Goal: Information Seeking & Learning: Learn about a topic

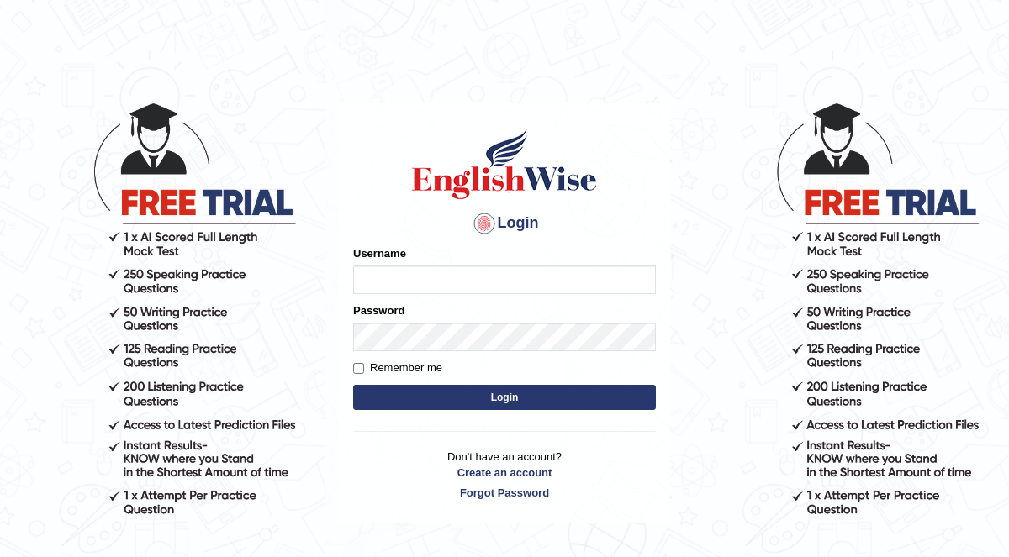
type input "KaurRavinder"
click at [559, 397] on button "Login" at bounding box center [504, 397] width 303 height 25
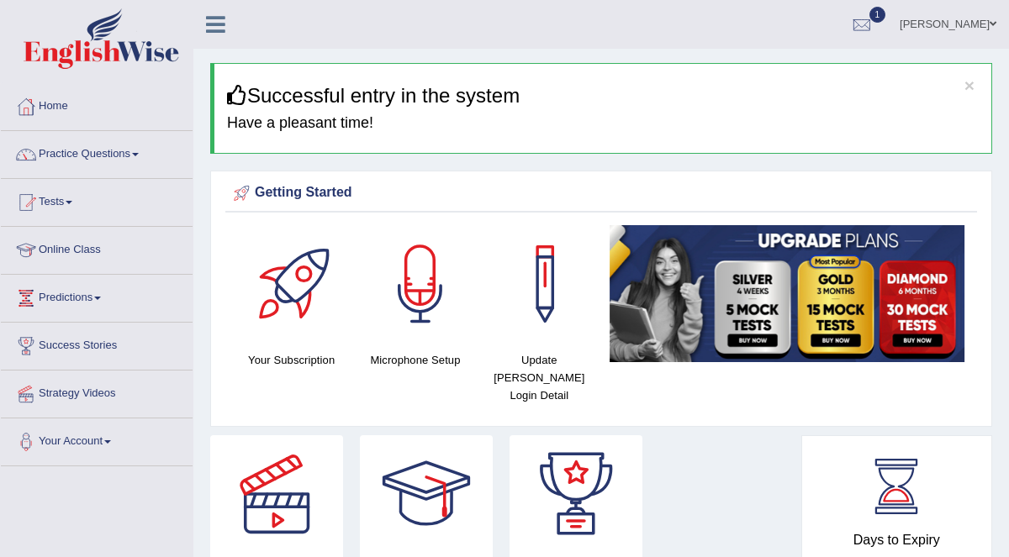
click at [114, 153] on link "Practice Questions" at bounding box center [97, 152] width 192 height 42
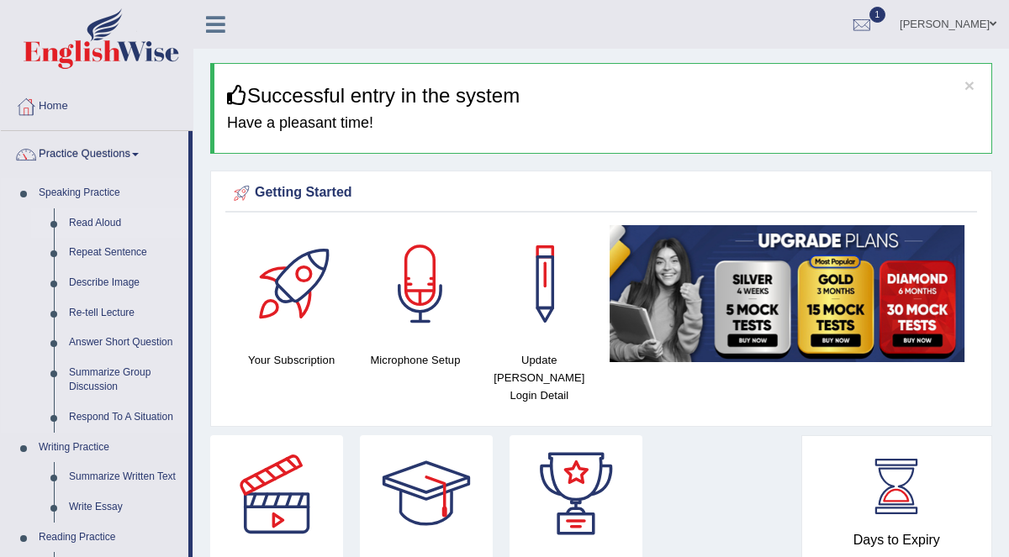
click at [98, 222] on link "Read Aloud" at bounding box center [124, 224] width 127 height 30
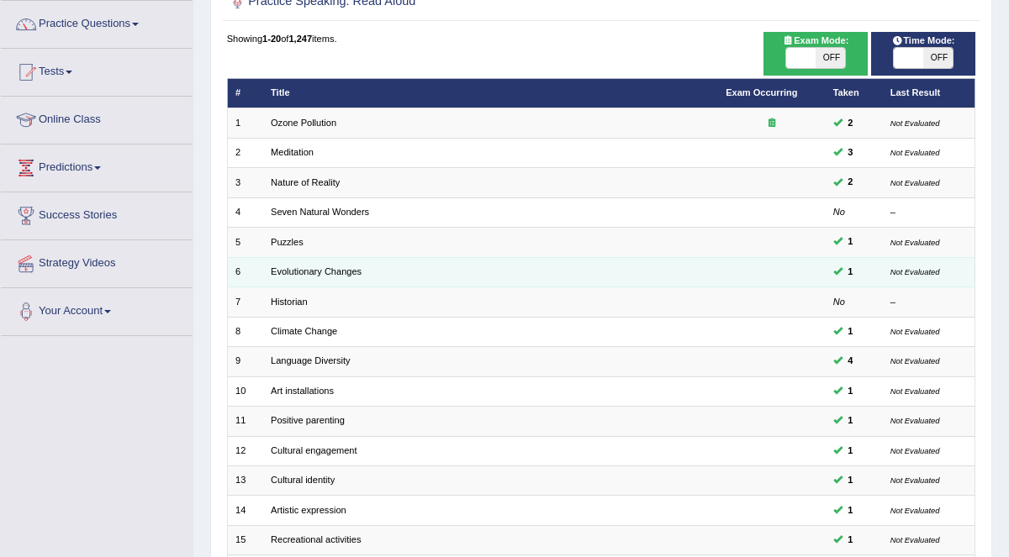
scroll to position [130, 0]
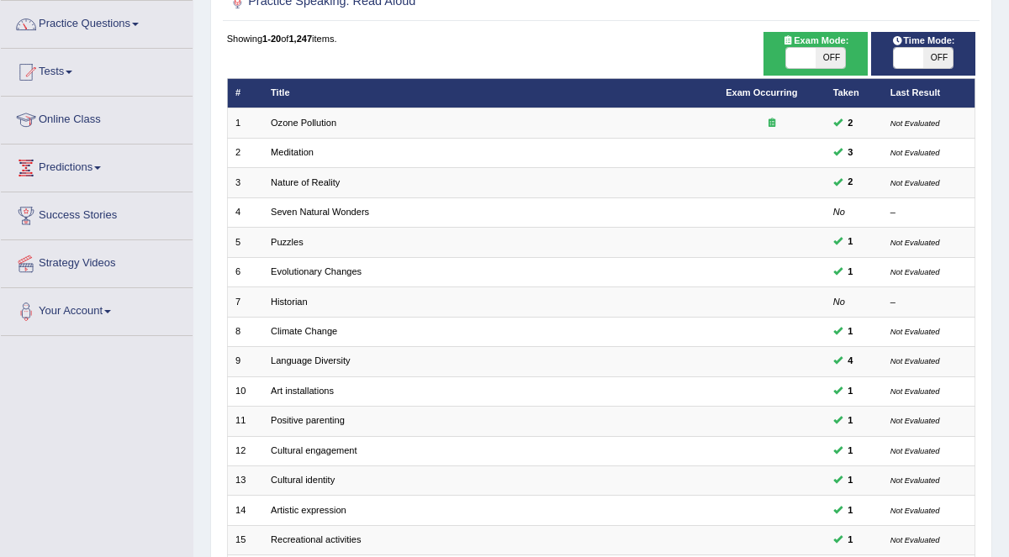
click at [814, 55] on span at bounding box center [800, 58] width 29 height 20
click at [803, 62] on span "ON" at bounding box center [800, 58] width 29 height 20
checkbox input "false"
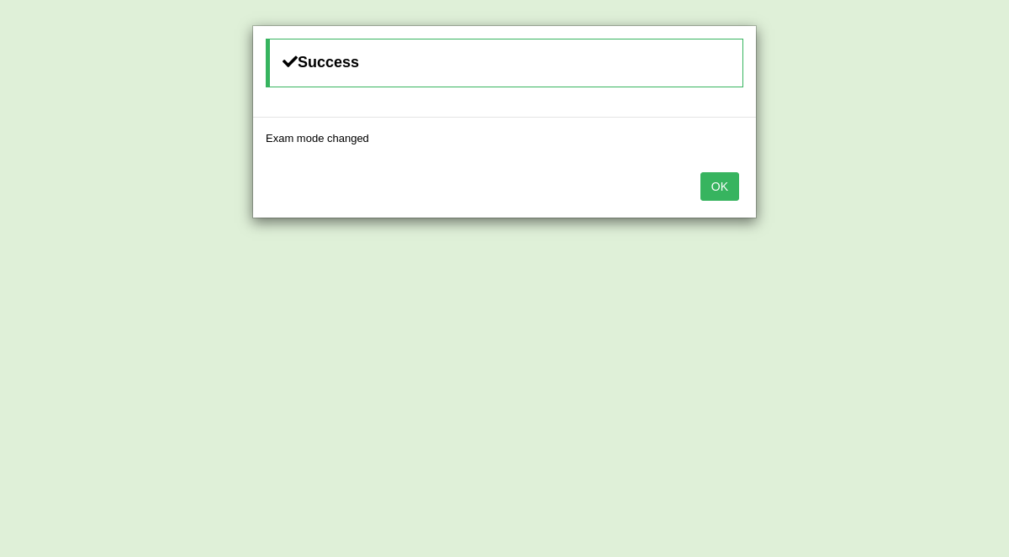
drag, startPoint x: 723, startPoint y: 187, endPoint x: 735, endPoint y: 179, distance: 14.5
click at [723, 187] on button "OK" at bounding box center [719, 186] width 39 height 29
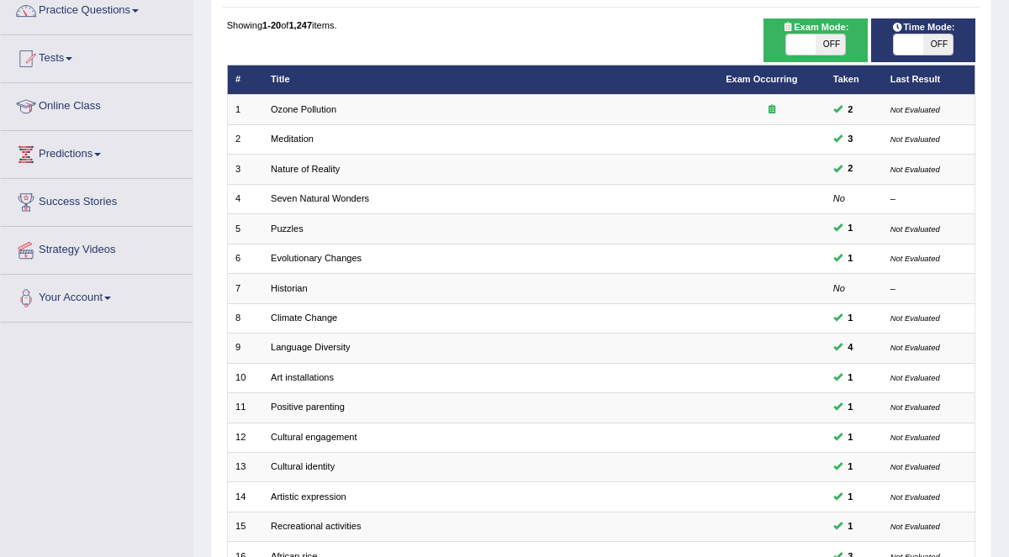
click at [901, 55] on div "Time Mode: ON OFF" at bounding box center [923, 40] width 105 height 44
click at [903, 48] on span at bounding box center [908, 44] width 29 height 20
checkbox input "true"
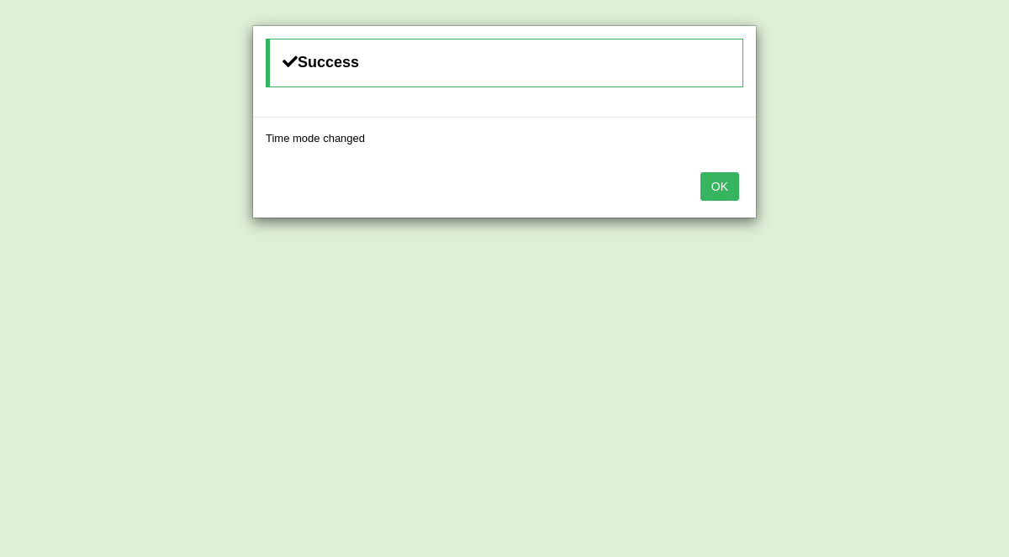
click at [720, 189] on button "OK" at bounding box center [719, 186] width 39 height 29
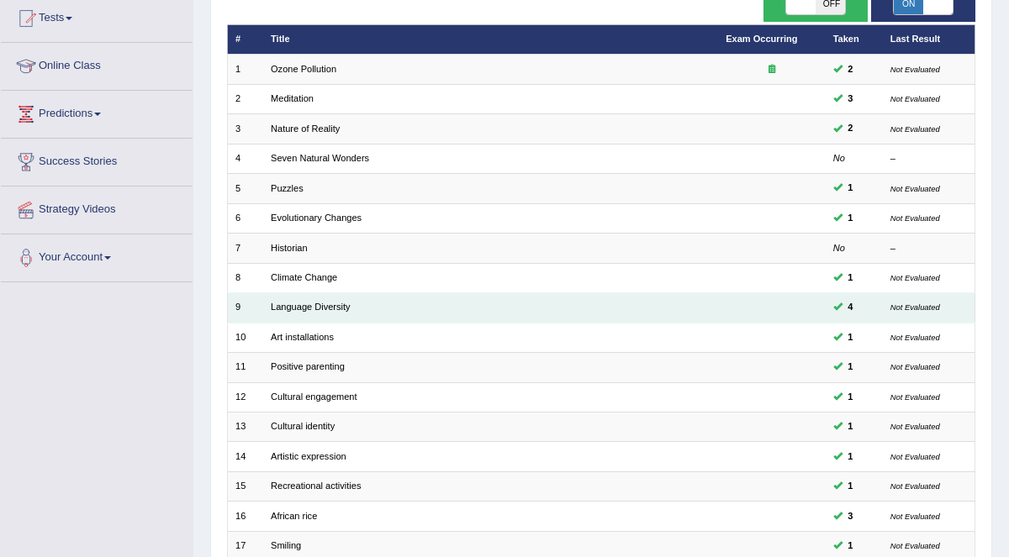
scroll to position [407, 0]
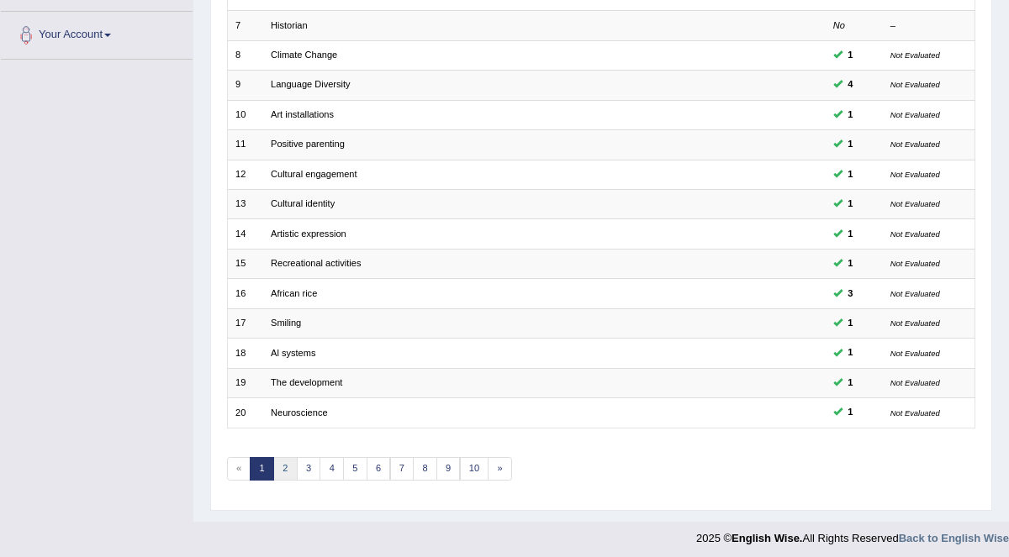
click at [283, 462] on link "2" at bounding box center [285, 469] width 24 height 24
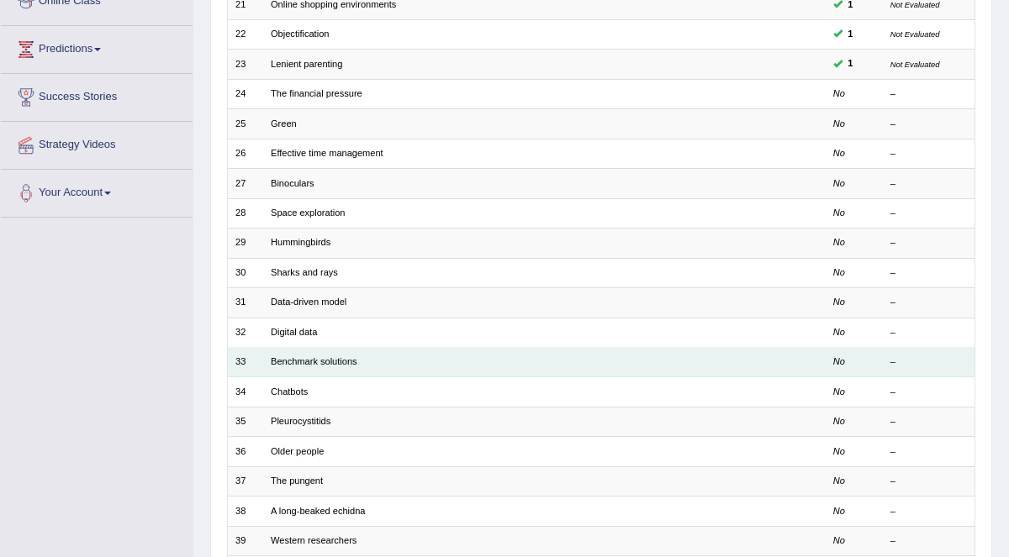
scroll to position [407, 0]
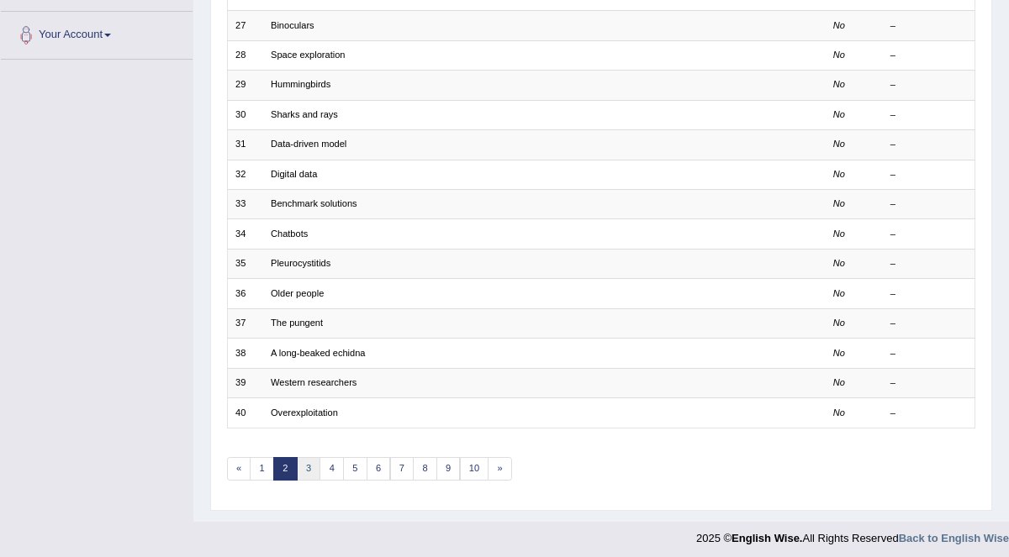
click at [308, 467] on link "3" at bounding box center [309, 469] width 24 height 24
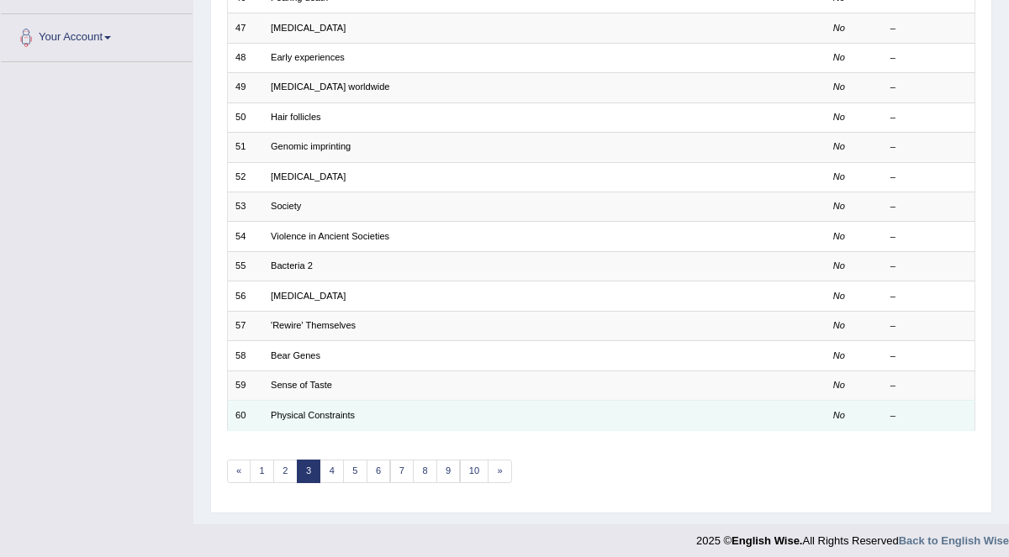
scroll to position [407, 0]
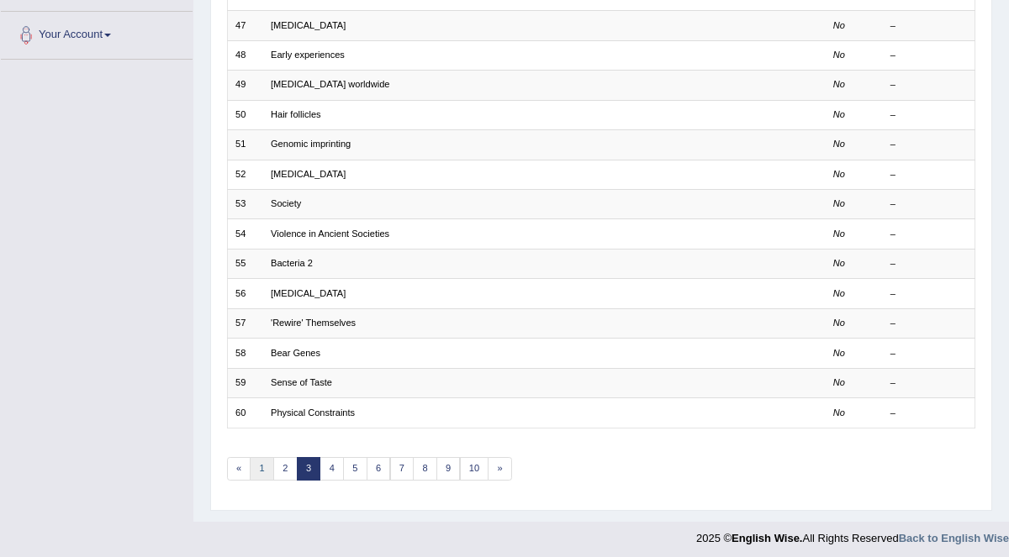
click at [265, 462] on link "1" at bounding box center [262, 469] width 24 height 24
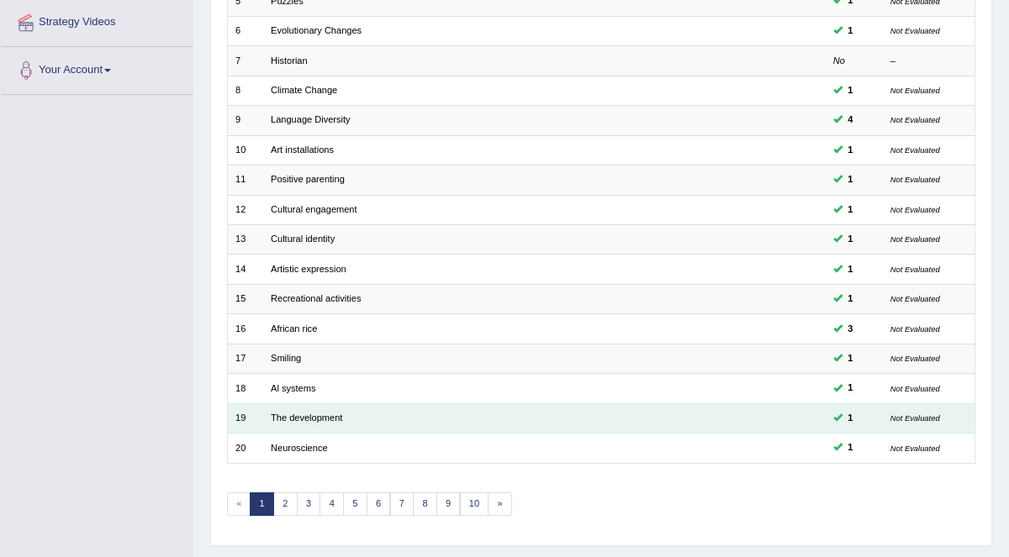
scroll to position [407, 0]
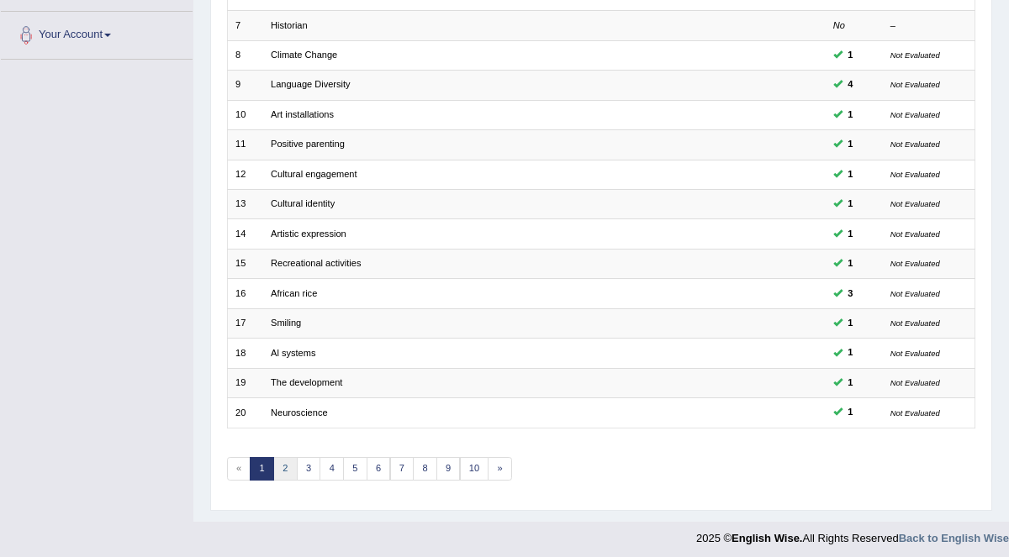
click at [282, 459] on link "2" at bounding box center [285, 469] width 24 height 24
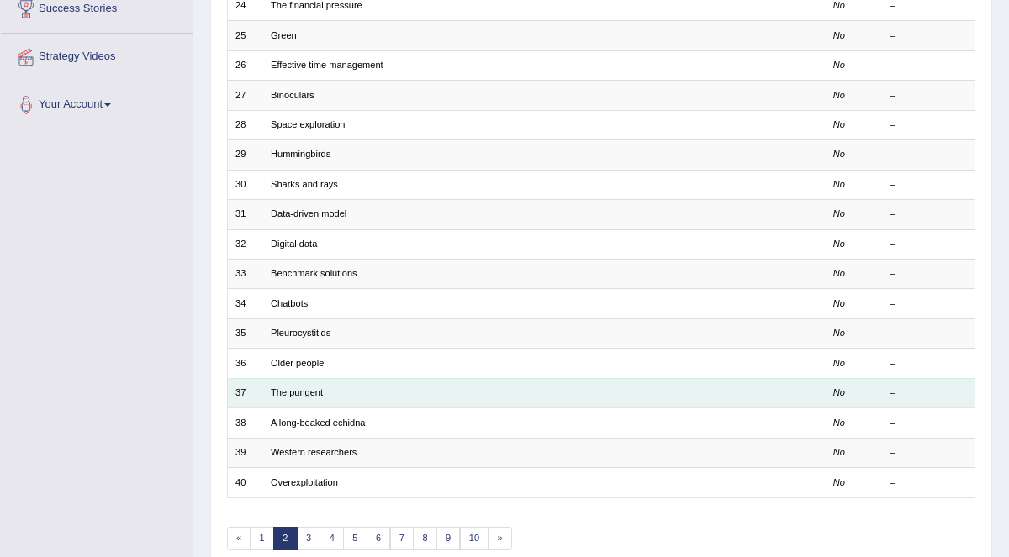
scroll to position [407, 0]
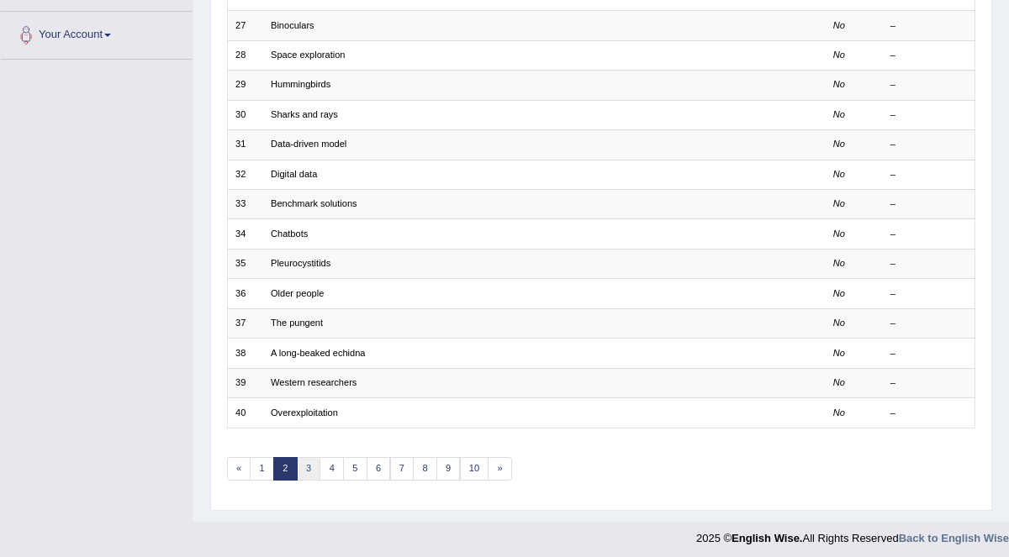
click at [309, 460] on link "3" at bounding box center [309, 469] width 24 height 24
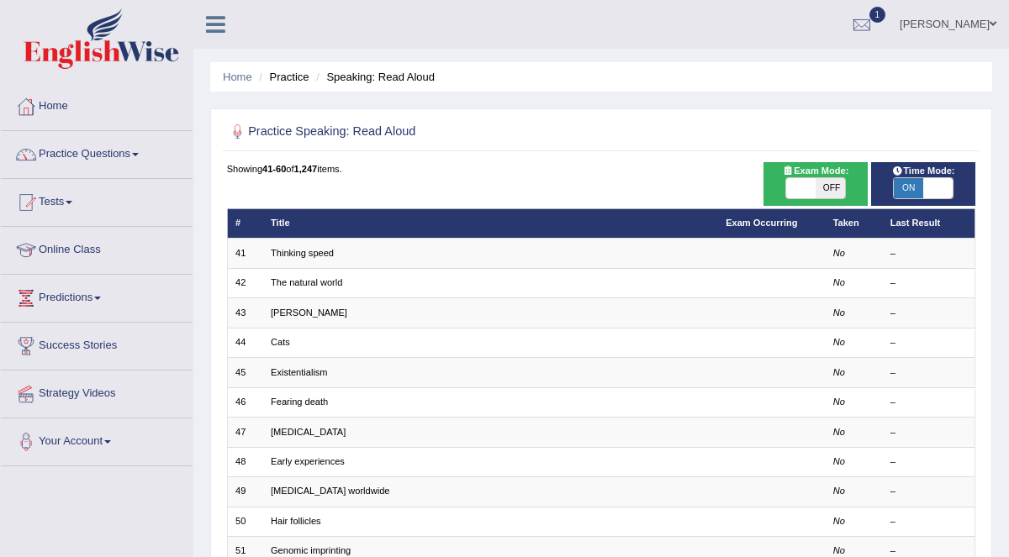
click at [816, 186] on span "OFF" at bounding box center [830, 188] width 29 height 20
checkbox input "true"
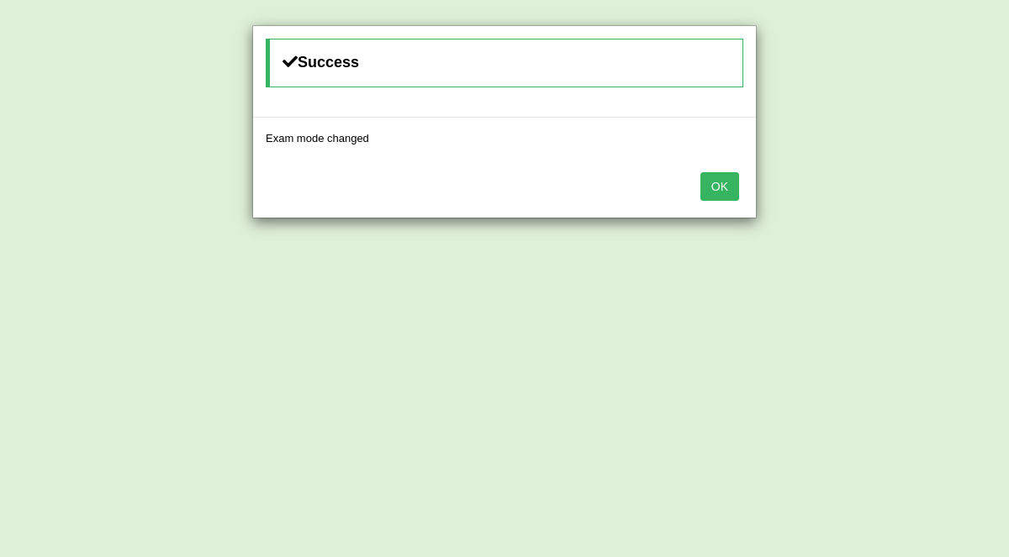
click at [725, 187] on button "OK" at bounding box center [719, 186] width 39 height 29
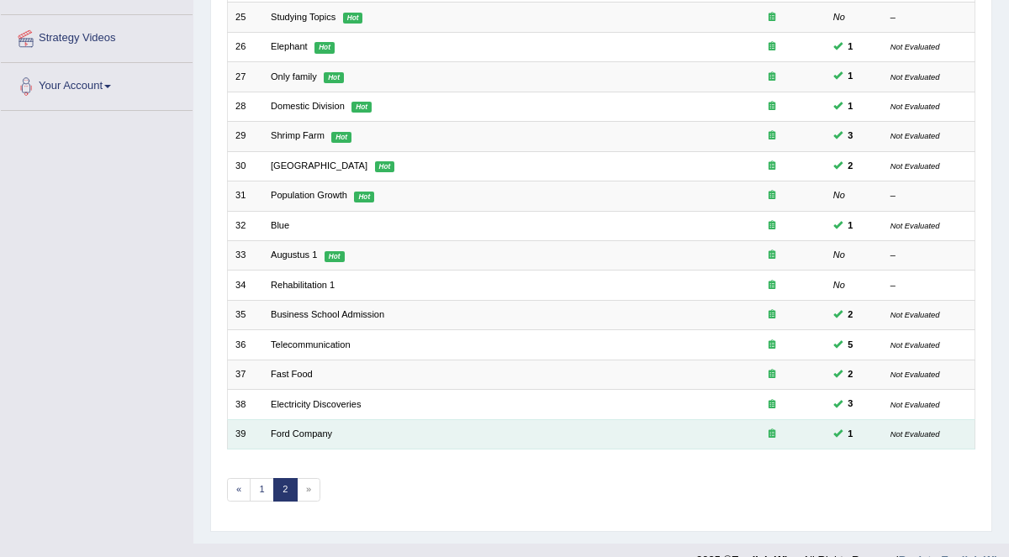
scroll to position [378, 0]
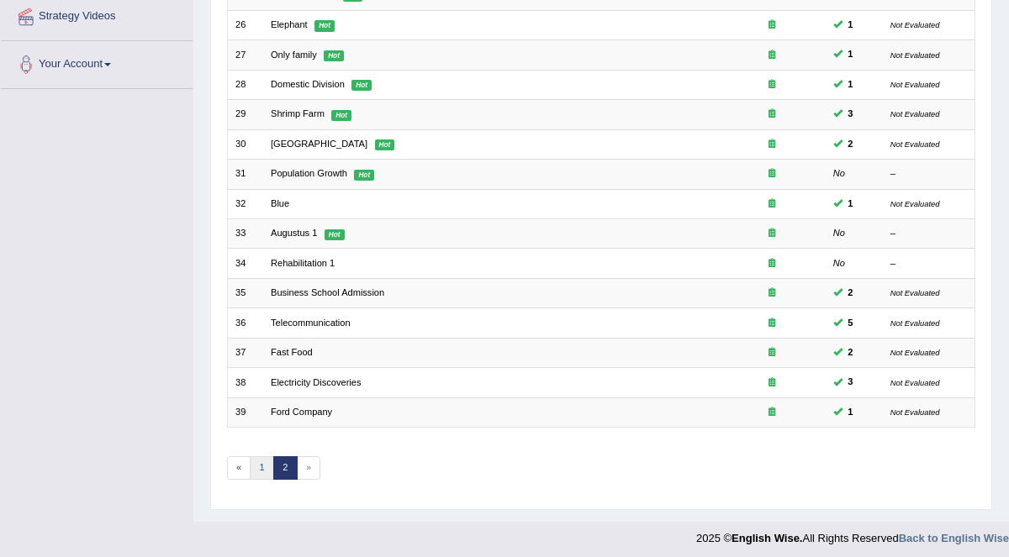
click at [263, 463] on link "1" at bounding box center [262, 469] width 24 height 24
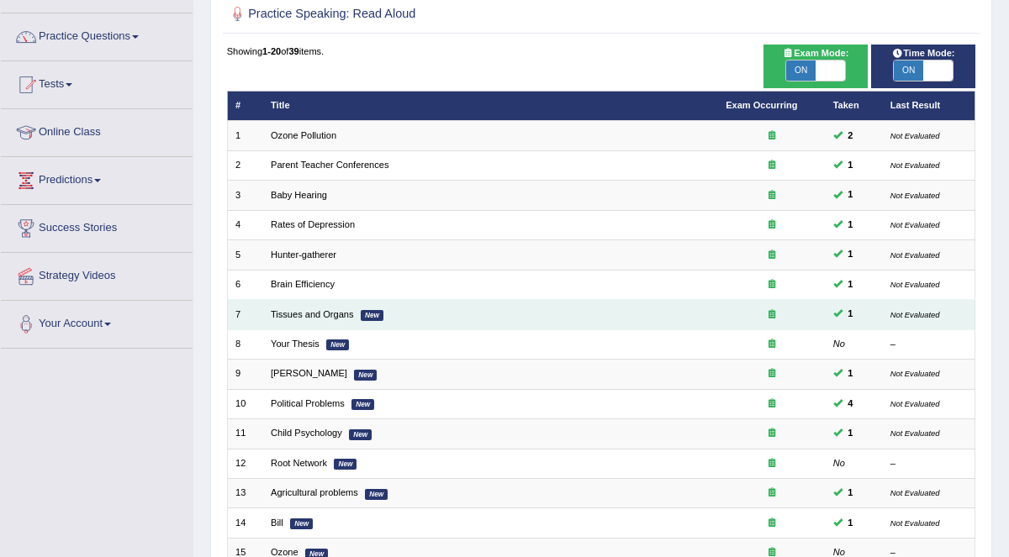
scroll to position [119, 0]
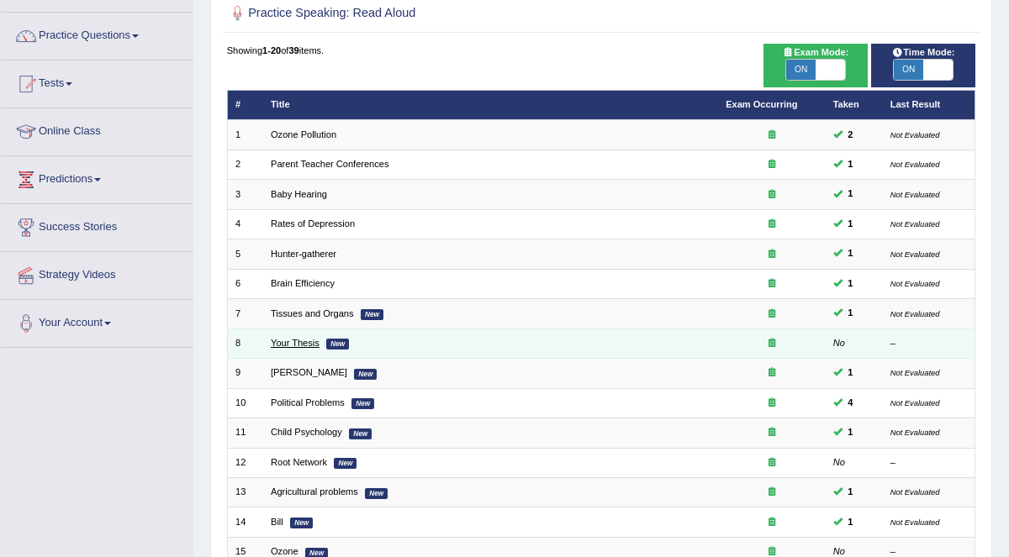
click at [301, 341] on link "Your Thesis" at bounding box center [295, 343] width 49 height 10
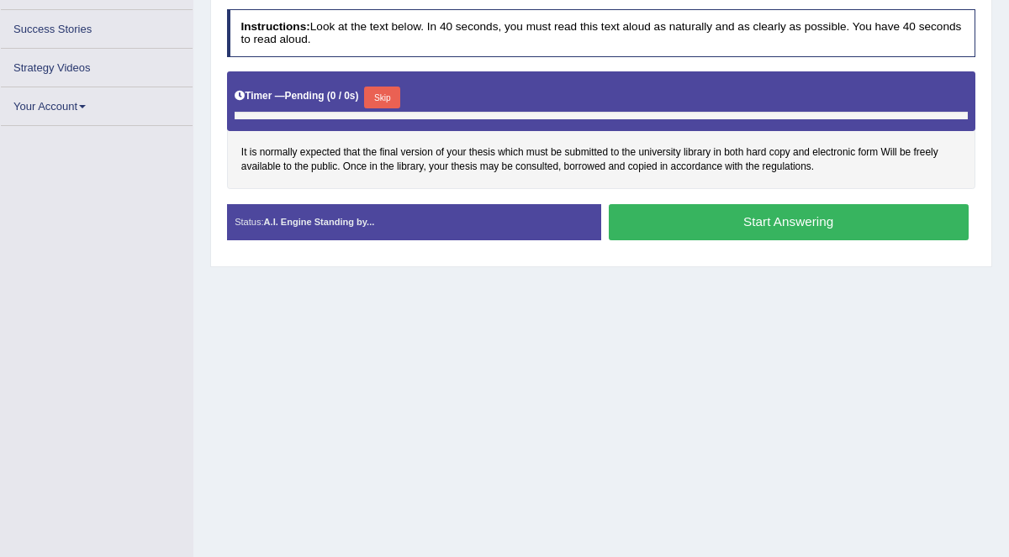
scroll to position [325, 0]
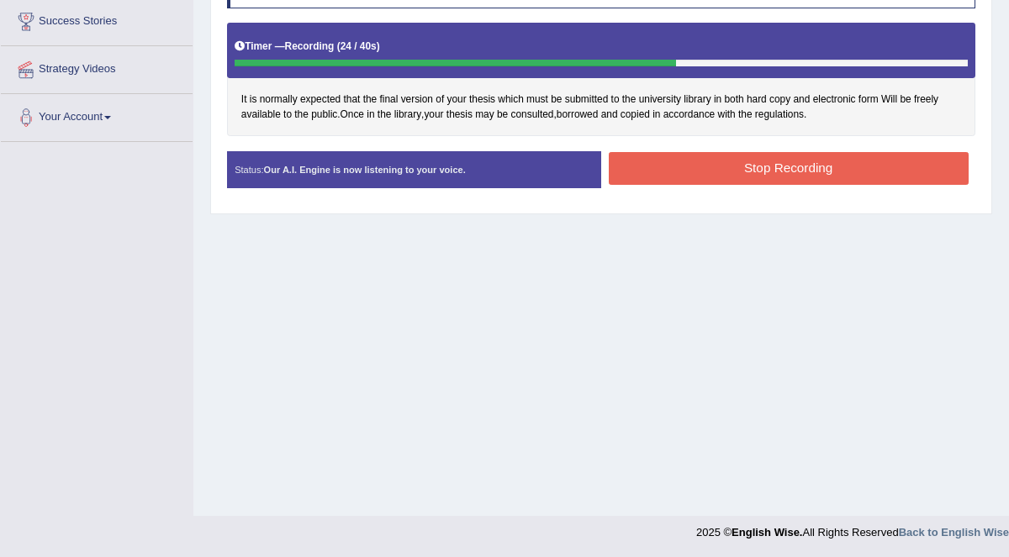
click at [824, 161] on button "Stop Recording" at bounding box center [789, 168] width 360 height 33
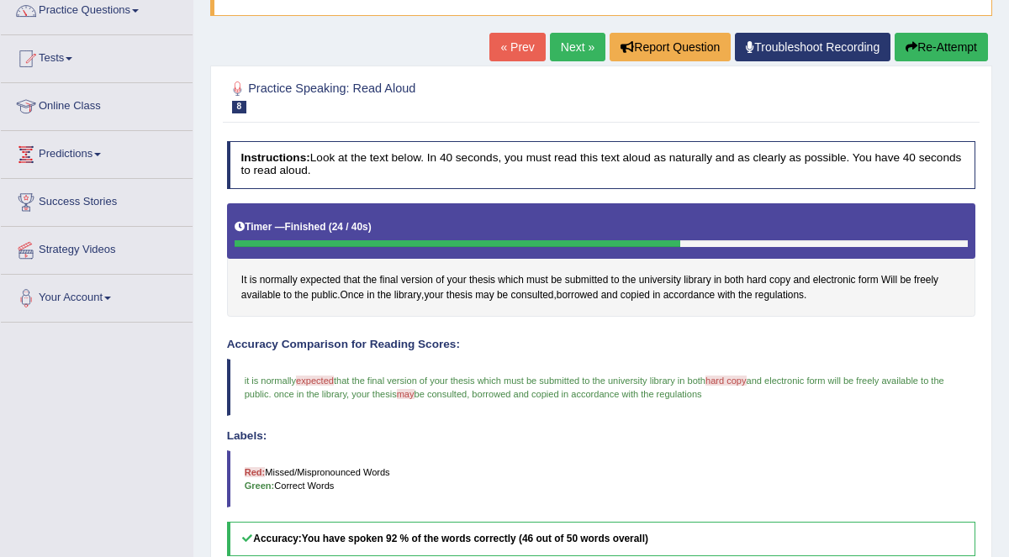
scroll to position [57, 0]
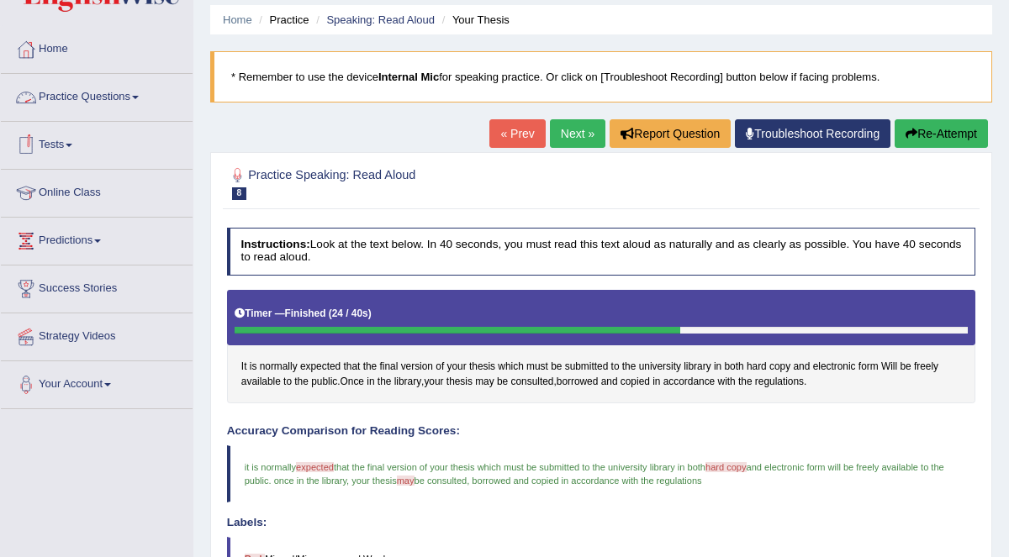
click at [103, 94] on link "Practice Questions" at bounding box center [97, 95] width 192 height 42
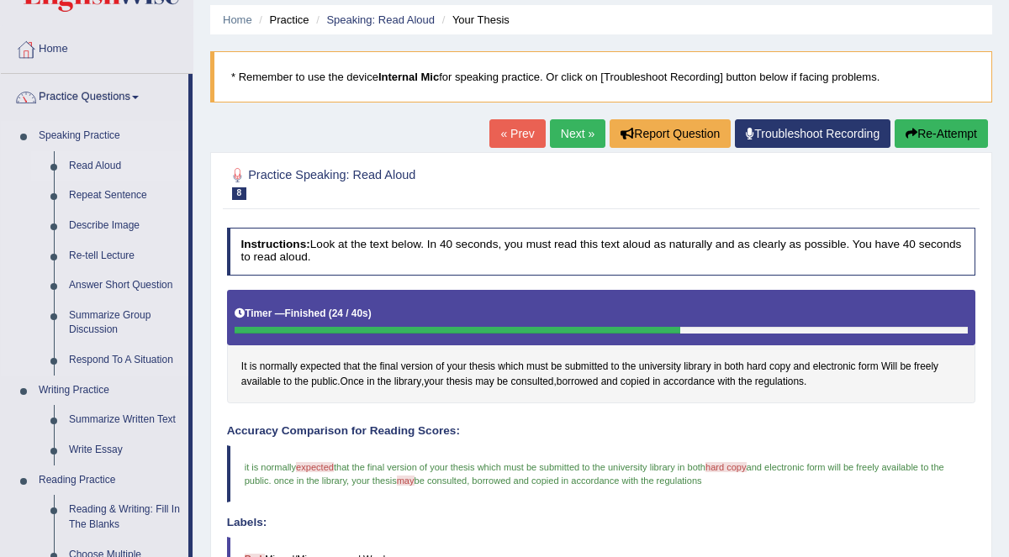
click at [104, 160] on link "Read Aloud" at bounding box center [124, 166] width 127 height 30
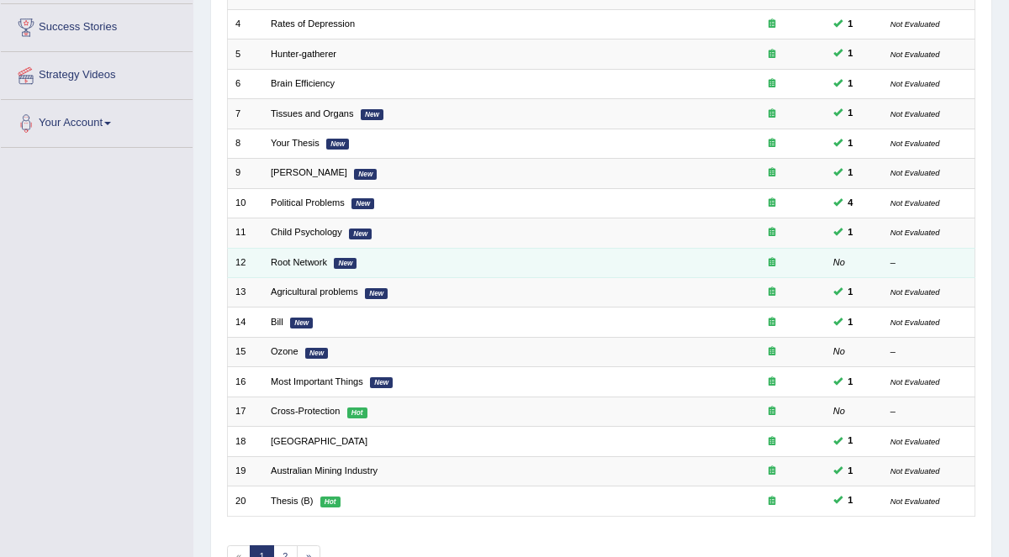
scroll to position [320, 0]
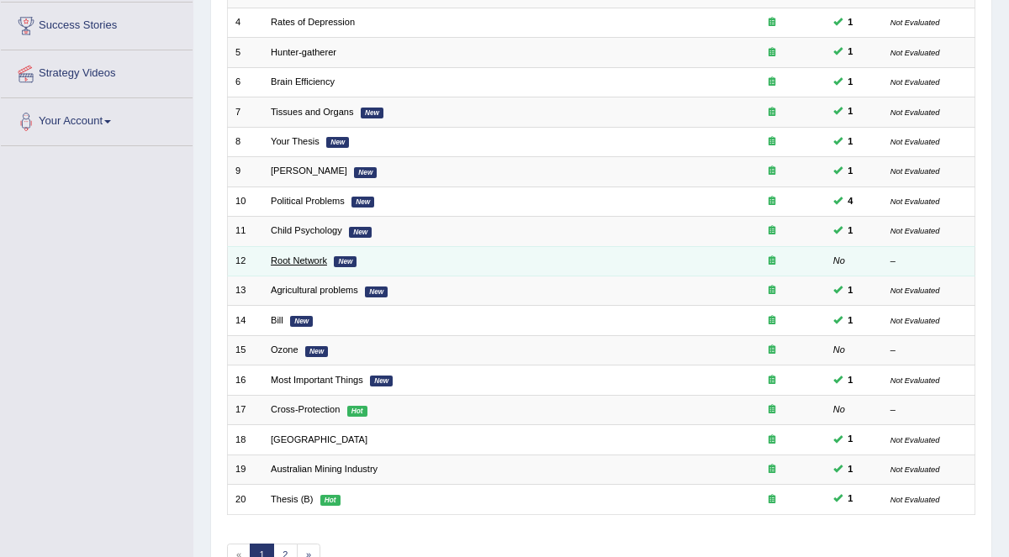
click at [304, 256] on link "Root Network" at bounding box center [299, 261] width 56 height 10
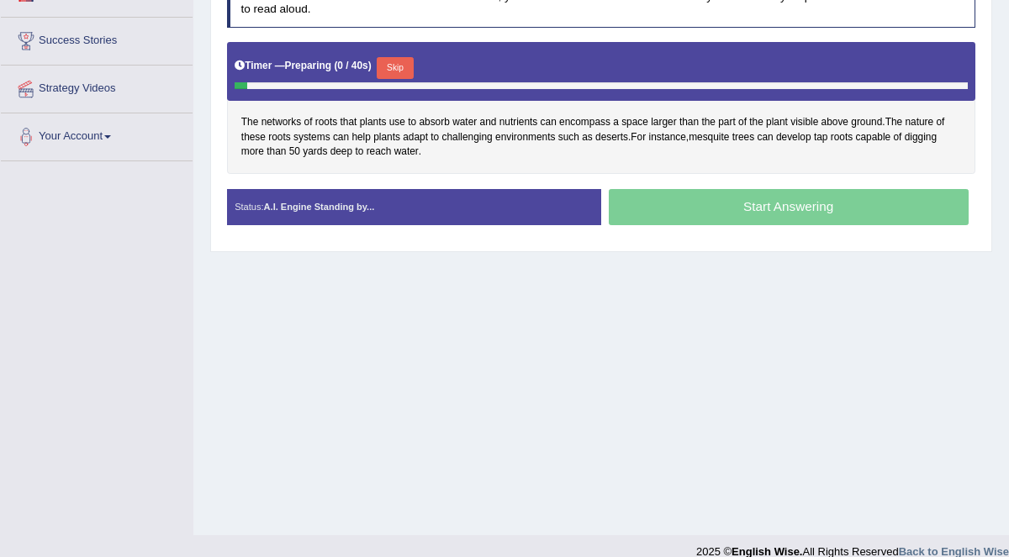
scroll to position [325, 0]
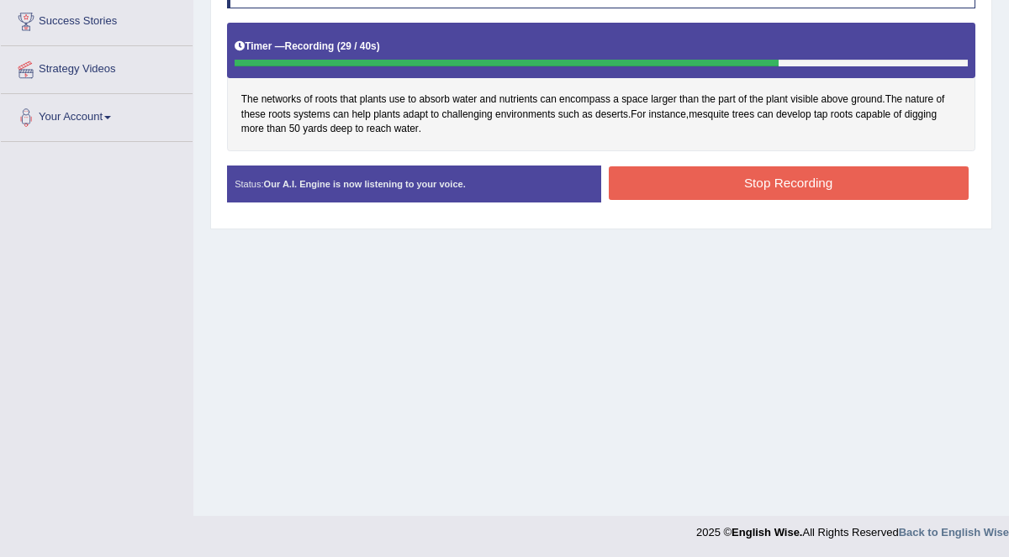
click at [753, 169] on button "Stop Recording" at bounding box center [789, 182] width 360 height 33
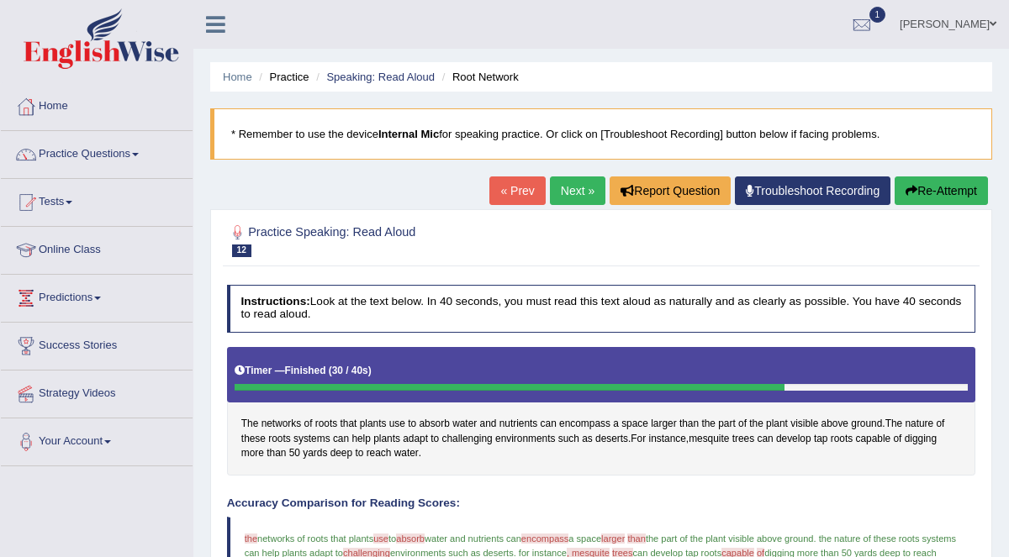
scroll to position [0, 0]
click at [583, 193] on link "Next »" at bounding box center [577, 191] width 55 height 29
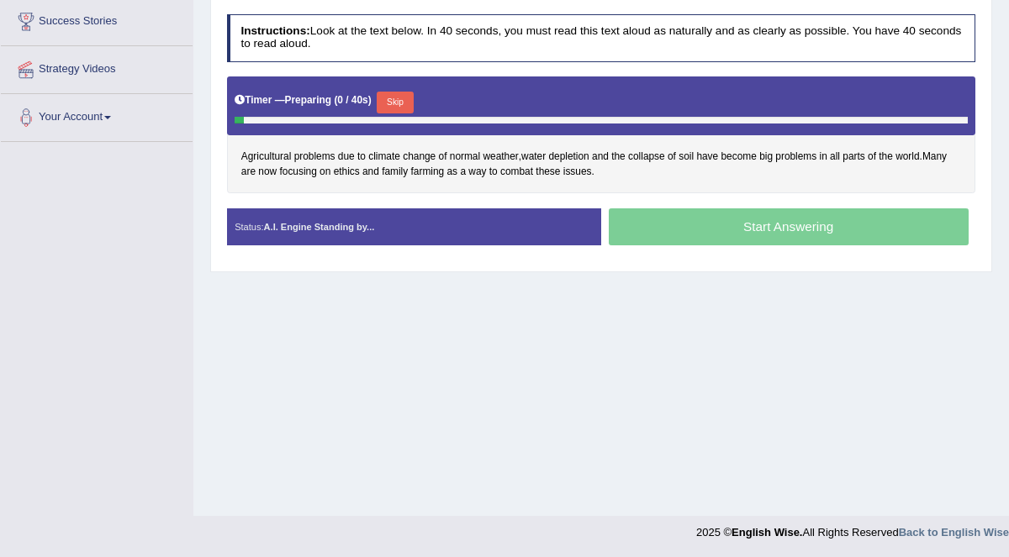
scroll to position [325, 0]
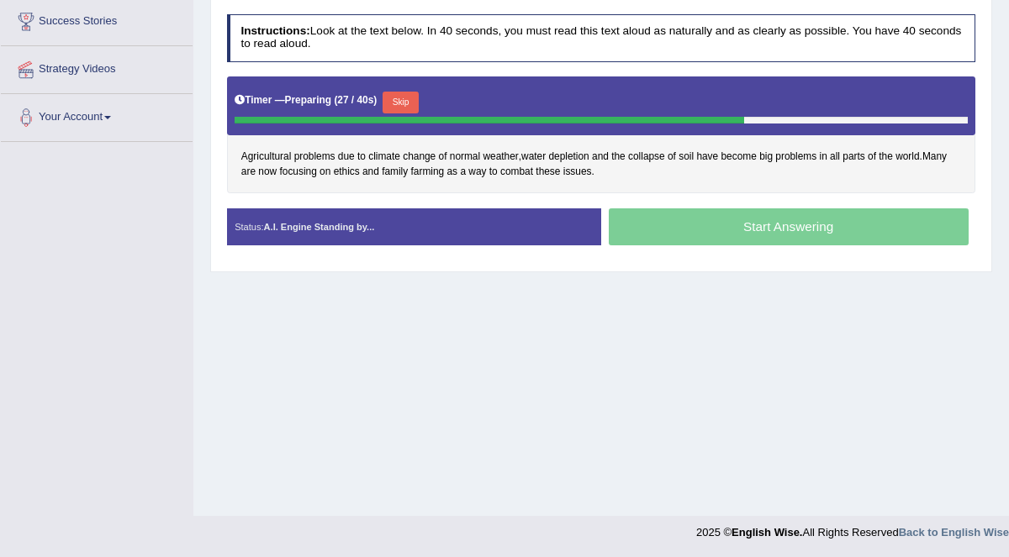
click at [405, 96] on button "Skip" at bounding box center [401, 103] width 36 height 22
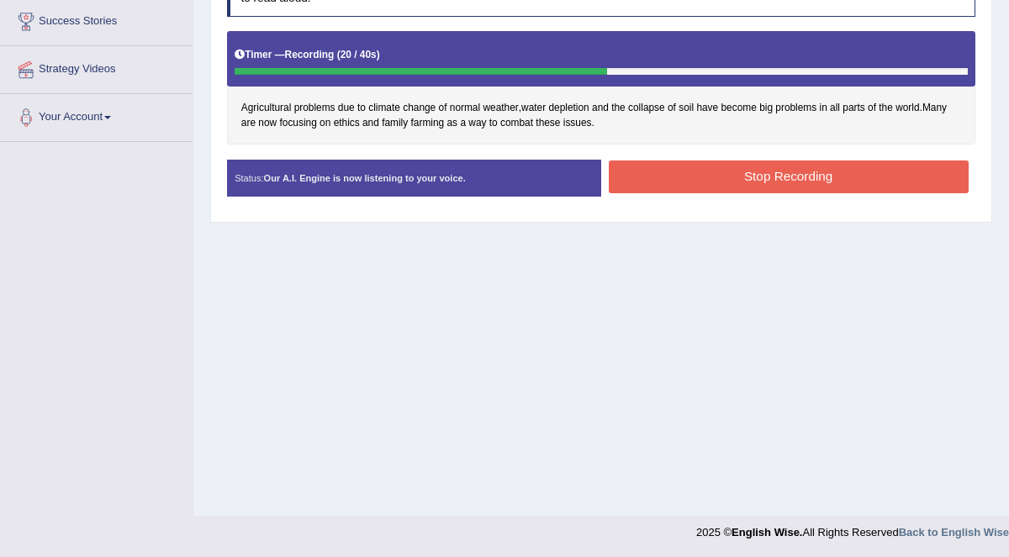
click at [742, 174] on button "Stop Recording" at bounding box center [789, 177] width 360 height 33
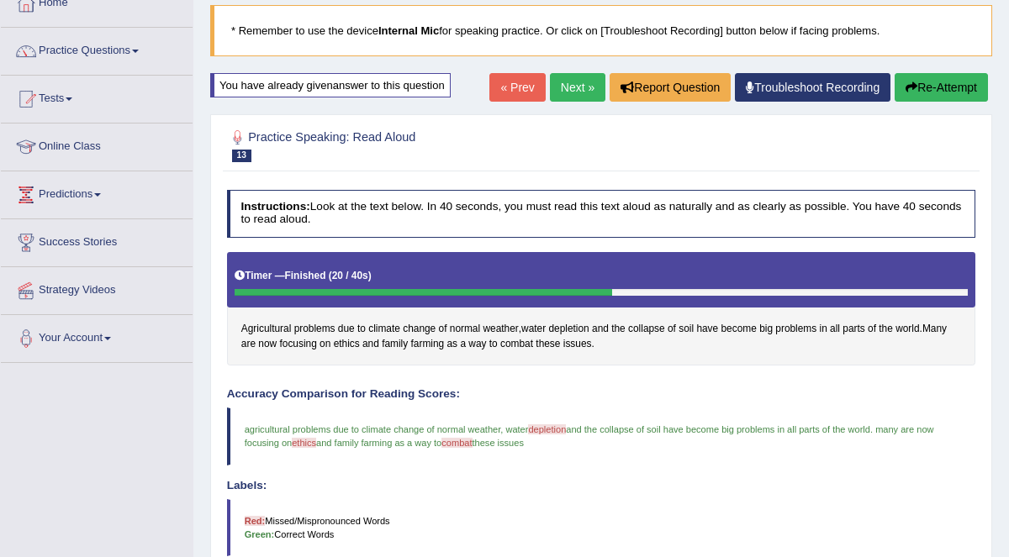
scroll to position [0, 0]
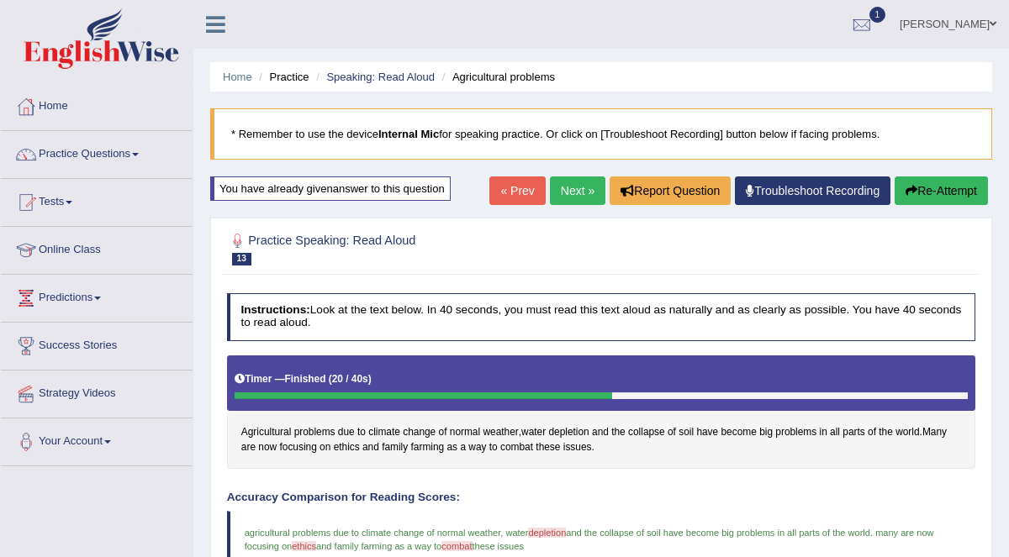
click at [573, 192] on link "Next »" at bounding box center [577, 191] width 55 height 29
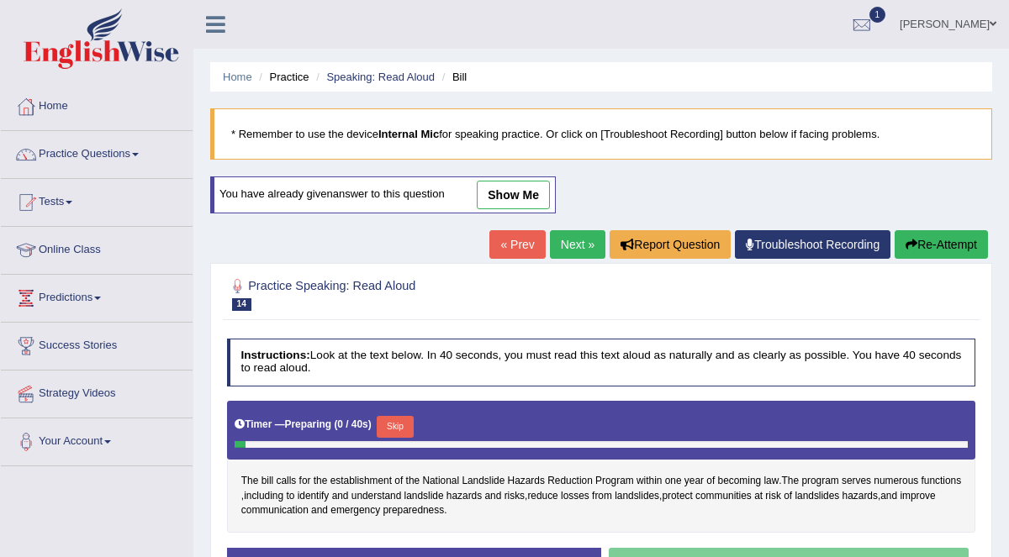
click at [582, 235] on link "Next »" at bounding box center [577, 244] width 55 height 29
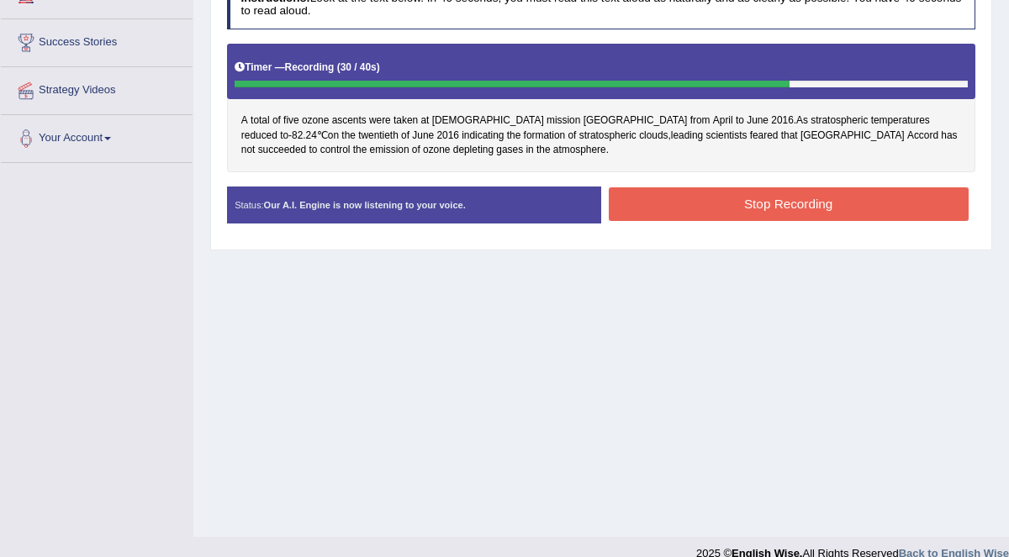
scroll to position [173, 0]
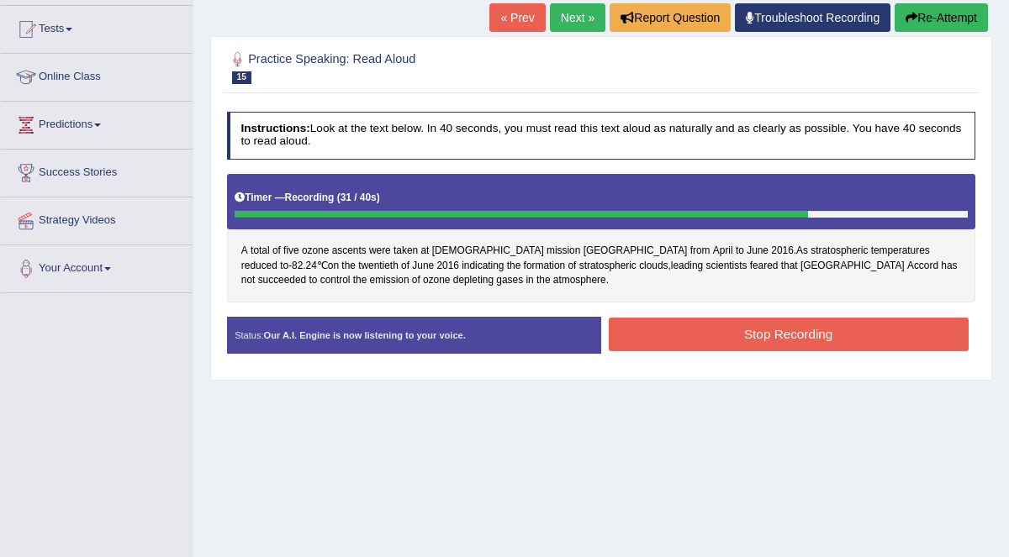
click at [936, 18] on button "Re-Attempt" at bounding box center [941, 17] width 93 height 29
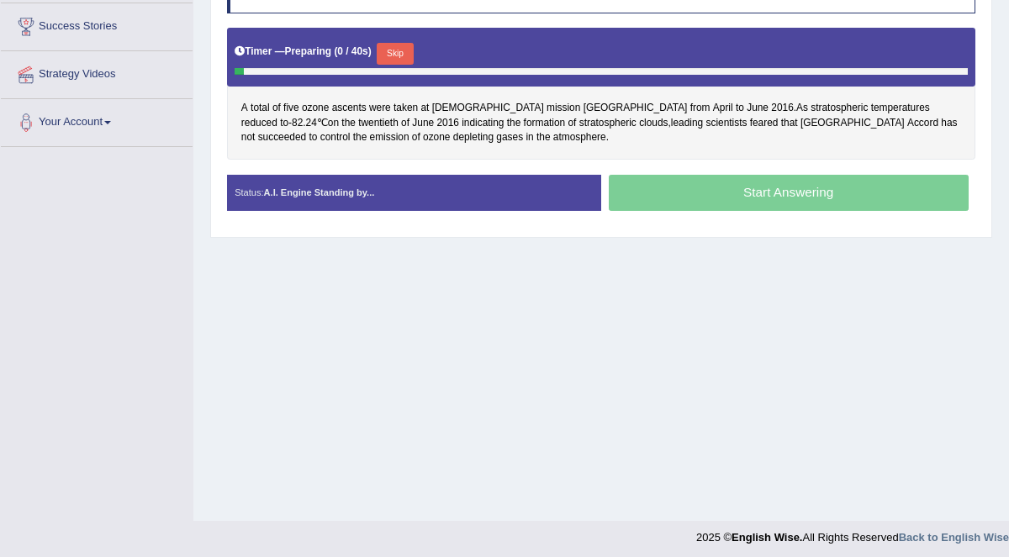
scroll to position [325, 0]
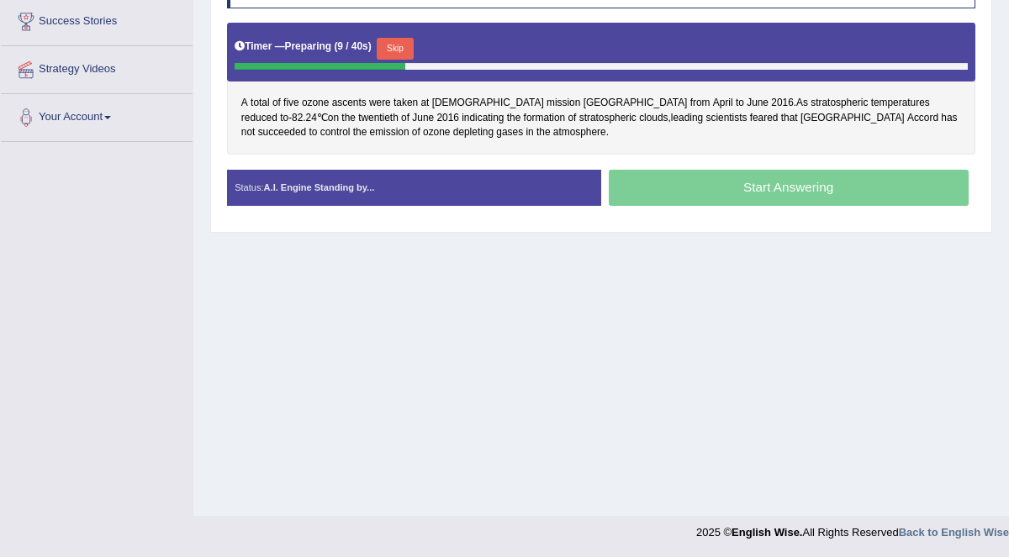
click at [395, 47] on button "Skip" at bounding box center [395, 49] width 36 height 22
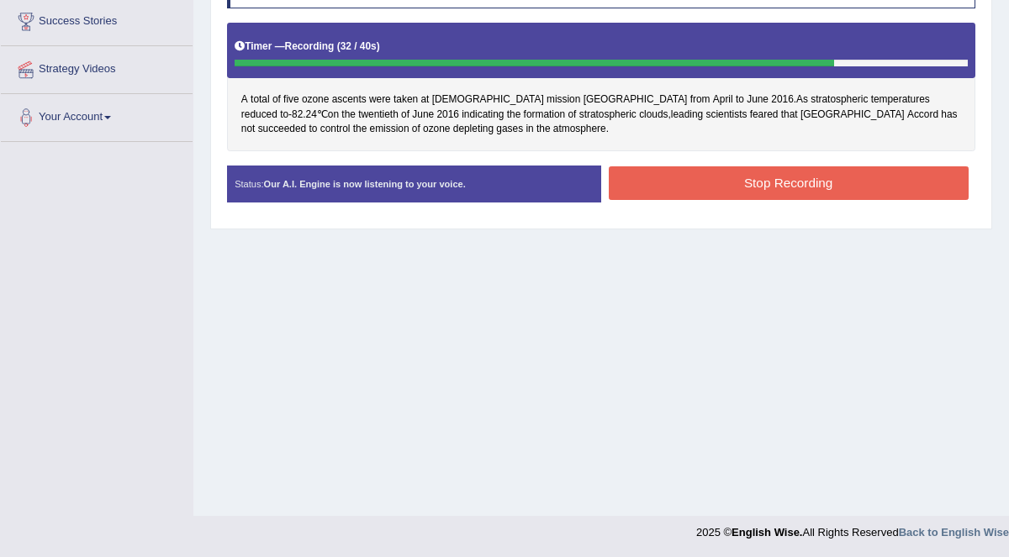
click at [752, 183] on button "Stop Recording" at bounding box center [789, 182] width 360 height 33
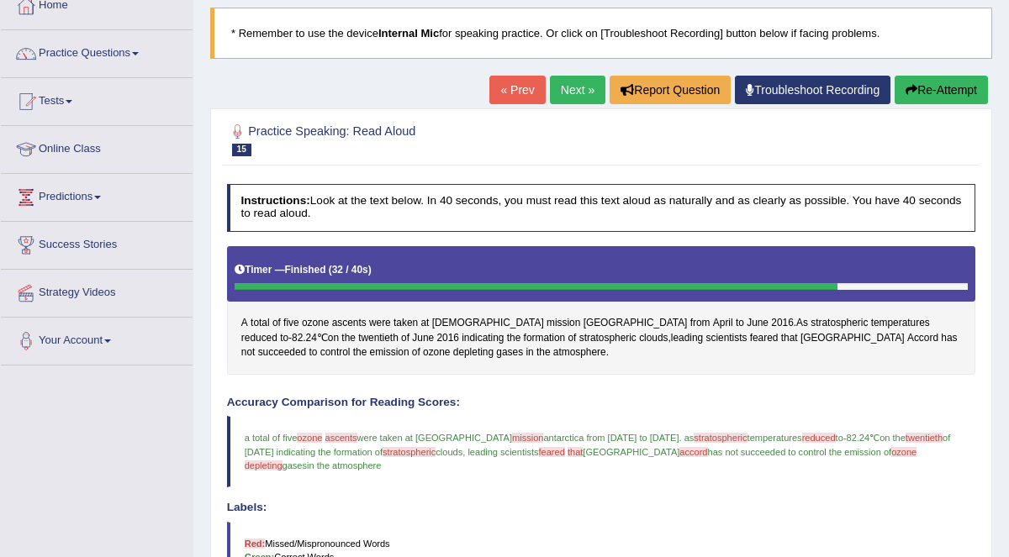
scroll to position [76, 0]
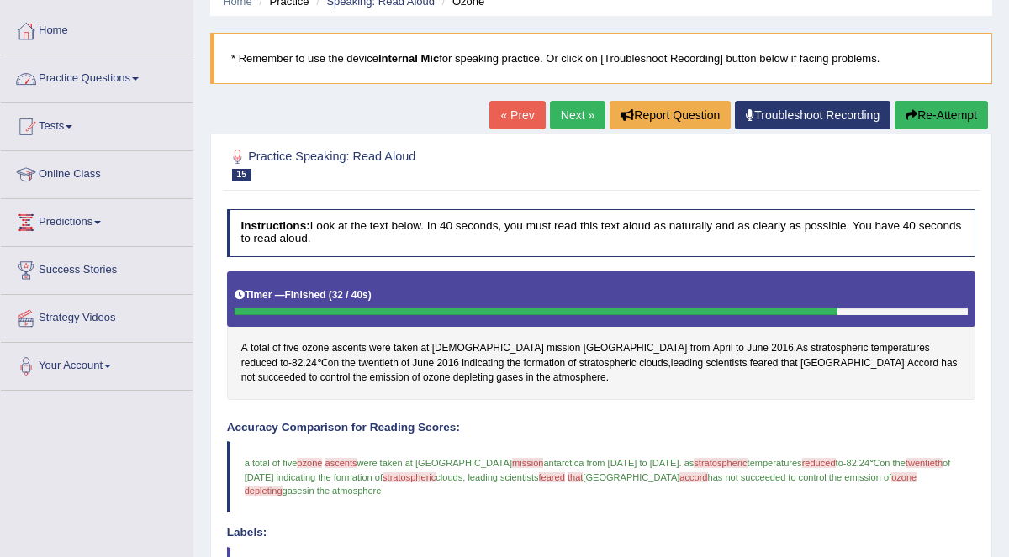
click at [584, 115] on link "Next »" at bounding box center [577, 115] width 55 height 29
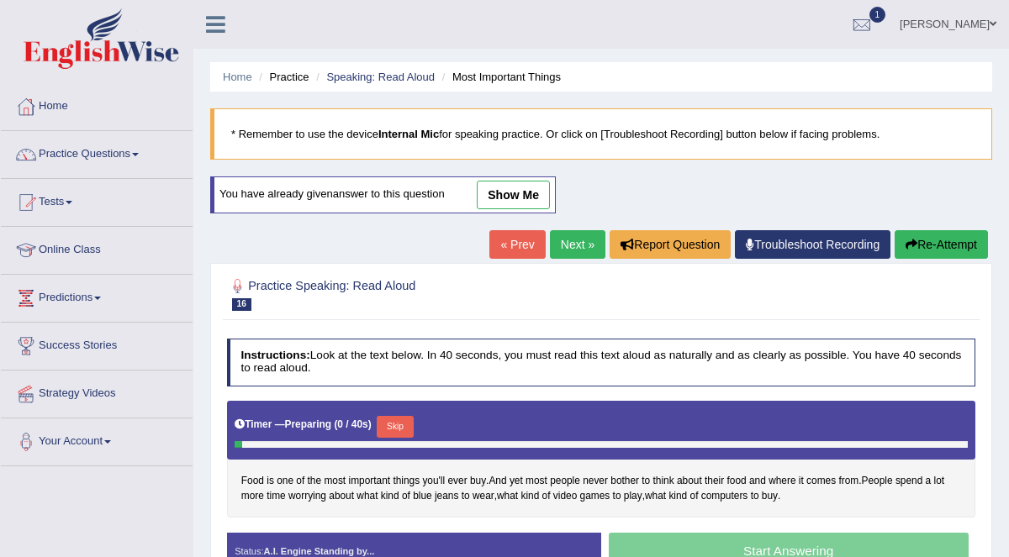
click at [580, 241] on link "Next »" at bounding box center [577, 244] width 55 height 29
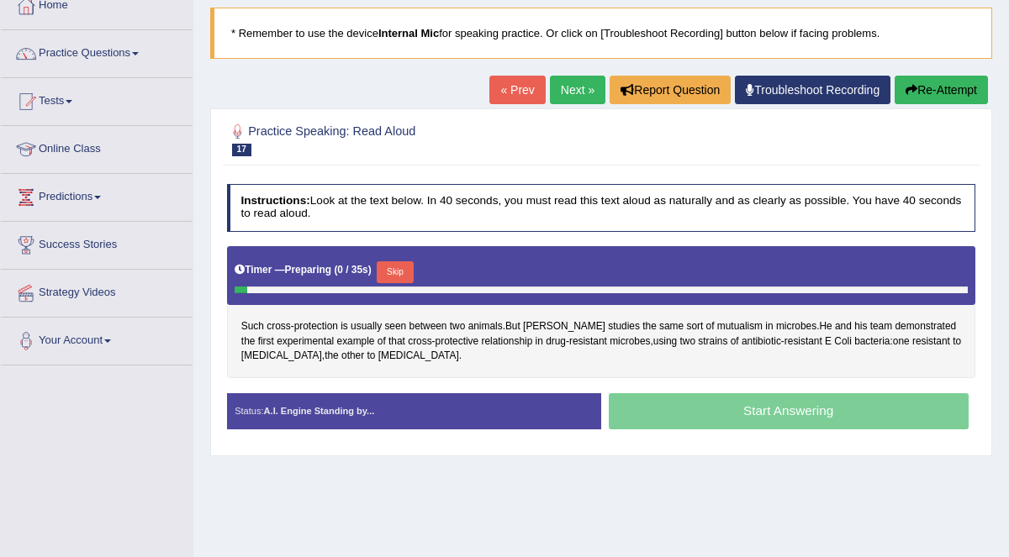
scroll to position [325, 0]
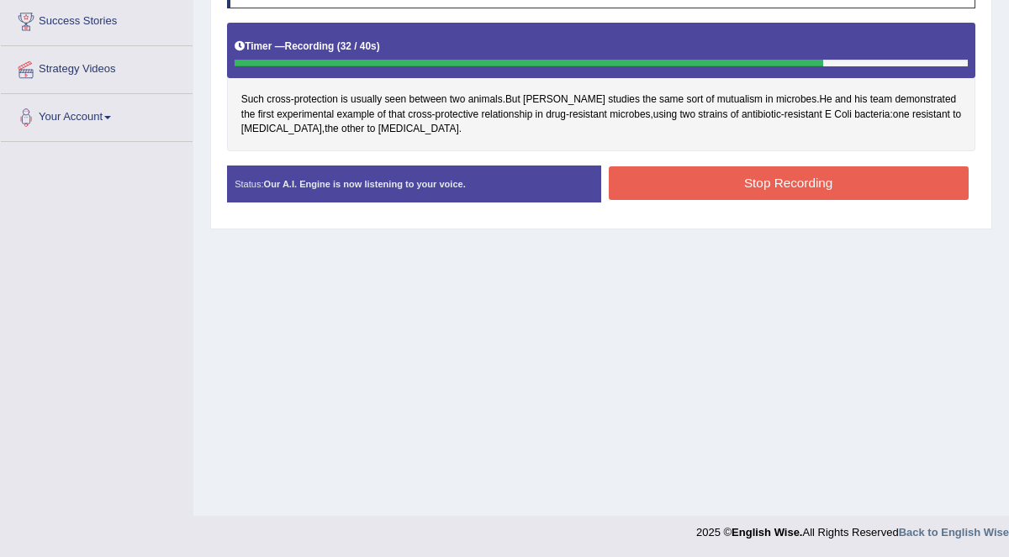
click at [705, 168] on button "Stop Recording" at bounding box center [789, 182] width 360 height 33
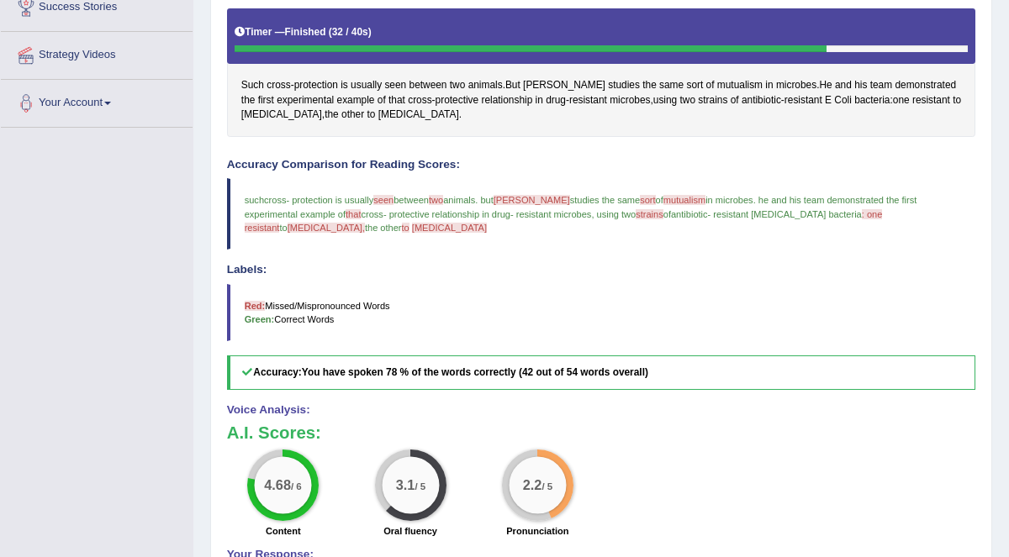
scroll to position [116, 0]
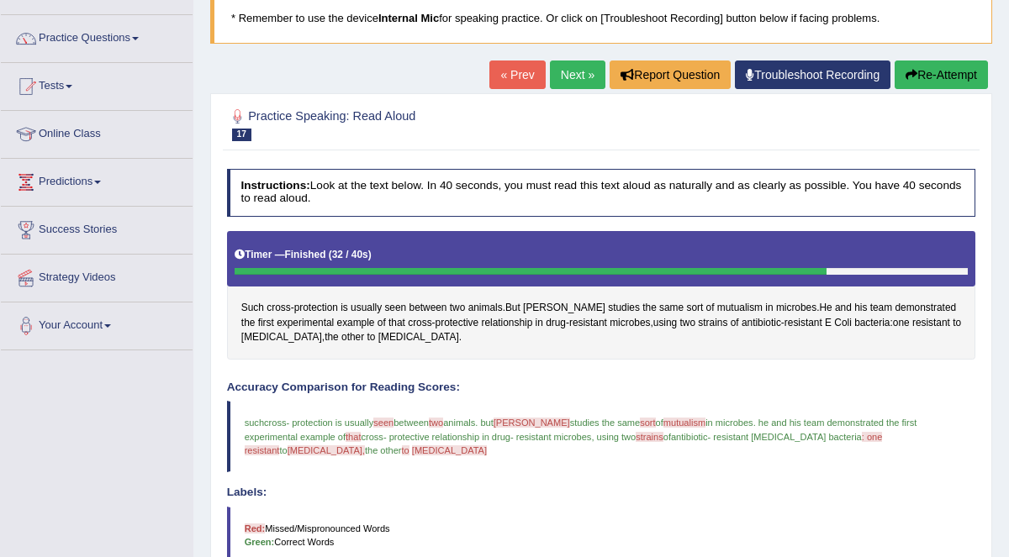
click at [578, 72] on link "Next »" at bounding box center [577, 75] width 55 height 29
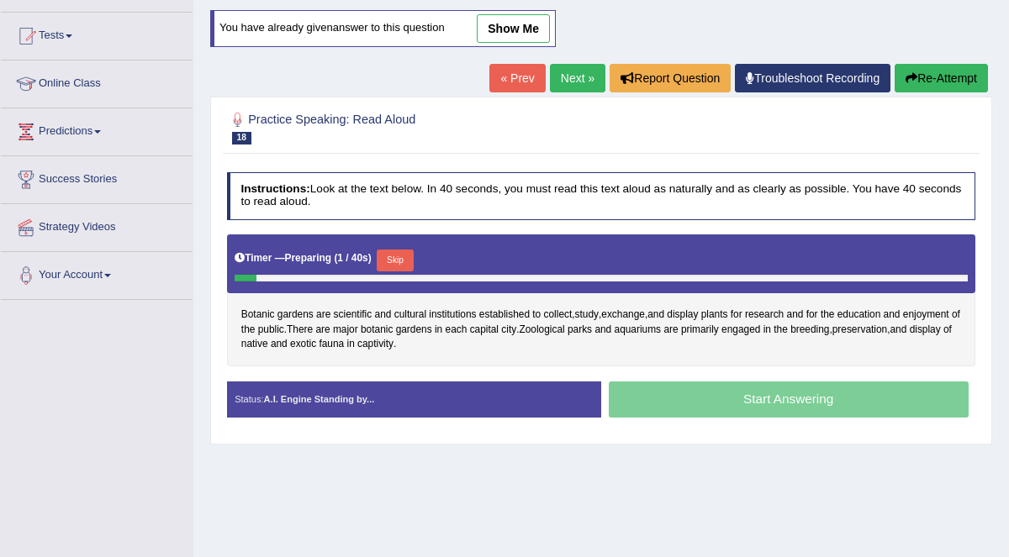
click at [576, 74] on link "Next »" at bounding box center [577, 78] width 55 height 29
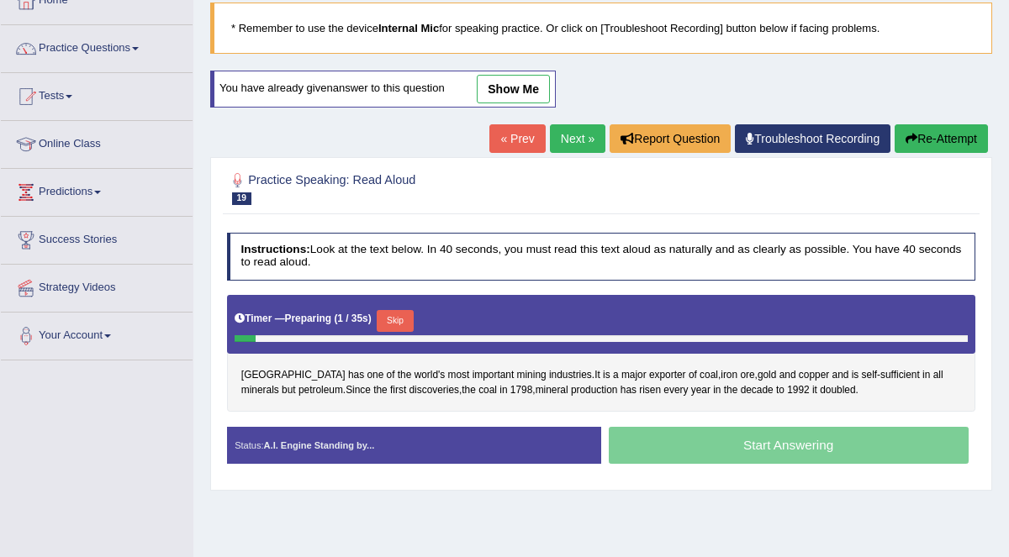
click at [588, 138] on link "Next »" at bounding box center [577, 138] width 55 height 29
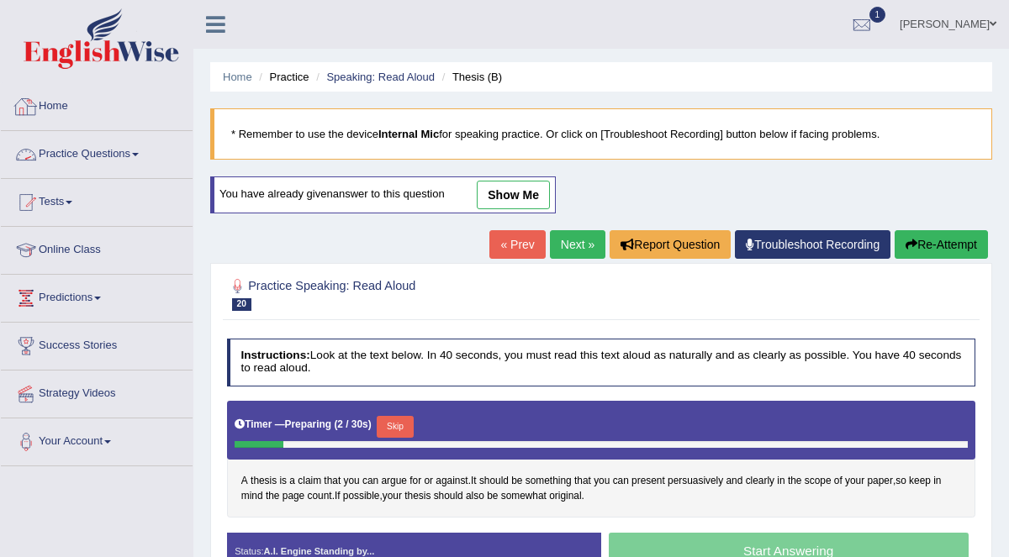
click at [134, 152] on link "Practice Questions" at bounding box center [97, 152] width 192 height 42
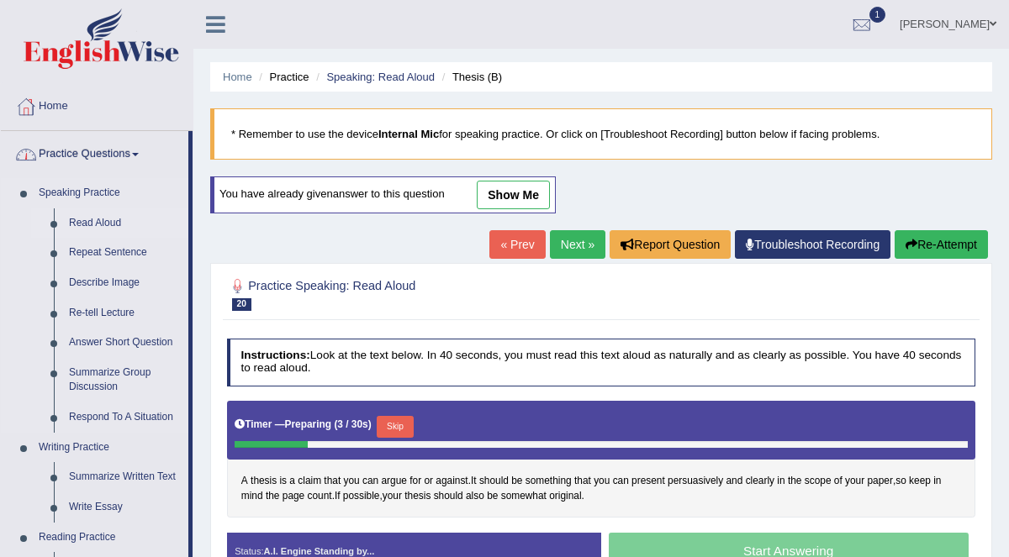
click at [107, 219] on link "Read Aloud" at bounding box center [124, 224] width 127 height 30
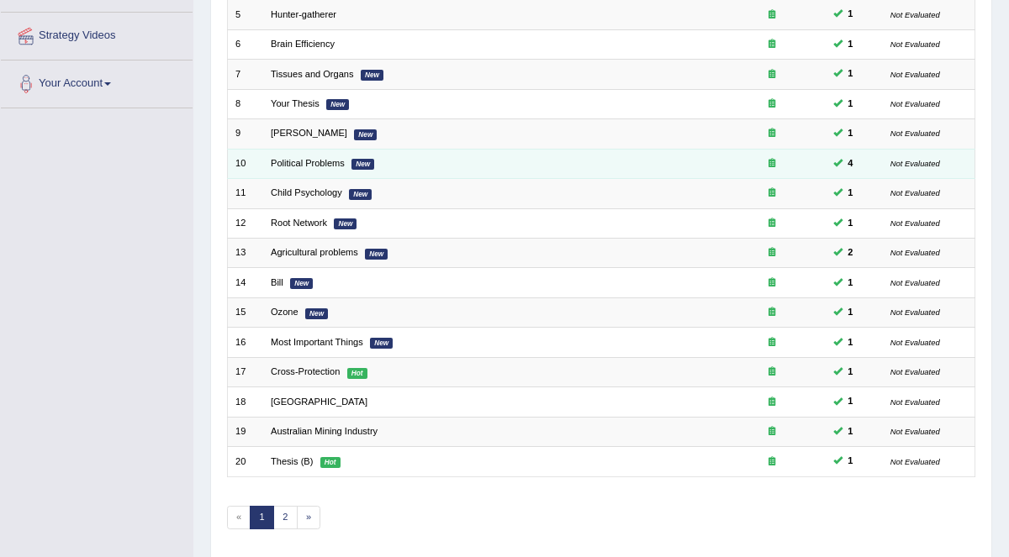
scroll to position [407, 0]
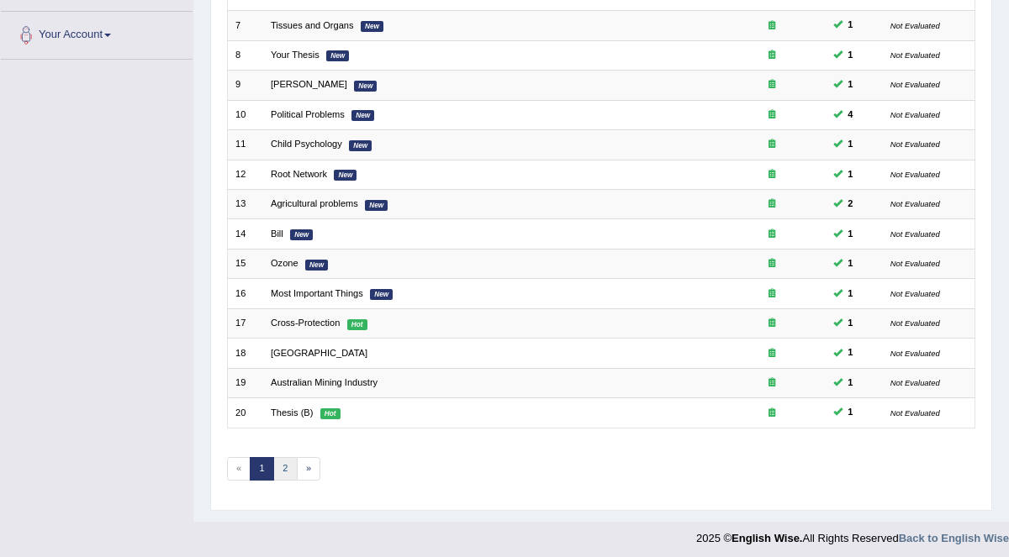
click at [283, 466] on link "2" at bounding box center [285, 469] width 24 height 24
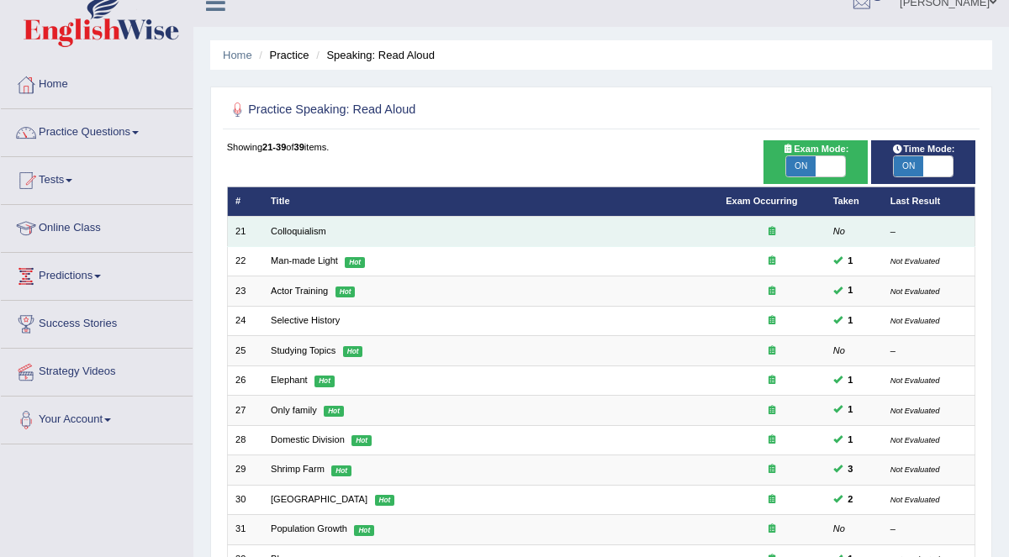
scroll to position [26, 0]
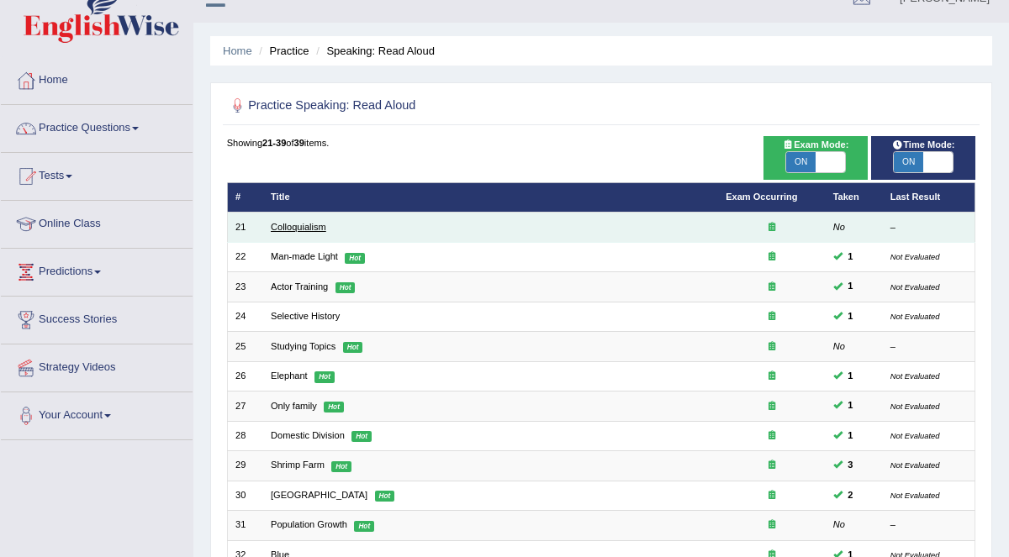
click at [319, 223] on link "Colloquialism" at bounding box center [298, 227] width 55 height 10
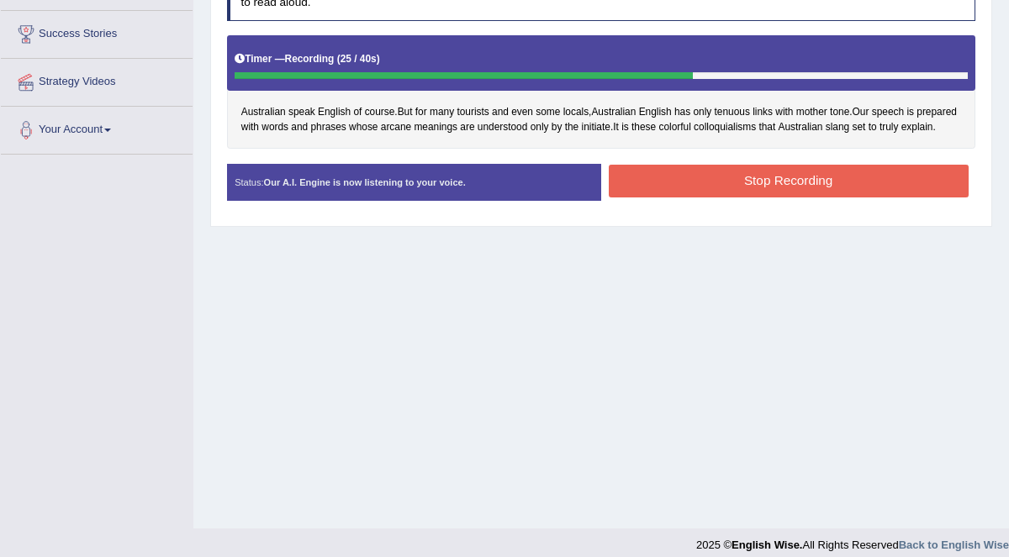
click at [890, 177] on button "Stop Recording" at bounding box center [789, 181] width 360 height 33
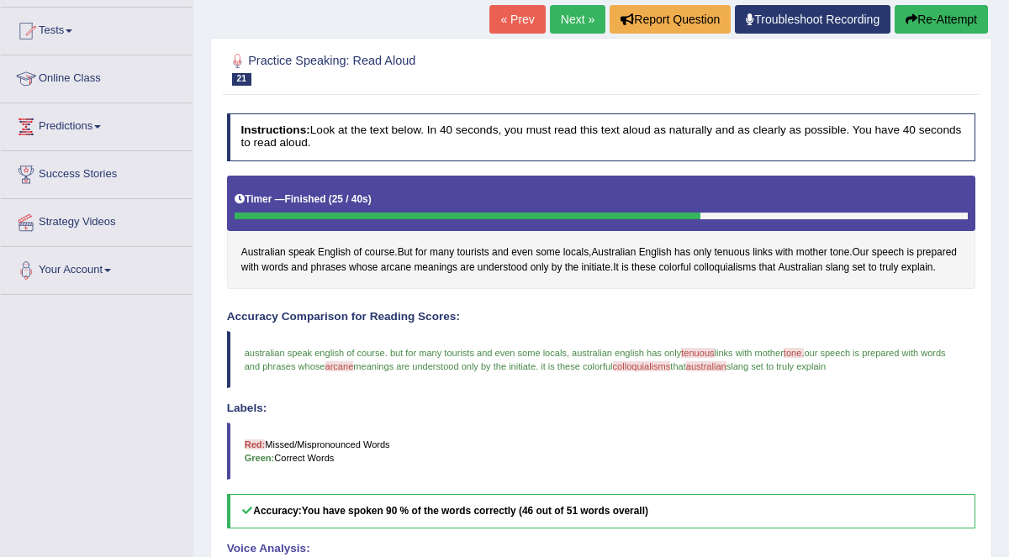
scroll to position [171, 0]
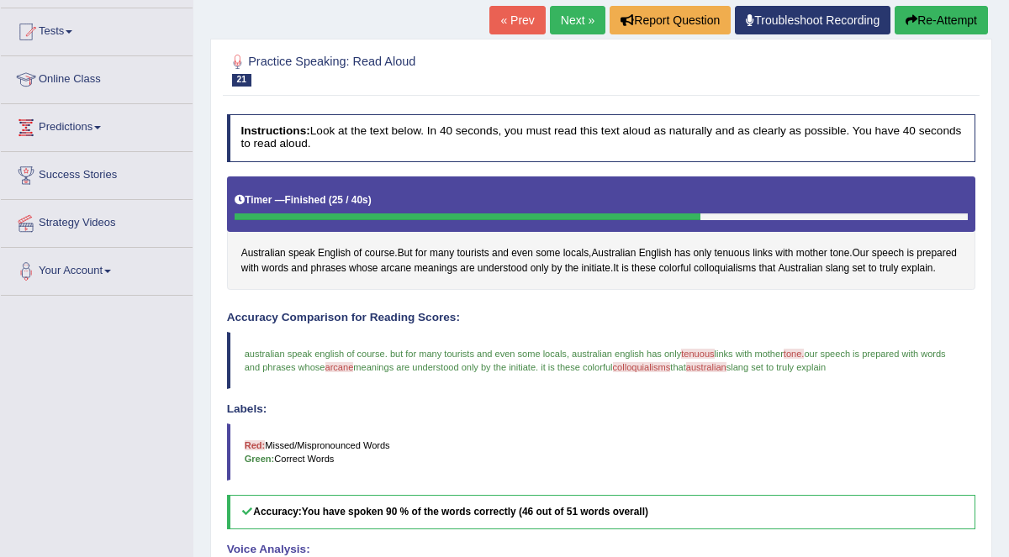
click at [949, 23] on button "Re-Attempt" at bounding box center [941, 20] width 93 height 29
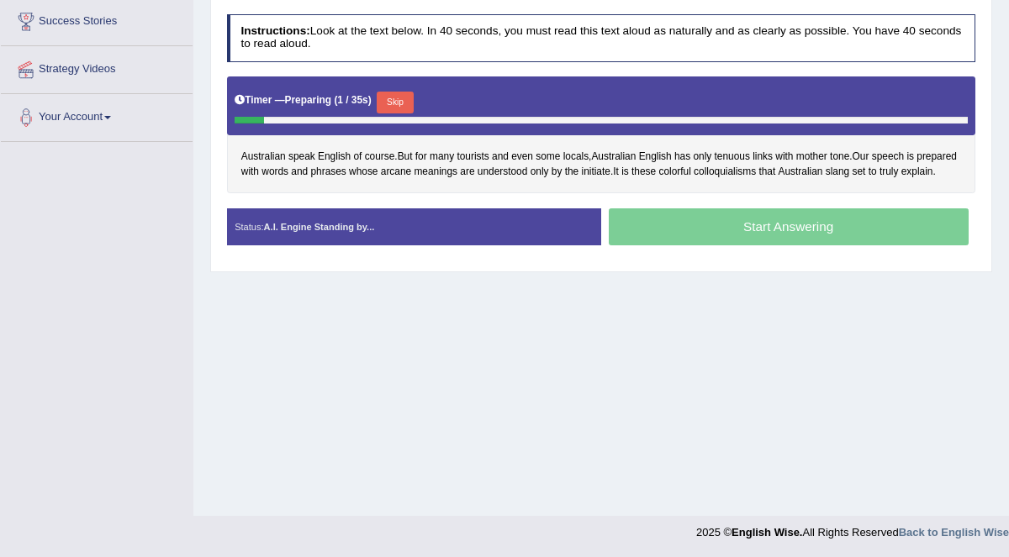
click at [397, 102] on button "Skip" at bounding box center [395, 103] width 36 height 22
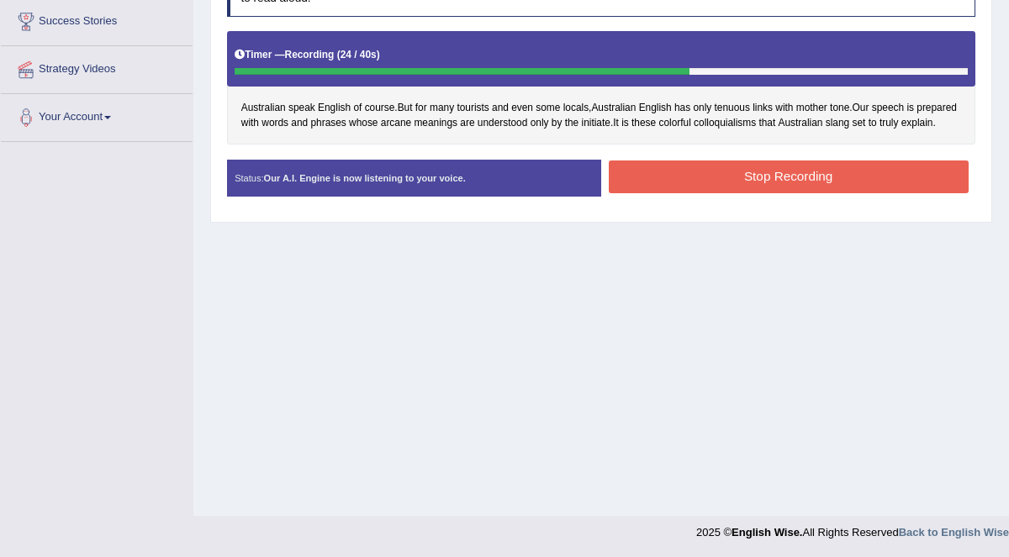
click at [716, 181] on button "Stop Recording" at bounding box center [789, 177] width 360 height 33
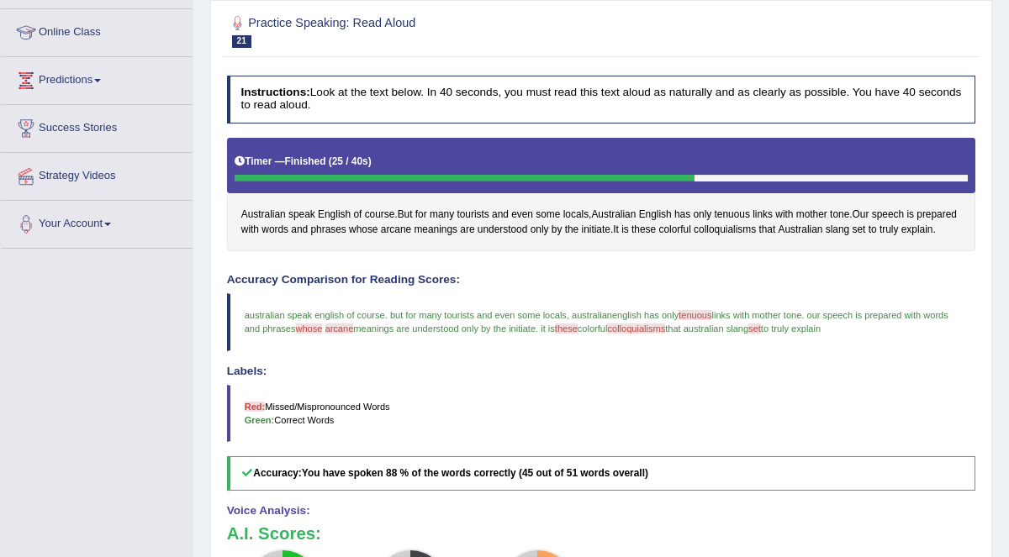
scroll to position [122, 0]
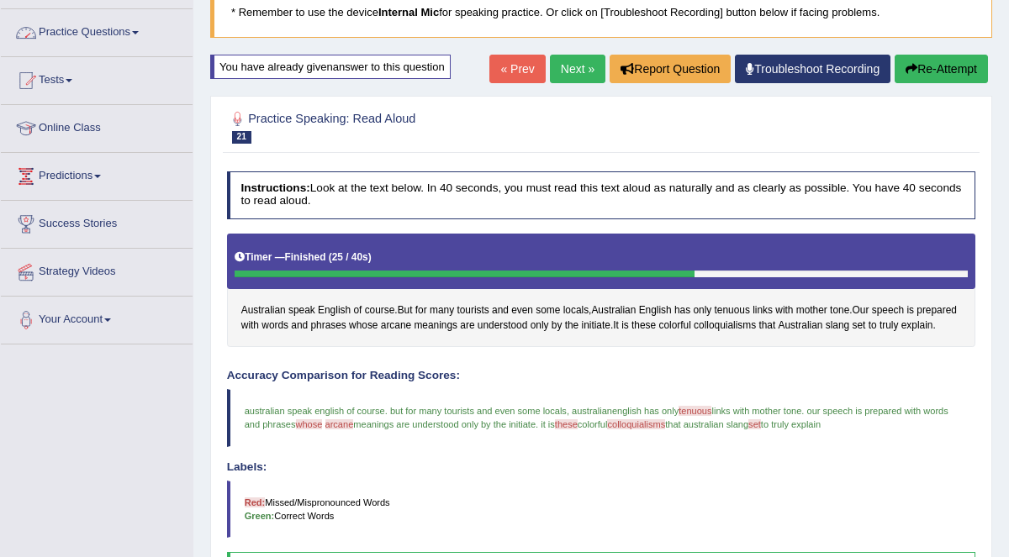
click at [131, 33] on link "Practice Questions" at bounding box center [97, 30] width 192 height 42
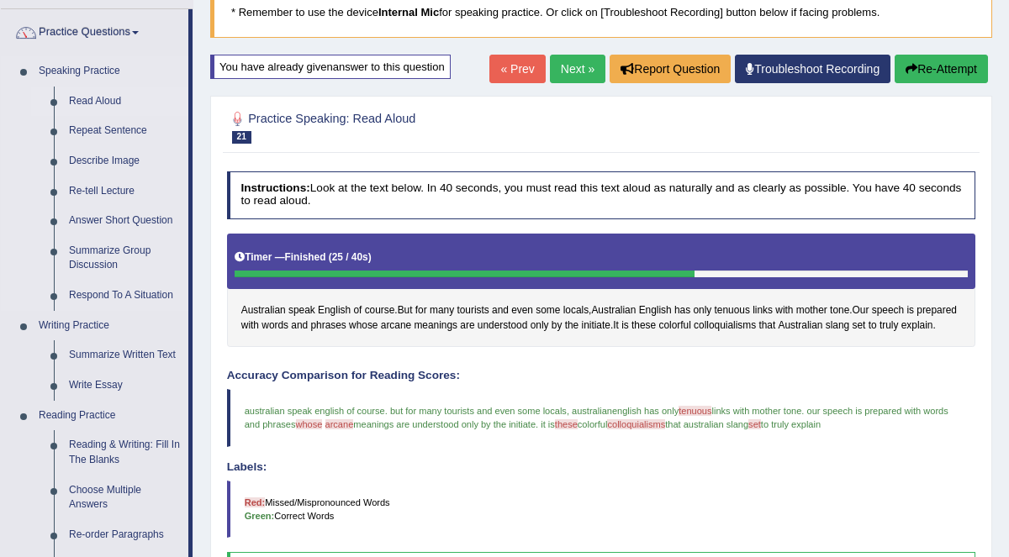
click at [108, 100] on link "Read Aloud" at bounding box center [124, 102] width 127 height 30
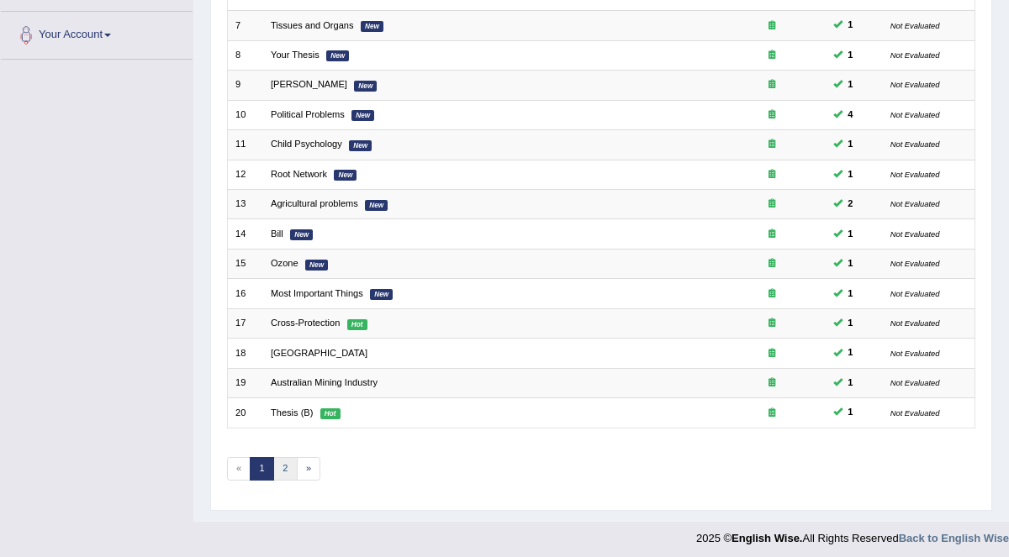
scroll to position [407, 0]
click at [297, 467] on link "»" at bounding box center [309, 469] width 24 height 24
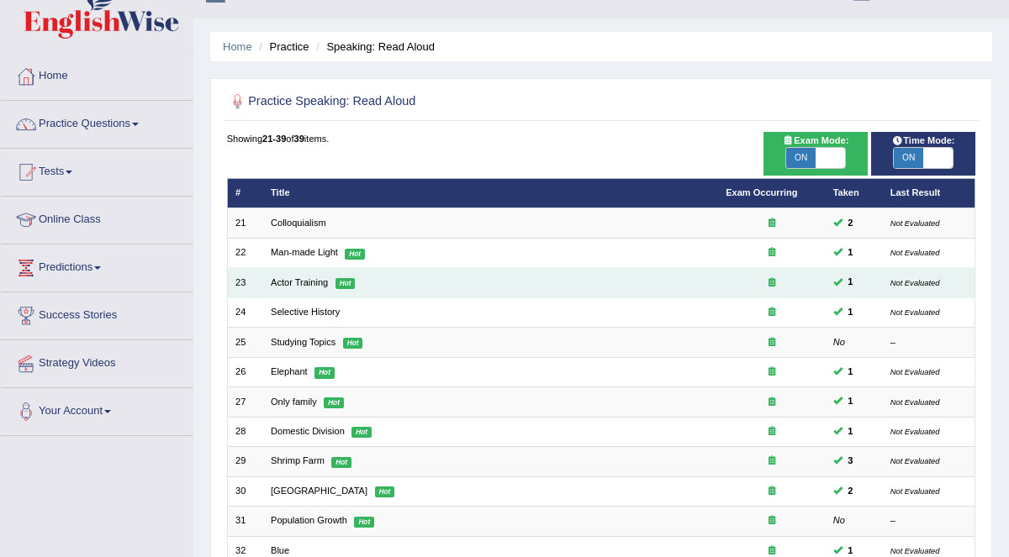
scroll to position [112, 0]
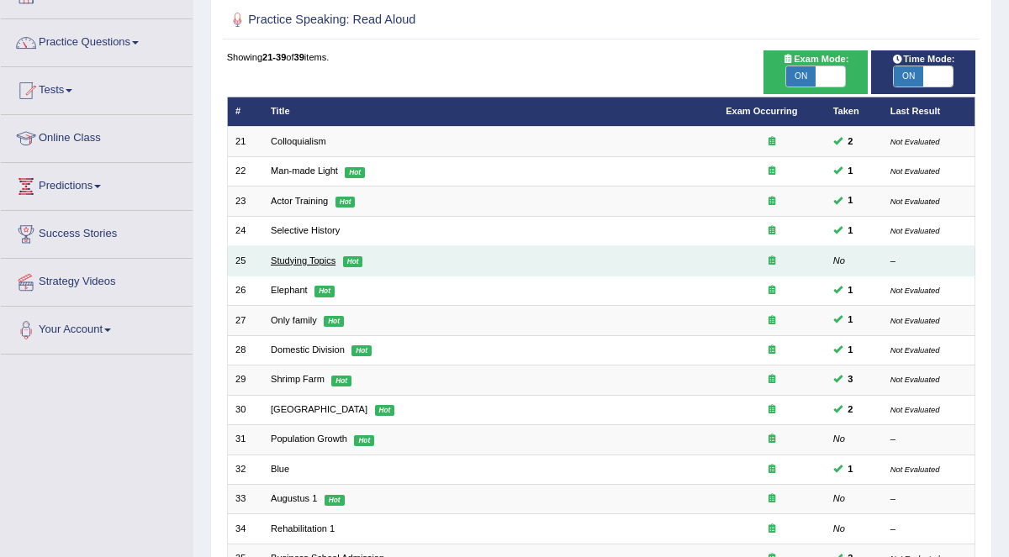
click at [283, 259] on link "Studying Topics" at bounding box center [303, 261] width 65 height 10
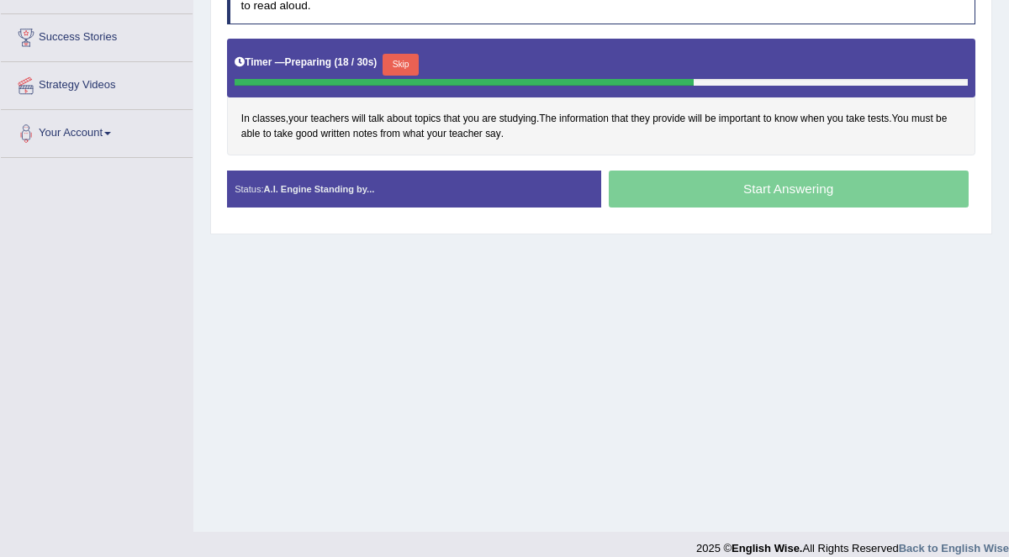
scroll to position [308, 0]
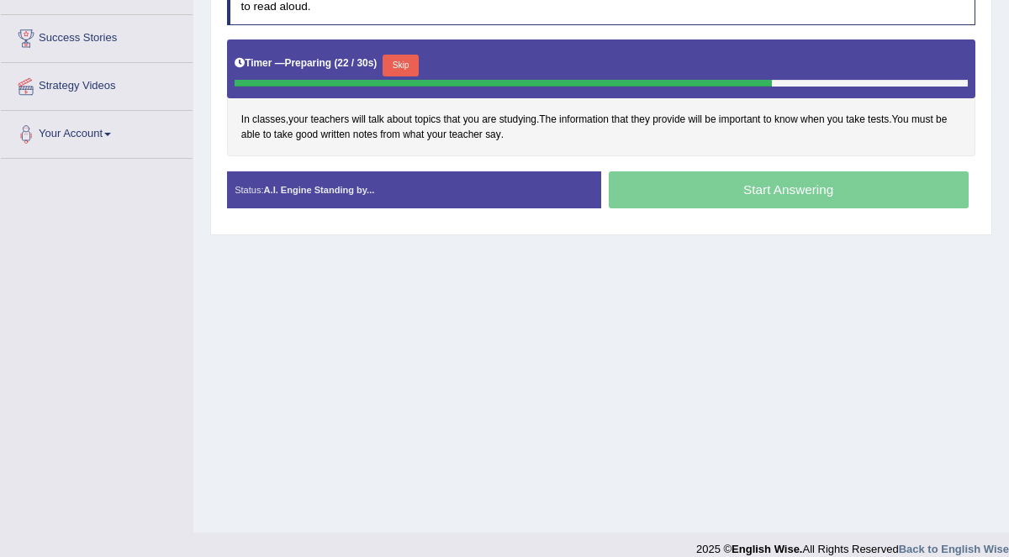
click at [410, 59] on button "Skip" at bounding box center [401, 66] width 36 height 22
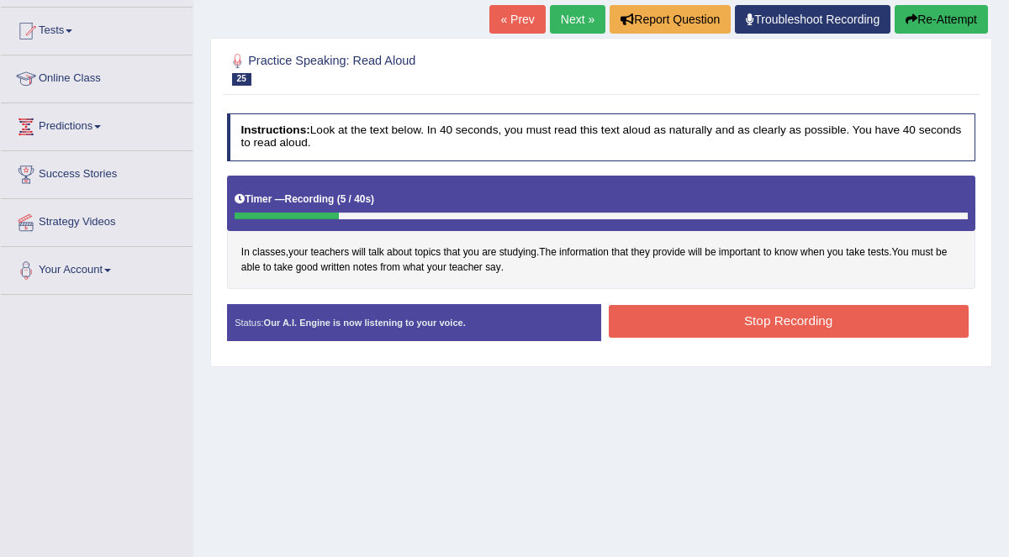
scroll to position [45, 0]
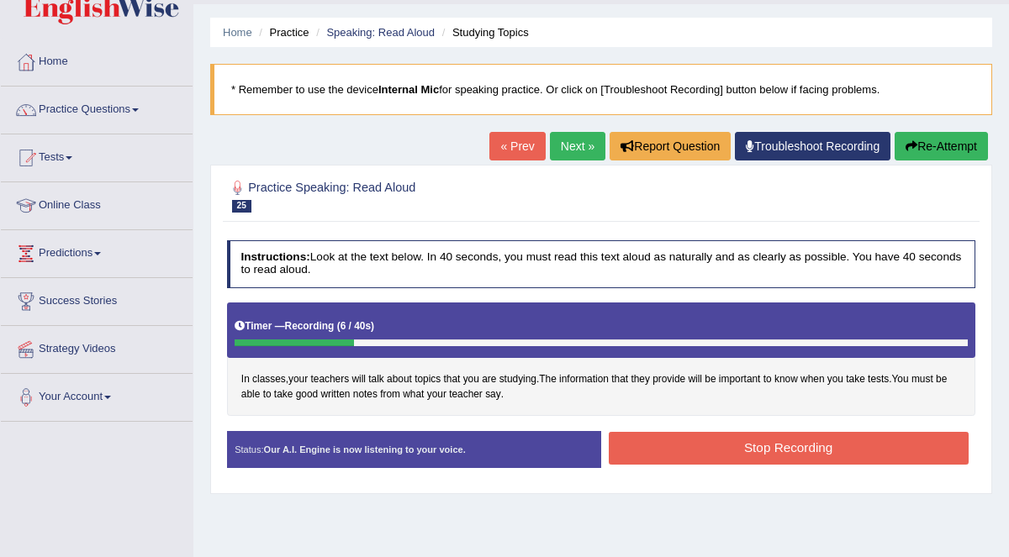
click at [958, 145] on button "Re-Attempt" at bounding box center [941, 146] width 93 height 29
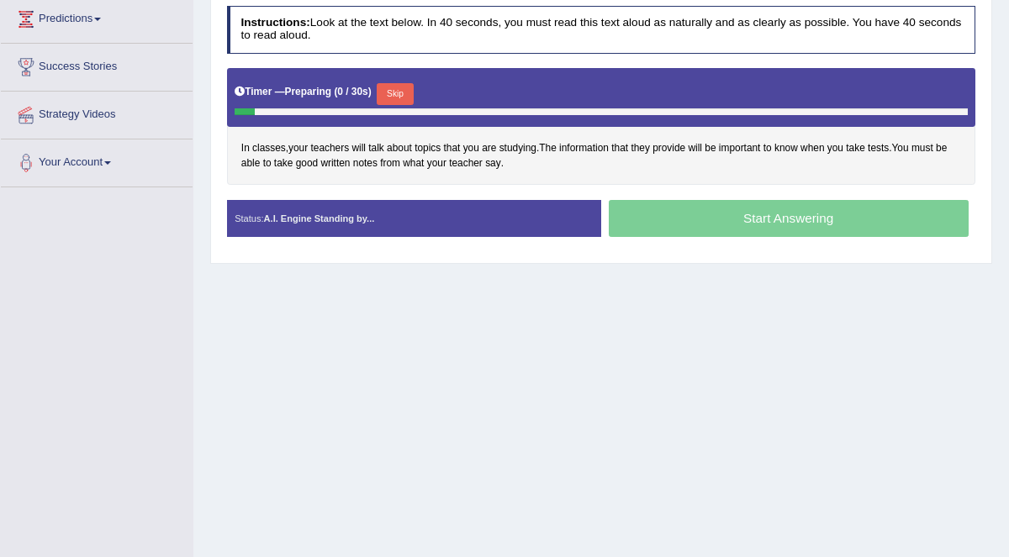
scroll to position [282, 0]
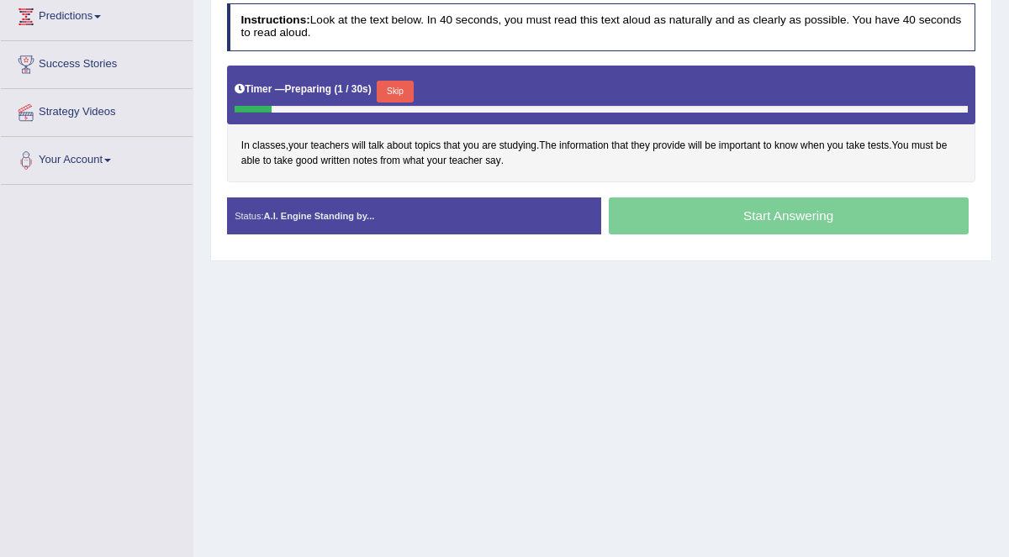
click at [399, 92] on button "Skip" at bounding box center [395, 92] width 36 height 22
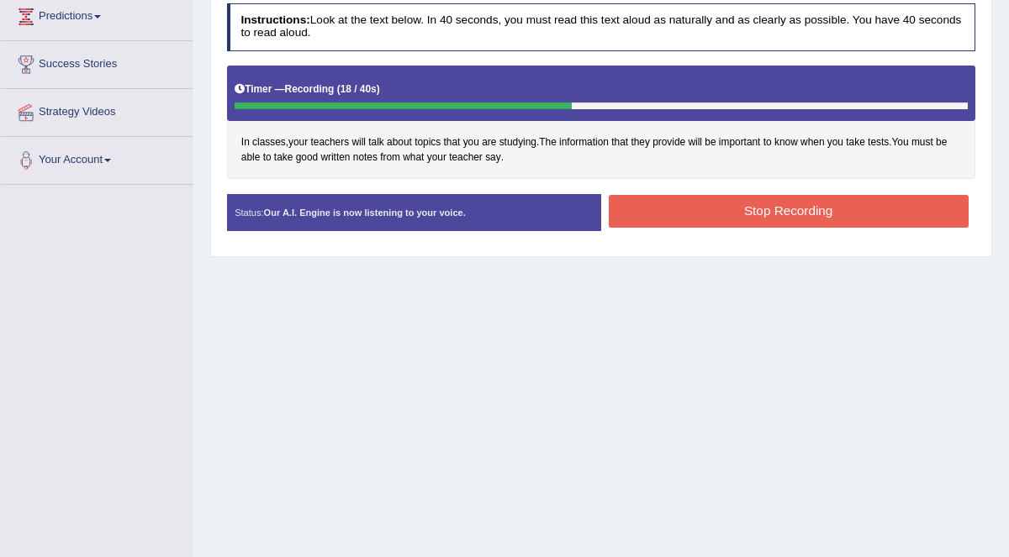
click at [759, 203] on button "Stop Recording" at bounding box center [789, 211] width 360 height 33
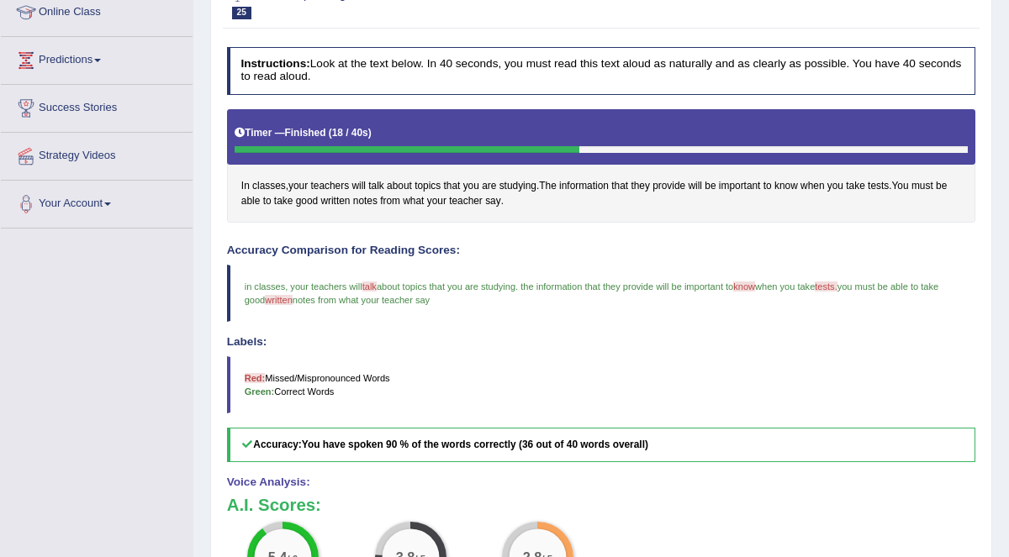
scroll to position [152, 0]
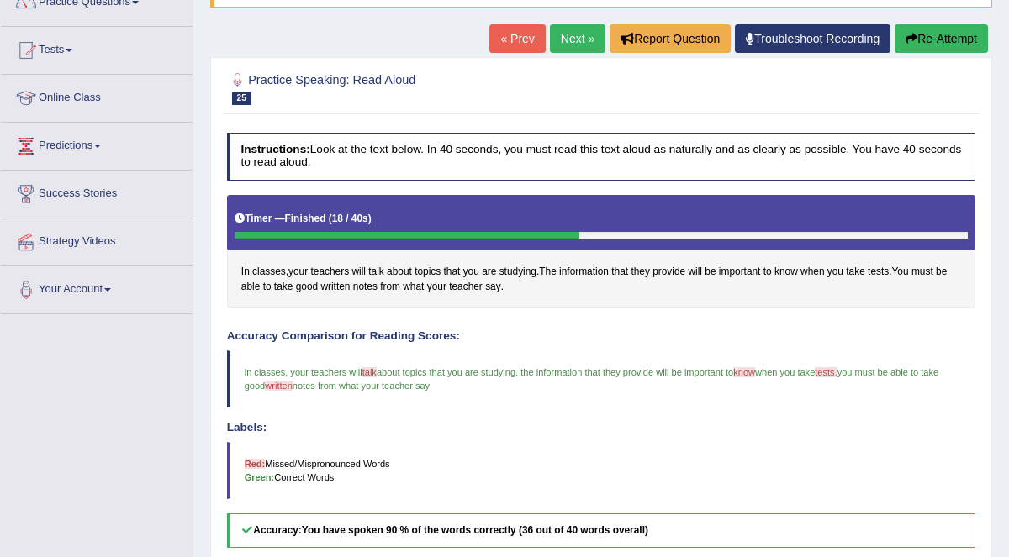
click at [918, 38] on button "Re-Attempt" at bounding box center [941, 38] width 93 height 29
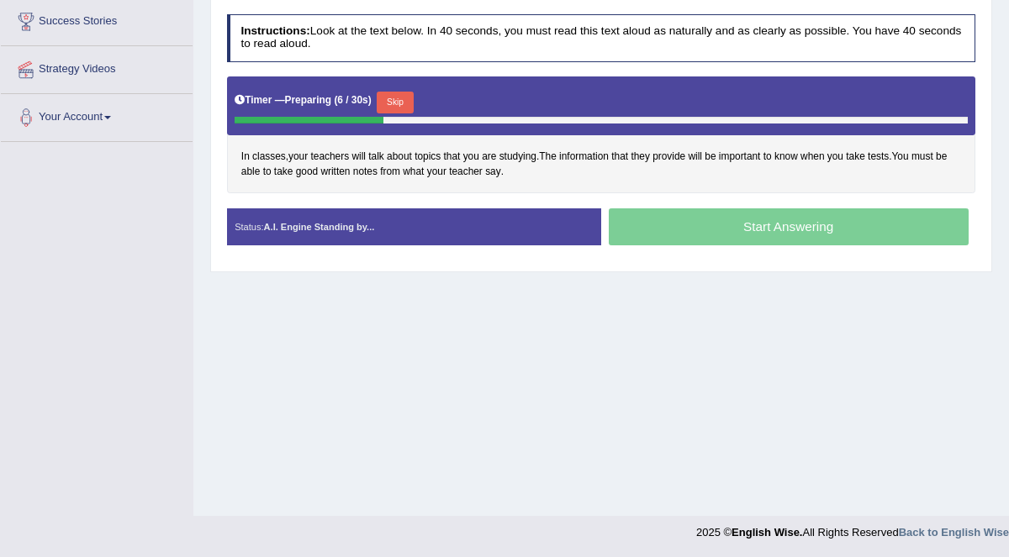
click at [392, 100] on button "Skip" at bounding box center [395, 103] width 36 height 22
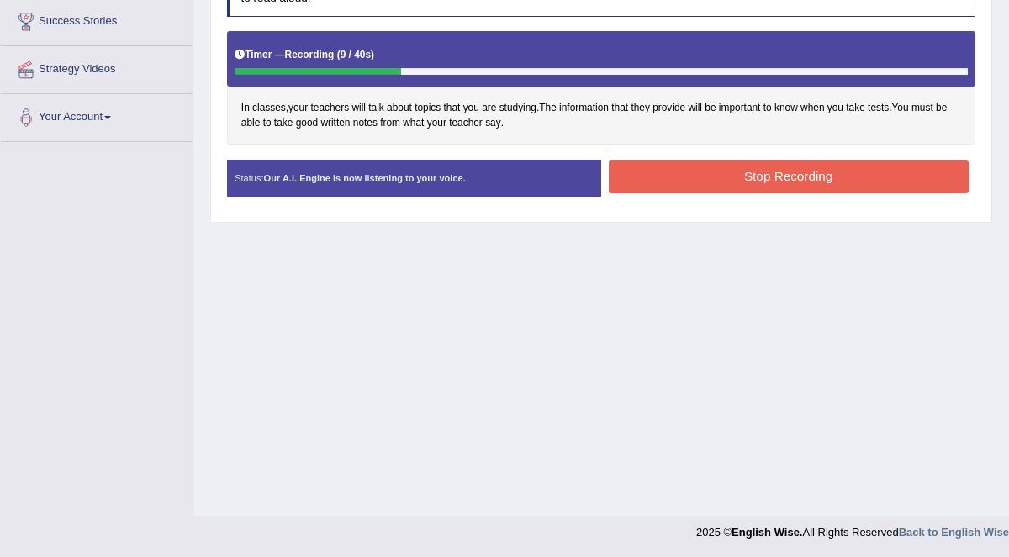
scroll to position [166, 0]
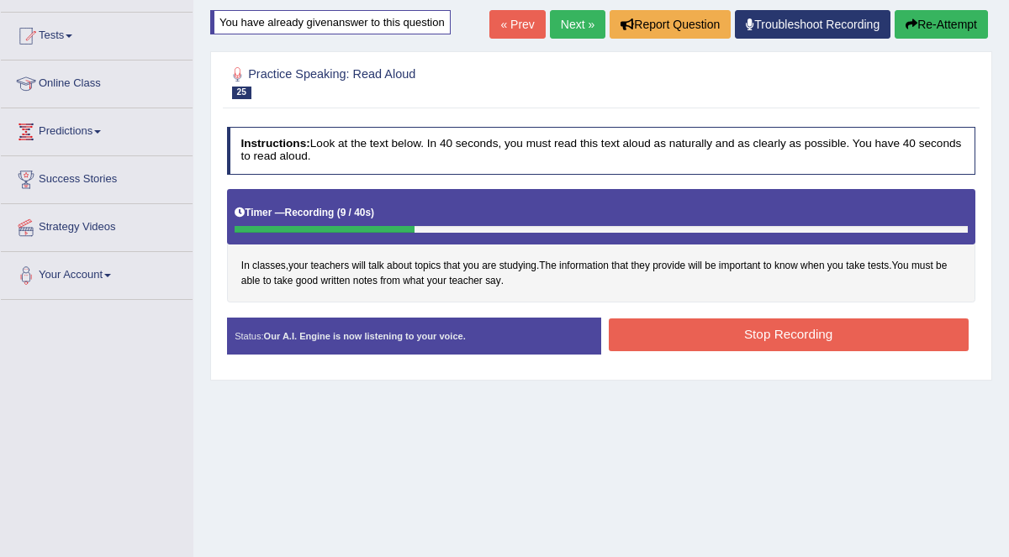
click at [951, 18] on button "Re-Attempt" at bounding box center [941, 24] width 93 height 29
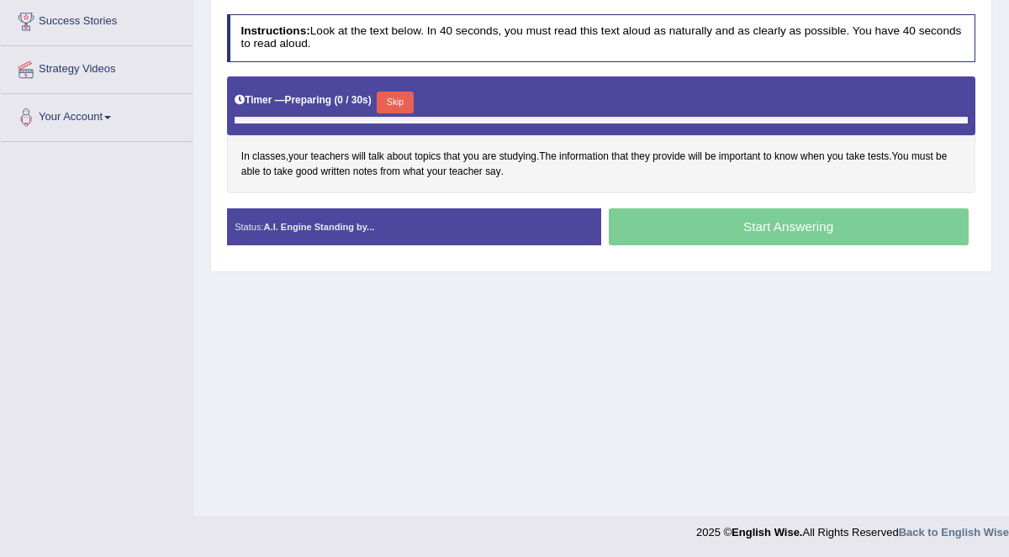
scroll to position [325, 0]
click at [395, 92] on button "Skip" at bounding box center [395, 103] width 36 height 22
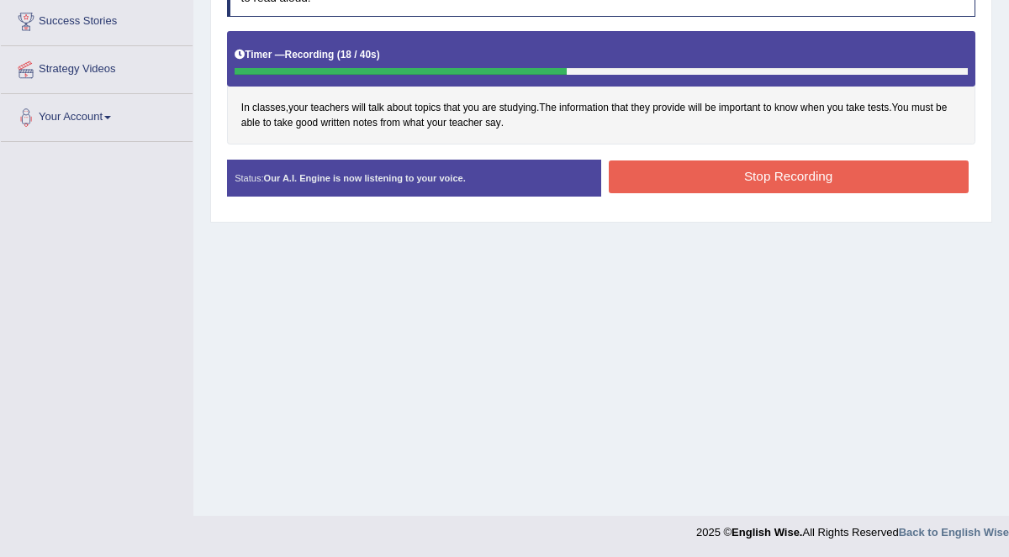
click at [755, 176] on button "Stop Recording" at bounding box center [789, 177] width 360 height 33
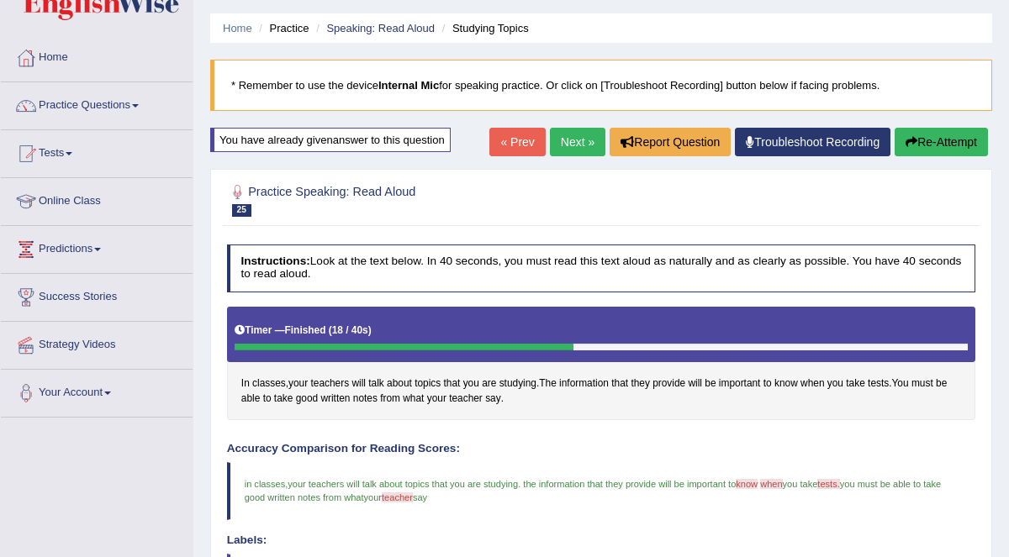
scroll to position [0, 0]
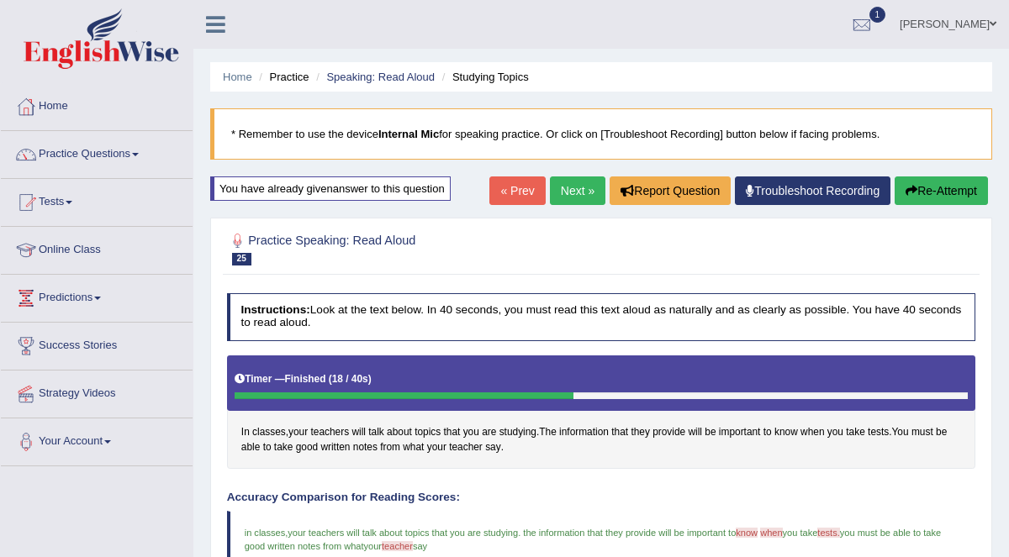
click at [572, 182] on link "Next »" at bounding box center [577, 191] width 55 height 29
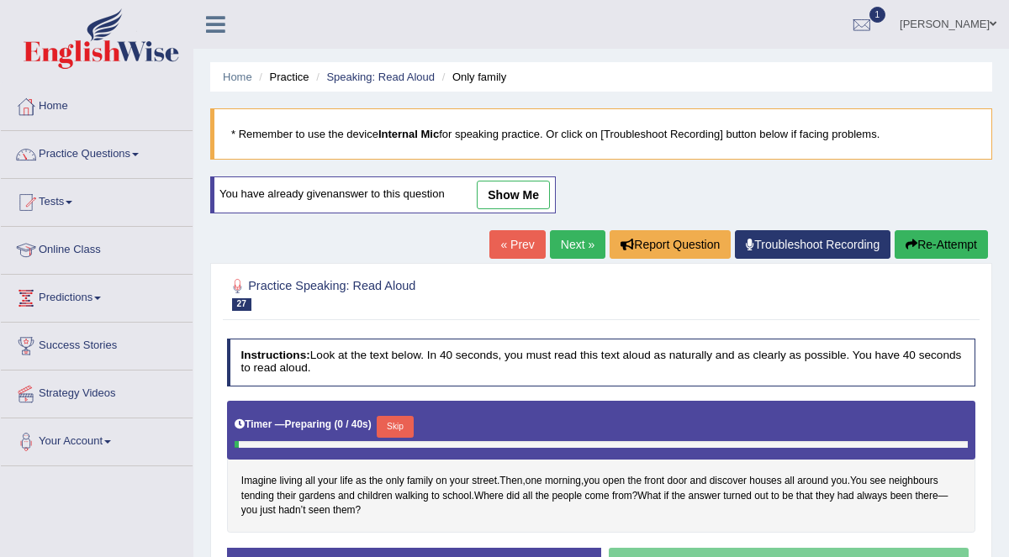
click at [573, 240] on link "Next »" at bounding box center [577, 244] width 55 height 29
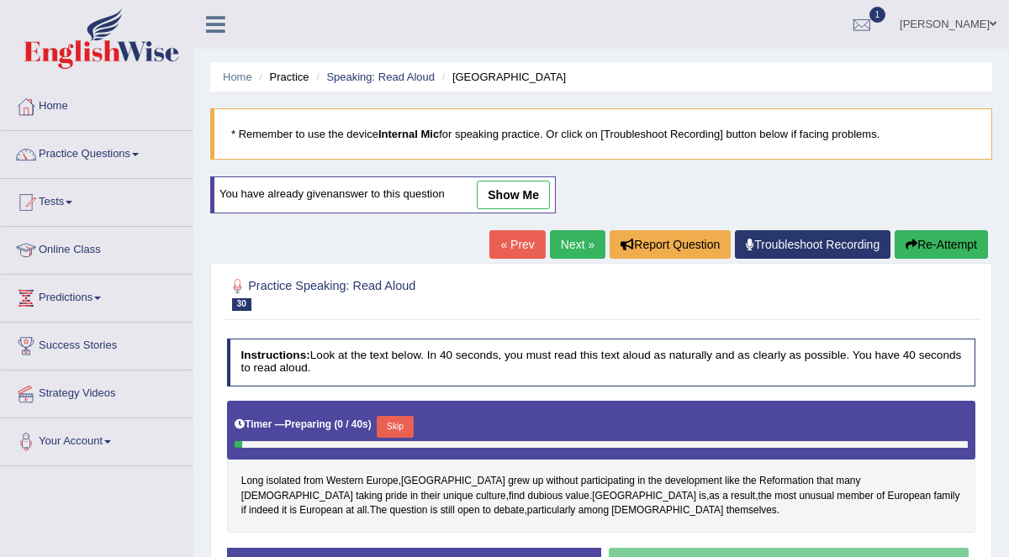
click at [573, 240] on link "Next »" at bounding box center [577, 244] width 55 height 29
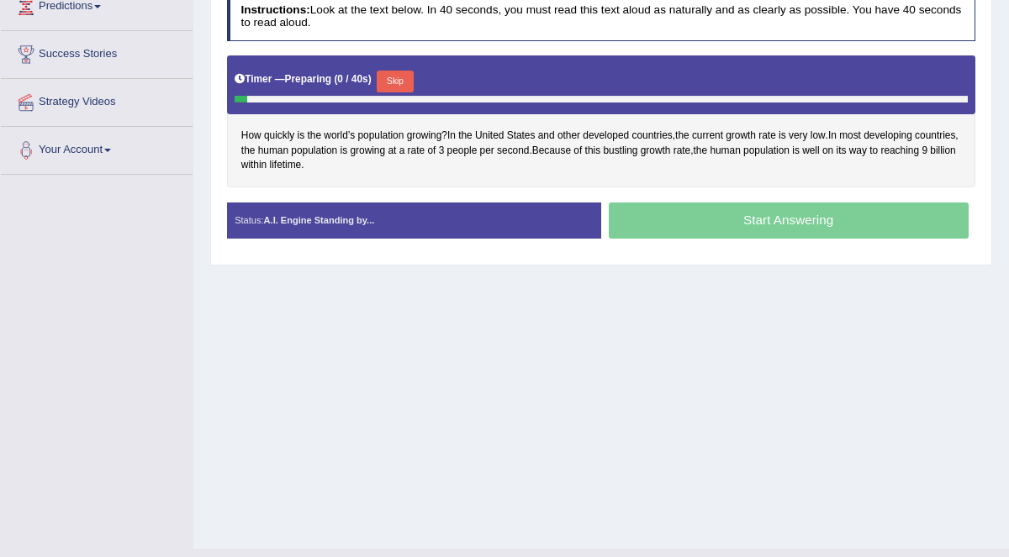
scroll to position [325, 0]
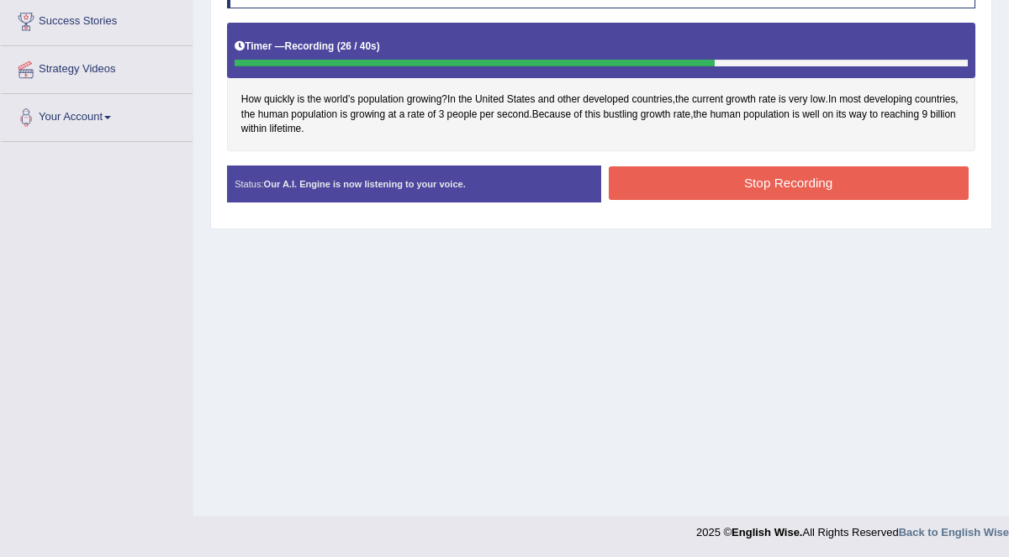
click at [797, 173] on button "Stop Recording" at bounding box center [789, 182] width 360 height 33
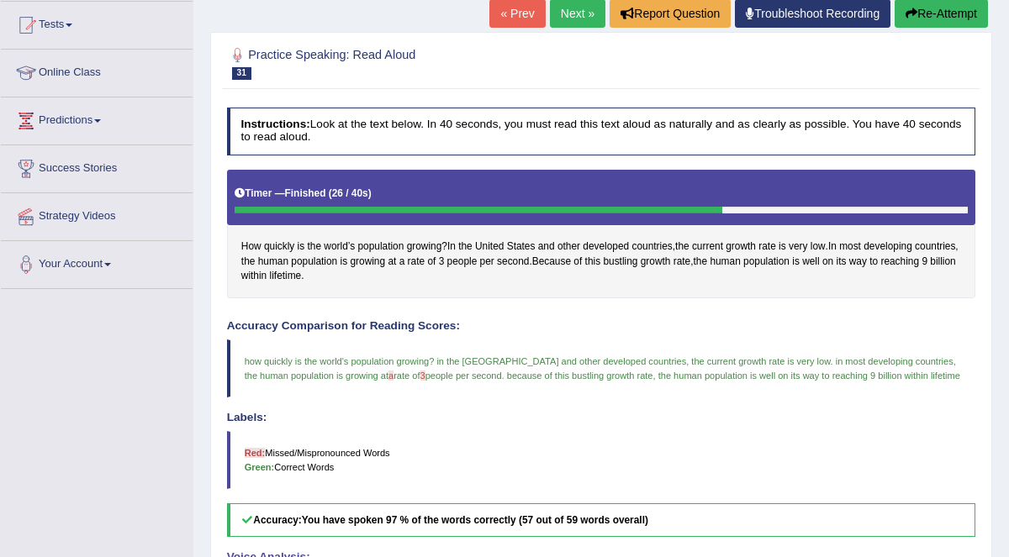
scroll to position [93, 0]
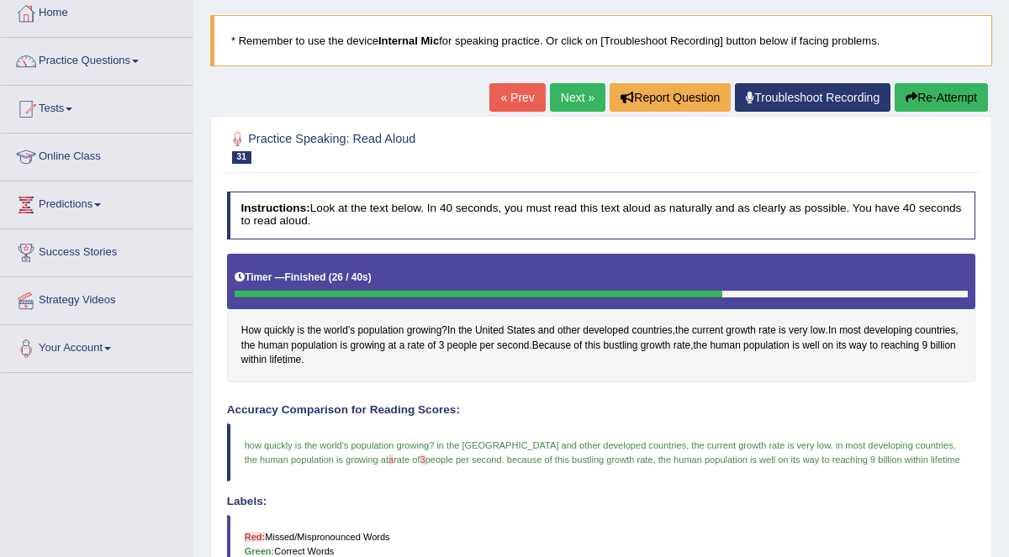
click at [571, 97] on link "Next »" at bounding box center [577, 97] width 55 height 29
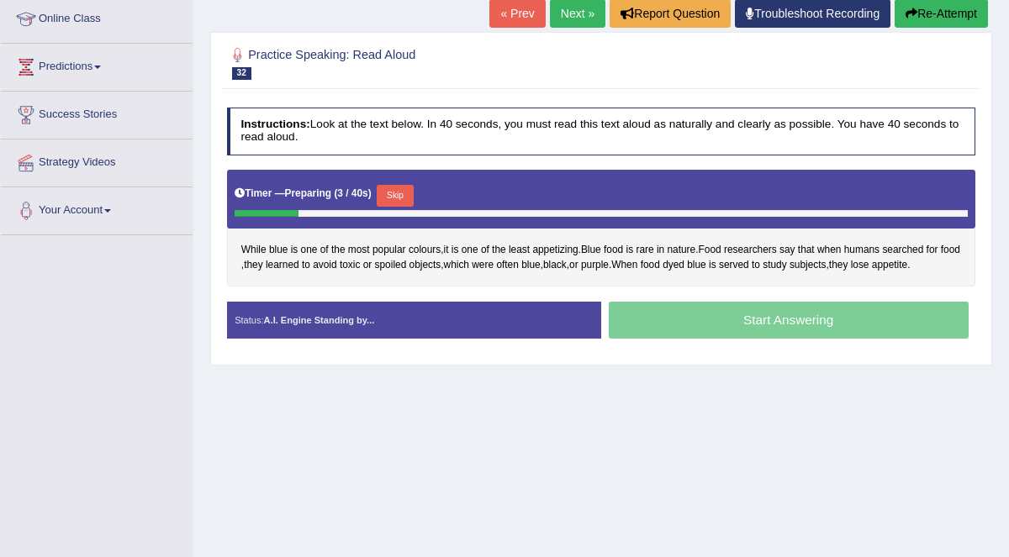
scroll to position [325, 0]
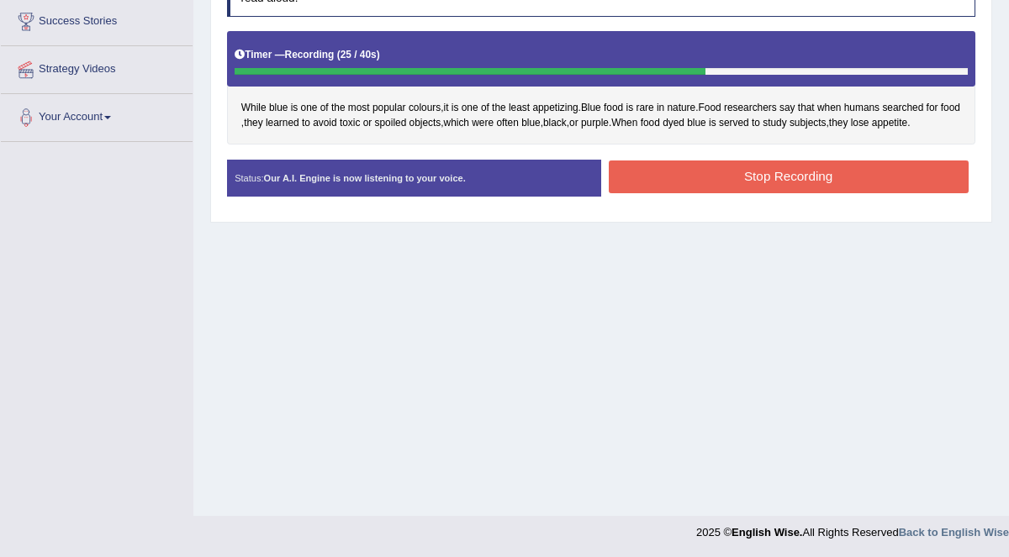
click at [821, 169] on button "Stop Recording" at bounding box center [789, 177] width 360 height 33
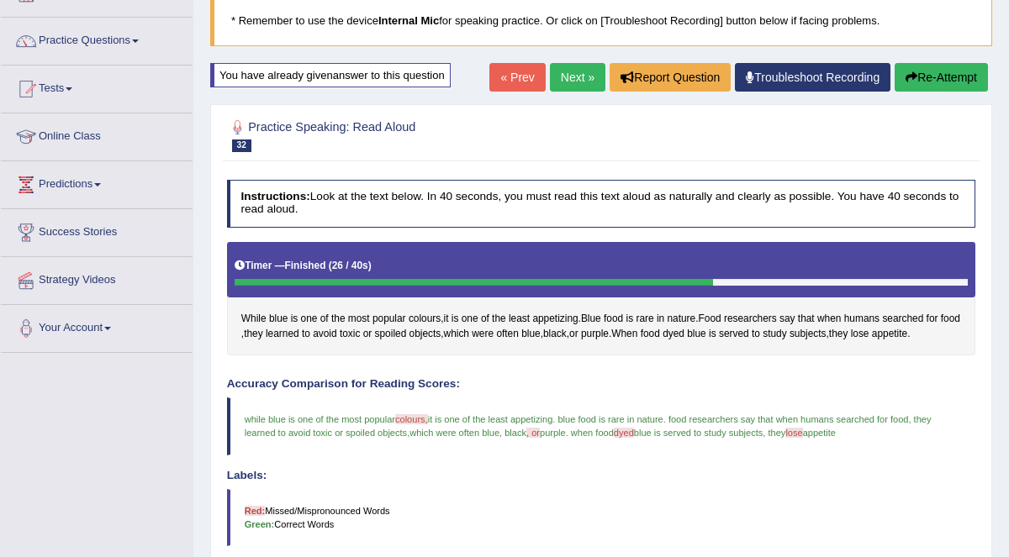
scroll to position [17, 0]
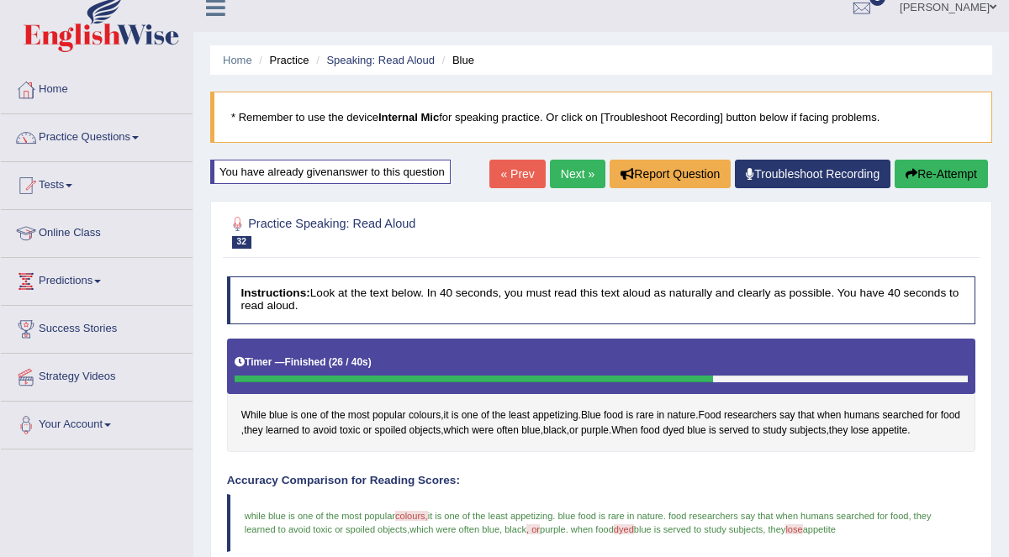
click at [118, 144] on link "Practice Questions" at bounding box center [97, 135] width 192 height 42
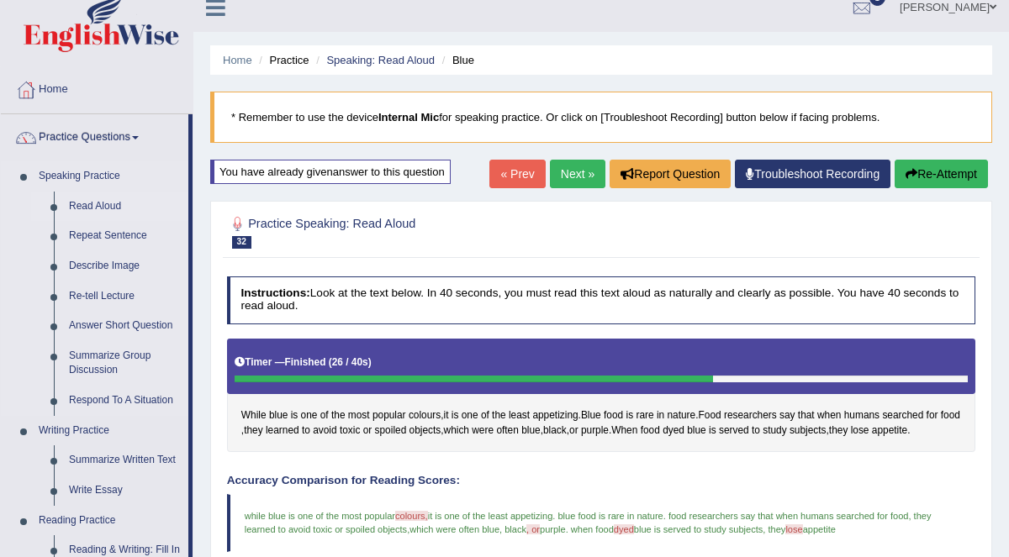
click at [100, 195] on link "Read Aloud" at bounding box center [124, 207] width 127 height 30
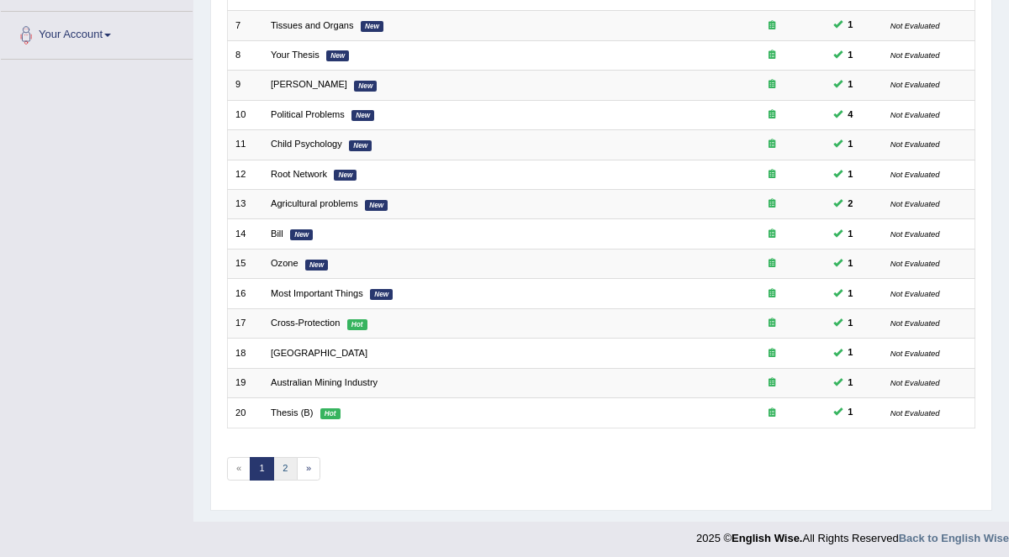
click at [276, 462] on link "2" at bounding box center [285, 469] width 24 height 24
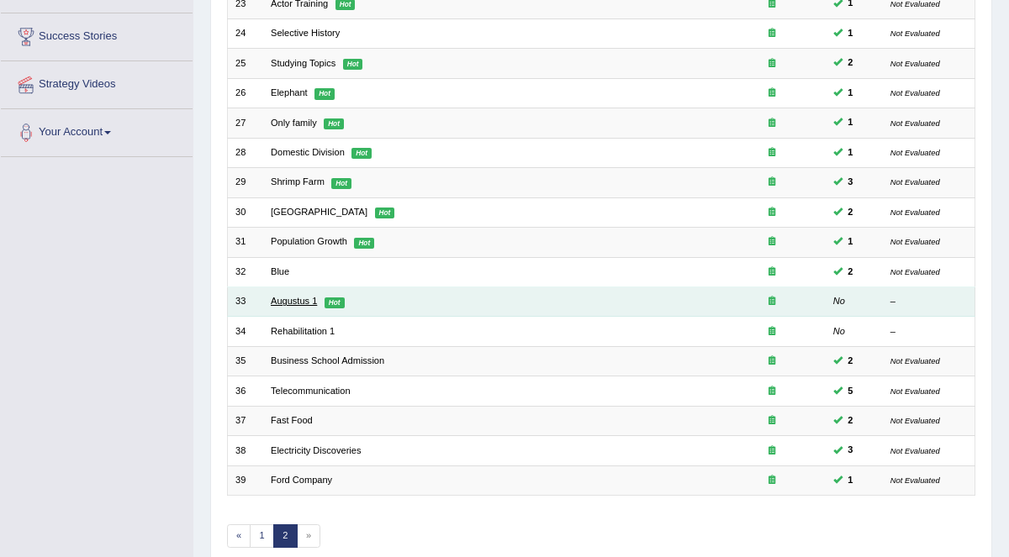
click at [309, 300] on link "Augustus 1" at bounding box center [294, 301] width 46 height 10
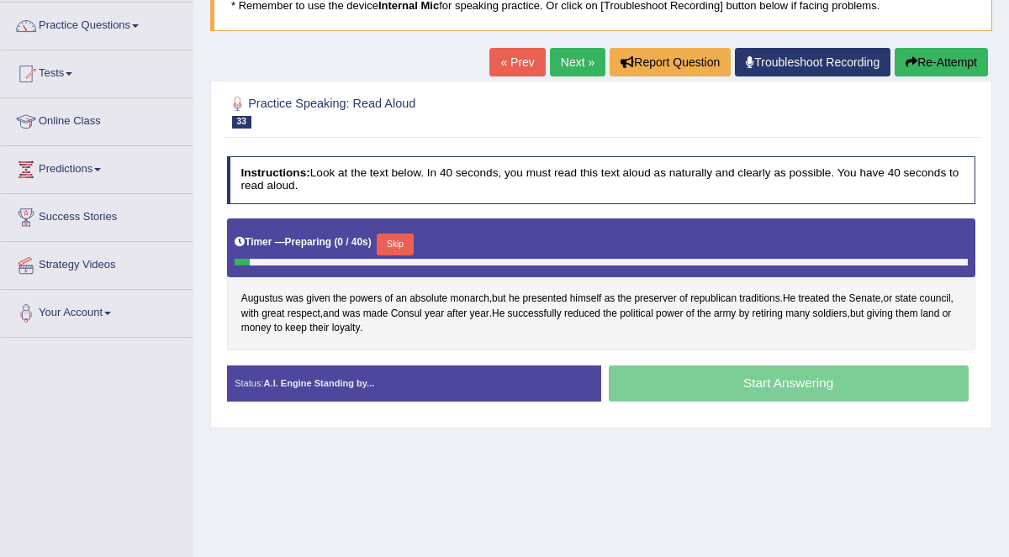
scroll to position [217, 0]
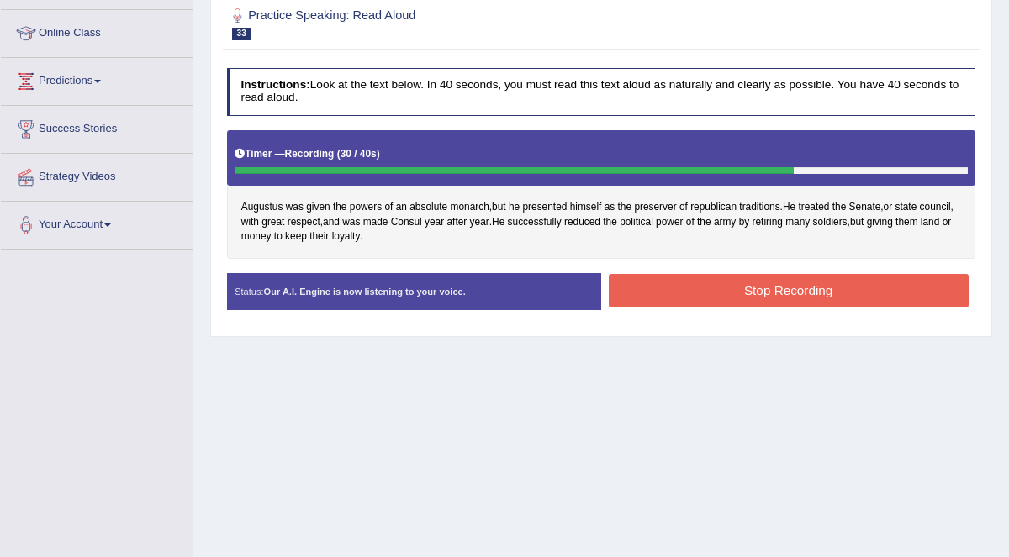
click at [831, 288] on button "Stop Recording" at bounding box center [789, 290] width 360 height 33
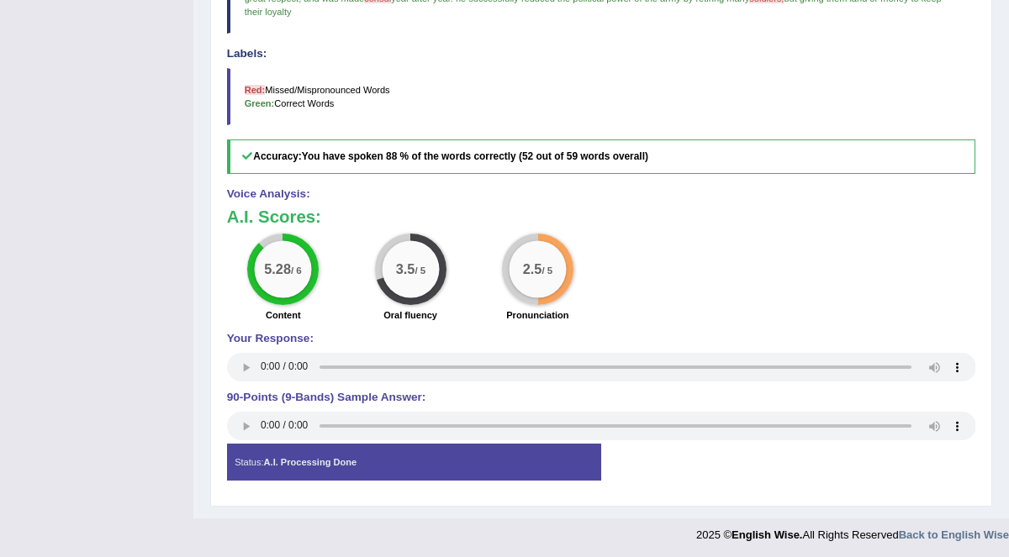
scroll to position [103, 0]
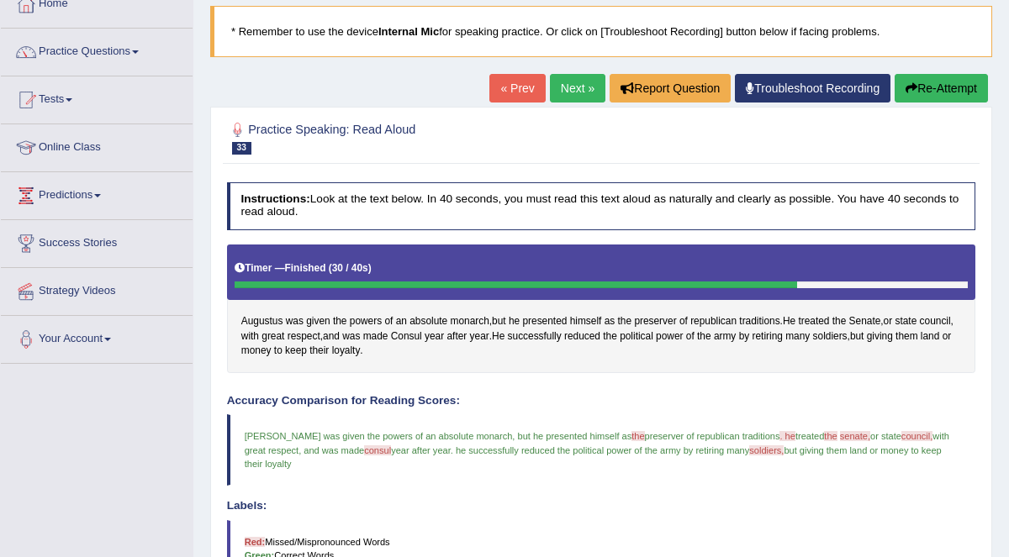
click at [575, 83] on link "Next »" at bounding box center [577, 88] width 55 height 29
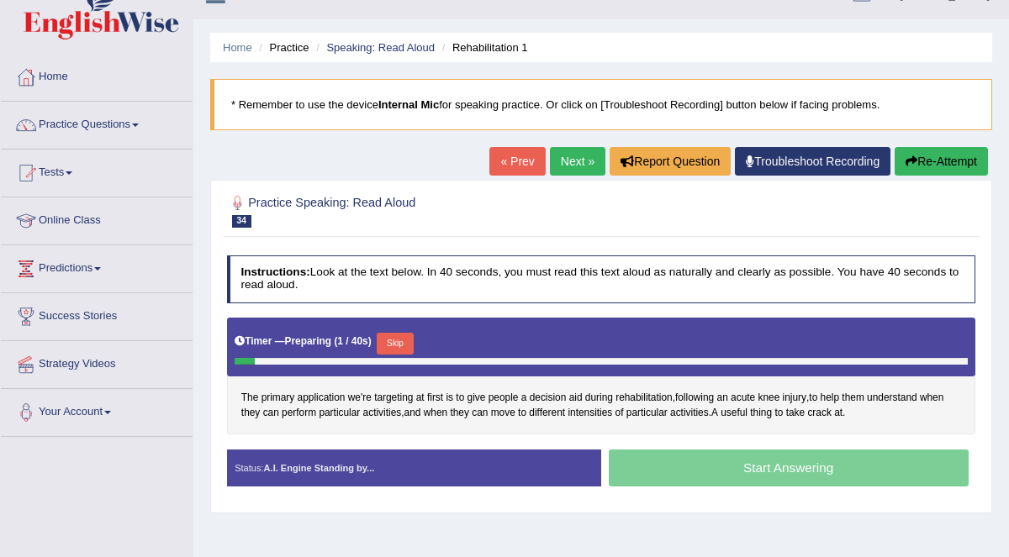
scroll to position [311, 0]
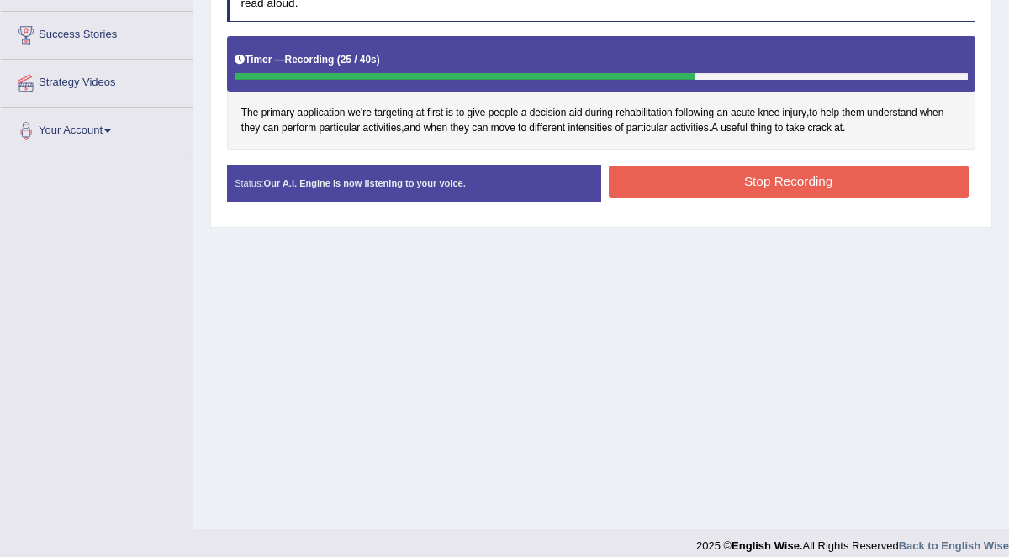
click at [816, 177] on button "Stop Recording" at bounding box center [789, 182] width 360 height 33
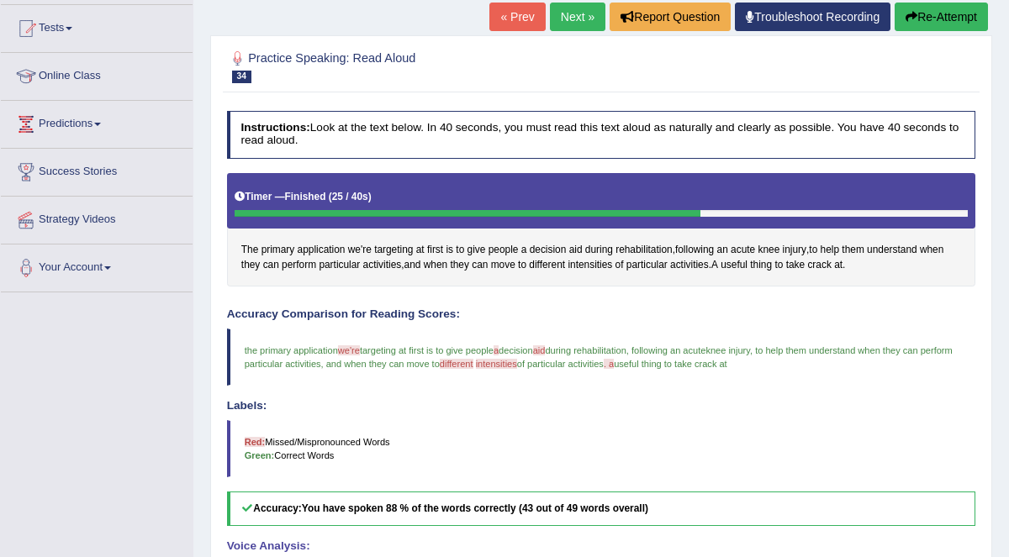
scroll to position [116, 0]
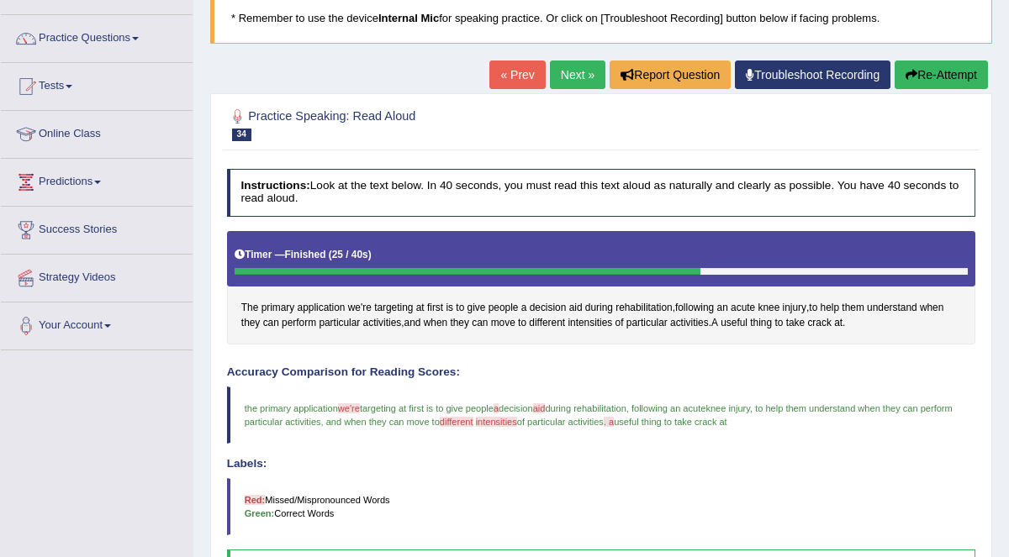
click at [575, 81] on link "Next »" at bounding box center [577, 75] width 55 height 29
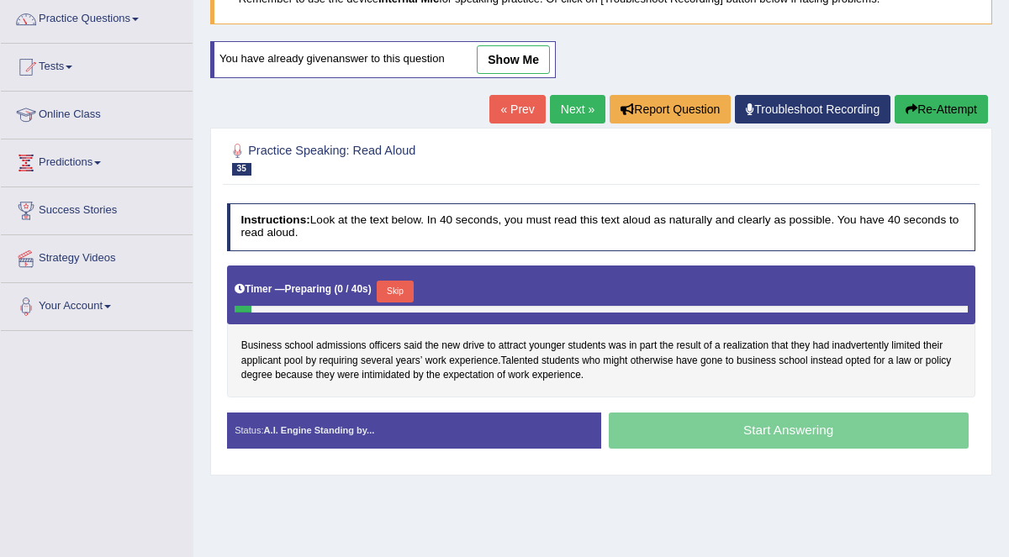
scroll to position [137, 0]
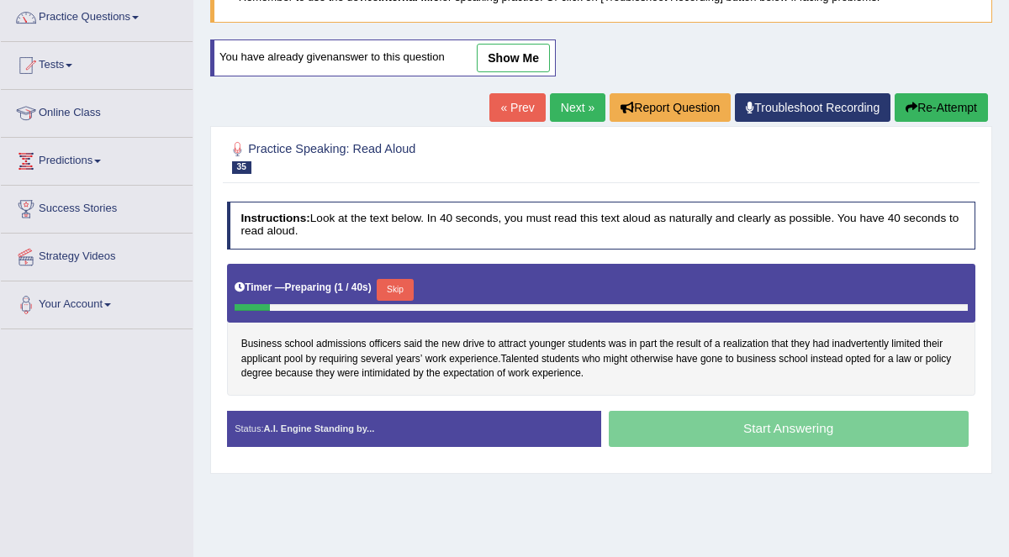
click at [566, 97] on link "Next »" at bounding box center [577, 107] width 55 height 29
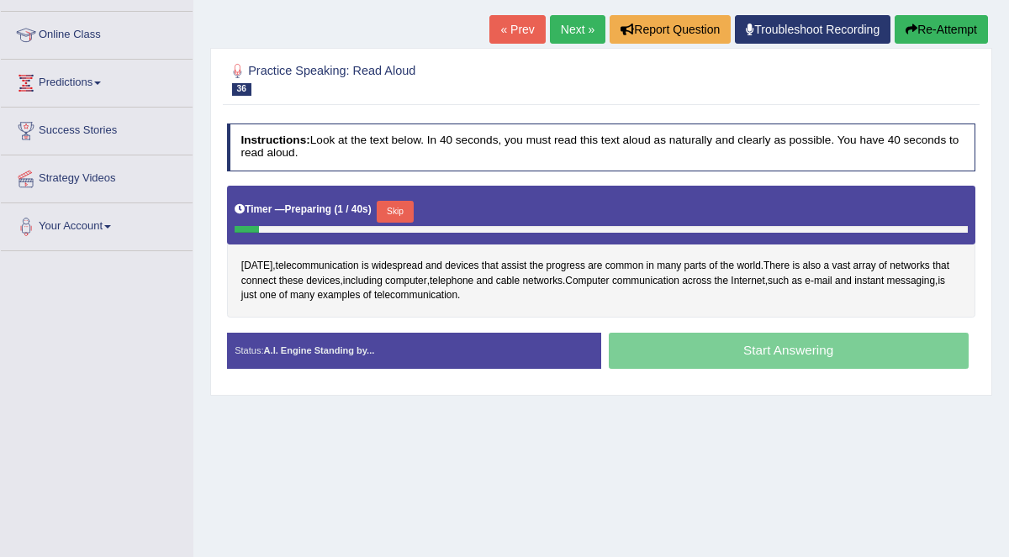
click at [568, 31] on link "Next »" at bounding box center [577, 29] width 55 height 29
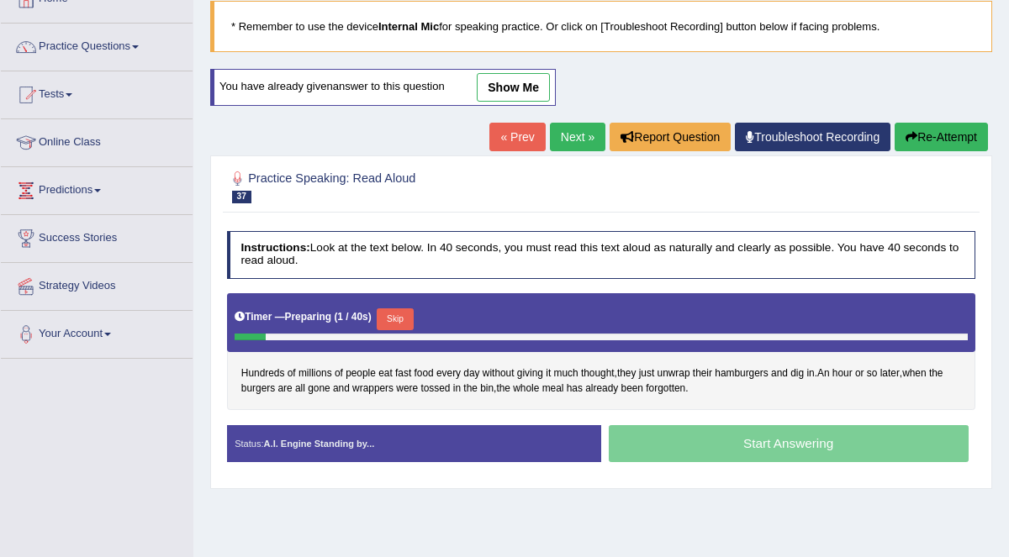
scroll to position [110, 0]
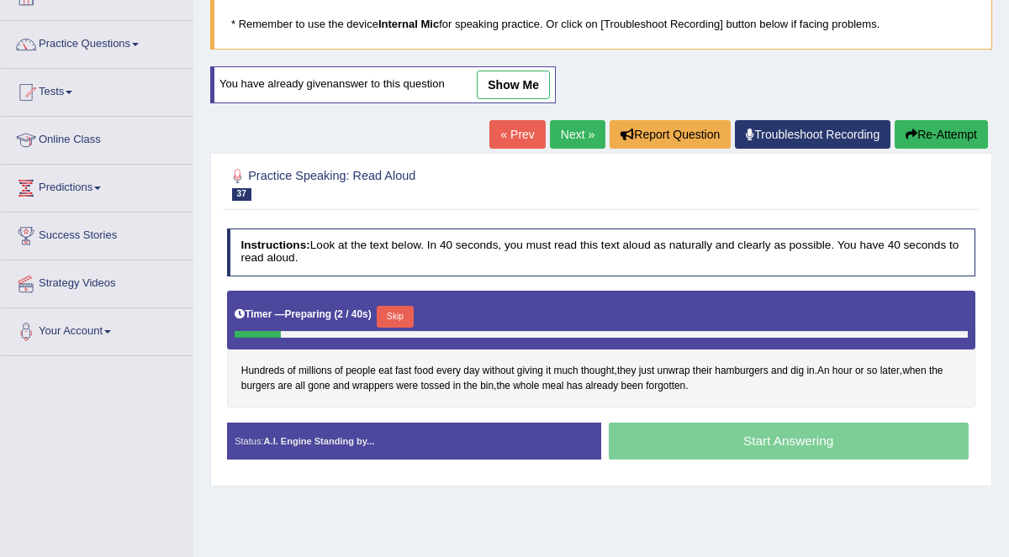
click at [582, 126] on link "Next »" at bounding box center [577, 134] width 55 height 29
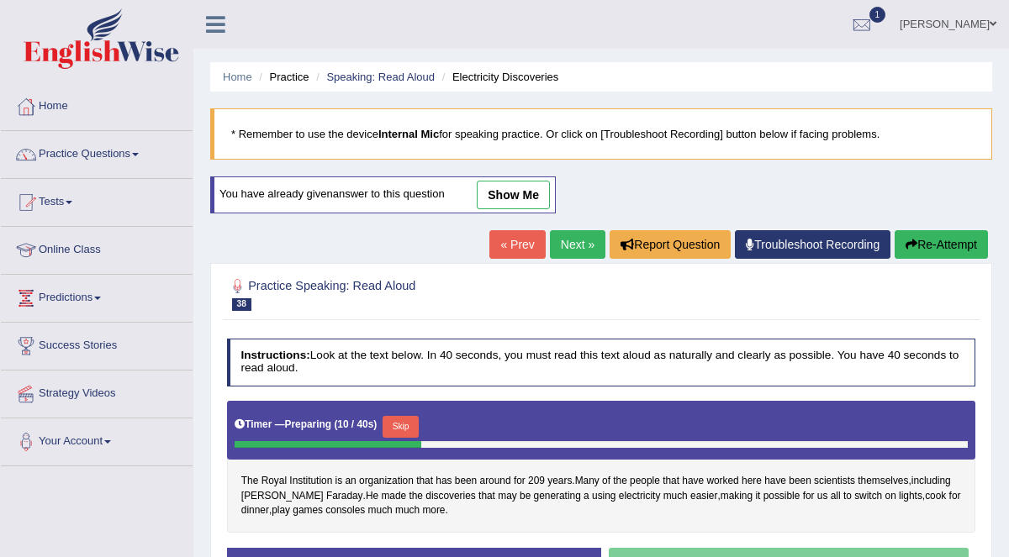
click at [574, 241] on link "Next »" at bounding box center [577, 244] width 55 height 29
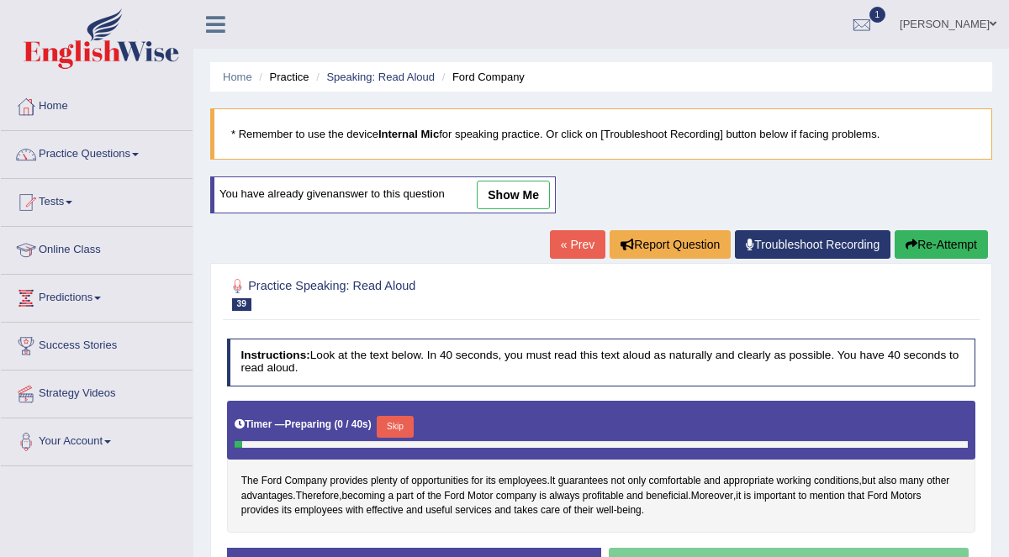
click at [594, 245] on link "« Prev" at bounding box center [577, 244] width 55 height 29
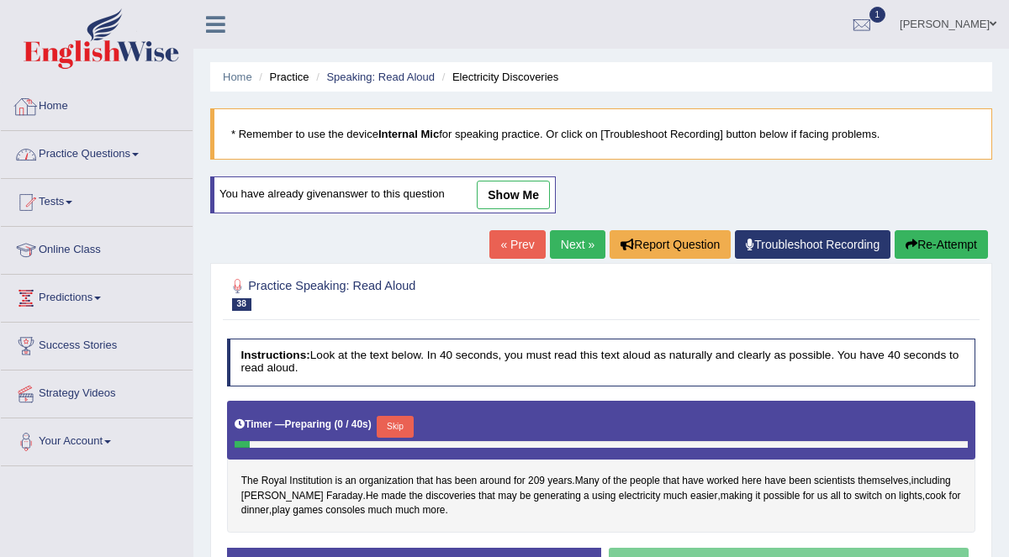
click at [102, 161] on link "Practice Questions" at bounding box center [97, 152] width 192 height 42
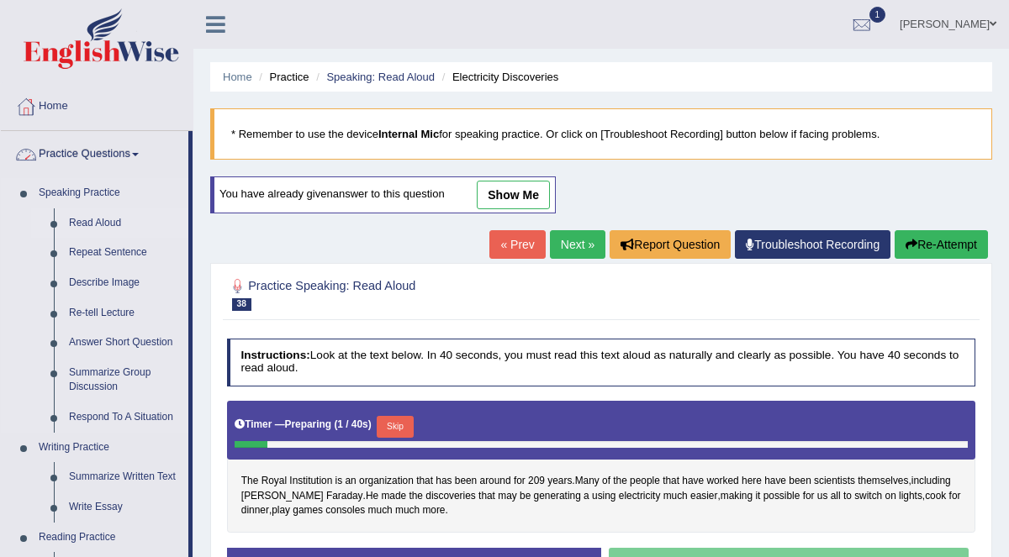
click at [91, 227] on link "Read Aloud" at bounding box center [124, 224] width 127 height 30
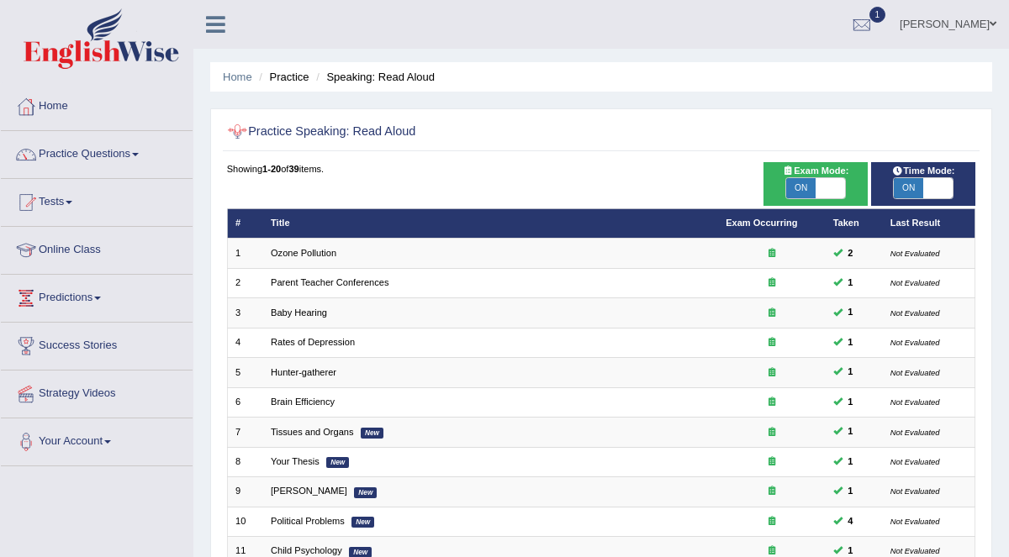
click at [807, 193] on span "ON" at bounding box center [800, 188] width 29 height 20
checkbox input "false"
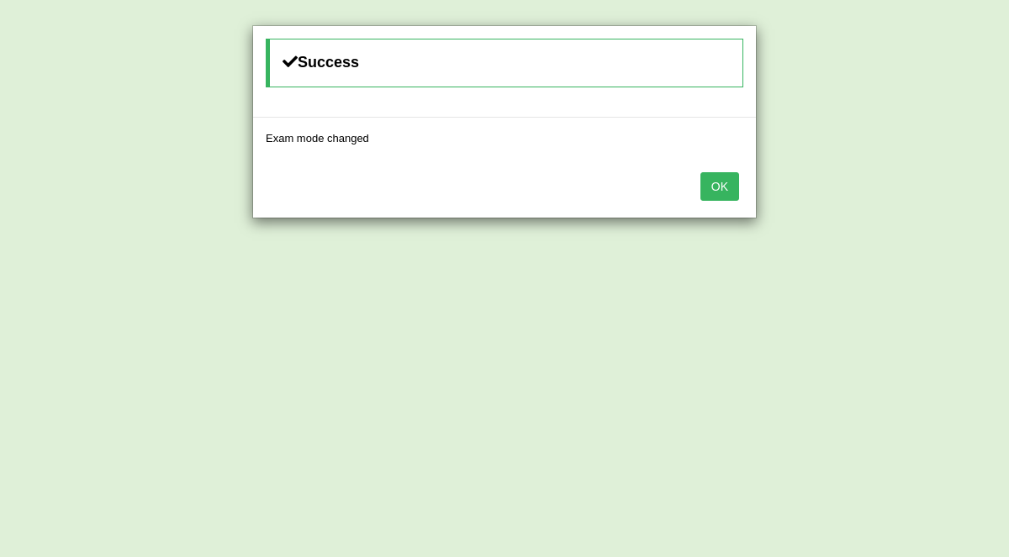
click at [721, 183] on button "OK" at bounding box center [719, 186] width 39 height 29
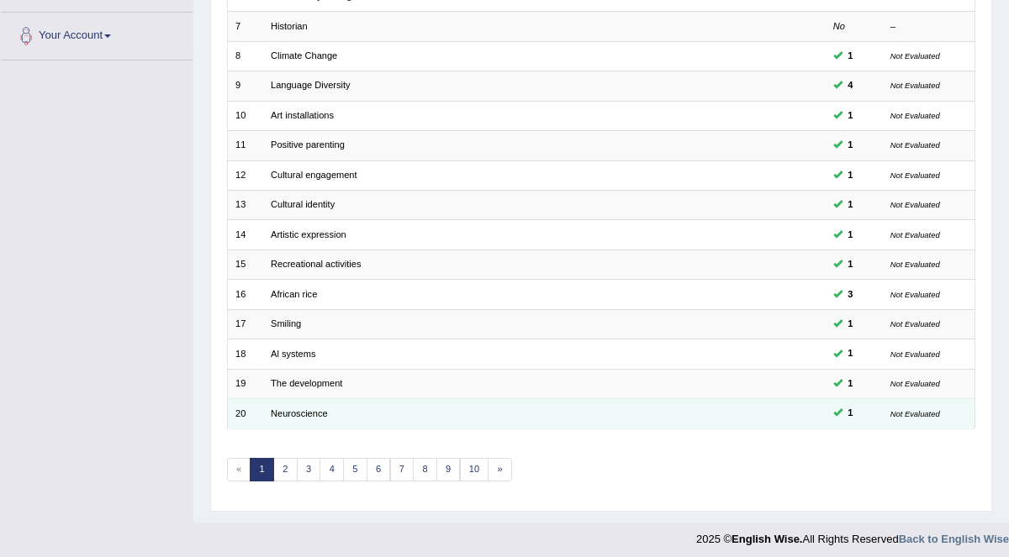
scroll to position [407, 0]
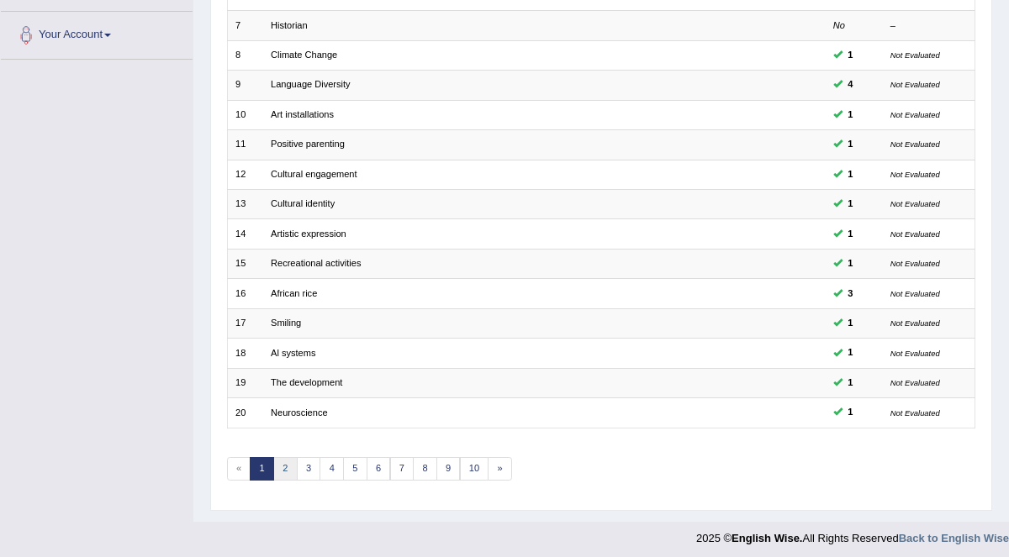
click at [287, 458] on link "2" at bounding box center [285, 469] width 24 height 24
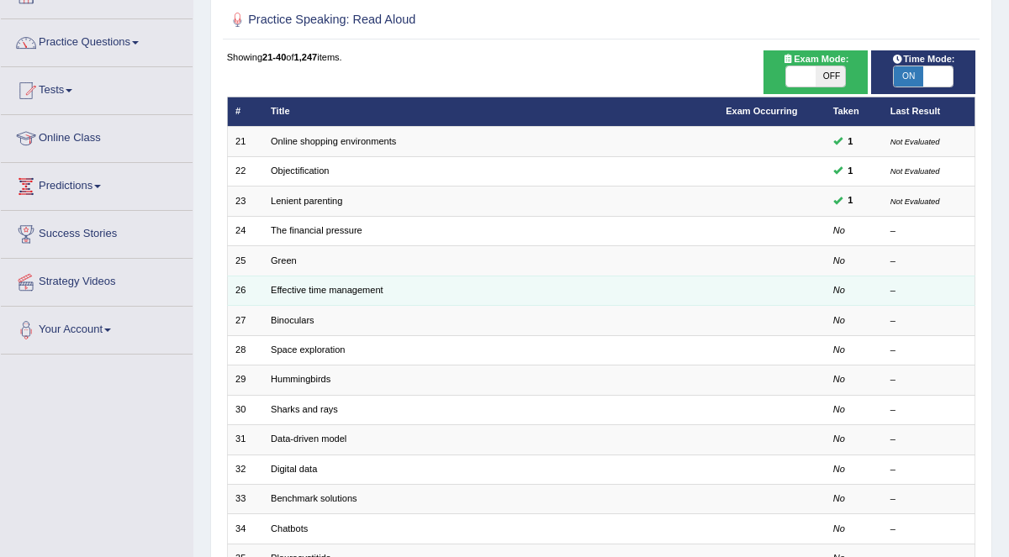
scroll to position [114, 0]
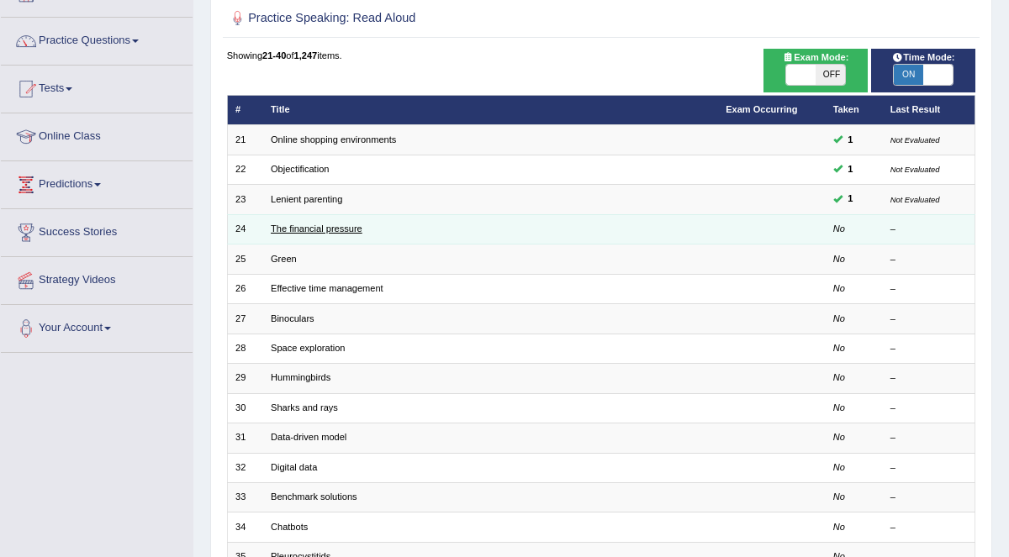
click at [350, 228] on link "The financial pressure" at bounding box center [317, 229] width 92 height 10
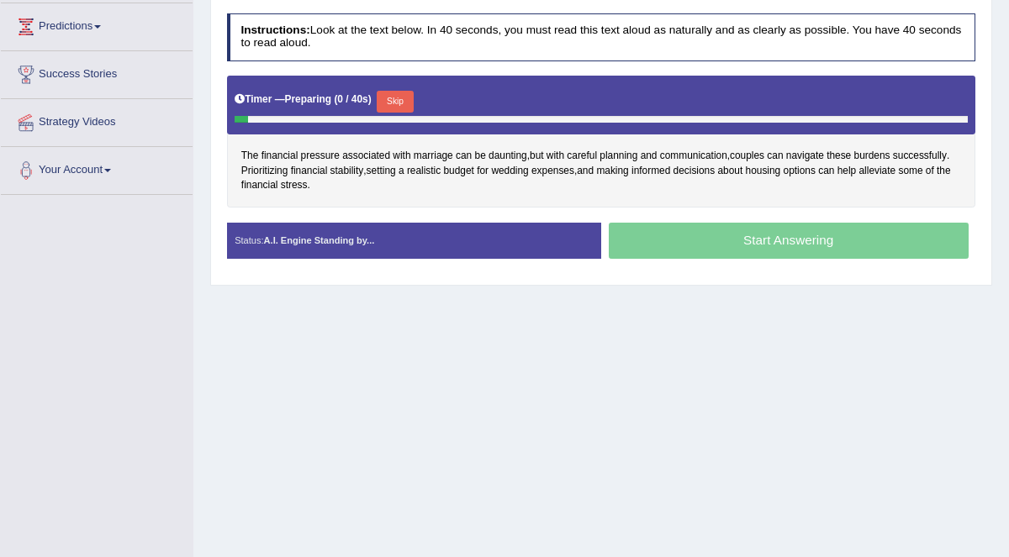
scroll to position [276, 0]
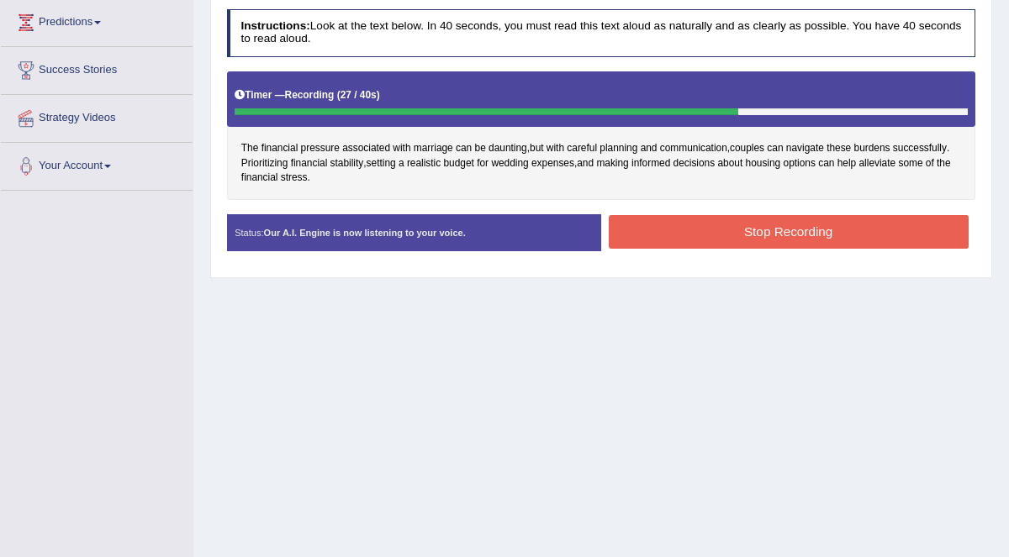
click at [866, 225] on button "Stop Recording" at bounding box center [789, 231] width 360 height 33
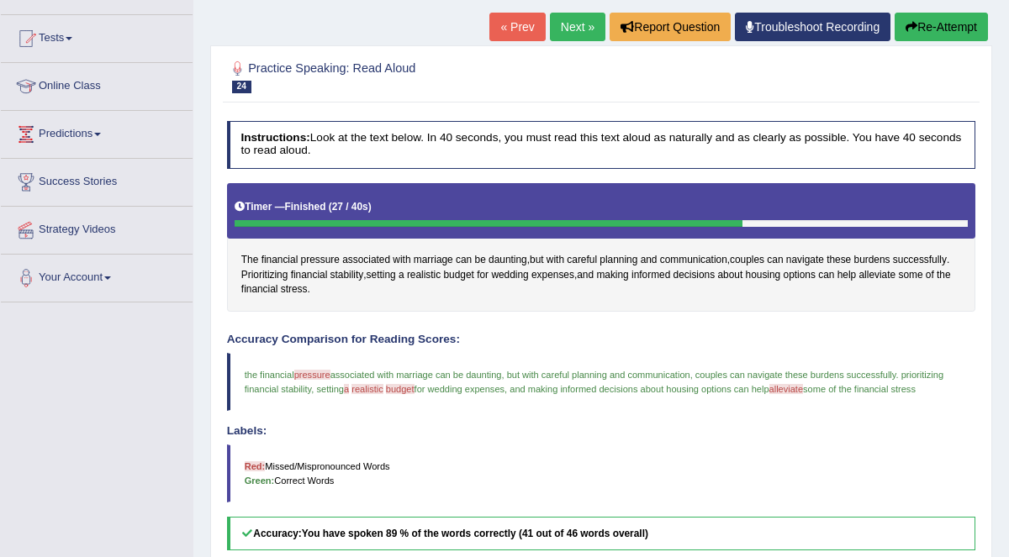
scroll to position [46, 0]
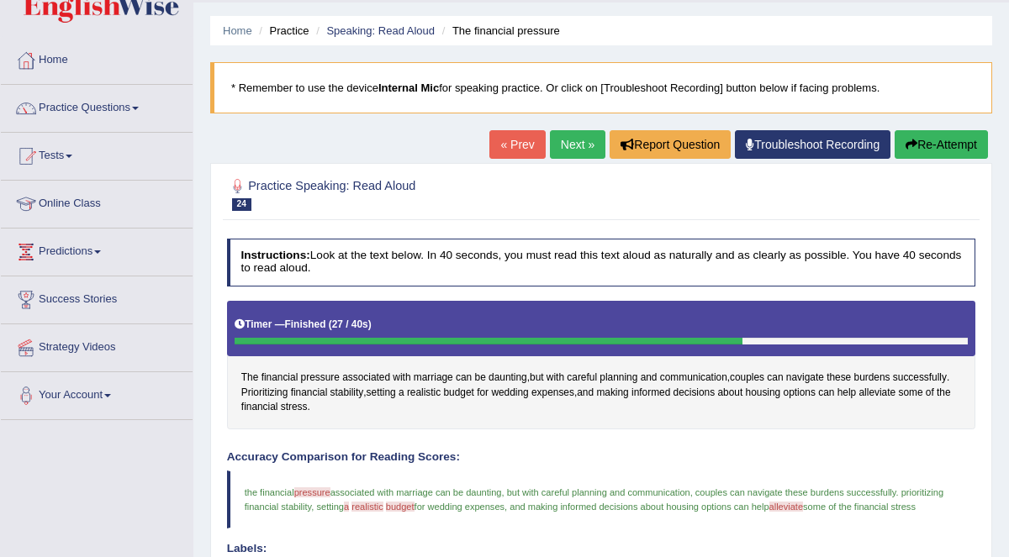
click at [577, 139] on link "Next »" at bounding box center [577, 144] width 55 height 29
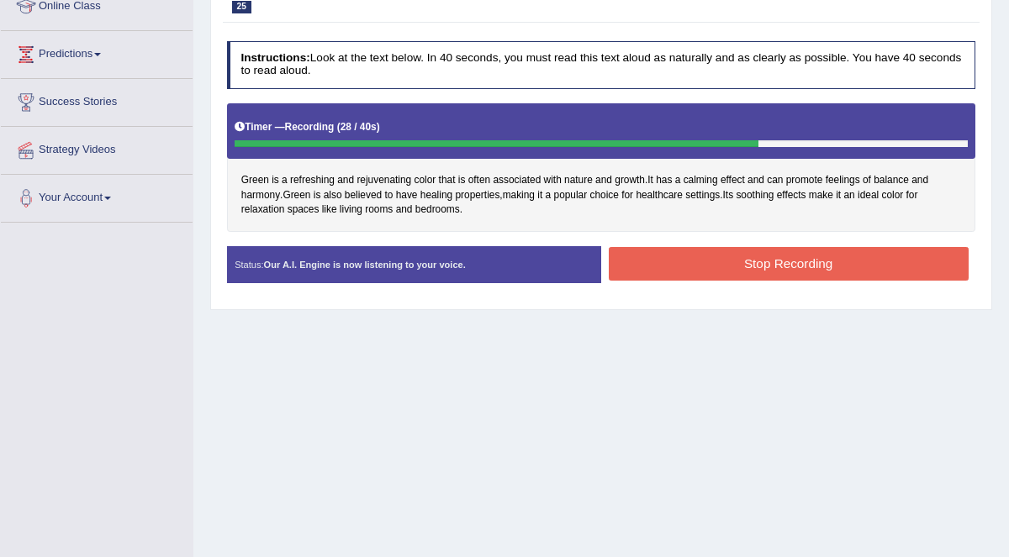
click at [784, 262] on button "Stop Recording" at bounding box center [789, 263] width 360 height 33
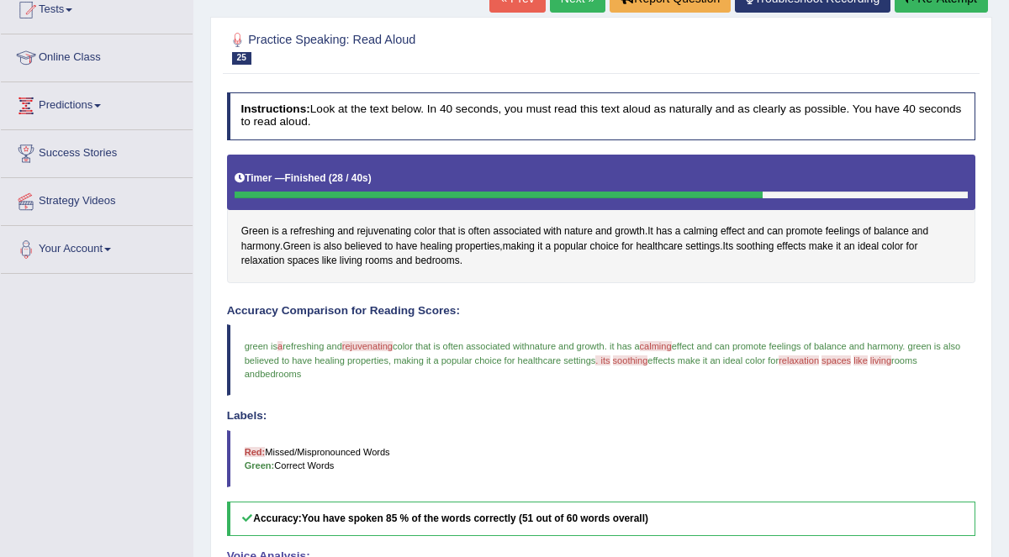
scroll to position [103, 0]
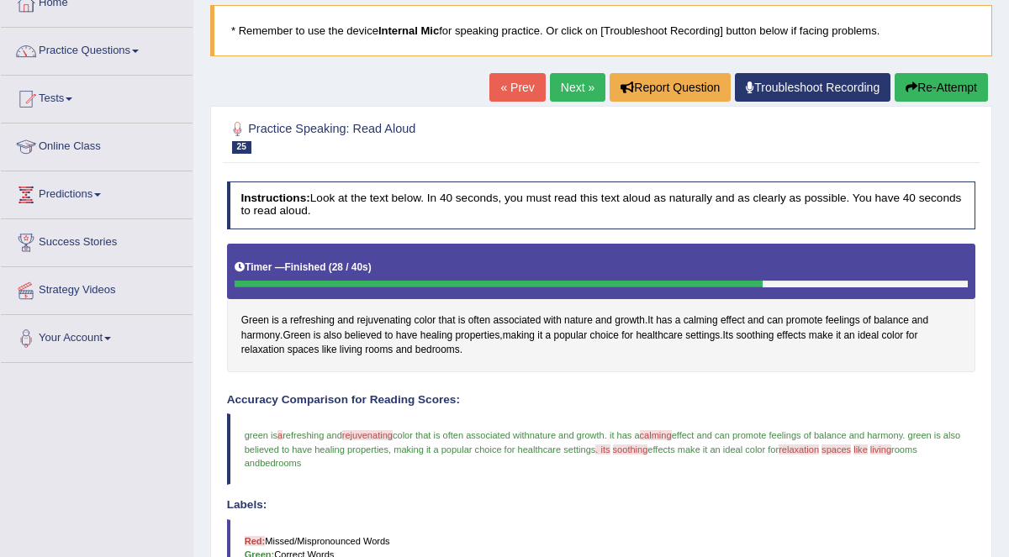
click at [572, 90] on link "Next »" at bounding box center [577, 87] width 55 height 29
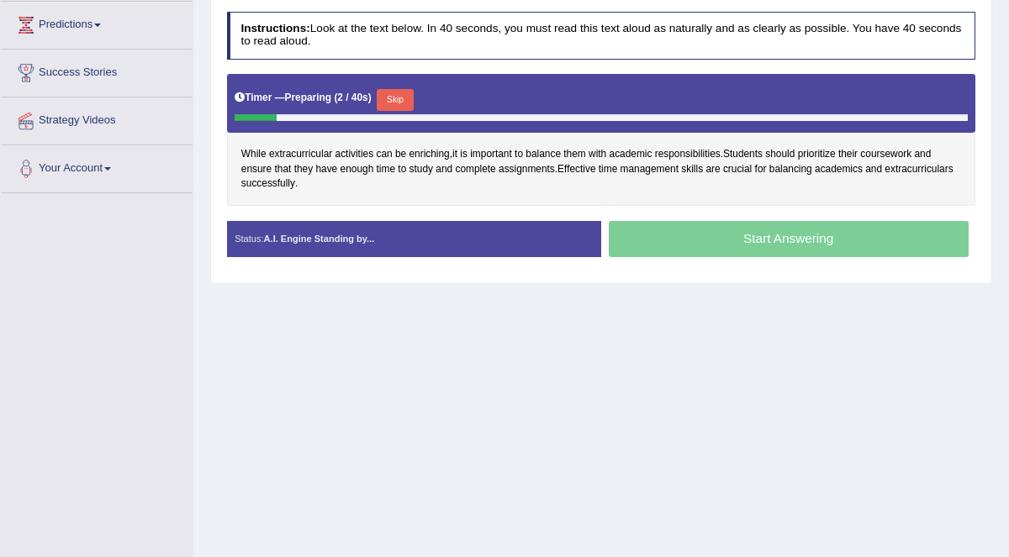
scroll to position [274, 0]
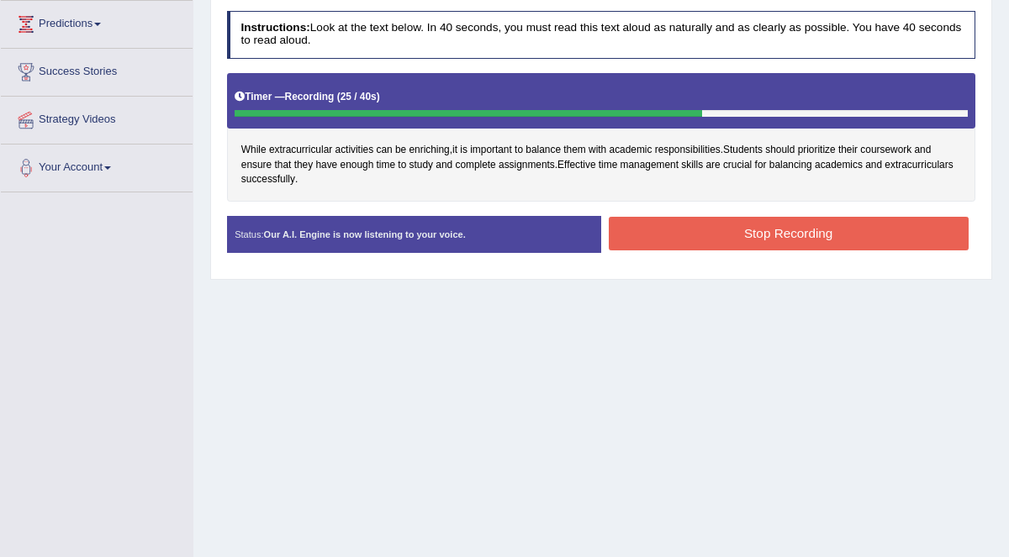
click at [879, 241] on button "Stop Recording" at bounding box center [789, 233] width 360 height 33
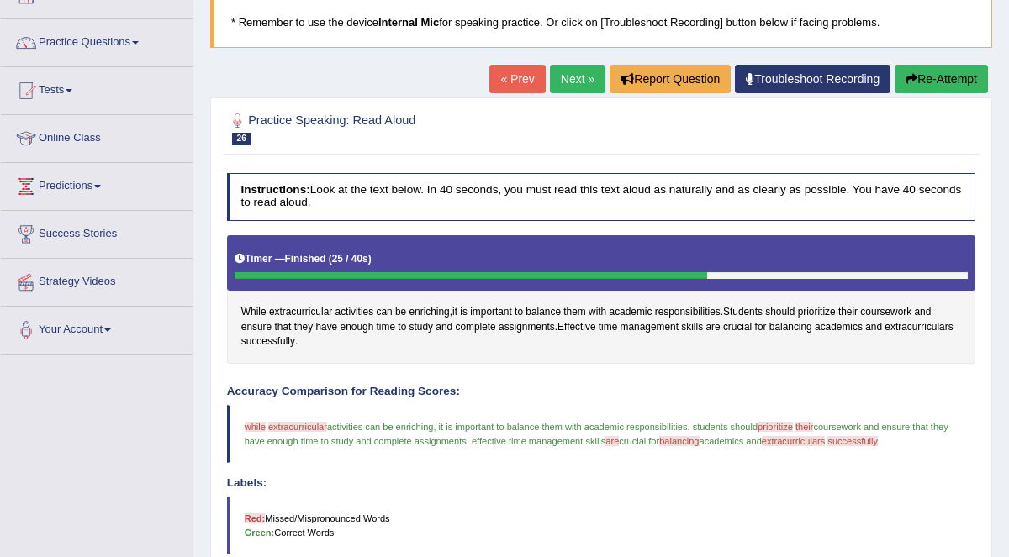
scroll to position [79, 0]
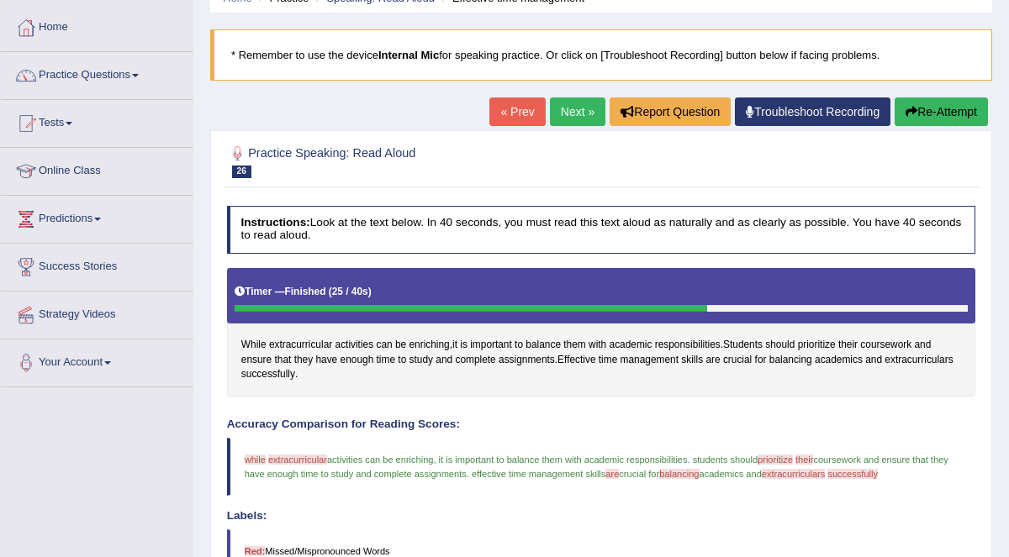
click at [587, 108] on link "Next »" at bounding box center [577, 112] width 55 height 29
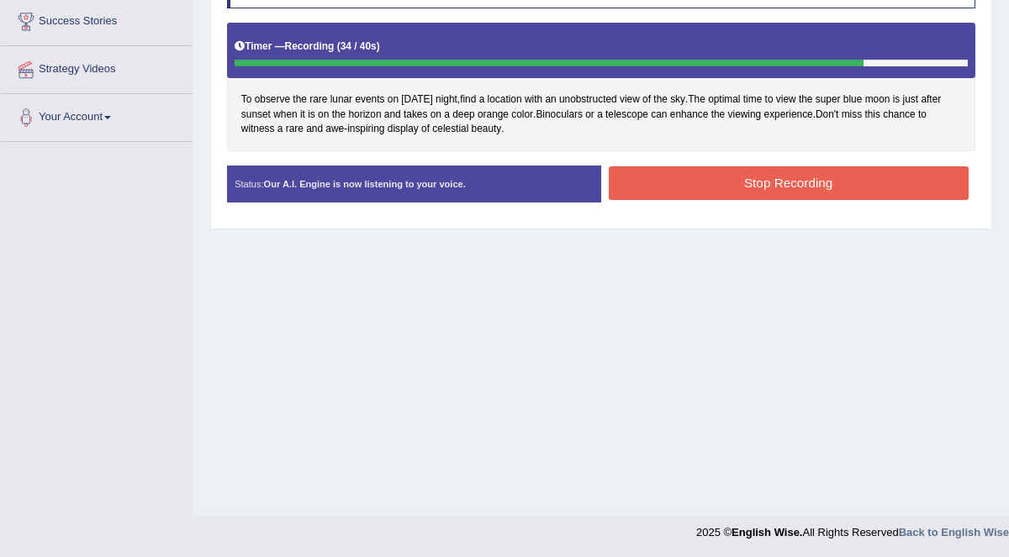
click at [731, 174] on button "Stop Recording" at bounding box center [789, 182] width 360 height 33
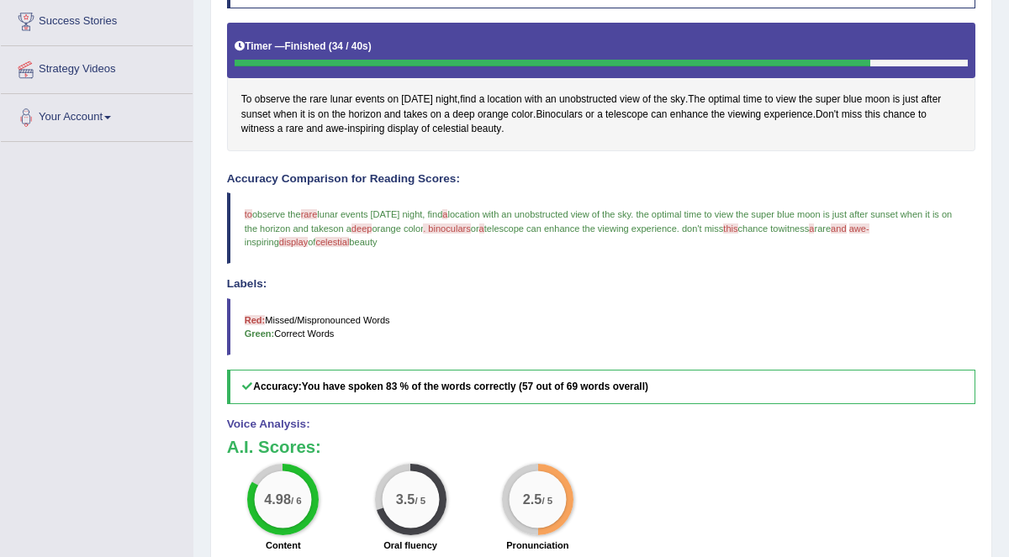
scroll to position [63, 0]
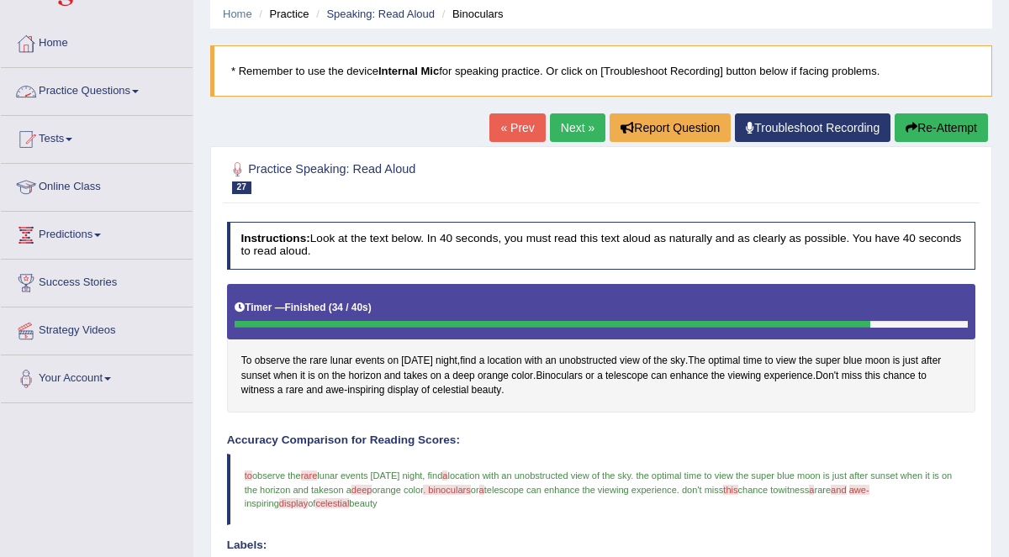
click at [117, 88] on link "Practice Questions" at bounding box center [97, 89] width 192 height 42
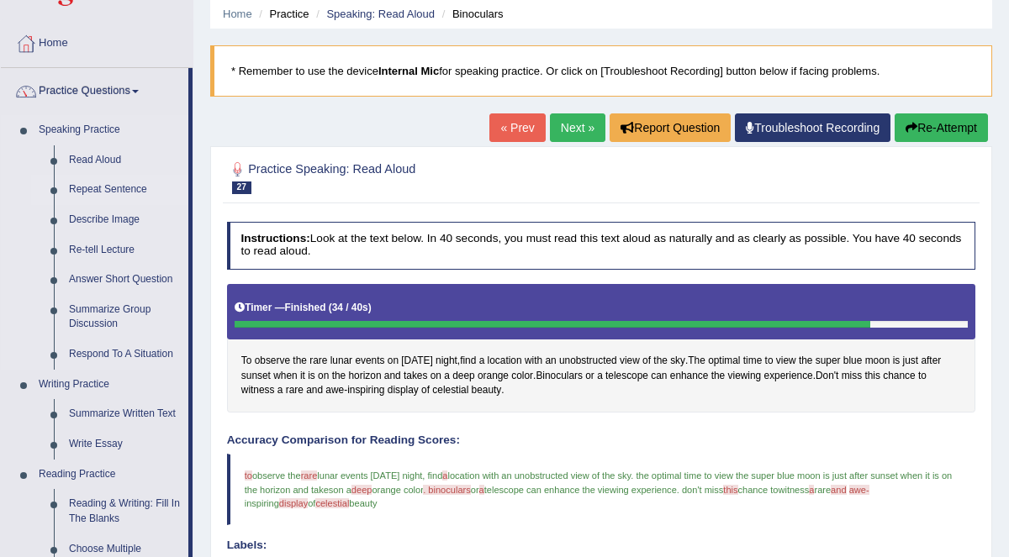
click at [107, 186] on link "Repeat Sentence" at bounding box center [124, 190] width 127 height 30
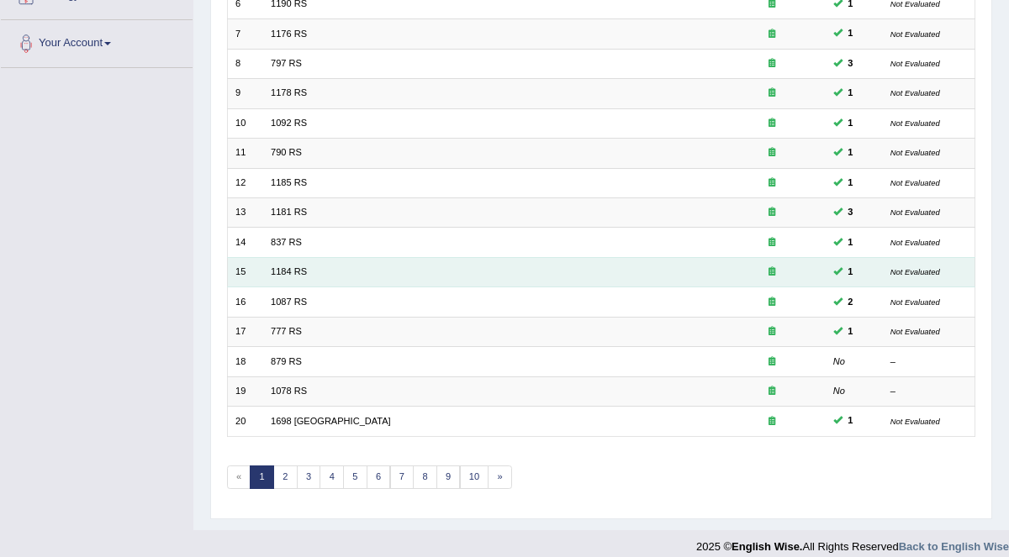
scroll to position [407, 0]
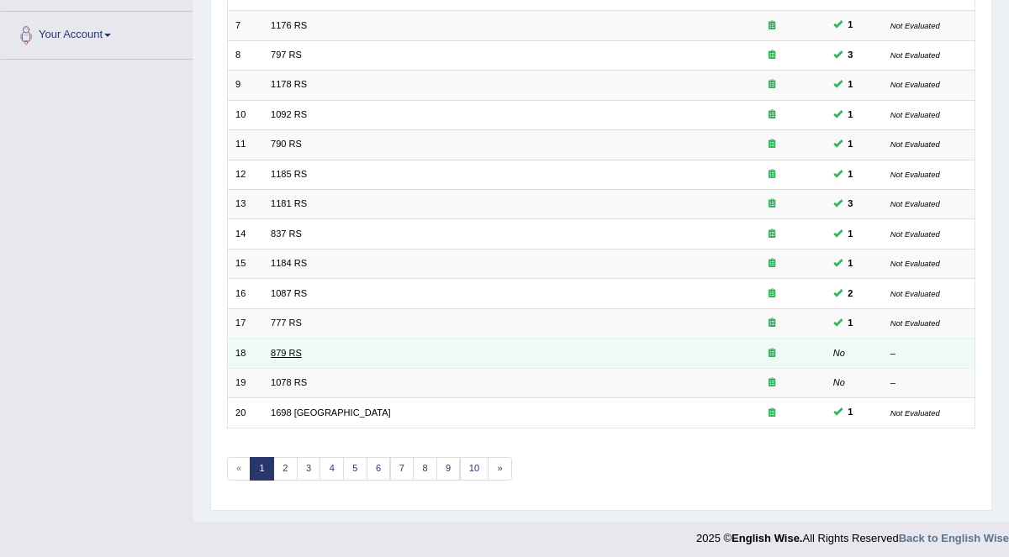
click at [288, 348] on link "879 RS" at bounding box center [286, 353] width 31 height 10
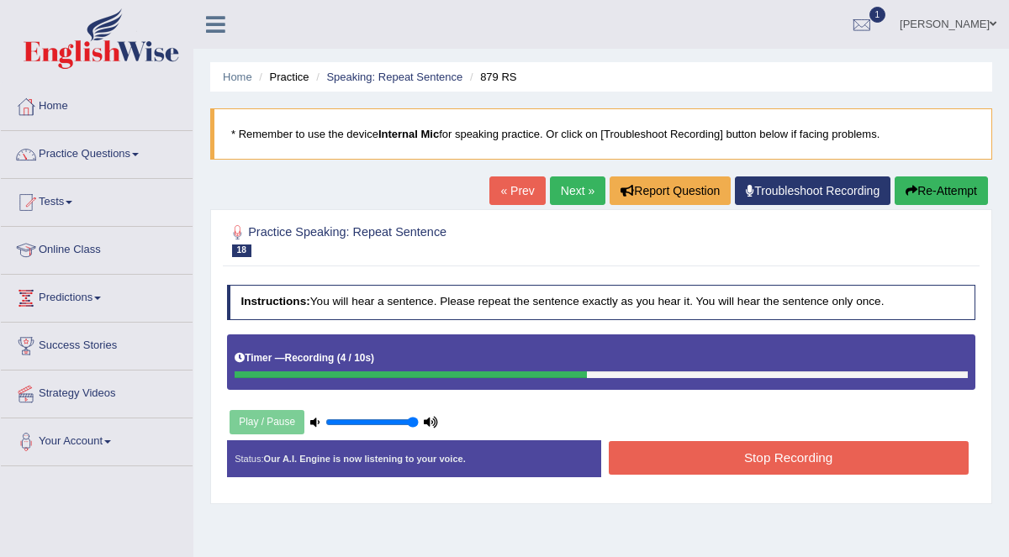
click at [819, 459] on button "Stop Recording" at bounding box center [789, 457] width 360 height 33
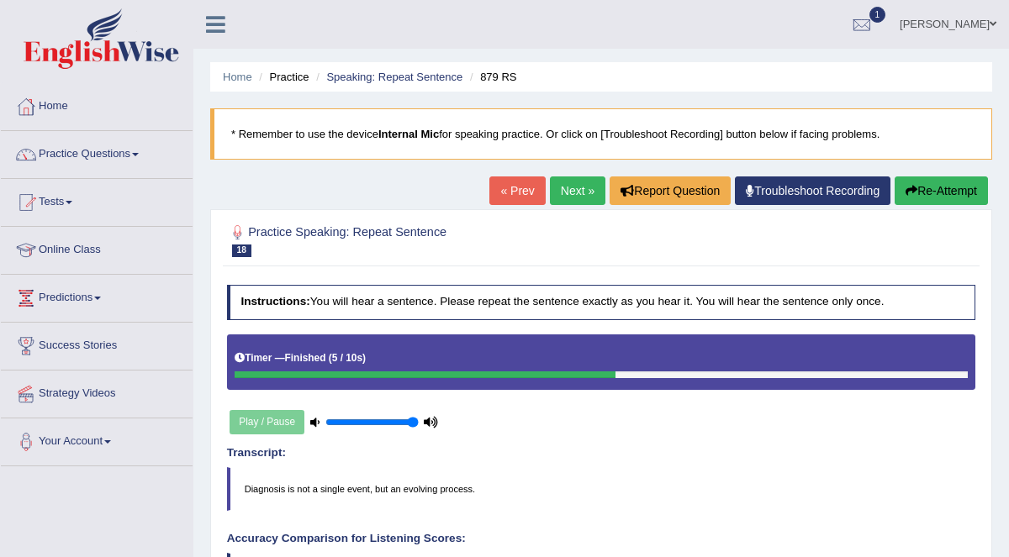
click at [577, 177] on link "Next »" at bounding box center [577, 191] width 55 height 29
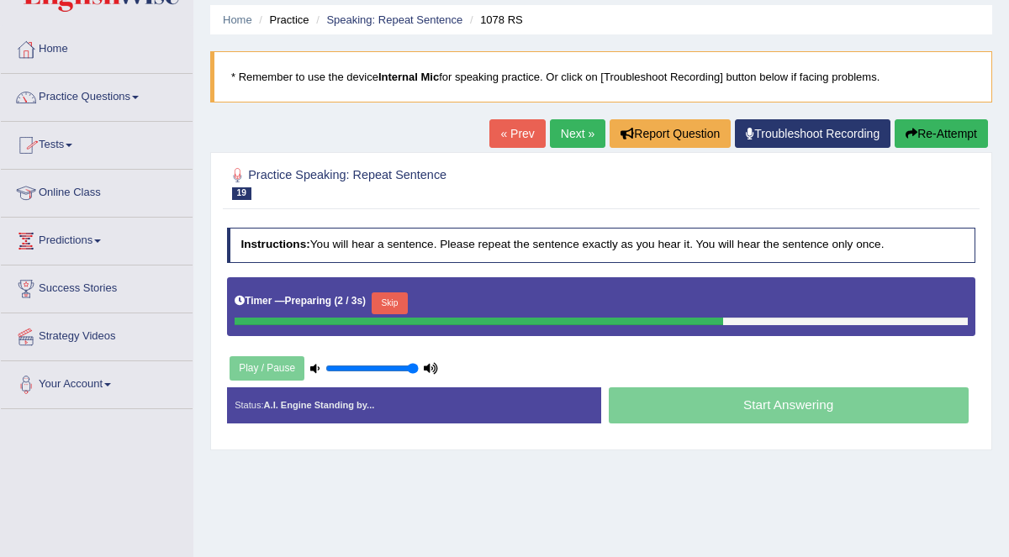
scroll to position [60, 0]
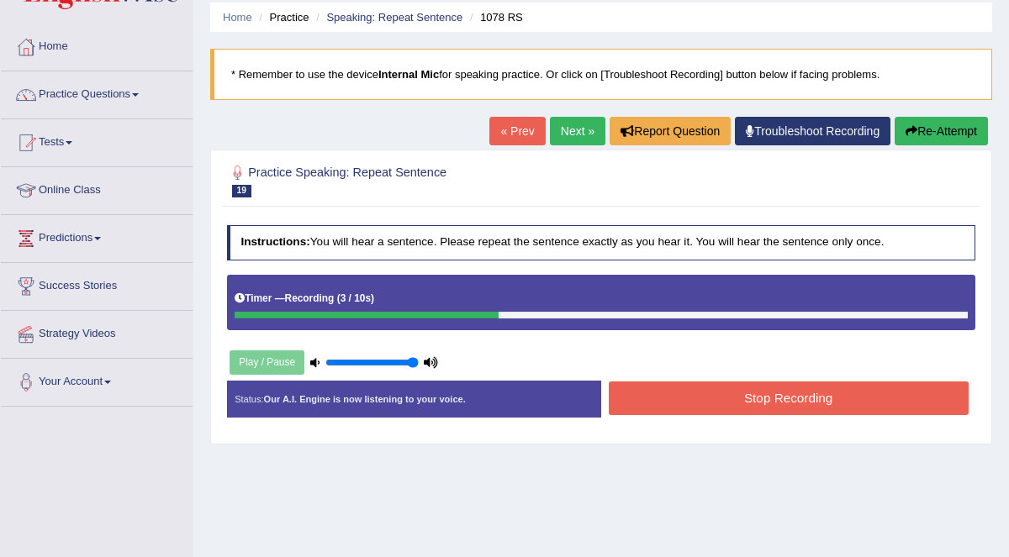
click at [820, 382] on button "Stop Recording" at bounding box center [789, 398] width 360 height 33
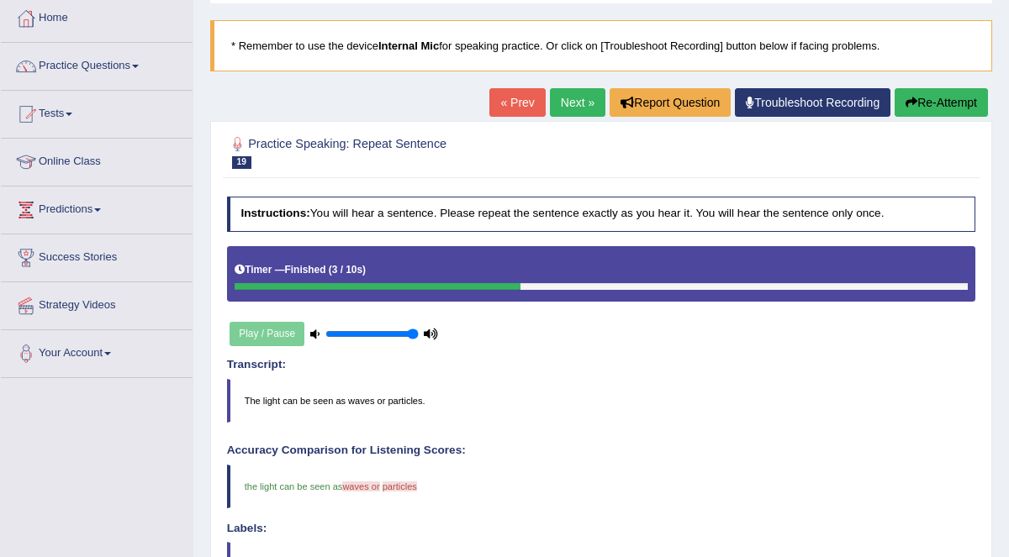
scroll to position [0, 0]
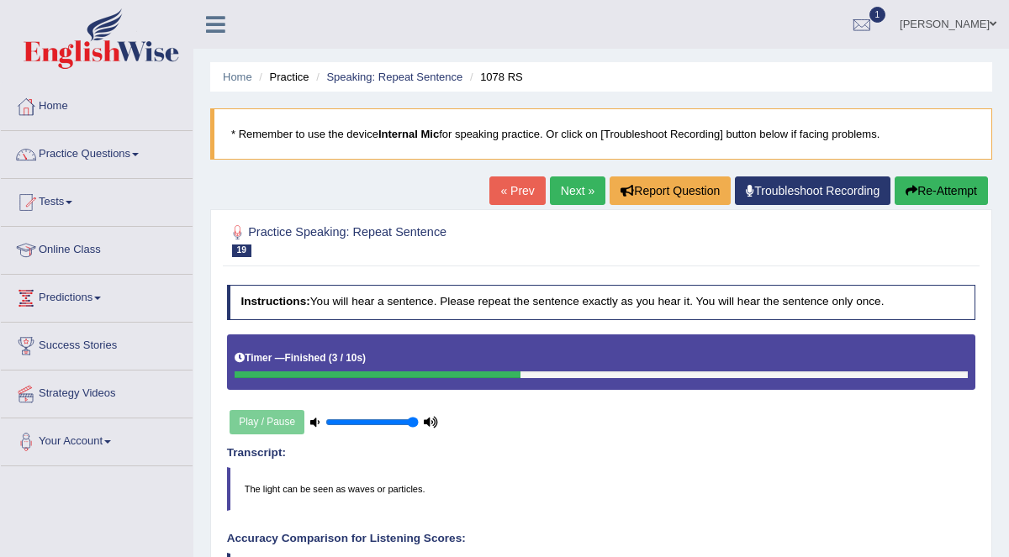
click at [560, 191] on link "Next »" at bounding box center [577, 191] width 55 height 29
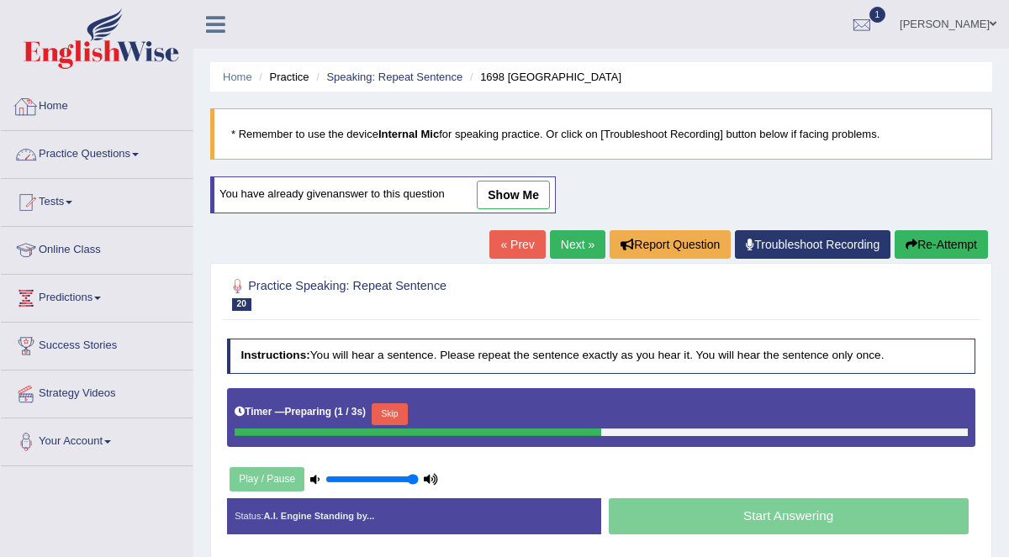
click at [137, 159] on link "Practice Questions" at bounding box center [97, 152] width 192 height 42
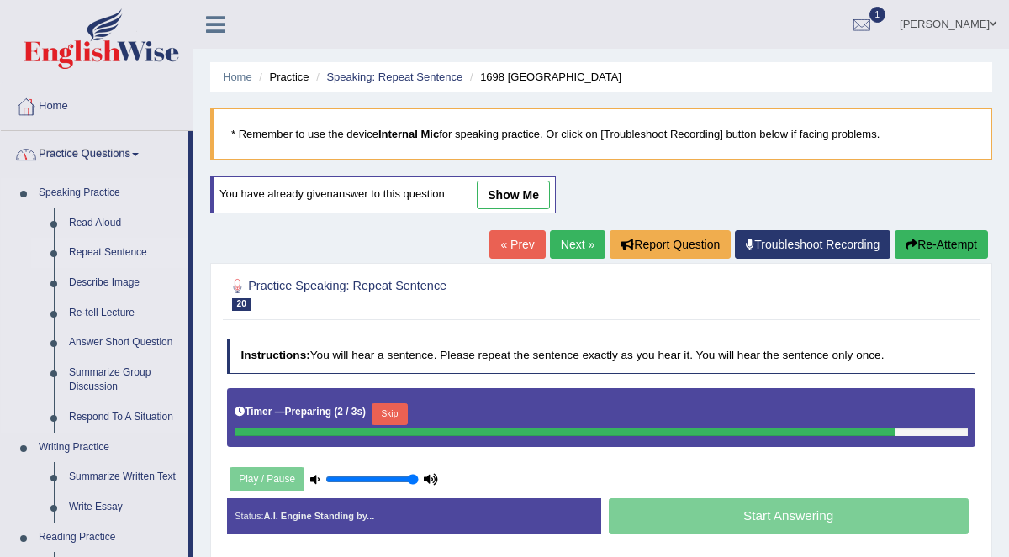
click at [108, 248] on link "Repeat Sentence" at bounding box center [124, 253] width 127 height 30
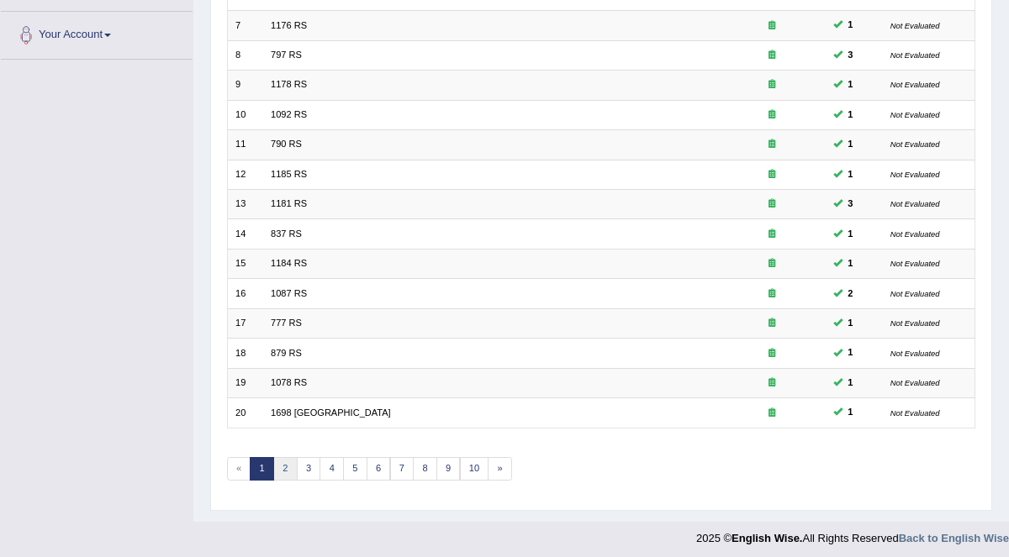
click at [288, 461] on link "2" at bounding box center [285, 469] width 24 height 24
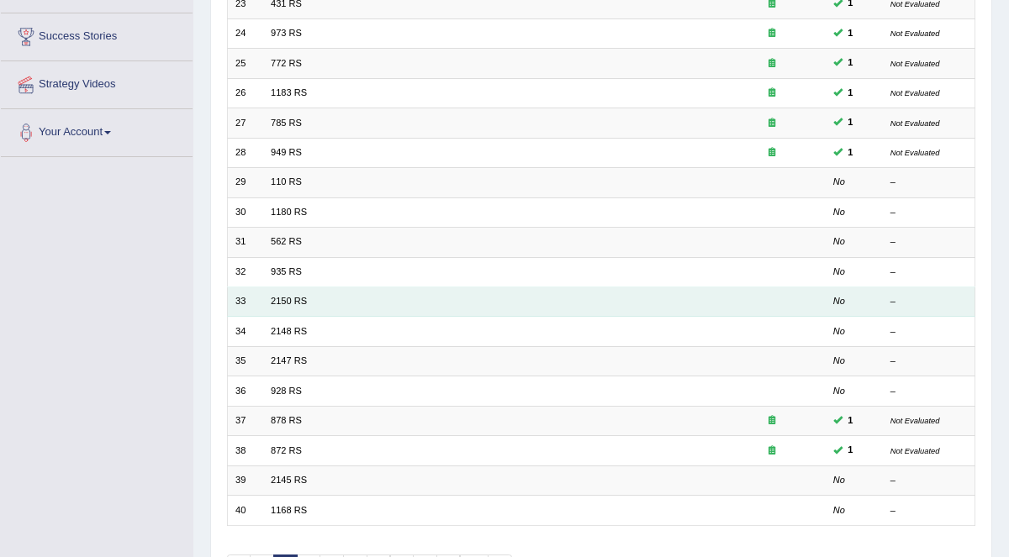
scroll to position [309, 0]
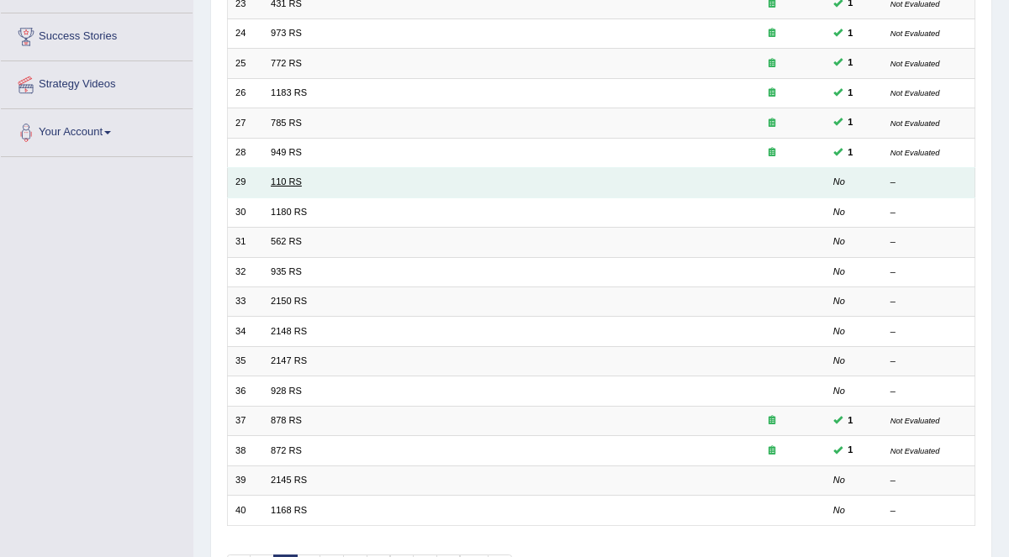
click at [292, 181] on link "110 RS" at bounding box center [286, 182] width 31 height 10
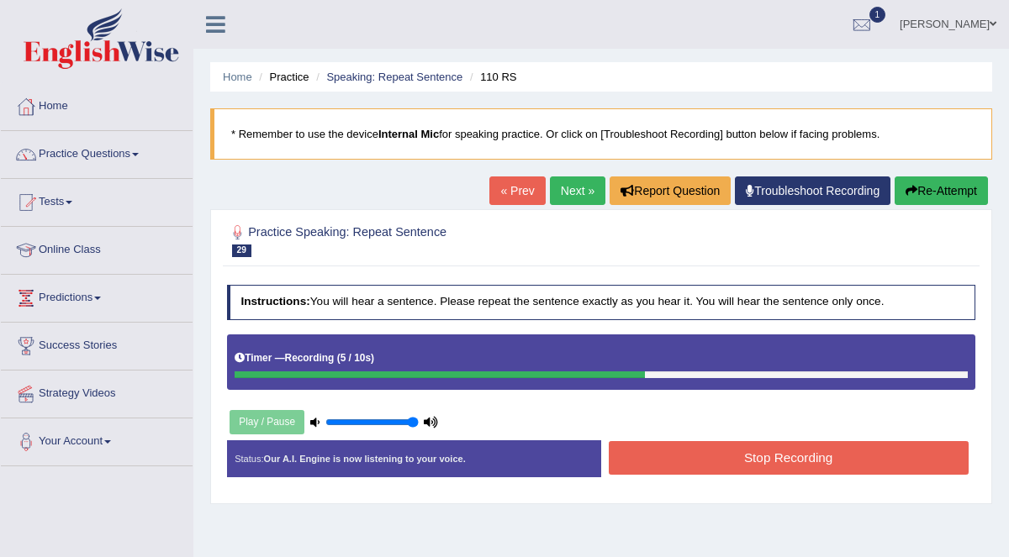
click at [805, 467] on button "Stop Recording" at bounding box center [789, 457] width 360 height 33
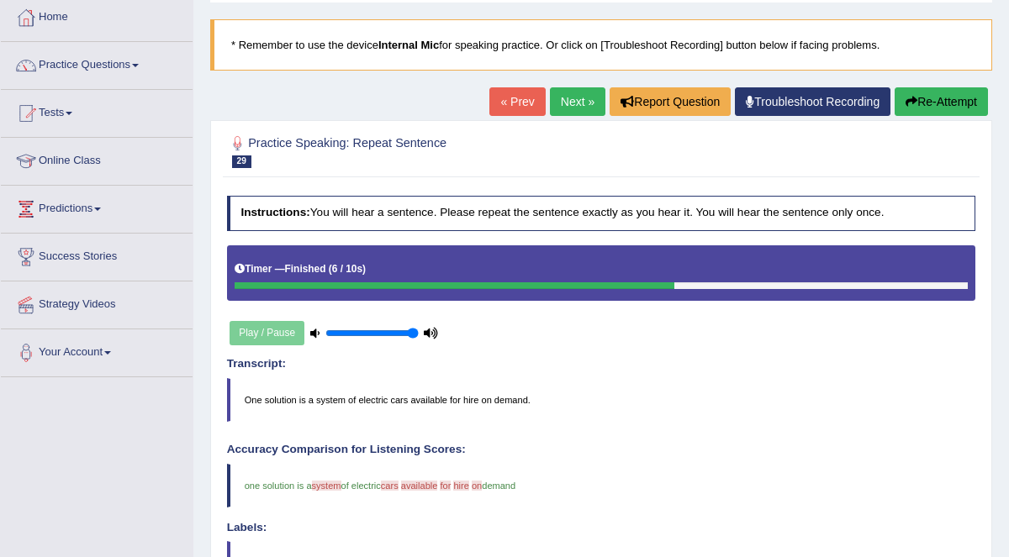
scroll to position [11, 0]
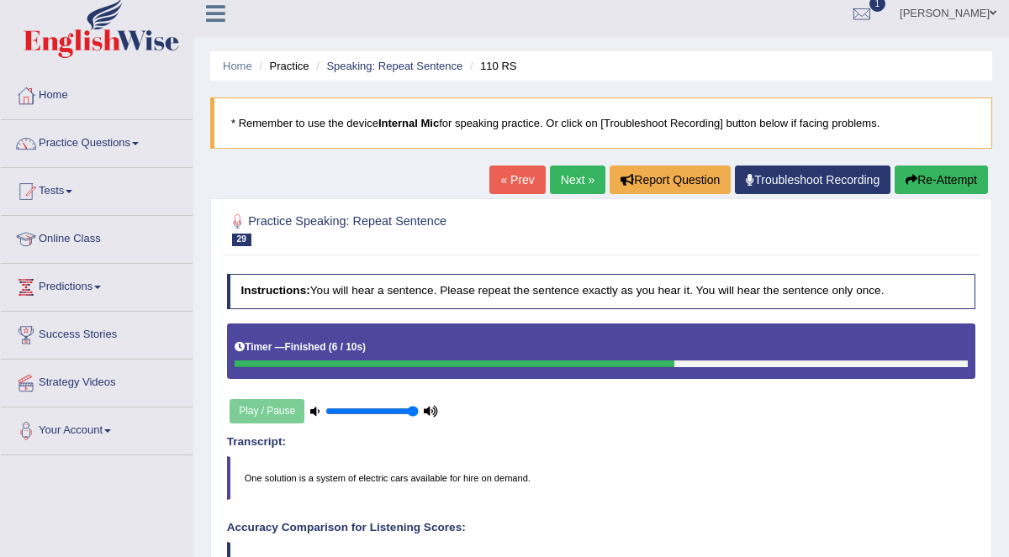
click at [579, 184] on link "Next »" at bounding box center [577, 180] width 55 height 29
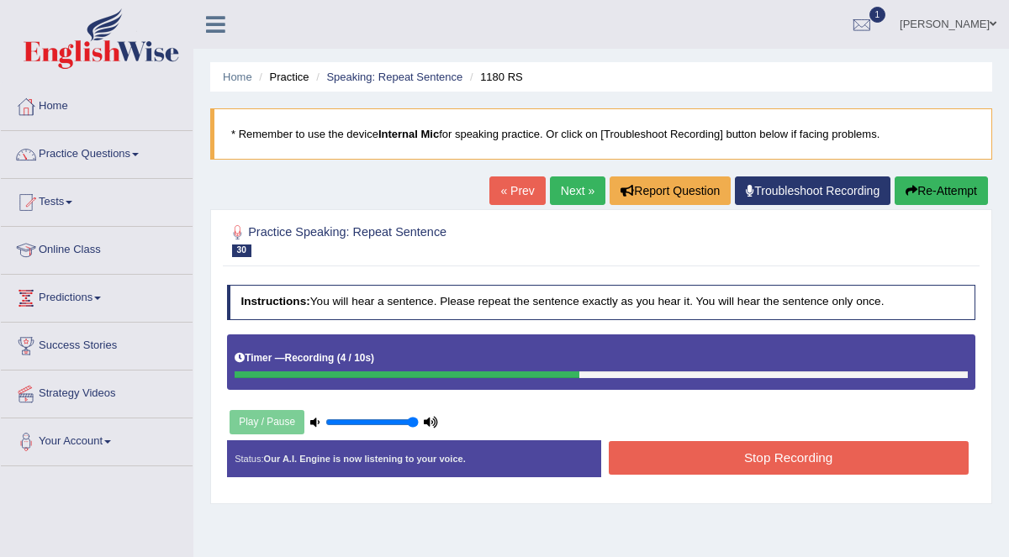
click at [821, 450] on button "Stop Recording" at bounding box center [789, 457] width 360 height 33
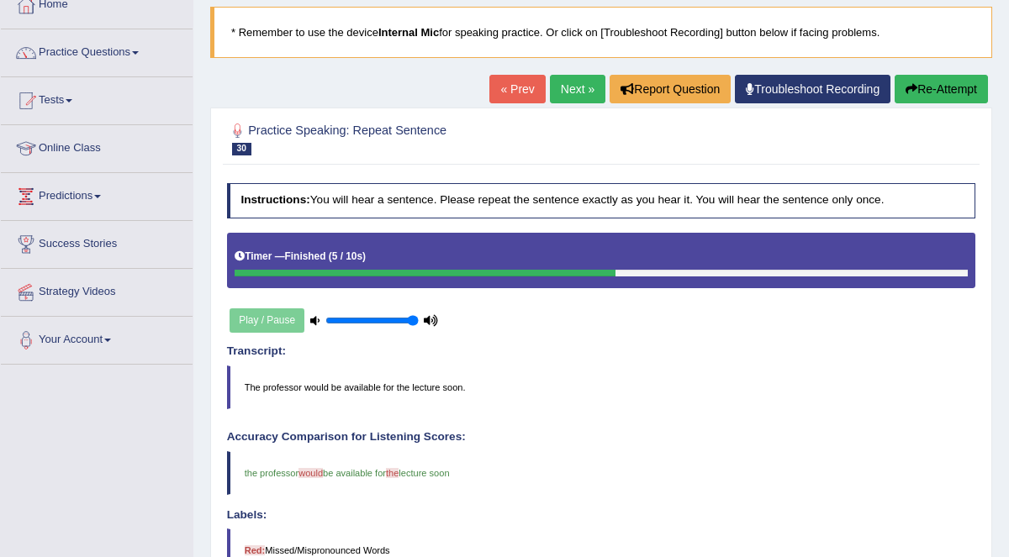
scroll to position [36, 0]
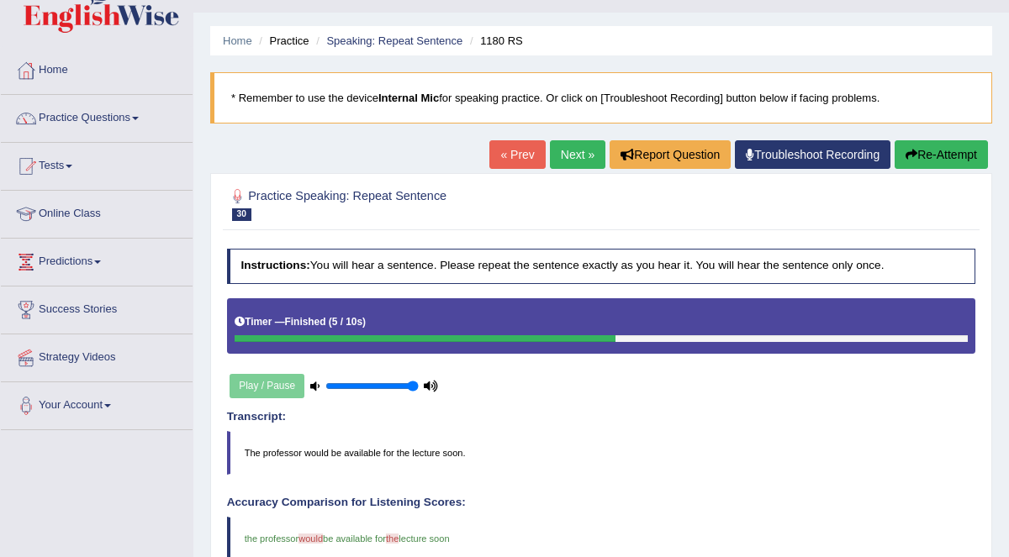
click at [585, 154] on link "Next »" at bounding box center [577, 154] width 55 height 29
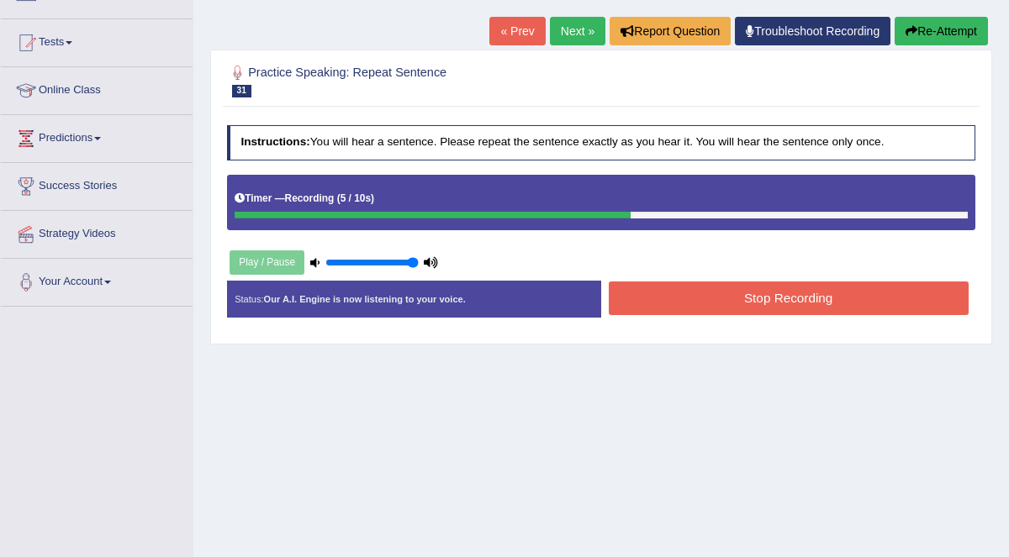
click at [856, 297] on button "Stop Recording" at bounding box center [789, 298] width 360 height 33
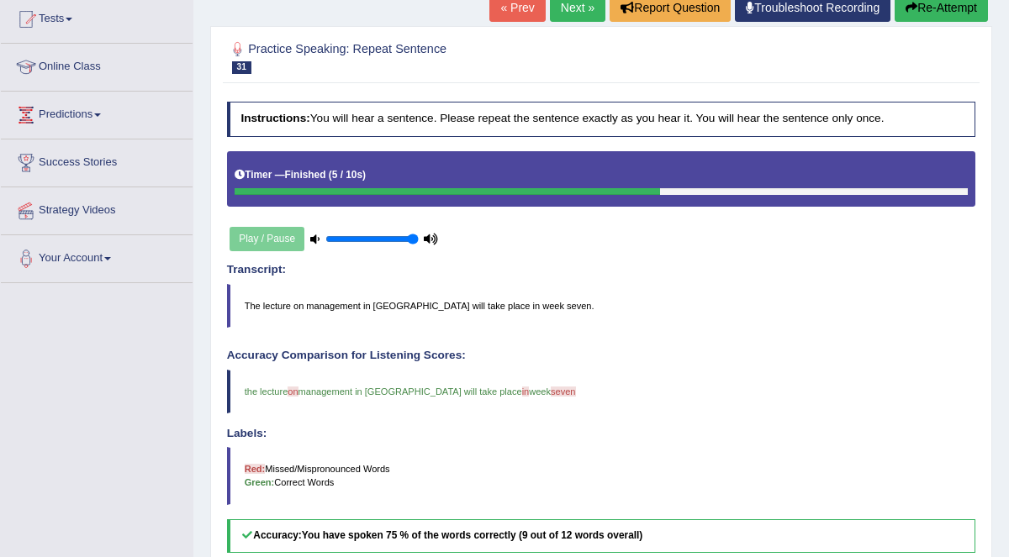
scroll to position [78, 0]
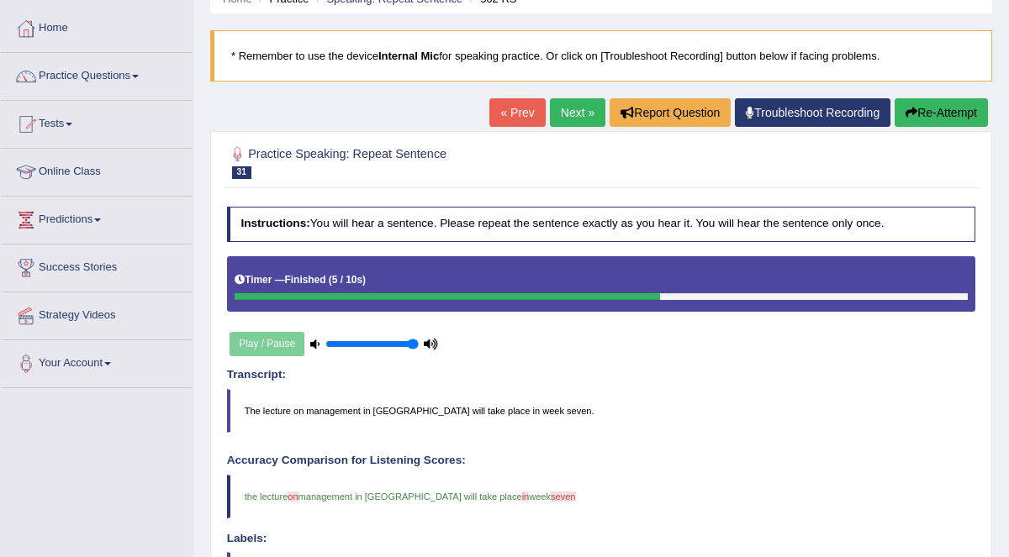
click at [582, 117] on link "Next »" at bounding box center [577, 112] width 55 height 29
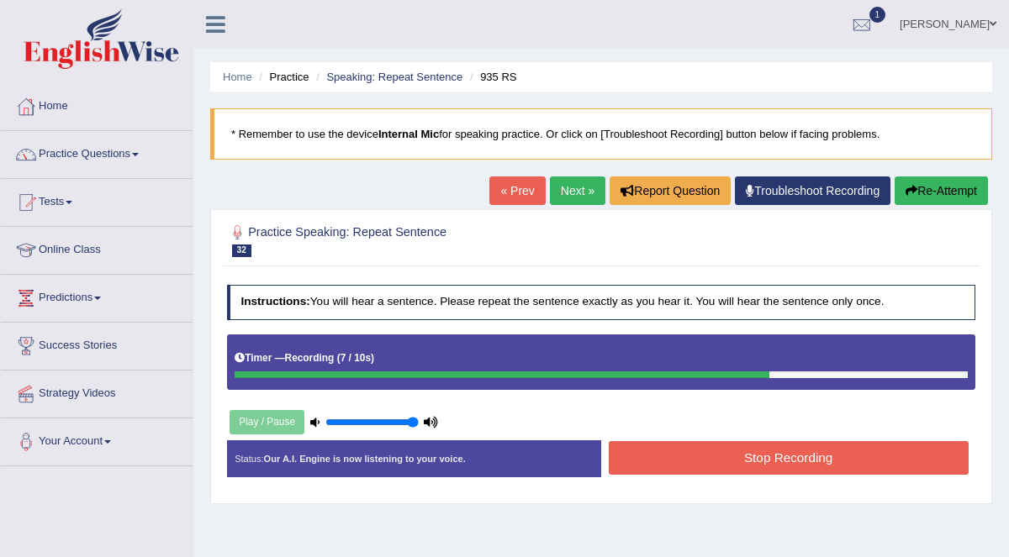
click at [826, 462] on button "Stop Recording" at bounding box center [789, 457] width 360 height 33
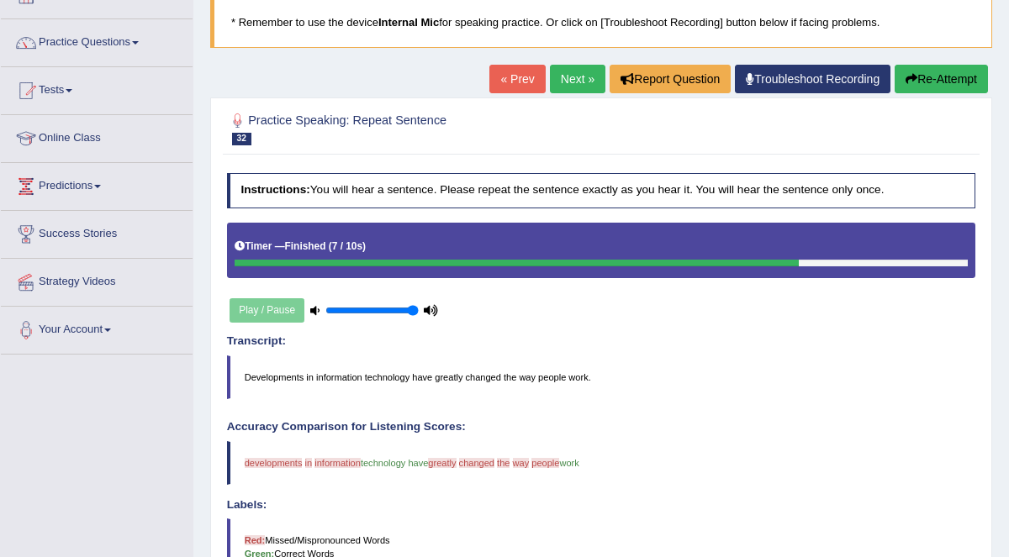
scroll to position [8, 0]
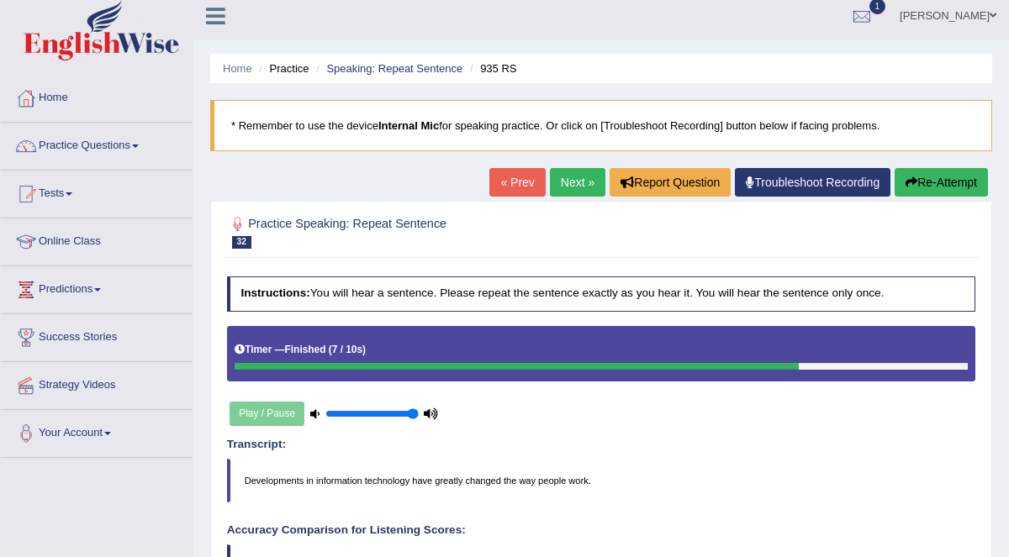
click at [947, 185] on button "Re-Attempt" at bounding box center [941, 182] width 93 height 29
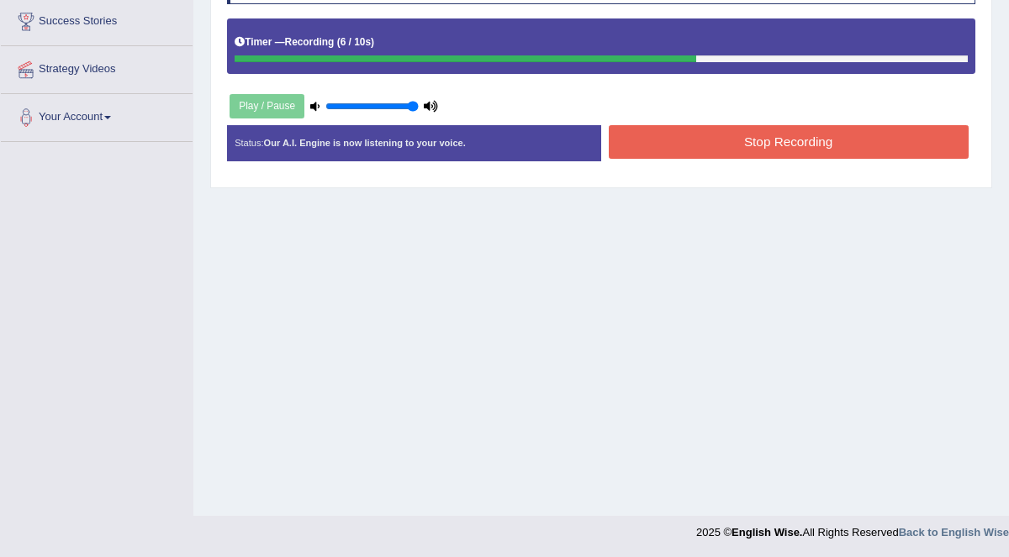
click at [827, 146] on button "Stop Recording" at bounding box center [789, 141] width 360 height 33
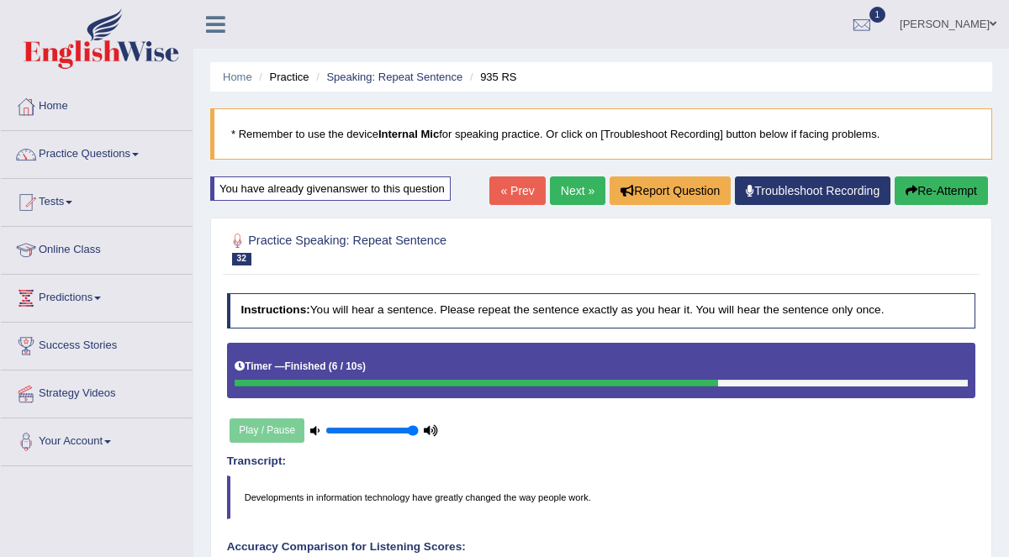
click at [573, 188] on link "Next »" at bounding box center [577, 191] width 55 height 29
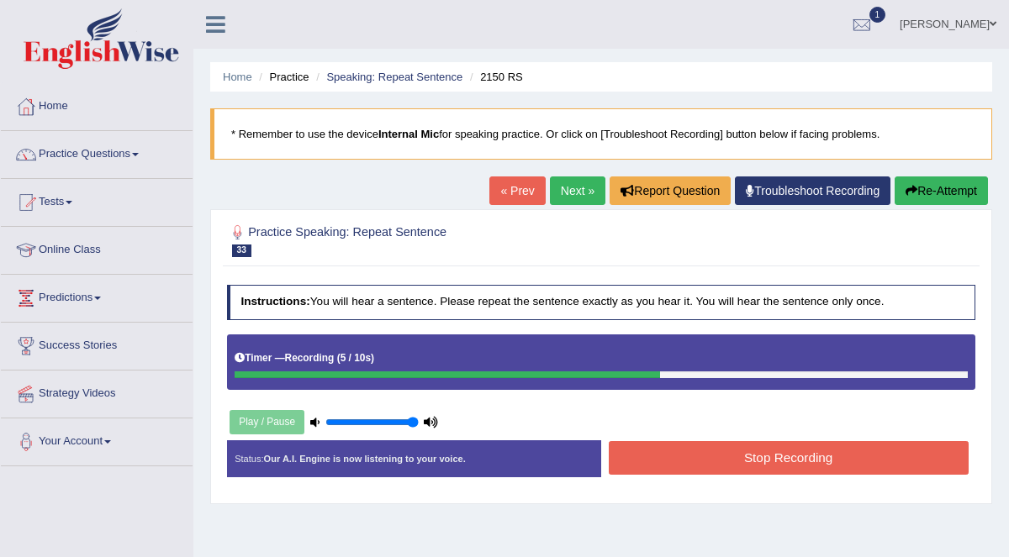
click at [864, 441] on button "Stop Recording" at bounding box center [789, 457] width 360 height 33
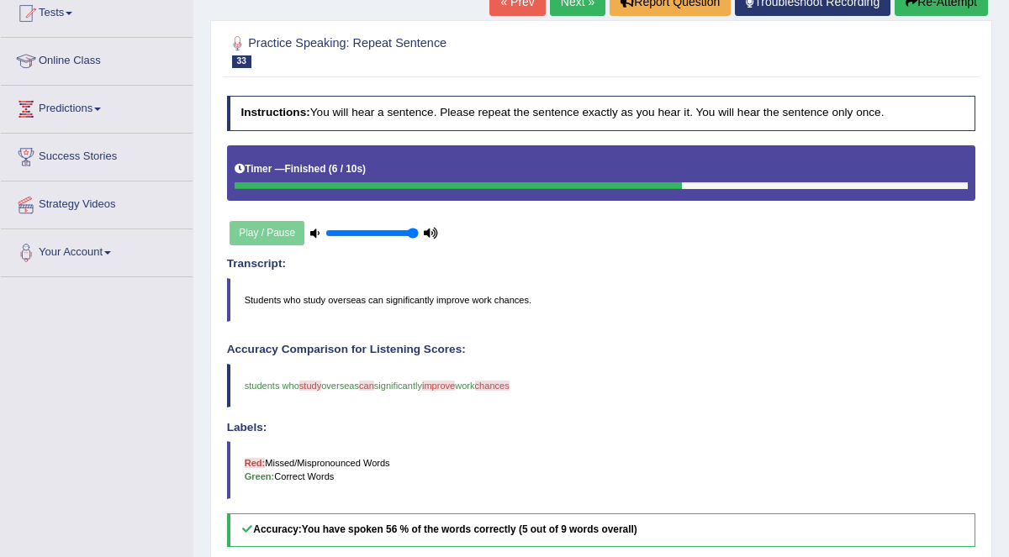
scroll to position [165, 0]
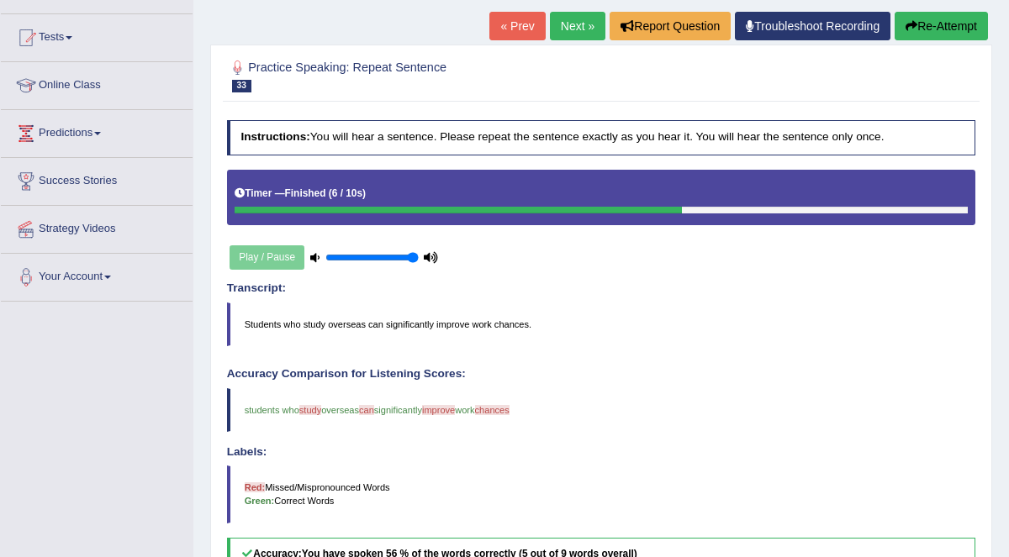
click at [930, 25] on button "Re-Attempt" at bounding box center [941, 26] width 93 height 29
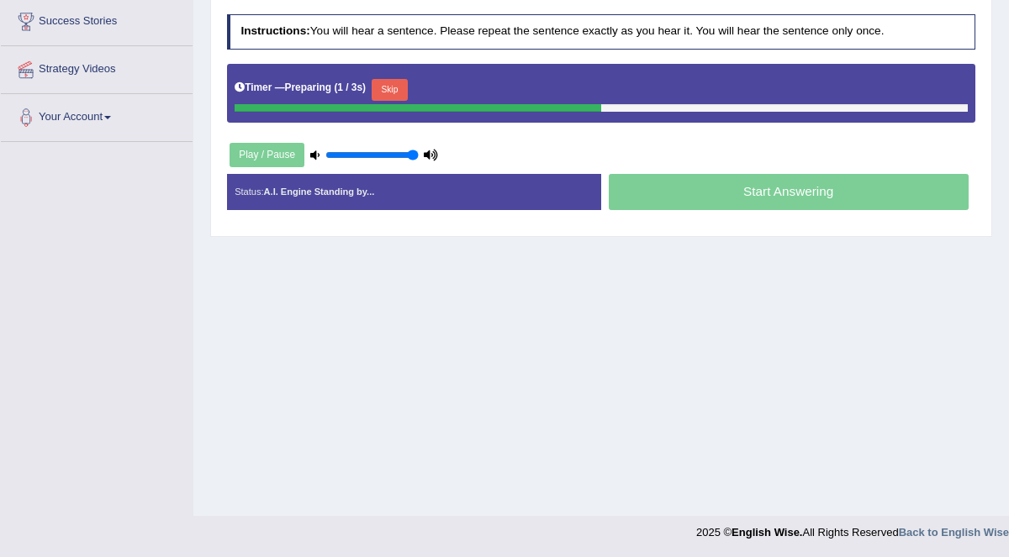
click at [388, 87] on button "Skip" at bounding box center [390, 90] width 36 height 22
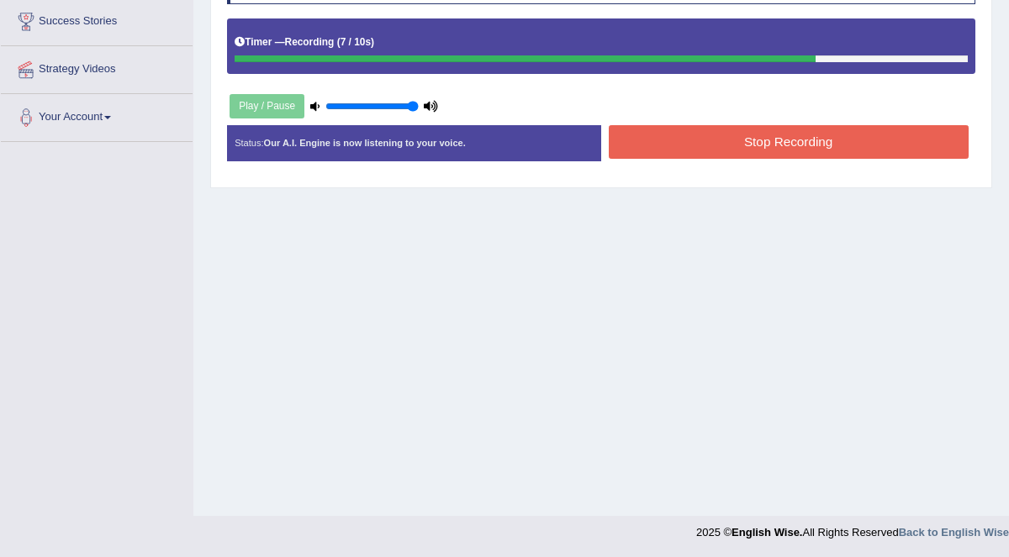
click at [733, 142] on button "Stop Recording" at bounding box center [789, 141] width 360 height 33
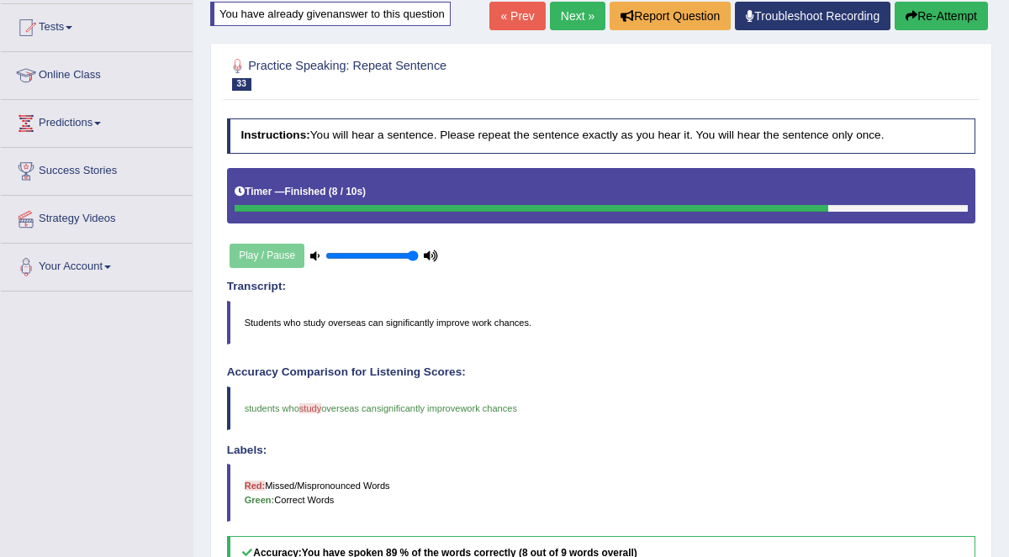
scroll to position [81, 0]
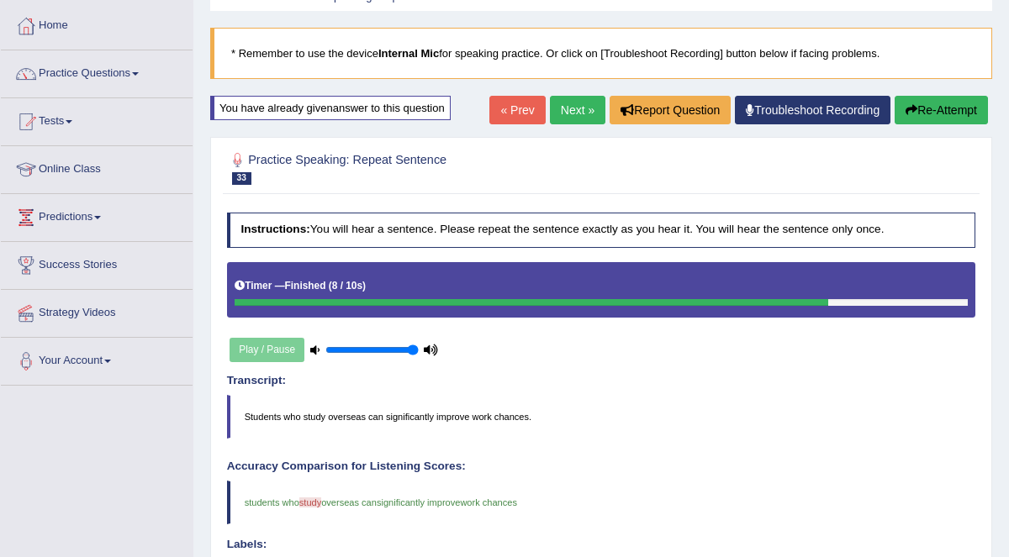
click at [948, 112] on button "Re-Attempt" at bounding box center [941, 110] width 93 height 29
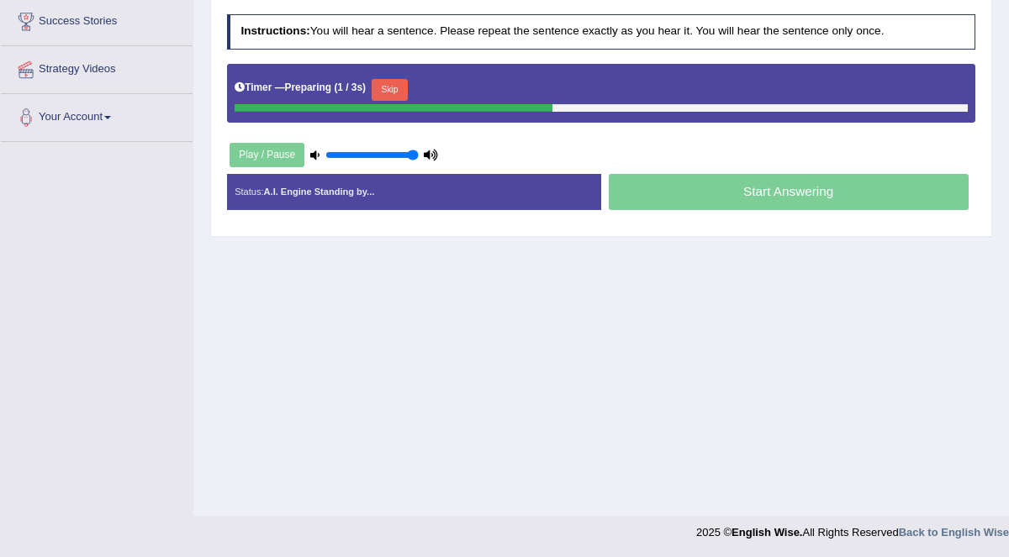
click at [393, 85] on button "Skip" at bounding box center [390, 90] width 36 height 22
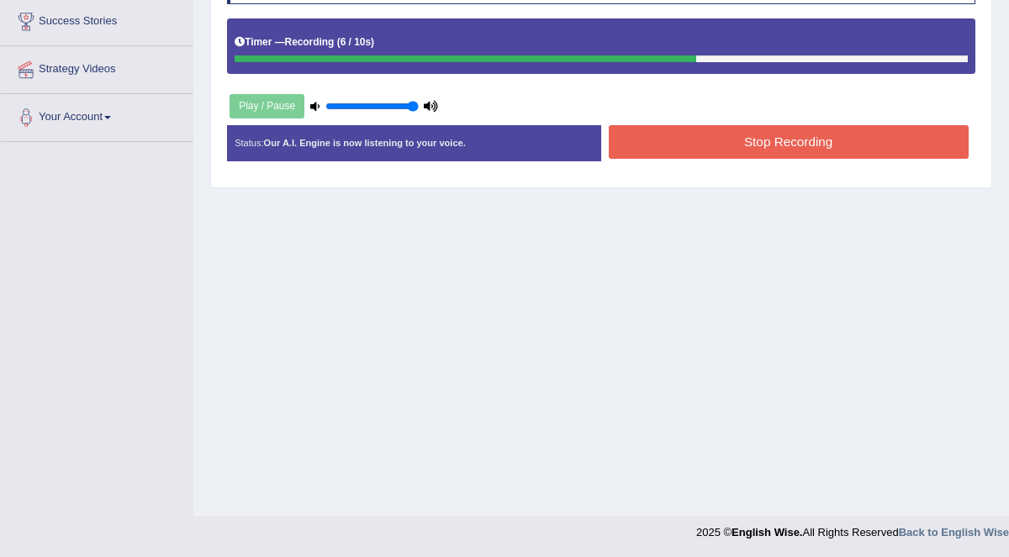
click at [682, 140] on button "Stop Recording" at bounding box center [789, 141] width 360 height 33
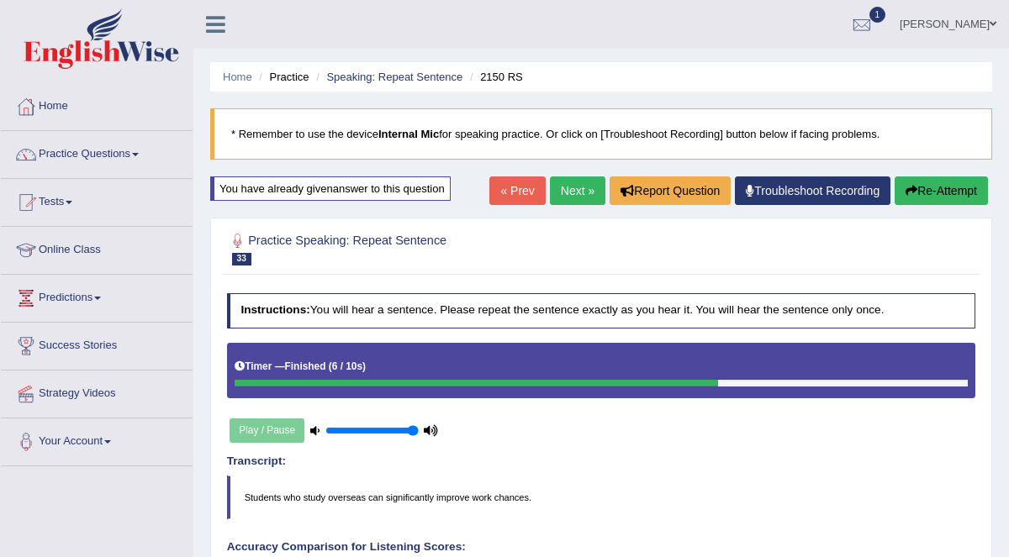
click at [558, 189] on link "Next »" at bounding box center [577, 191] width 55 height 29
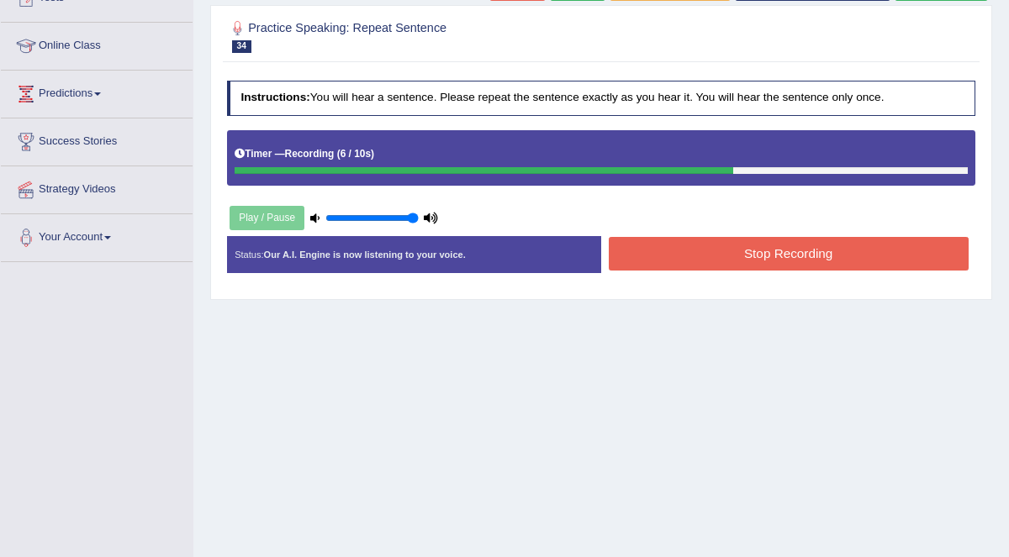
click at [801, 258] on button "Stop Recording" at bounding box center [789, 253] width 360 height 33
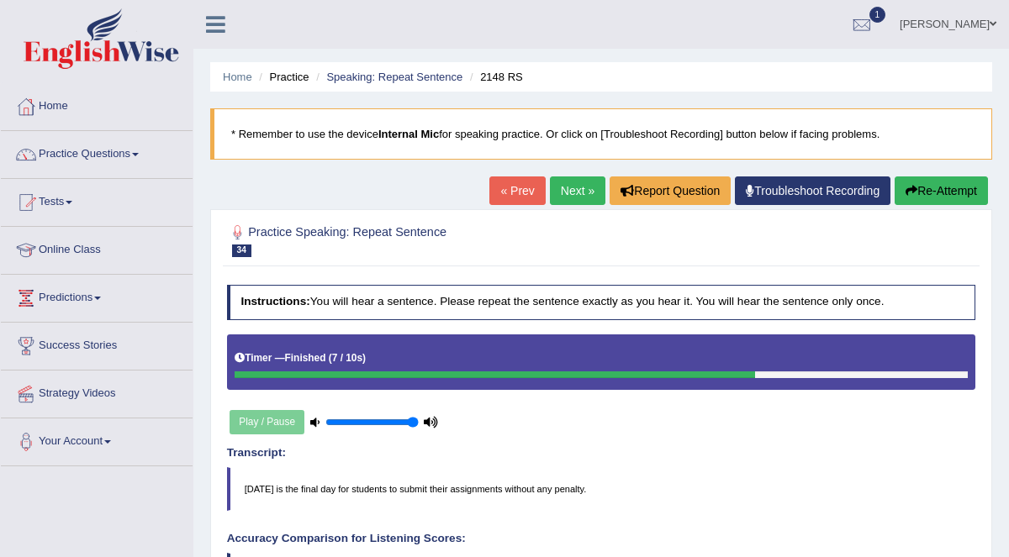
click at [572, 188] on link "Next »" at bounding box center [577, 191] width 55 height 29
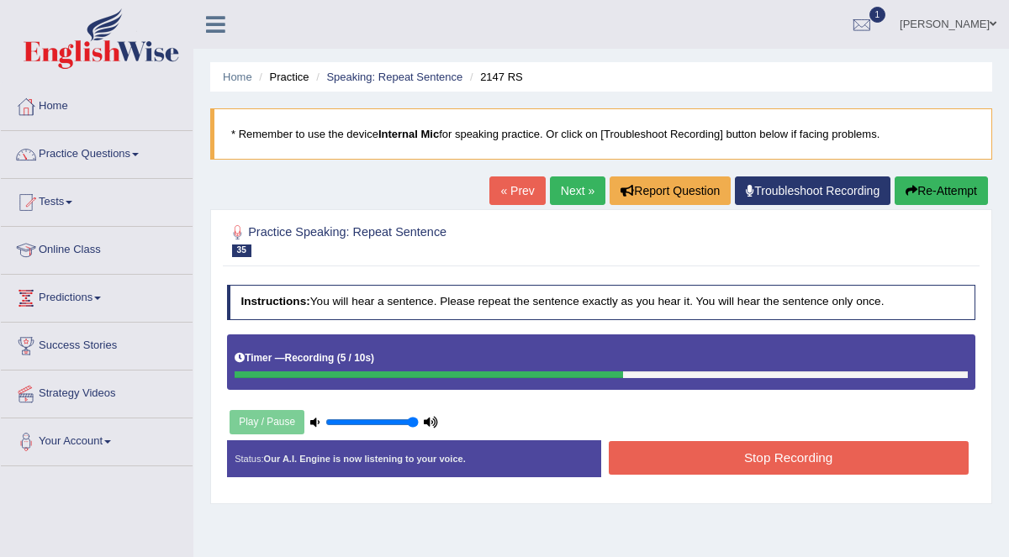
click at [732, 441] on button "Stop Recording" at bounding box center [789, 457] width 360 height 33
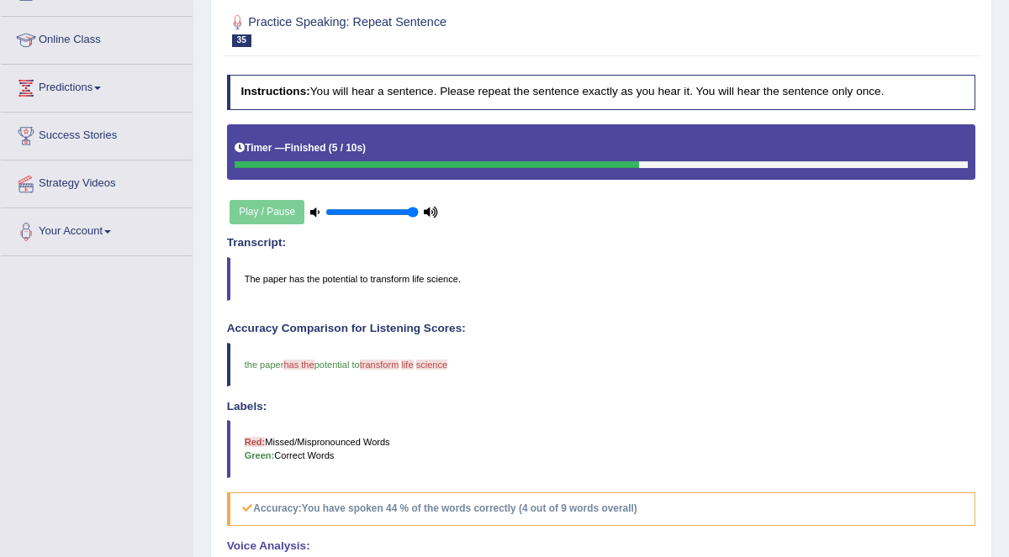
scroll to position [127, 0]
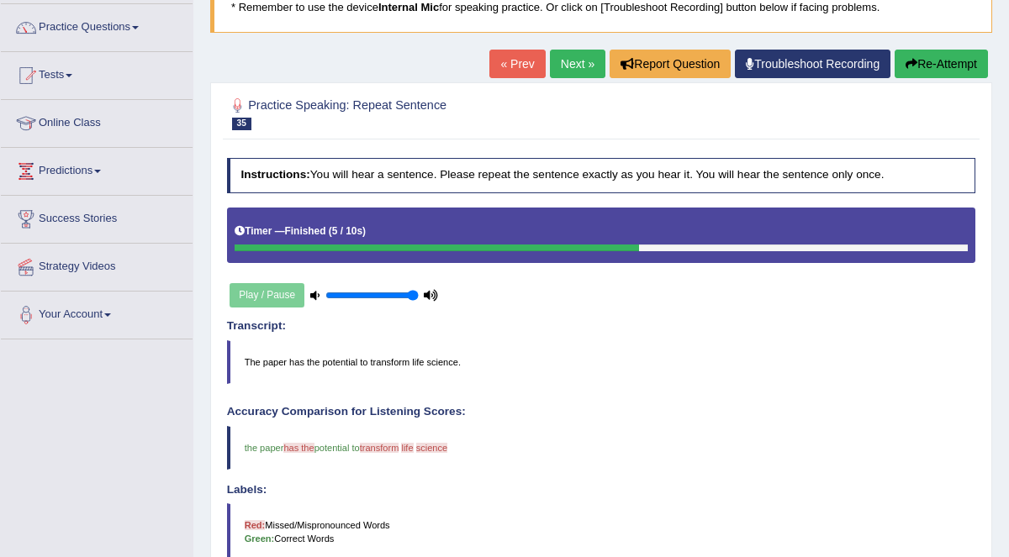
click at [943, 55] on button "Re-Attempt" at bounding box center [941, 64] width 93 height 29
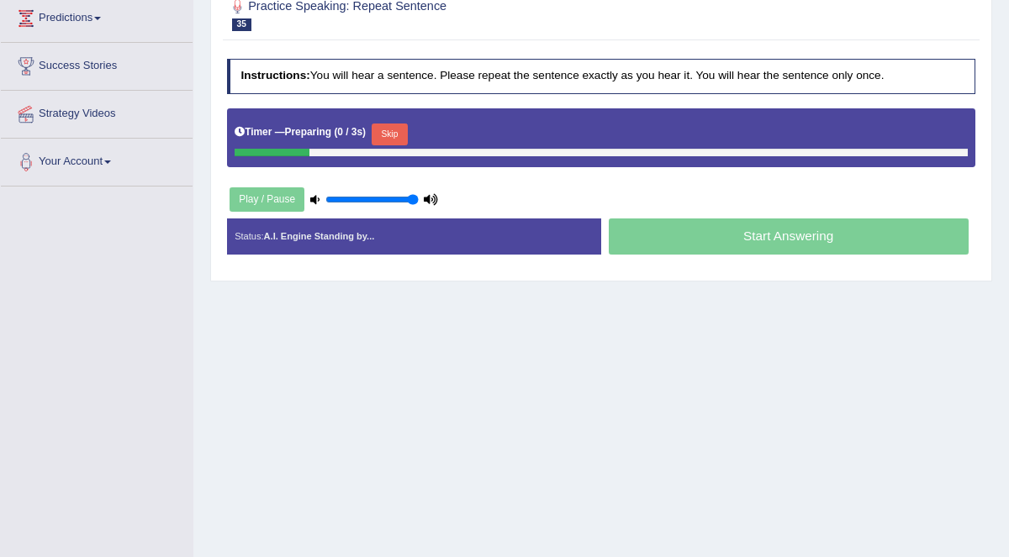
scroll to position [325, 0]
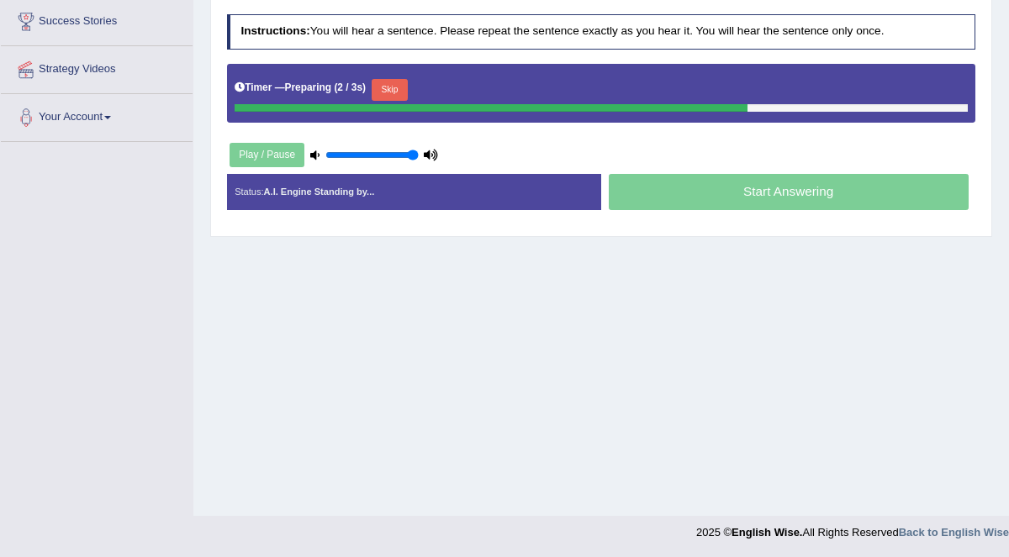
click at [393, 80] on button "Skip" at bounding box center [390, 90] width 36 height 22
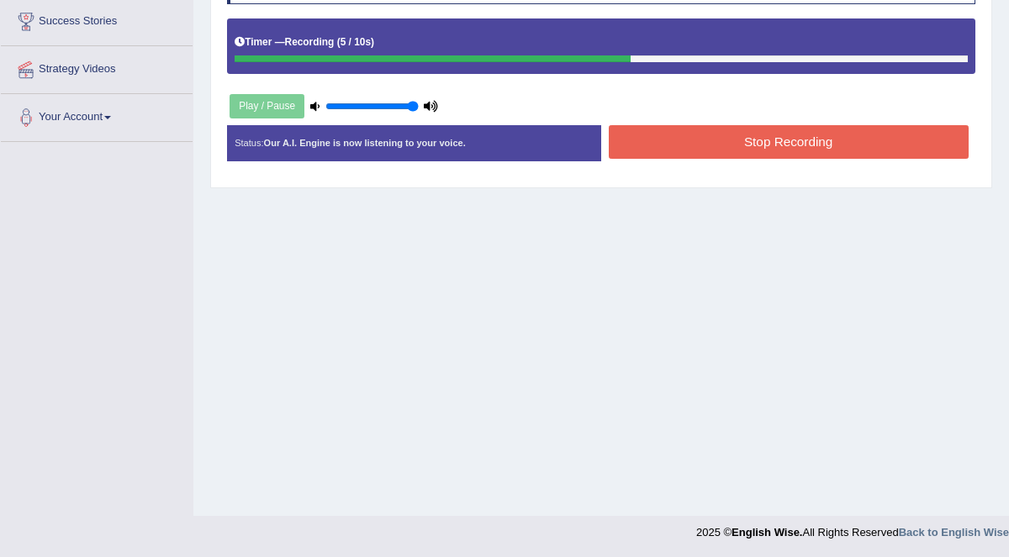
click at [805, 131] on button "Stop Recording" at bounding box center [789, 141] width 360 height 33
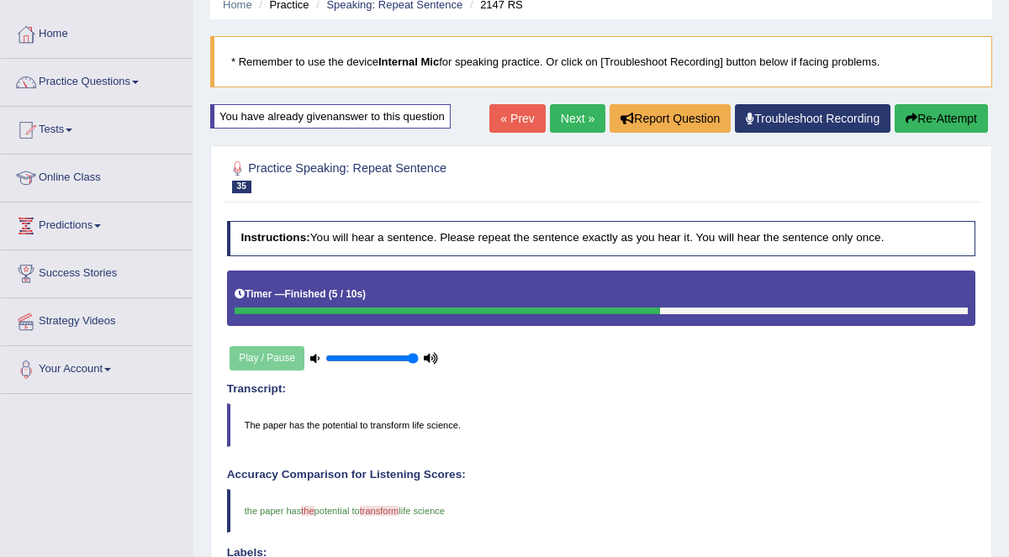
scroll to position [71, 0]
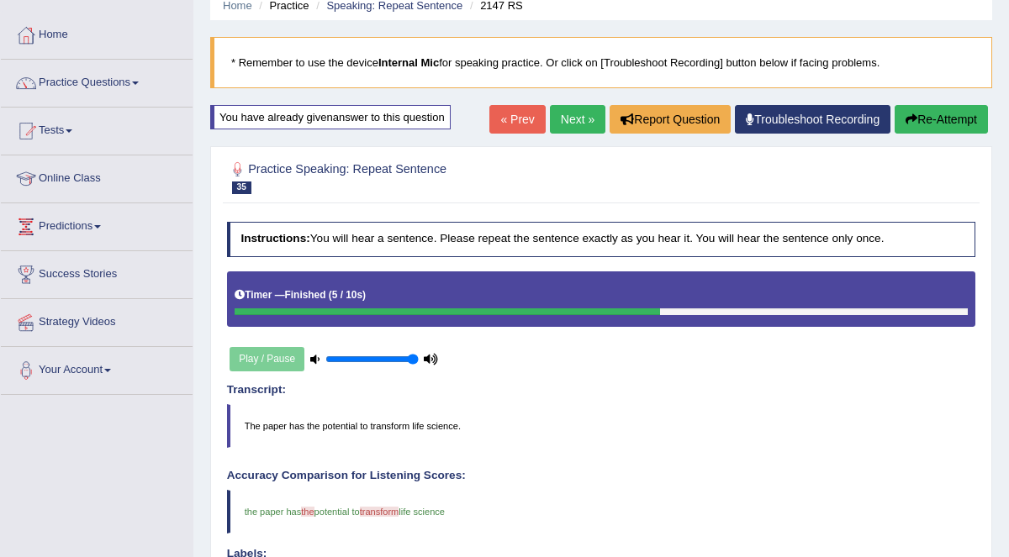
click at [580, 121] on link "Next »" at bounding box center [577, 119] width 55 height 29
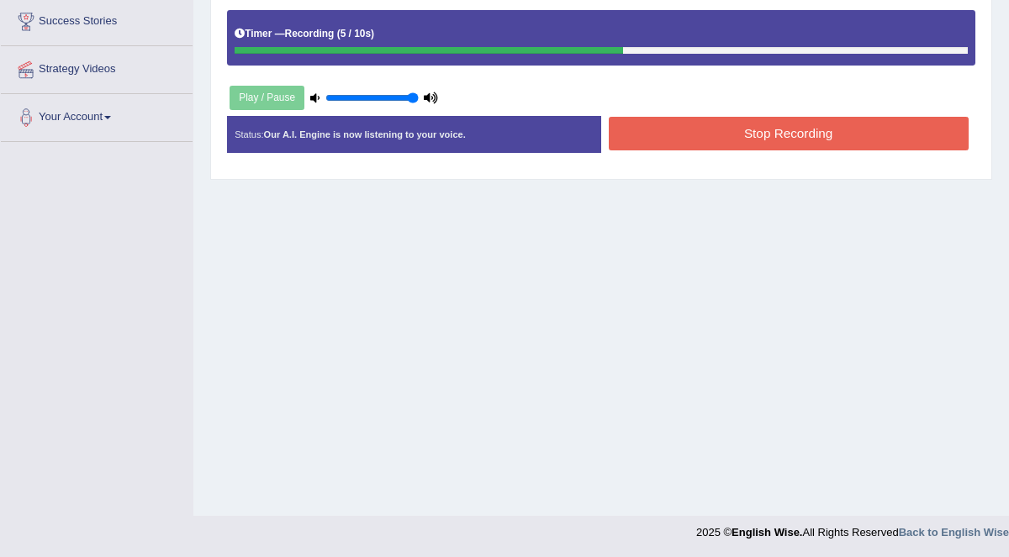
click at [812, 125] on button "Stop Recording" at bounding box center [789, 133] width 360 height 33
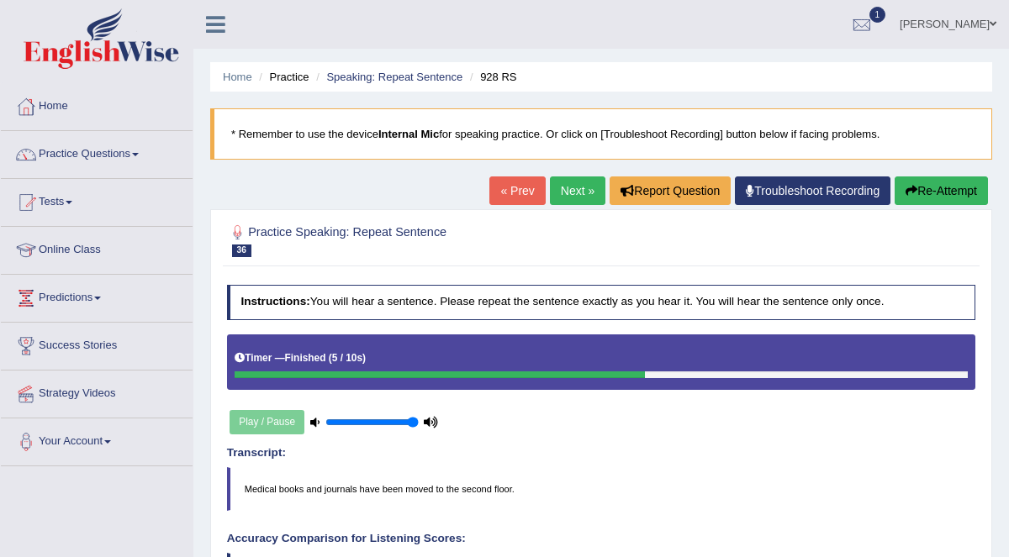
click at [578, 187] on link "Next »" at bounding box center [577, 191] width 55 height 29
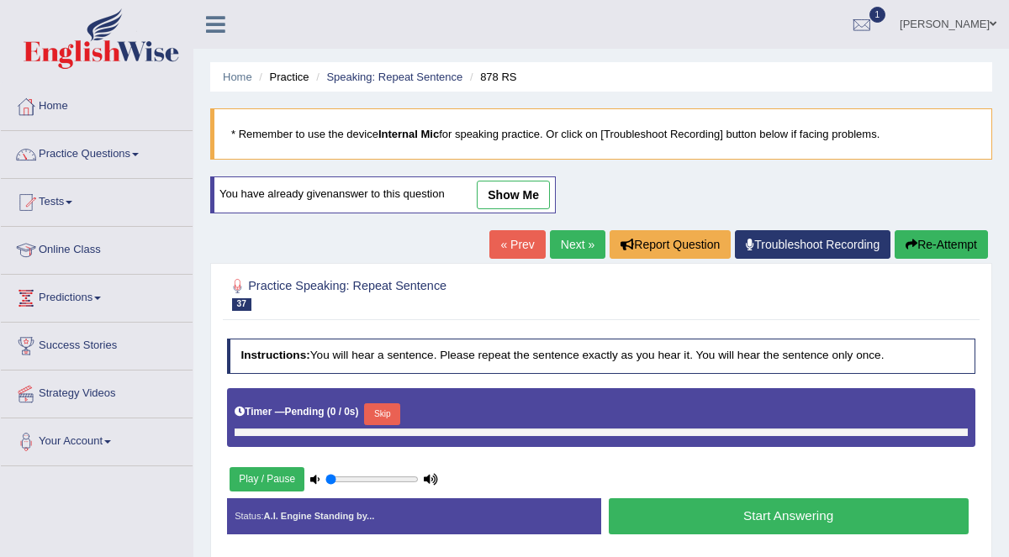
type input "1"
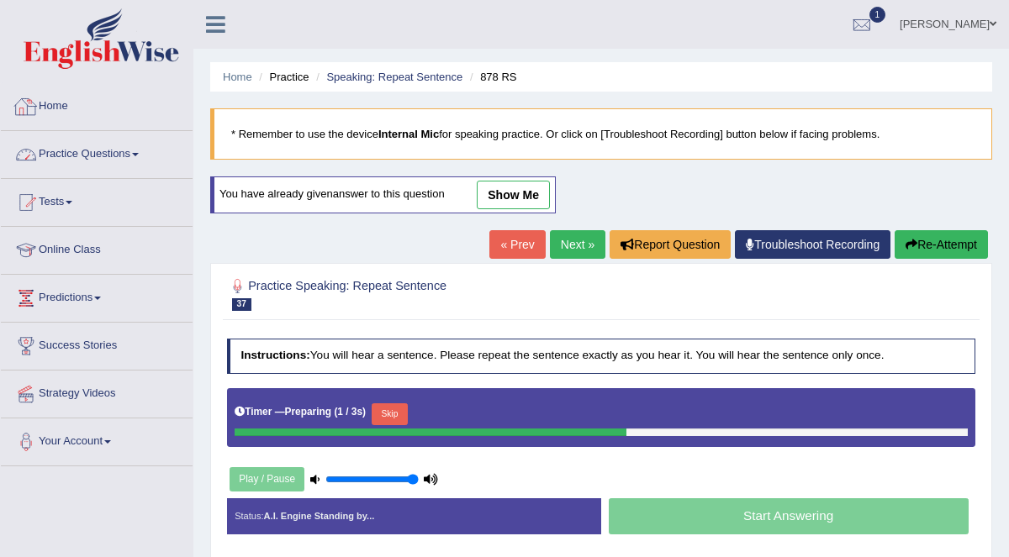
click at [122, 154] on link "Practice Questions" at bounding box center [97, 152] width 192 height 42
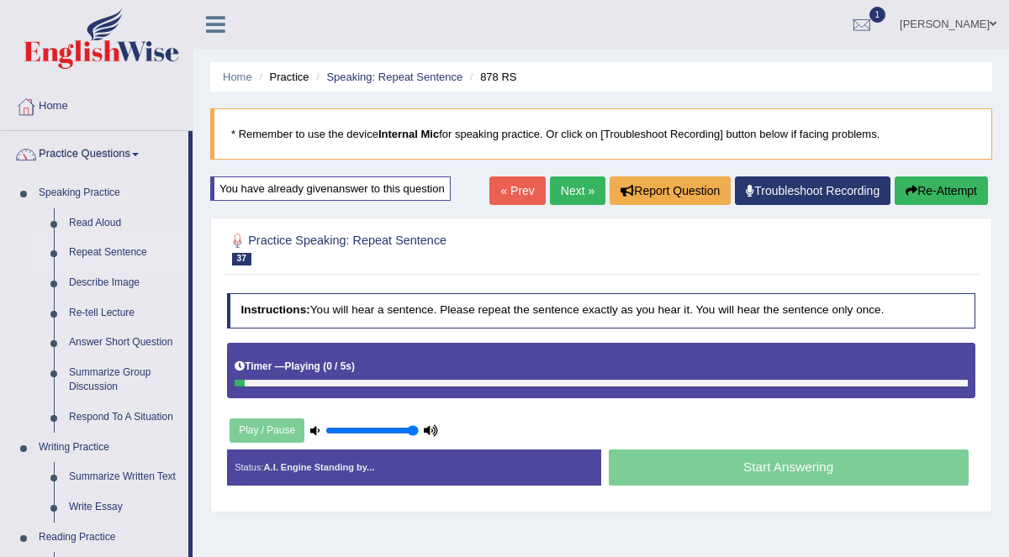
click at [124, 259] on link "Repeat Sentence" at bounding box center [124, 253] width 127 height 30
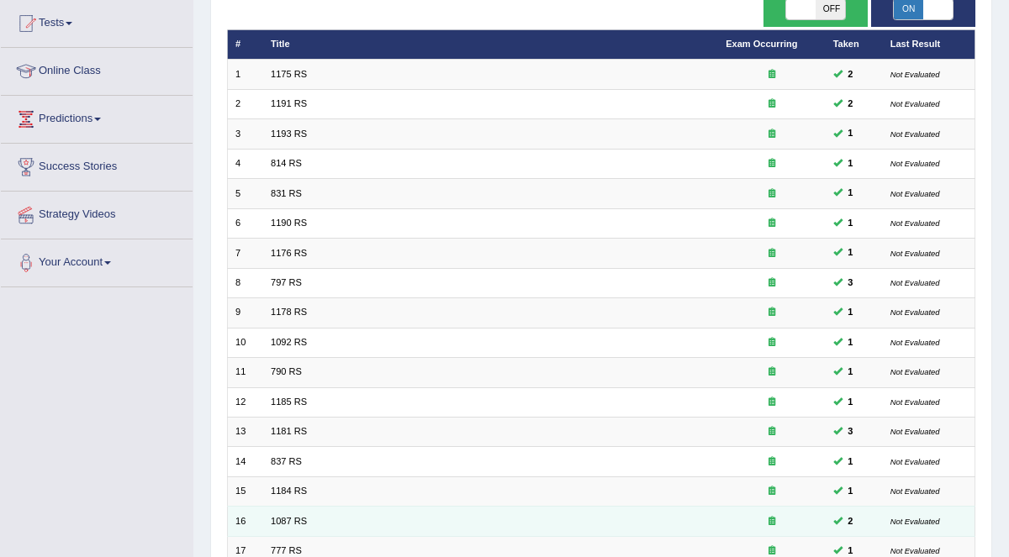
scroll to position [407, 0]
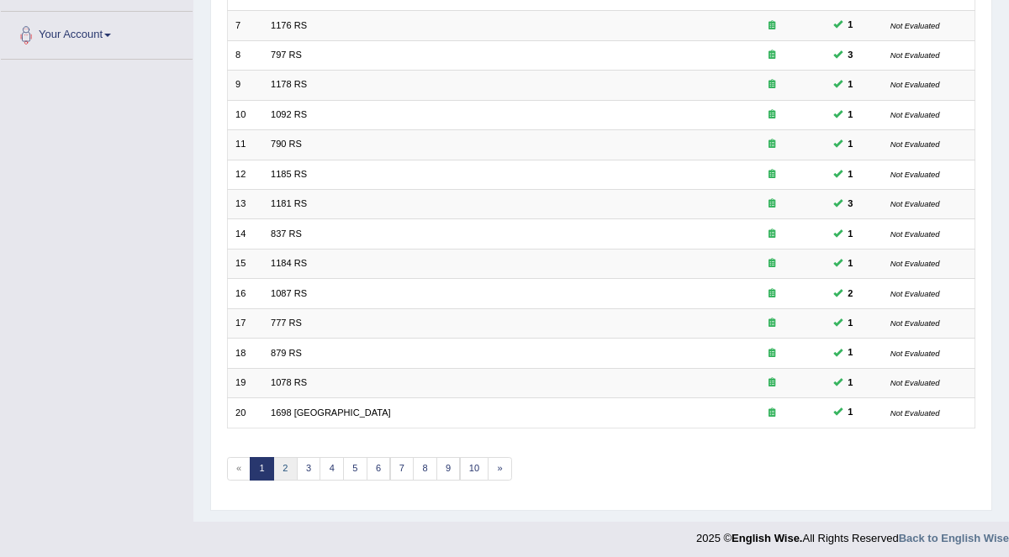
click at [292, 461] on link "2" at bounding box center [285, 469] width 24 height 24
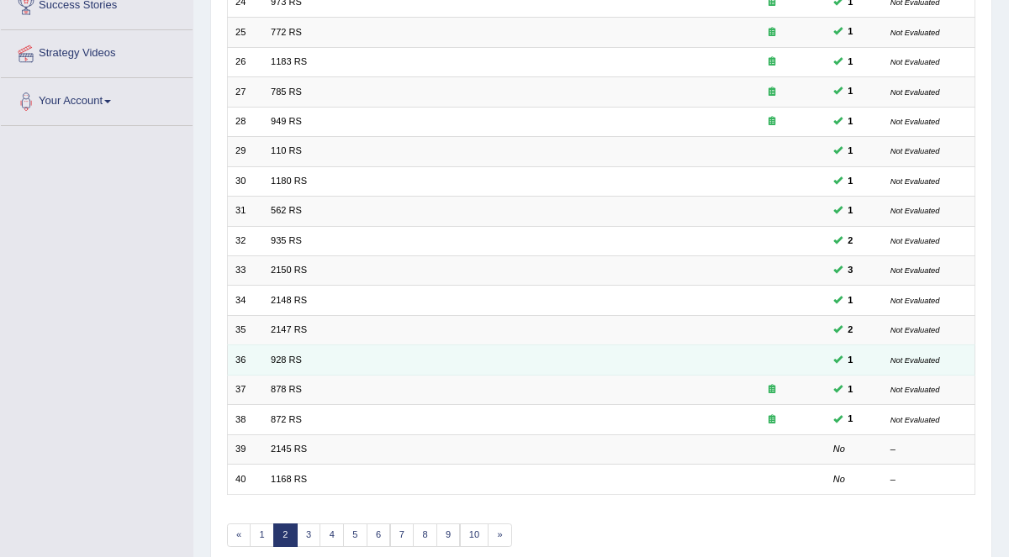
scroll to position [407, 0]
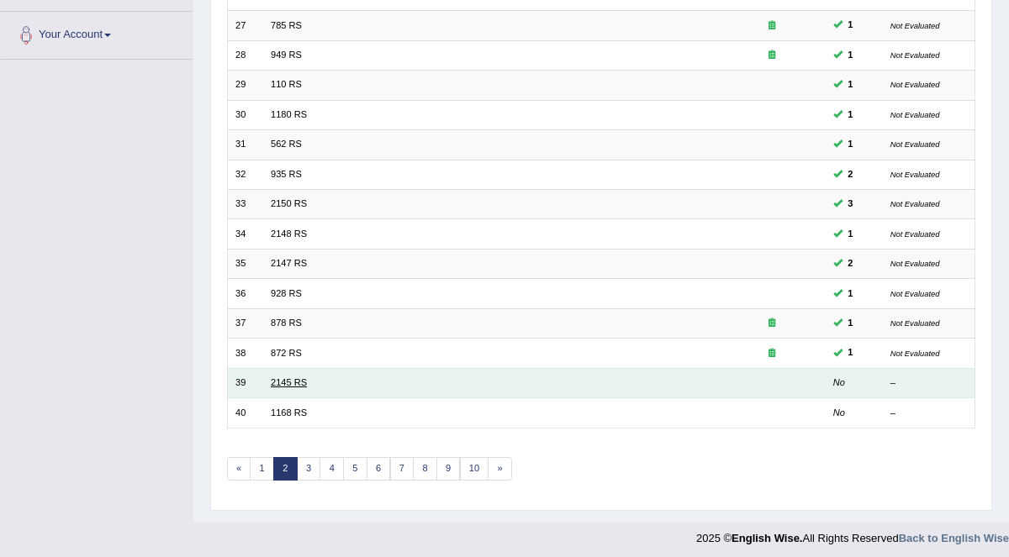
click at [288, 379] on link "2145 RS" at bounding box center [289, 383] width 36 height 10
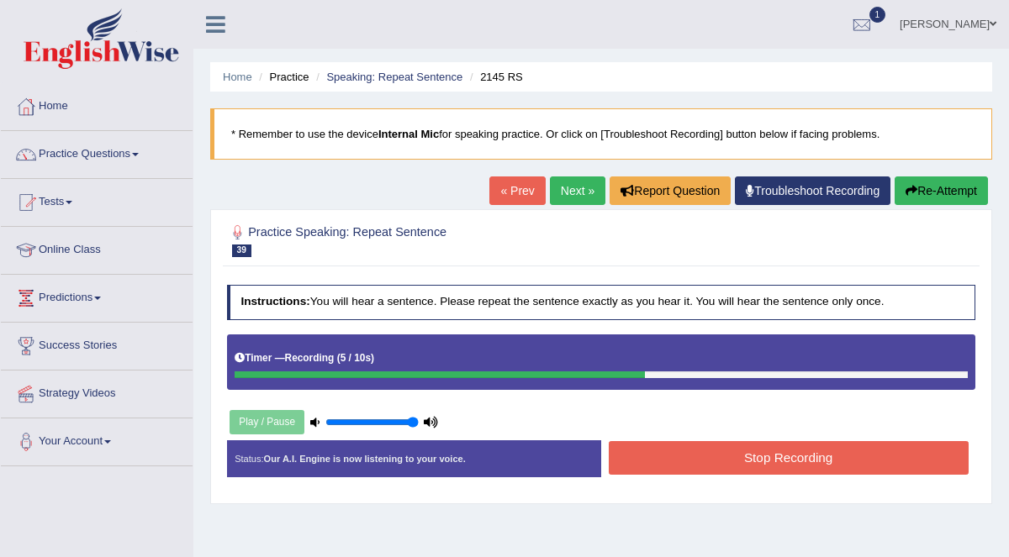
click at [807, 457] on button "Stop Recording" at bounding box center [789, 457] width 360 height 33
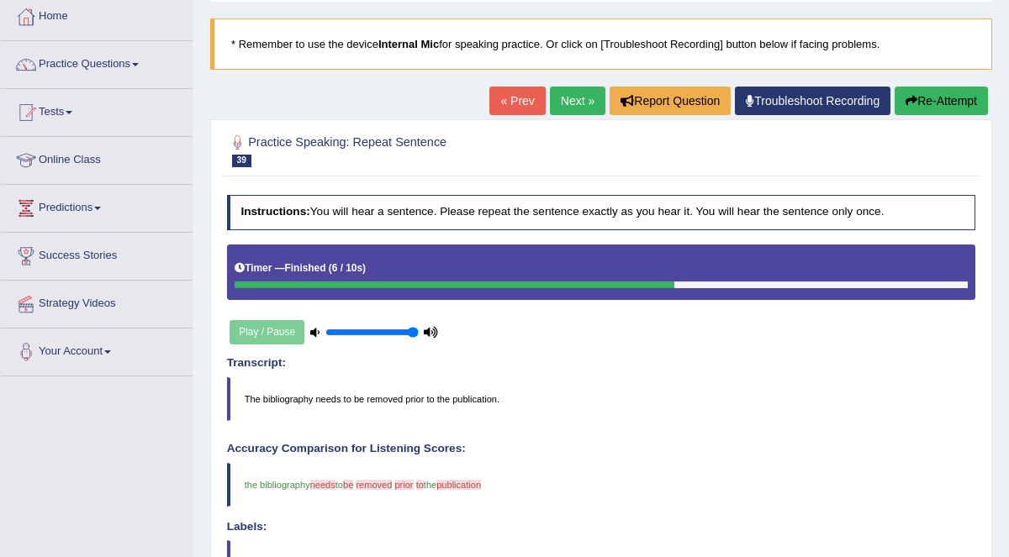
scroll to position [85, 0]
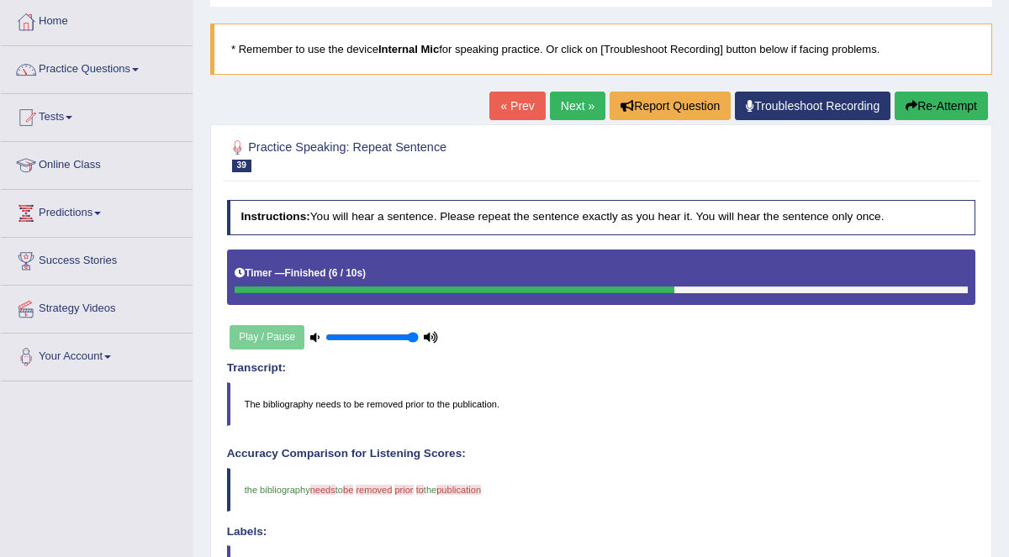
click at [932, 101] on button "Re-Attempt" at bounding box center [941, 106] width 93 height 29
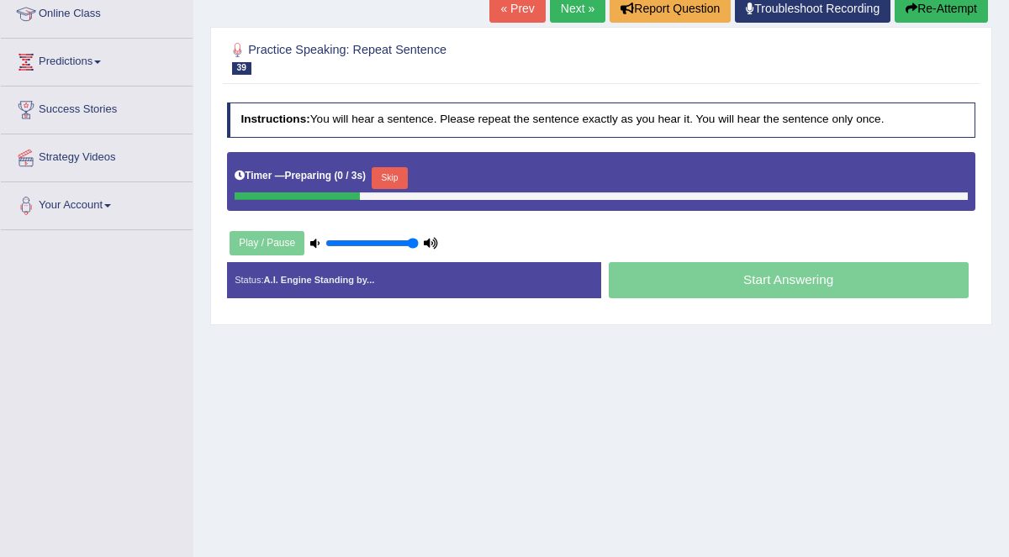
scroll to position [325, 0]
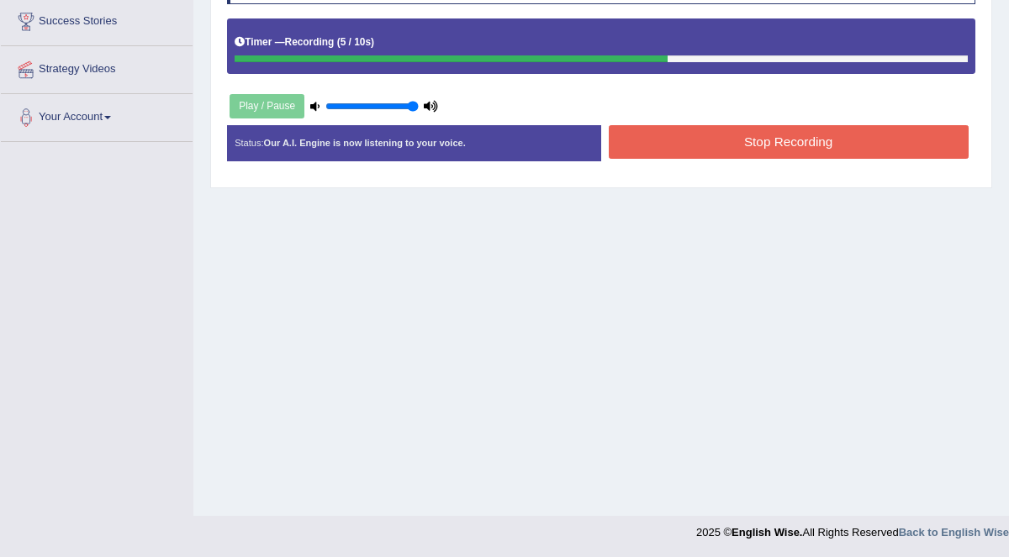
click at [767, 138] on button "Stop Recording" at bounding box center [789, 141] width 360 height 33
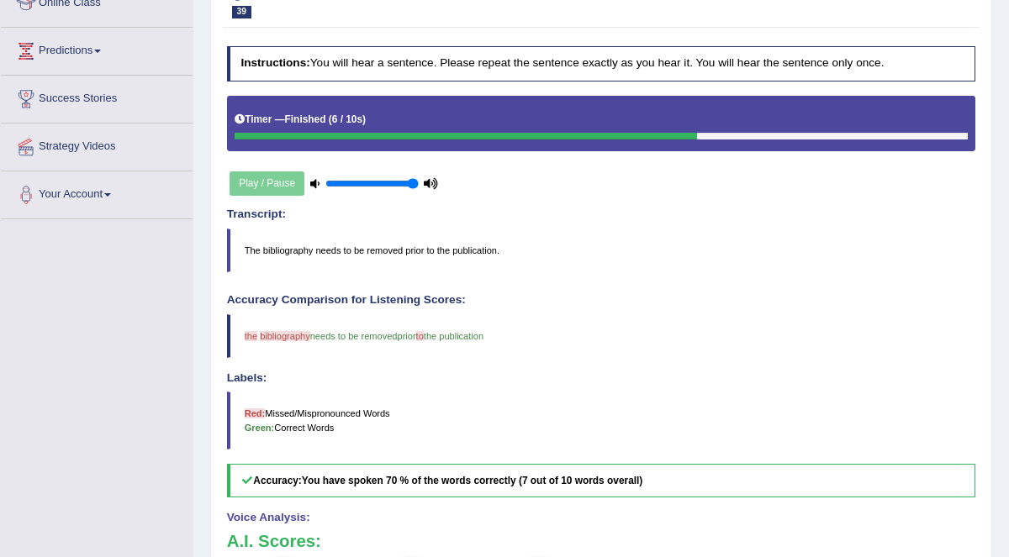
scroll to position [0, 0]
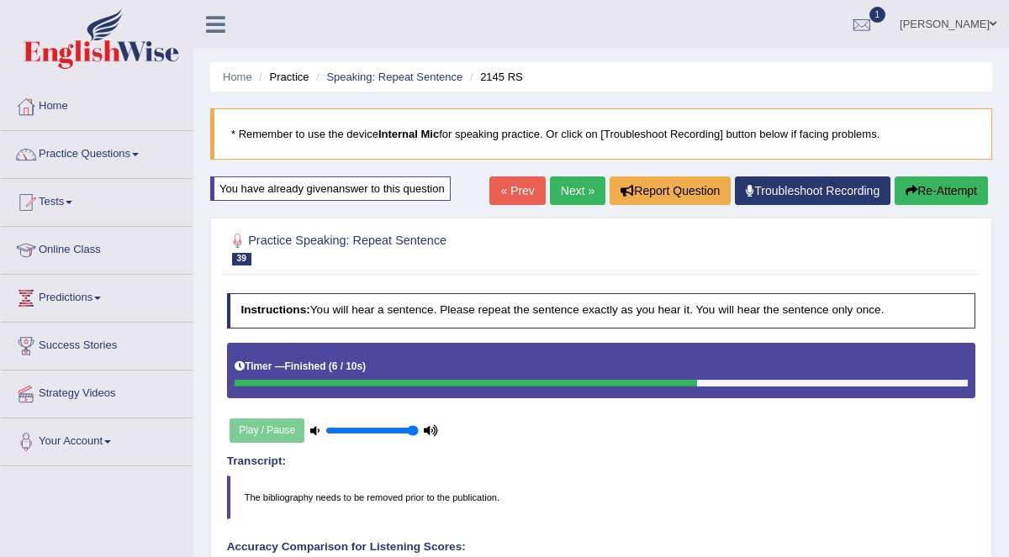
click at [570, 193] on link "Next »" at bounding box center [577, 191] width 55 height 29
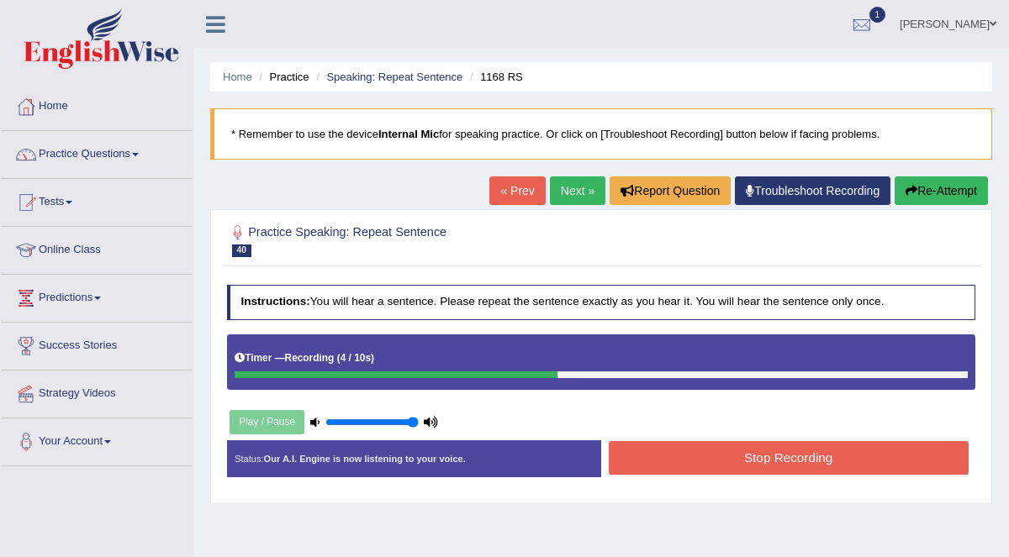
click at [839, 457] on button "Stop Recording" at bounding box center [789, 457] width 360 height 33
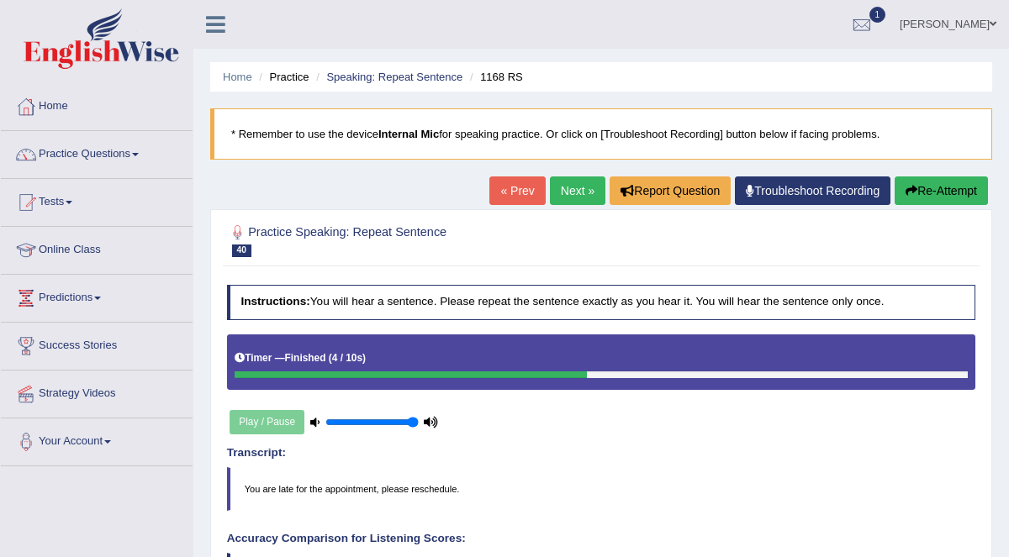
click at [589, 199] on link "Next »" at bounding box center [577, 191] width 55 height 29
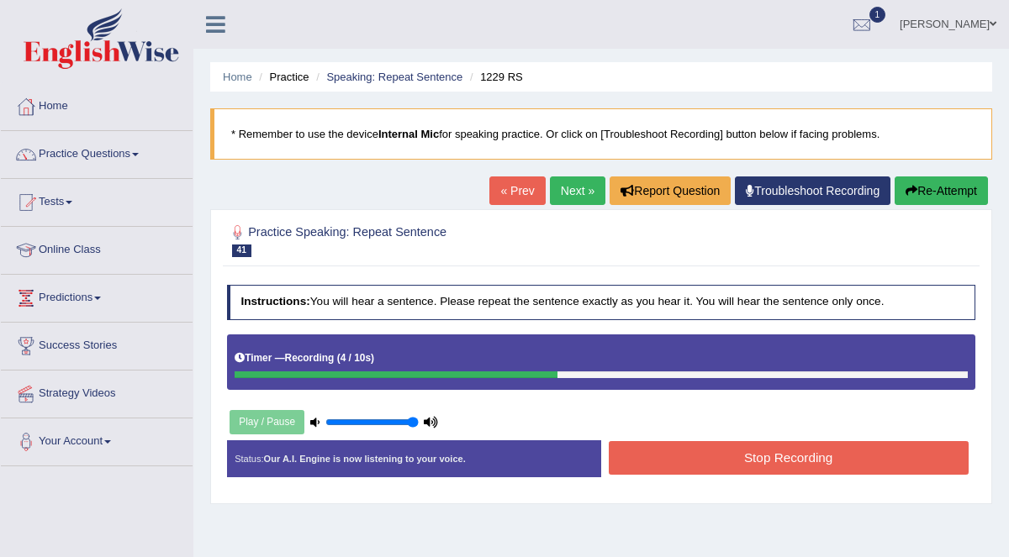
click at [871, 452] on button "Stop Recording" at bounding box center [789, 457] width 360 height 33
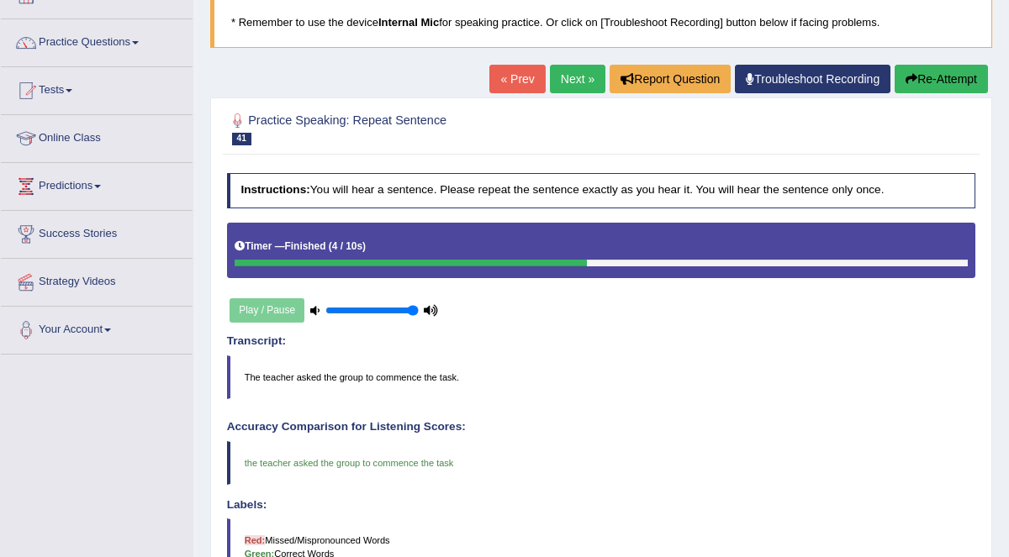
scroll to position [15, 0]
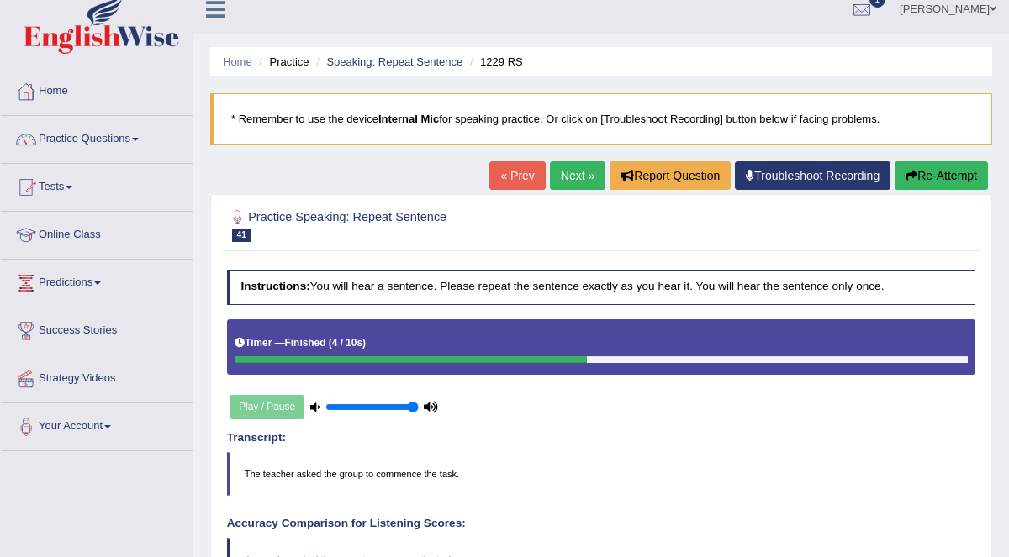
click at [576, 181] on link "Next »" at bounding box center [577, 175] width 55 height 29
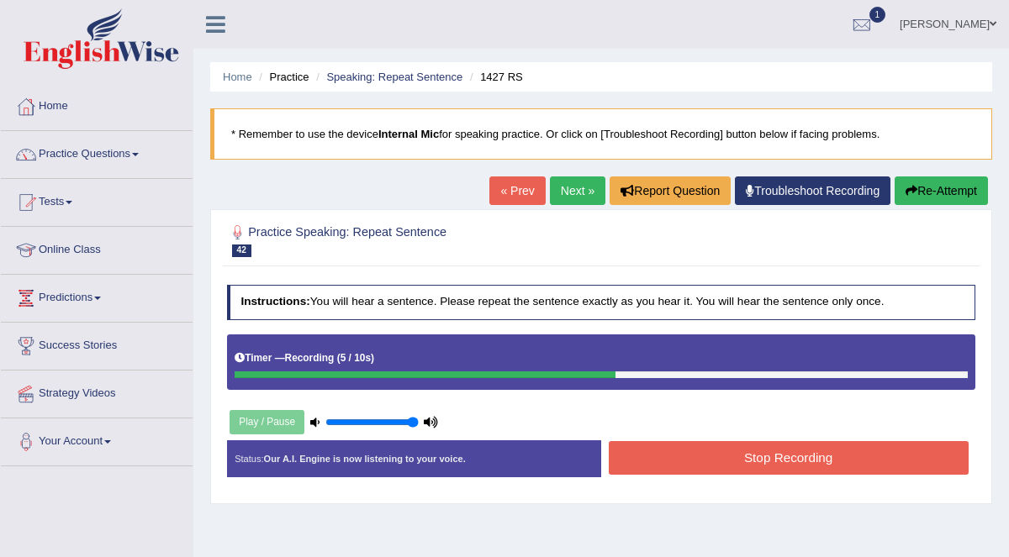
click at [847, 469] on button "Stop Recording" at bounding box center [789, 457] width 360 height 33
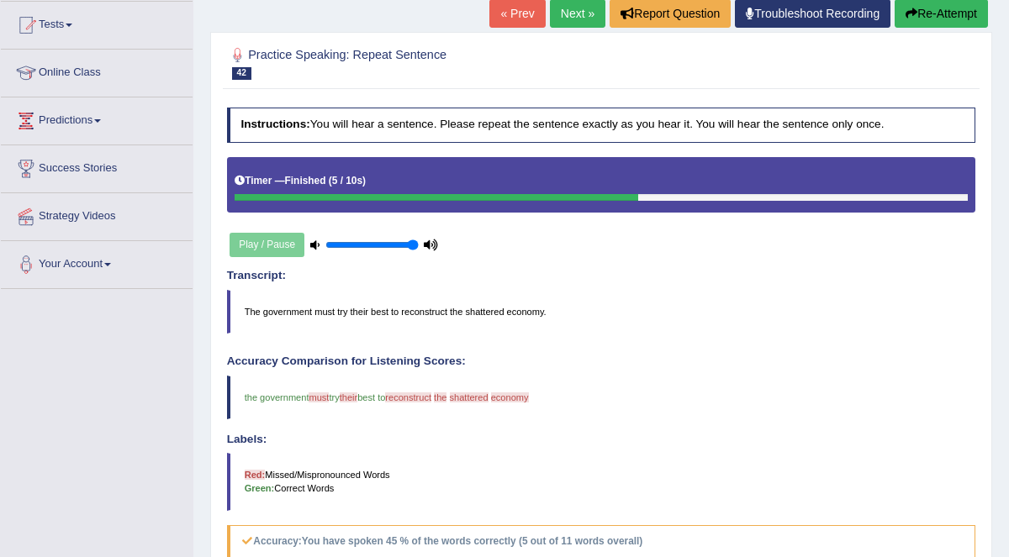
scroll to position [177, 0]
click at [946, 19] on button "Re-Attempt" at bounding box center [941, 13] width 93 height 29
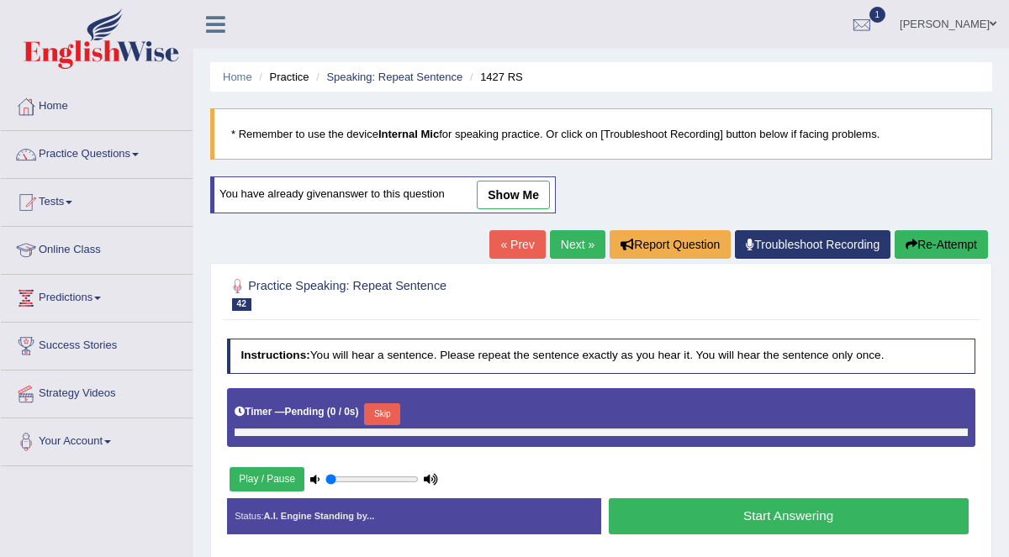
type input "1"
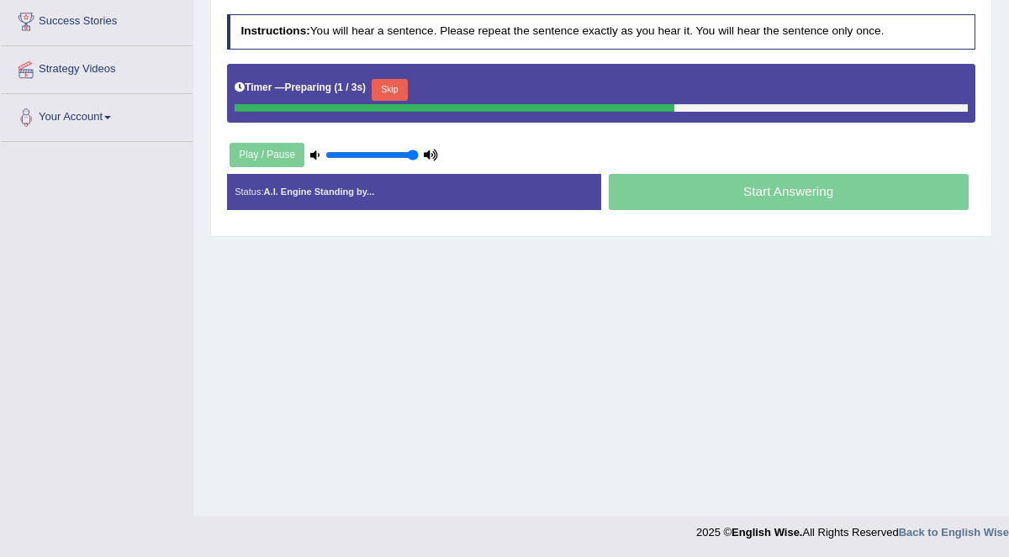
click at [389, 92] on button "Skip" at bounding box center [390, 90] width 36 height 22
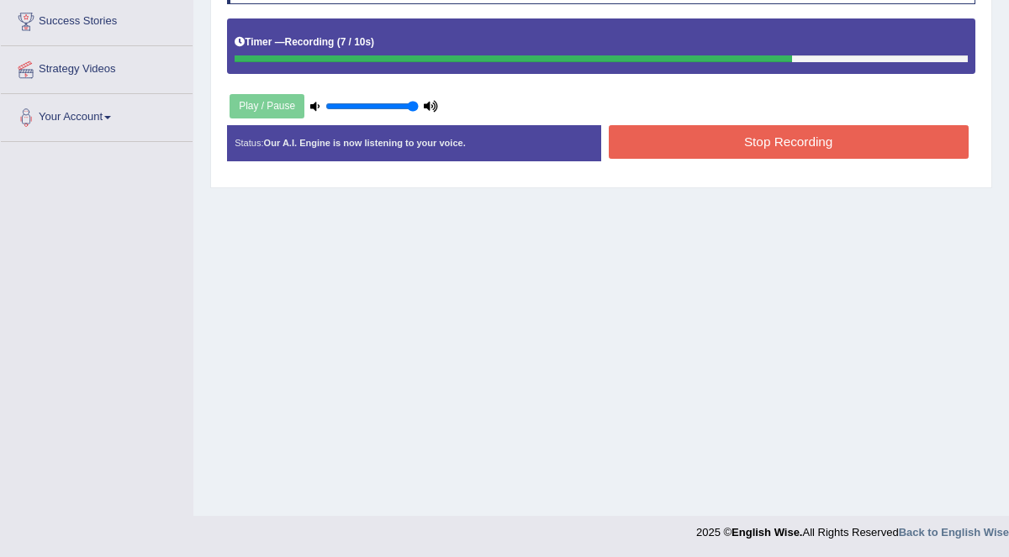
click at [726, 134] on button "Stop Recording" at bounding box center [789, 141] width 360 height 33
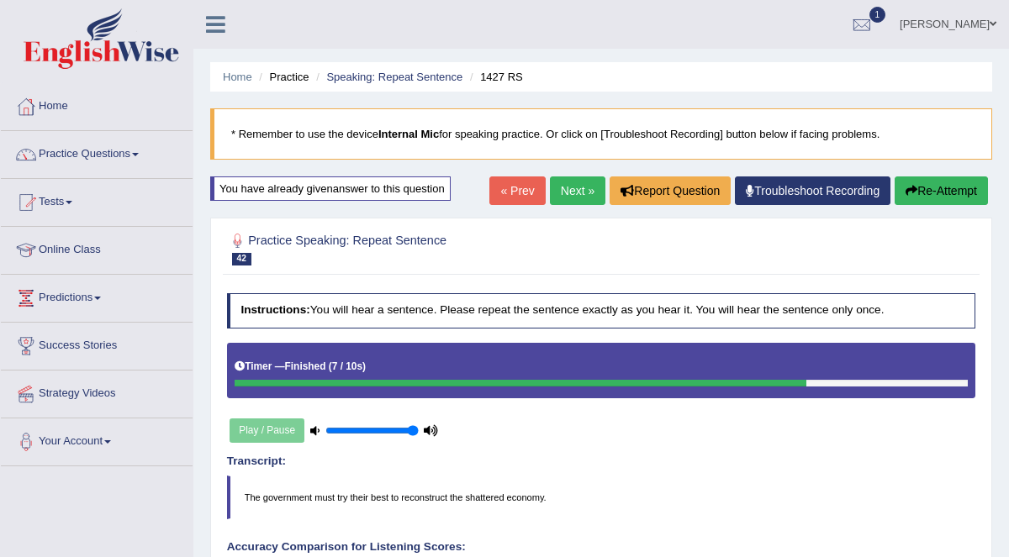
click at [580, 182] on link "Next »" at bounding box center [577, 191] width 55 height 29
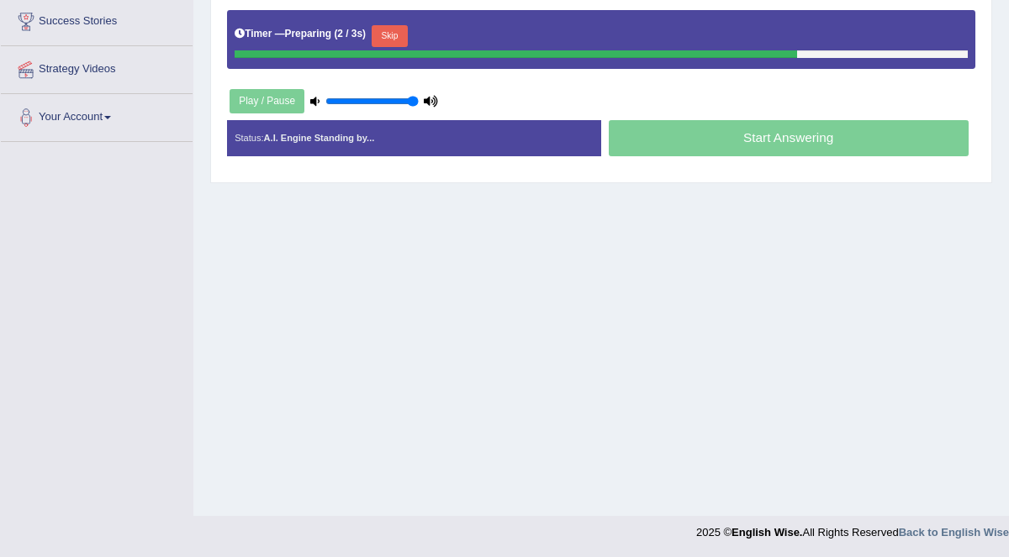
click at [399, 34] on button "Skip" at bounding box center [390, 36] width 36 height 22
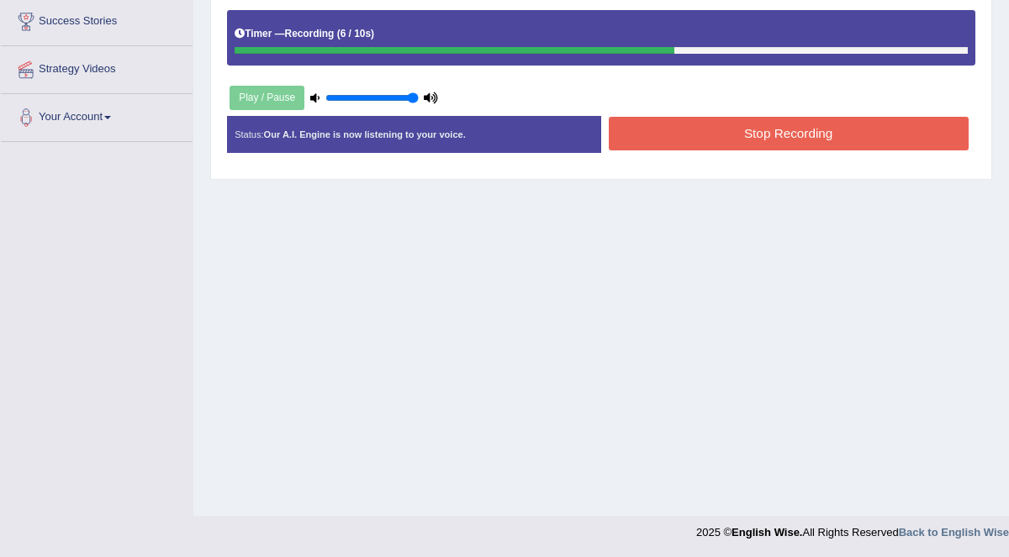
click at [819, 140] on button "Stop Recording" at bounding box center [789, 133] width 360 height 33
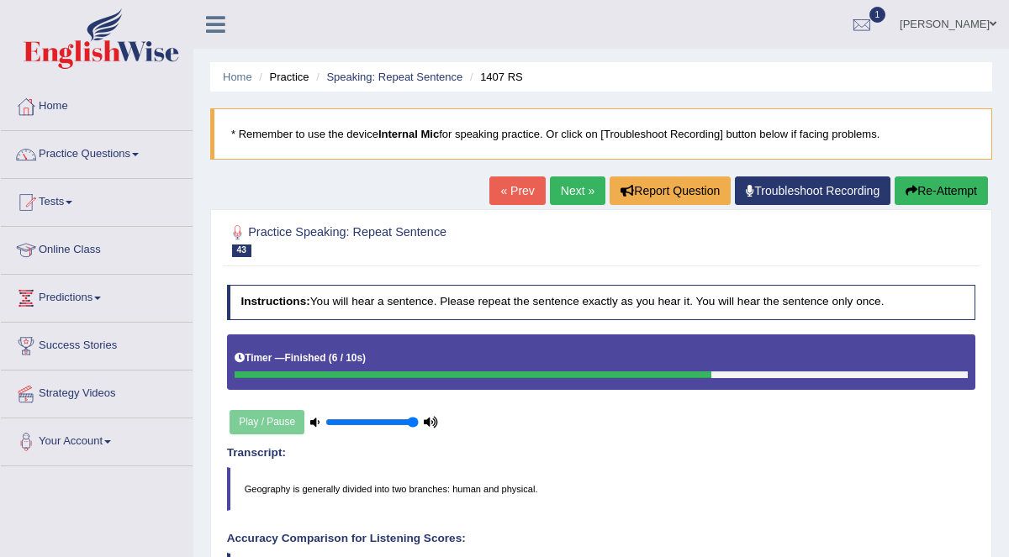
click at [921, 189] on button "Re-Attempt" at bounding box center [941, 191] width 93 height 29
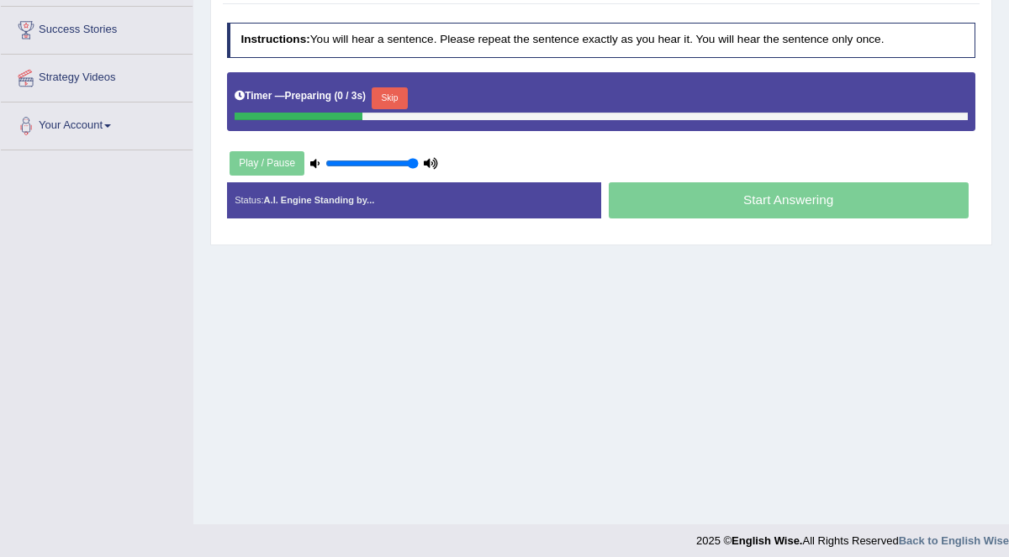
scroll to position [325, 0]
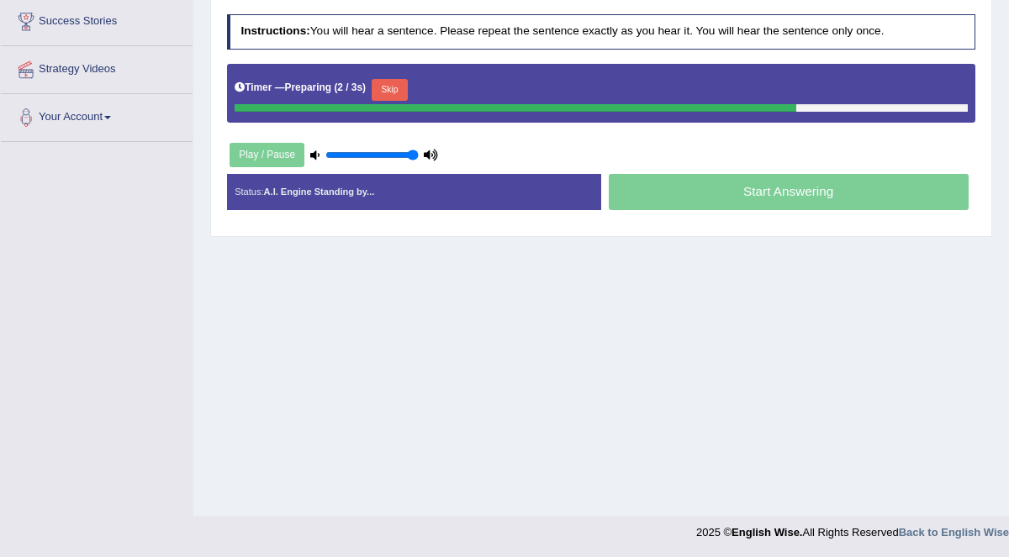
click at [385, 84] on button "Skip" at bounding box center [390, 90] width 36 height 22
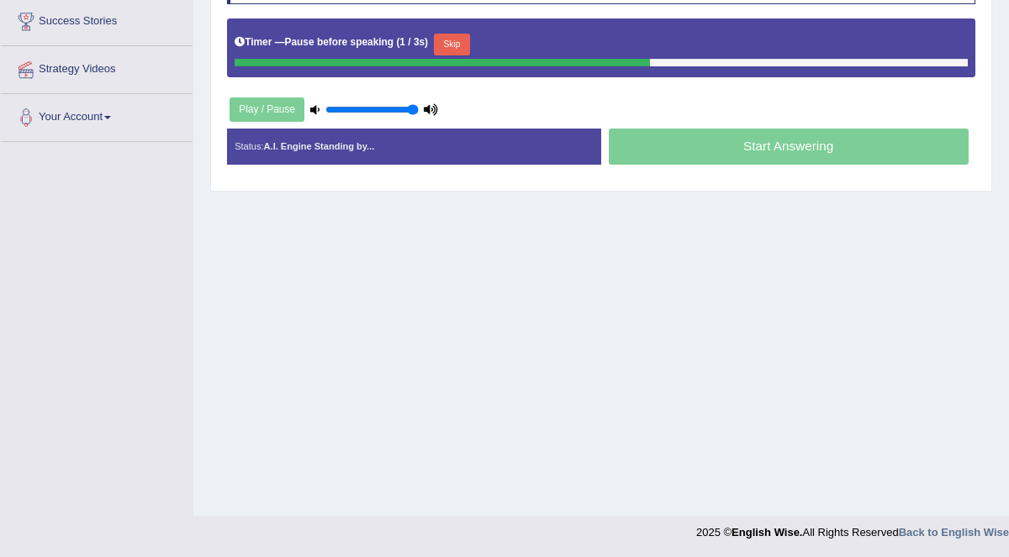
click at [439, 34] on button "Skip" at bounding box center [452, 45] width 36 height 22
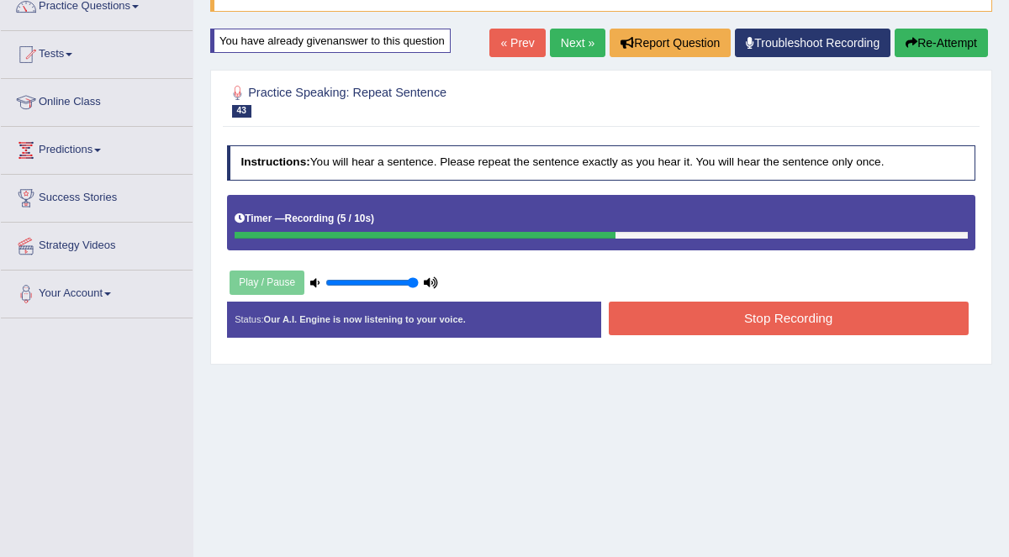
scroll to position [145, 0]
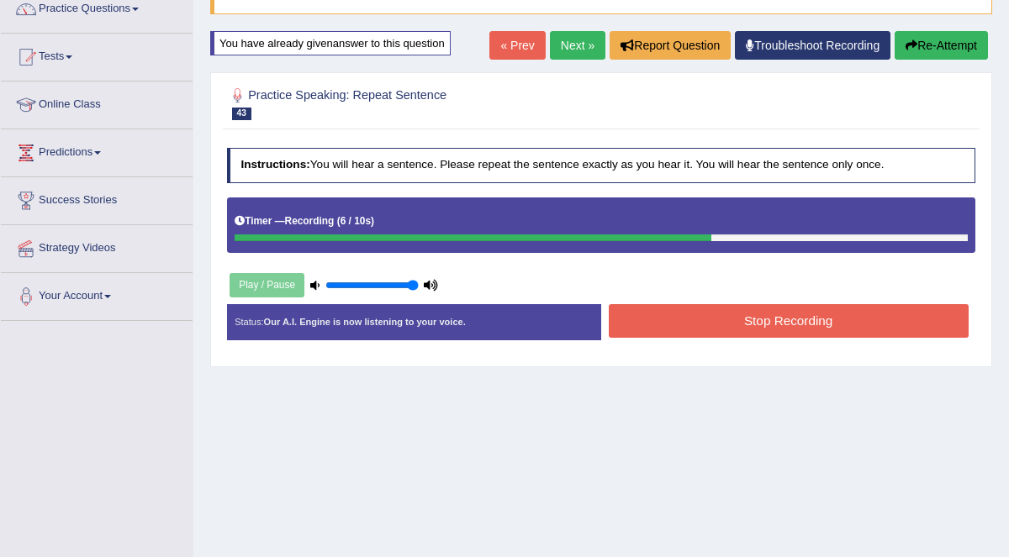
click at [798, 318] on button "Stop Recording" at bounding box center [789, 320] width 360 height 33
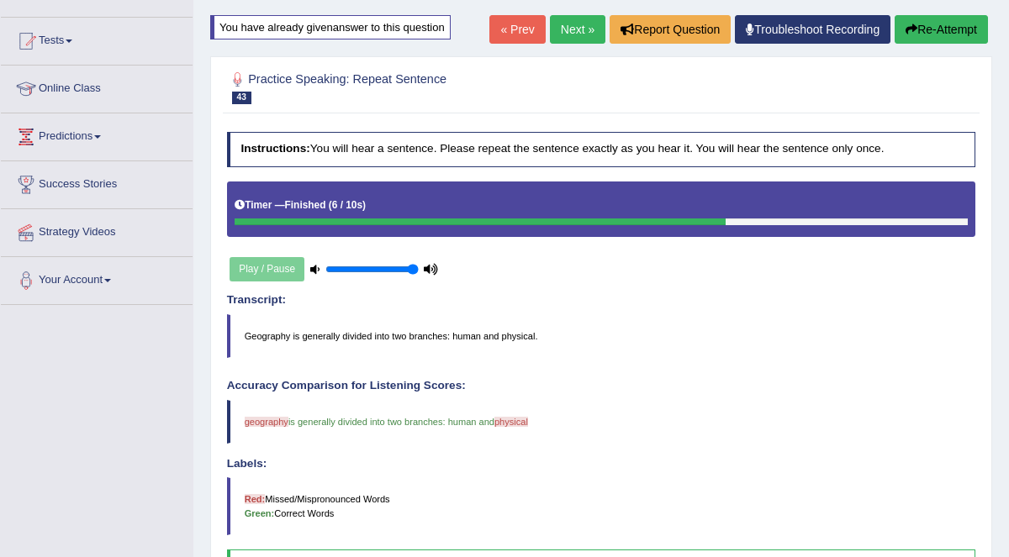
scroll to position [156, 0]
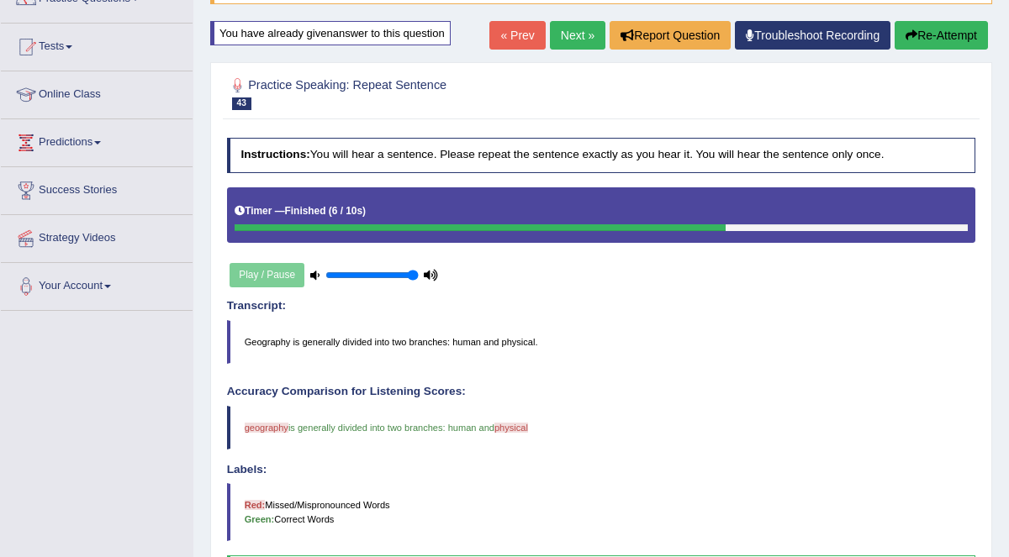
click at [919, 27] on button "Re-Attempt" at bounding box center [941, 35] width 93 height 29
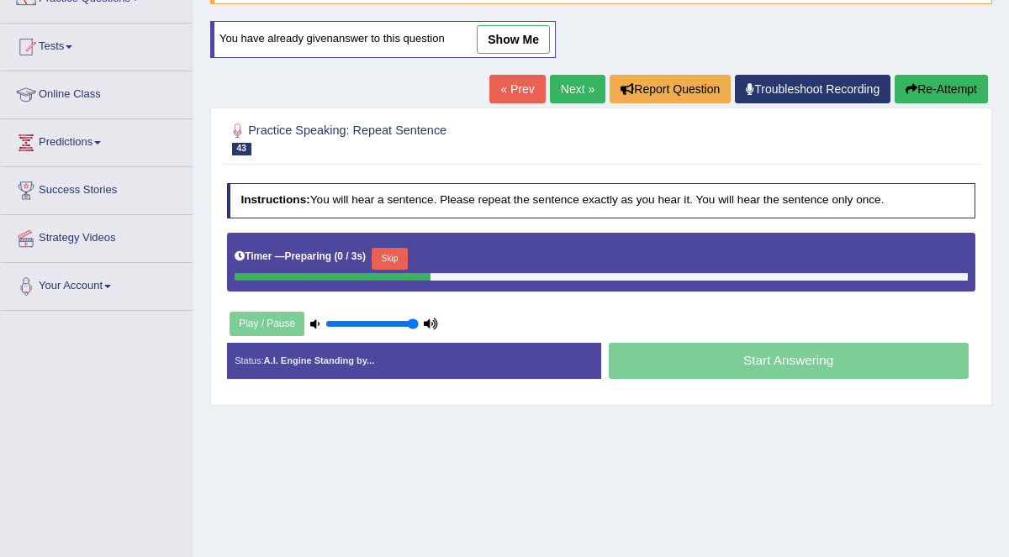
click at [373, 261] on button "Skip" at bounding box center [390, 259] width 36 height 22
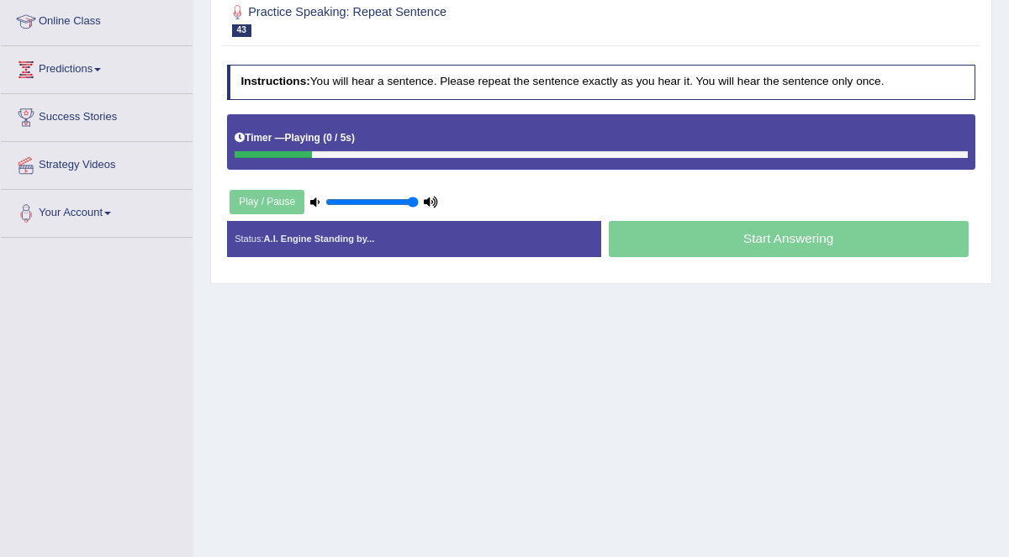
scroll to position [325, 0]
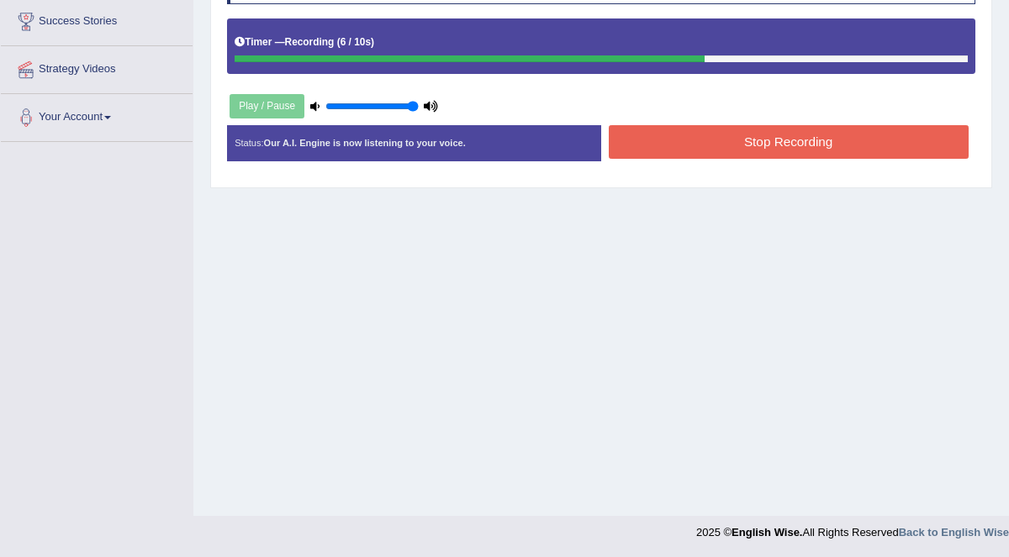
click at [883, 141] on button "Stop Recording" at bounding box center [789, 141] width 360 height 33
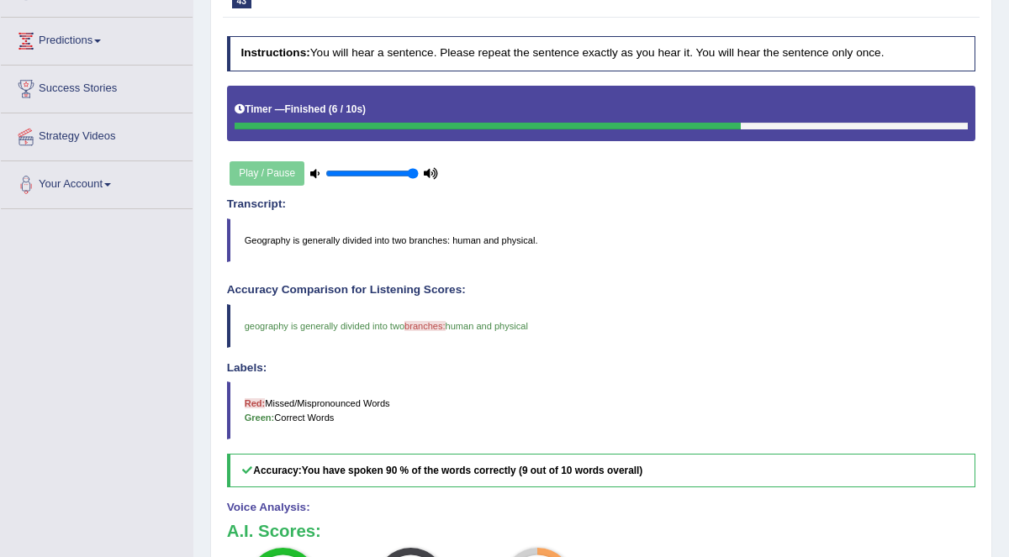
scroll to position [168, 0]
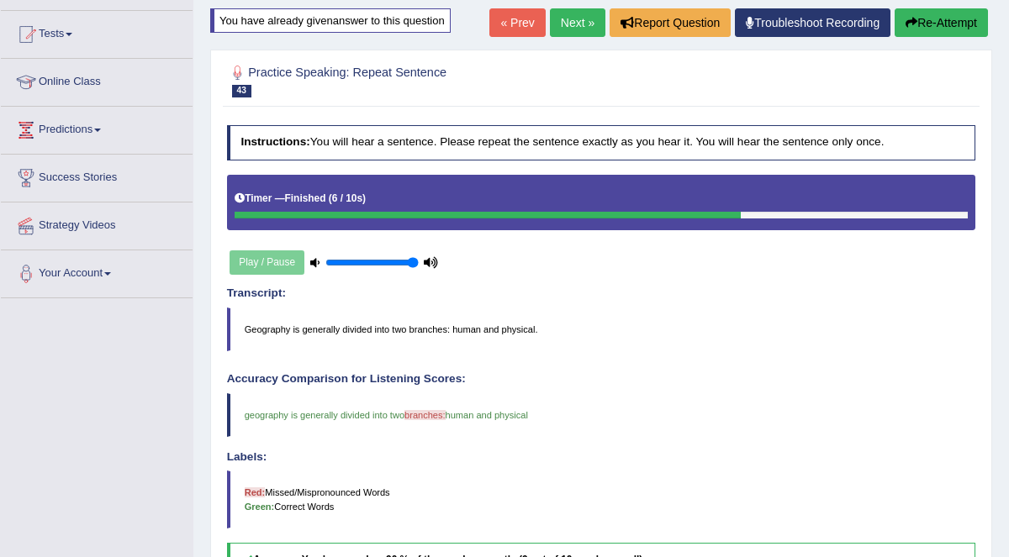
click at [579, 22] on link "Next »" at bounding box center [577, 22] width 55 height 29
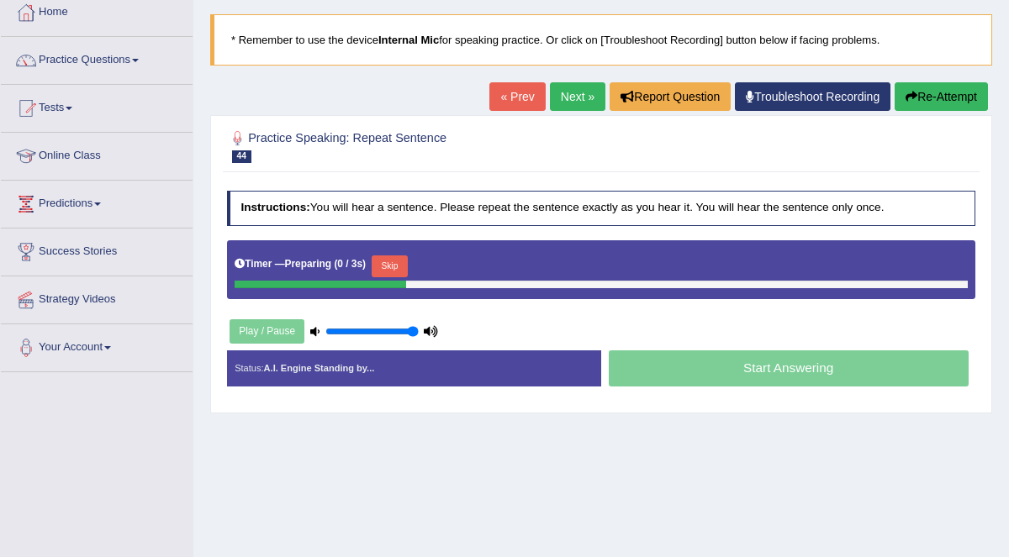
scroll to position [98, 0]
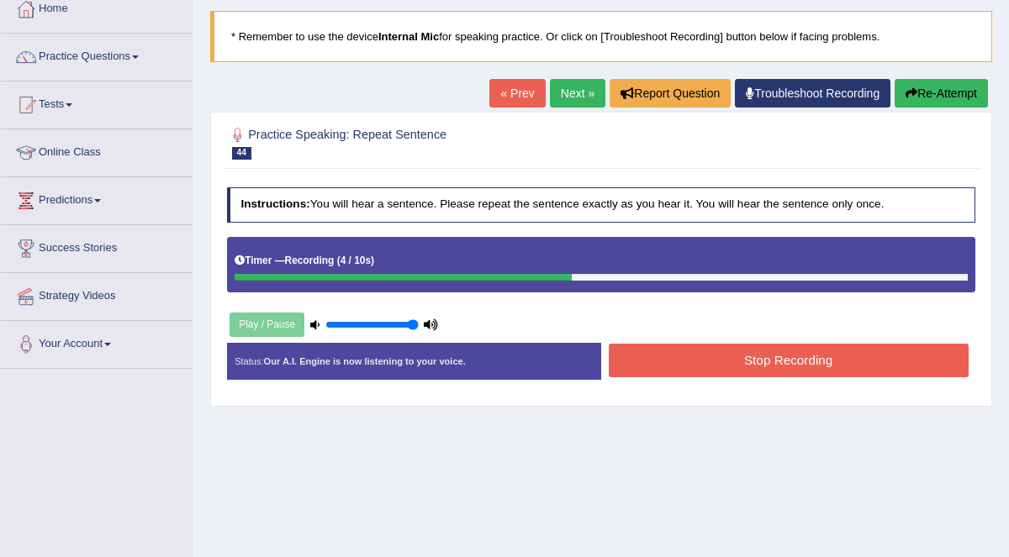
click at [840, 350] on button "Stop Recording" at bounding box center [789, 360] width 360 height 33
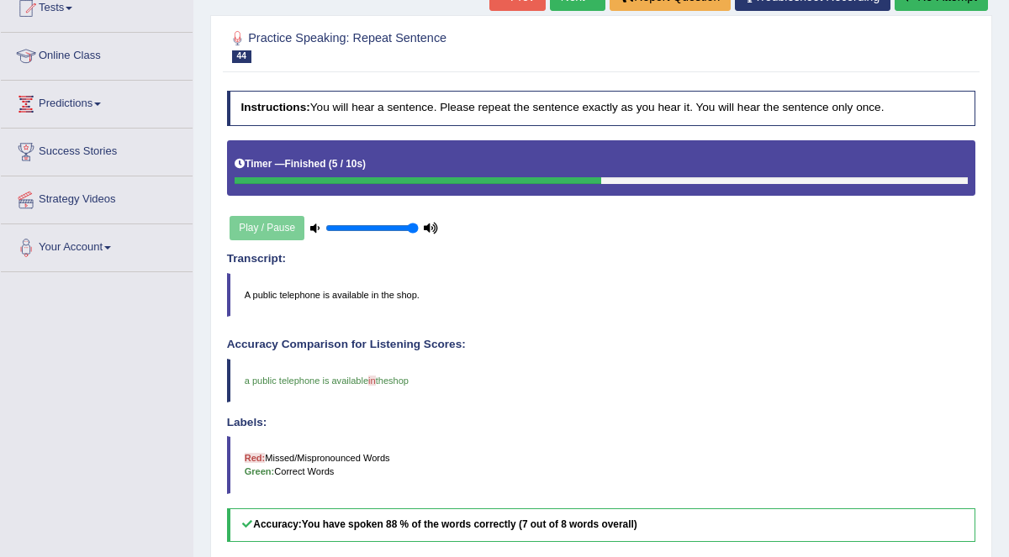
scroll to position [190, 0]
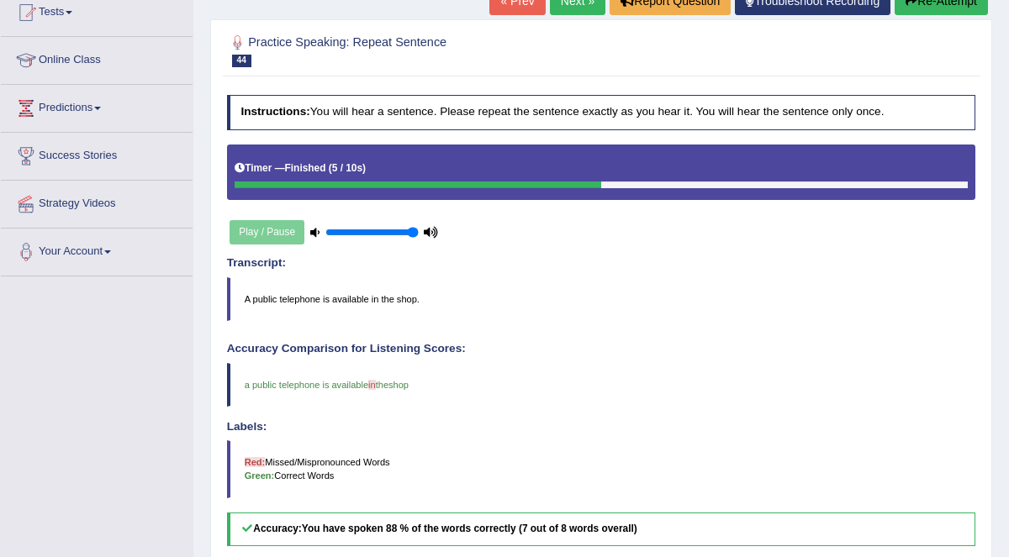
click at [591, 5] on link "Next »" at bounding box center [577, 1] width 55 height 29
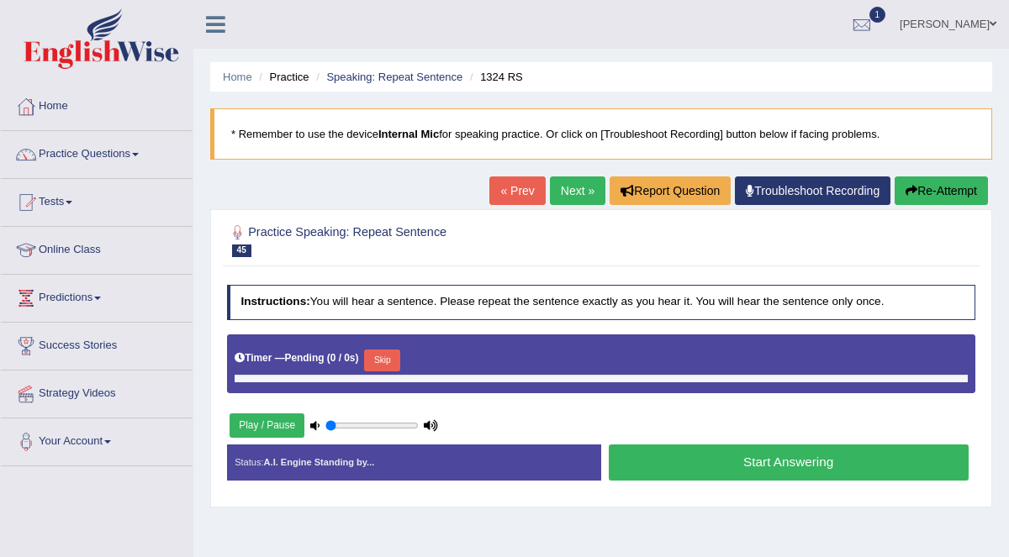
type input "1"
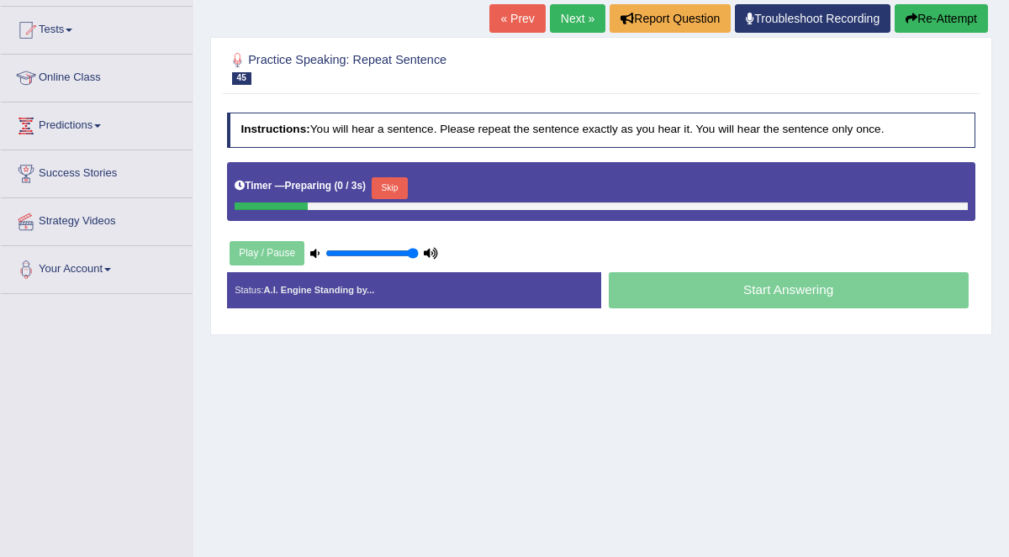
scroll to position [173, 0]
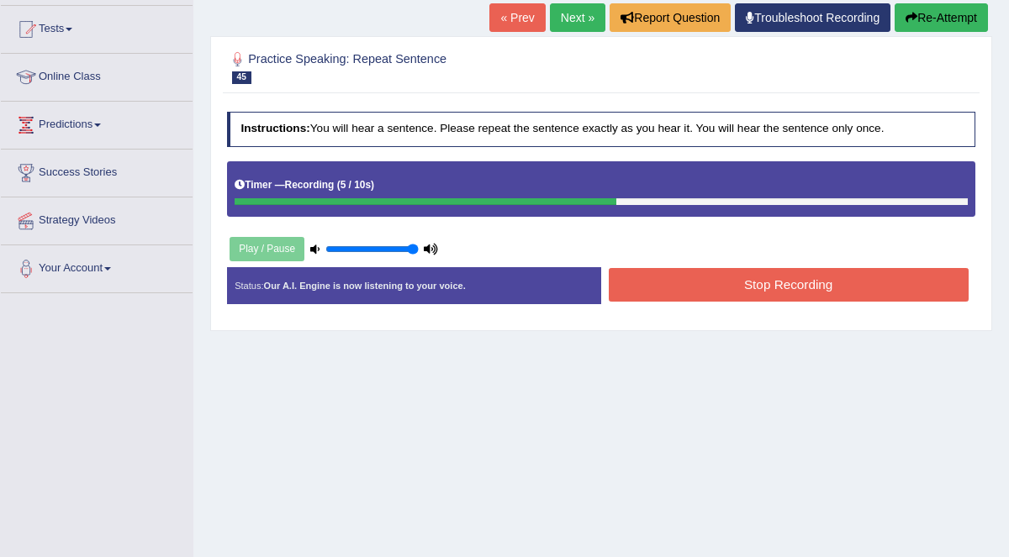
click at [783, 286] on button "Stop Recording" at bounding box center [789, 284] width 360 height 33
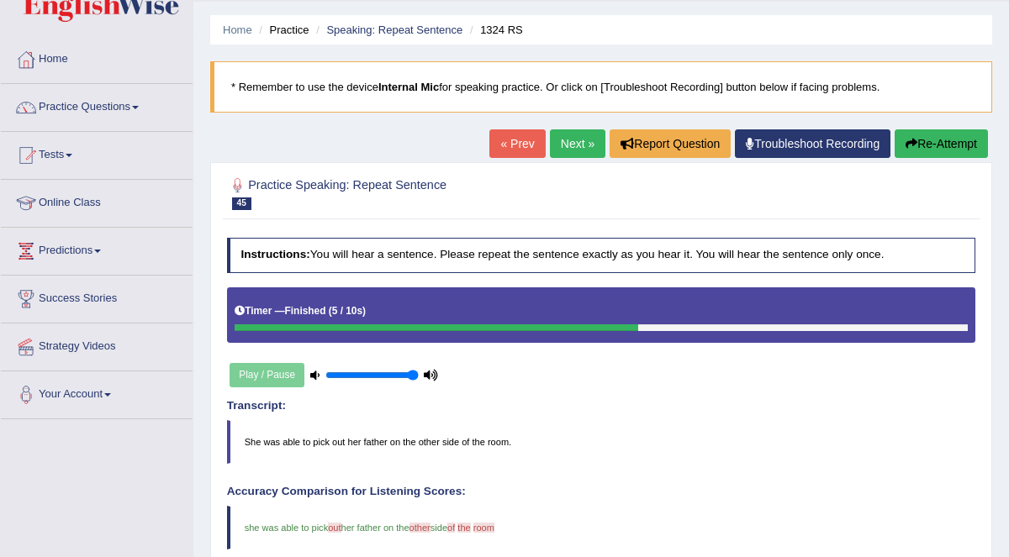
scroll to position [0, 0]
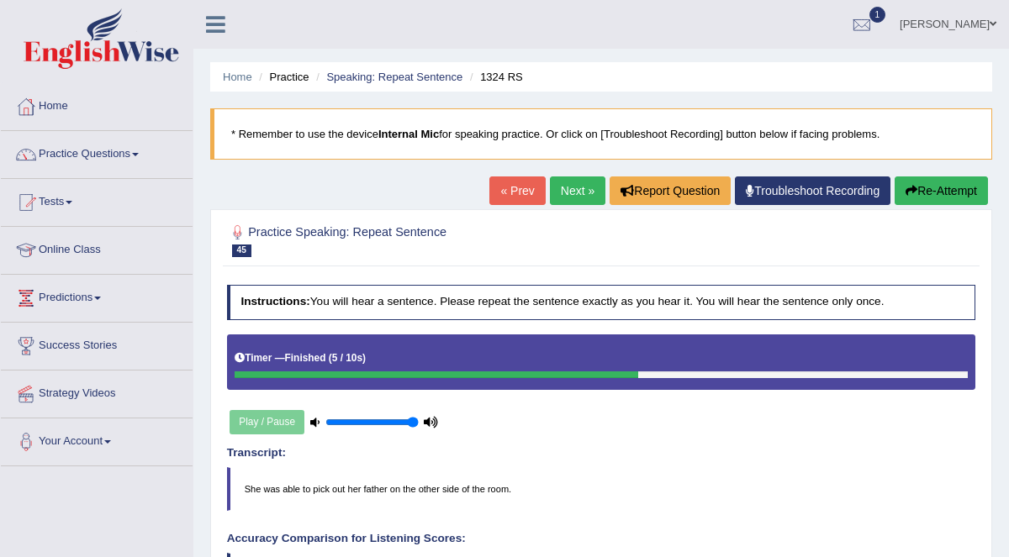
click at [580, 183] on link "Next »" at bounding box center [577, 191] width 55 height 29
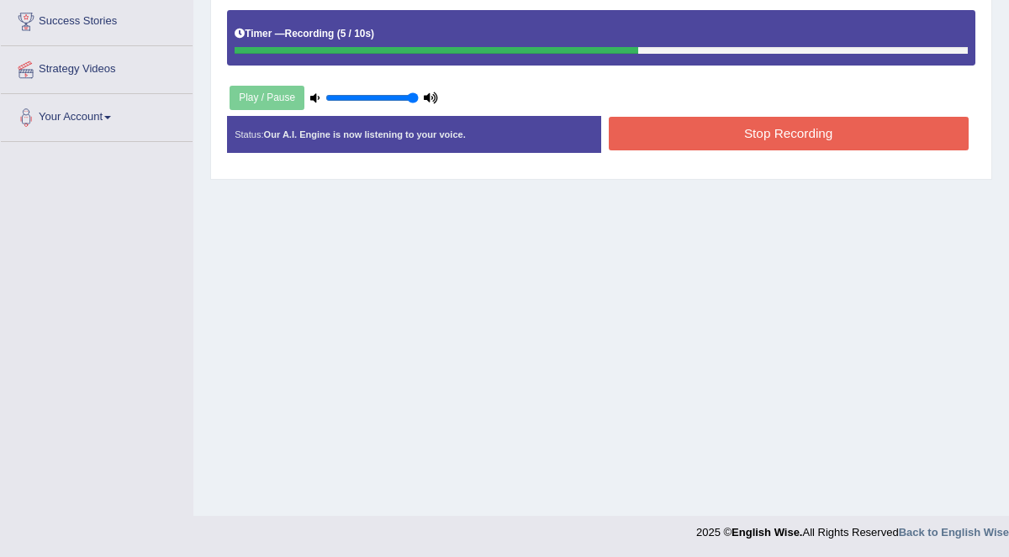
click at [694, 116] on div "Created with Highcharts 7.1.2 Great Too slow Too fast Time Speech pace meter: 0…" at bounding box center [792, 116] width 382 height 1
click at [695, 123] on button "Stop Recording" at bounding box center [789, 133] width 360 height 33
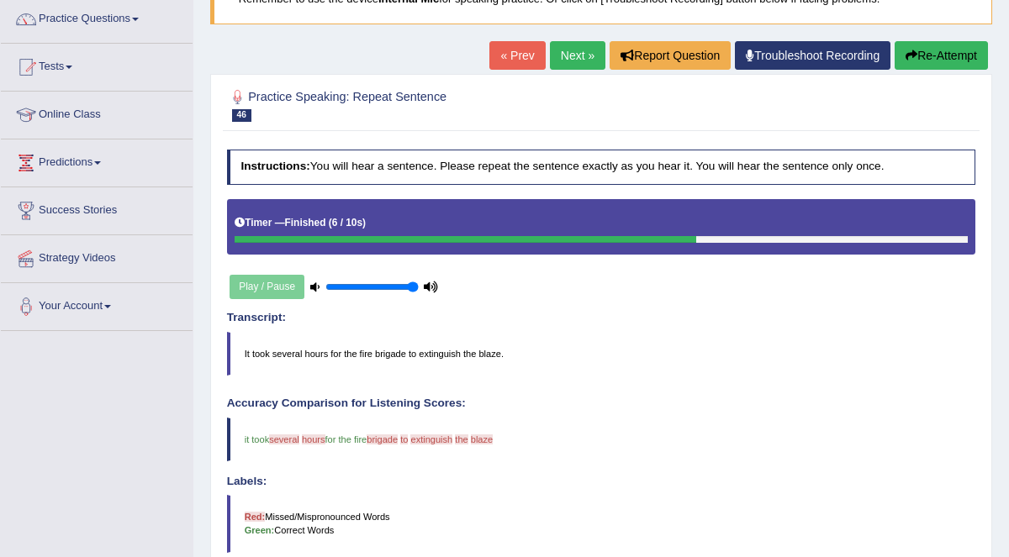
scroll to position [133, 0]
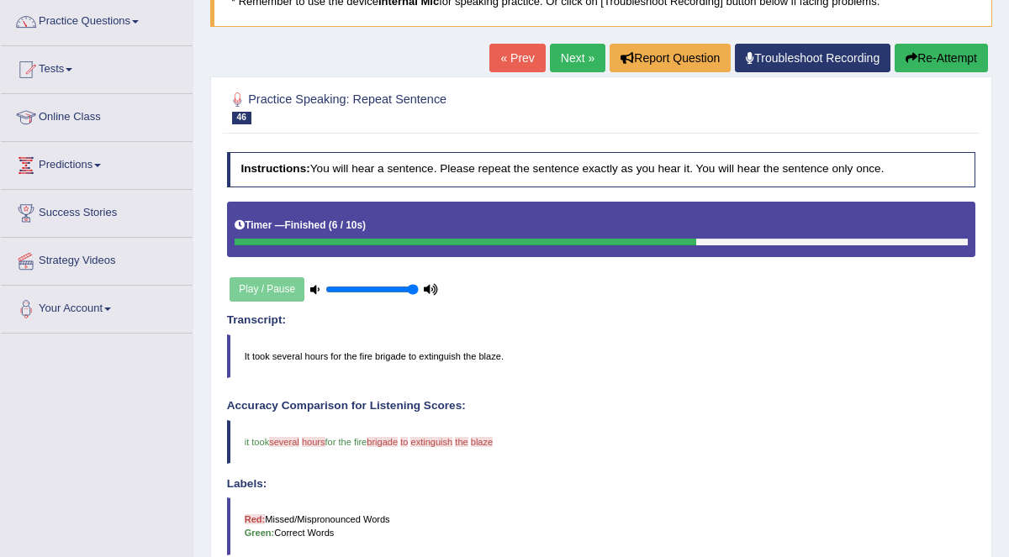
click at [937, 62] on button "Re-Attempt" at bounding box center [941, 58] width 93 height 29
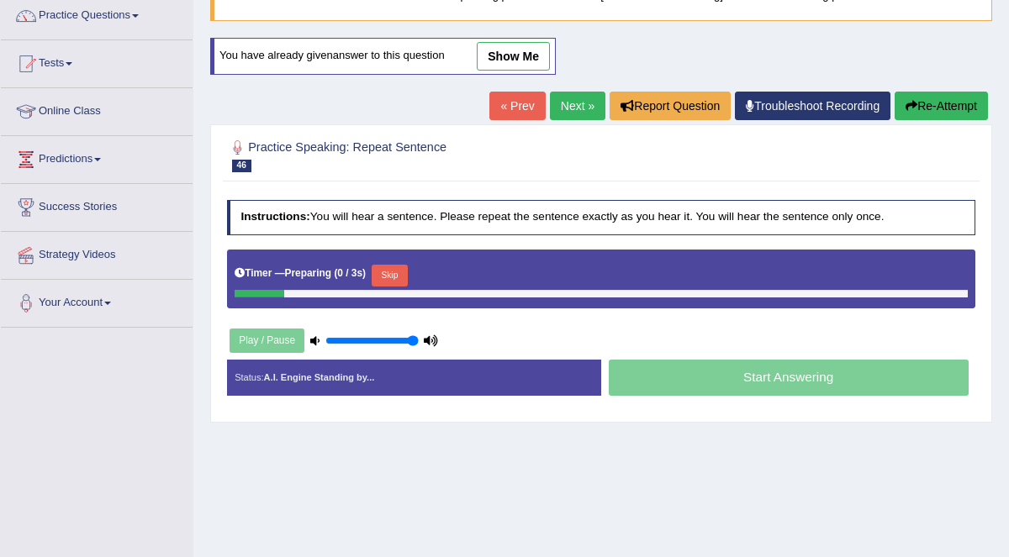
scroll to position [139, 0]
click at [383, 265] on div "Skip" at bounding box center [390, 277] width 36 height 25
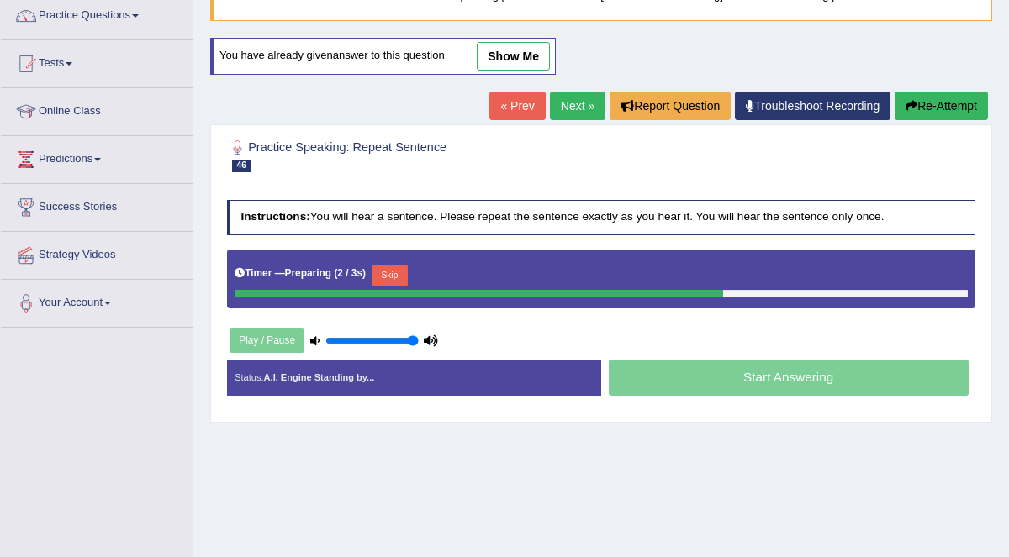
click at [386, 270] on button "Skip" at bounding box center [390, 276] width 36 height 22
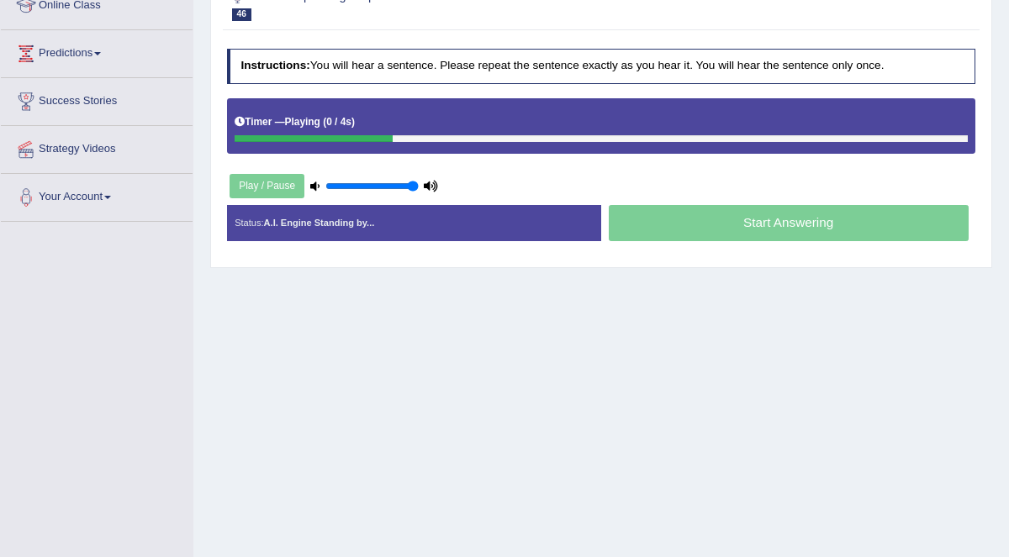
scroll to position [266, 0]
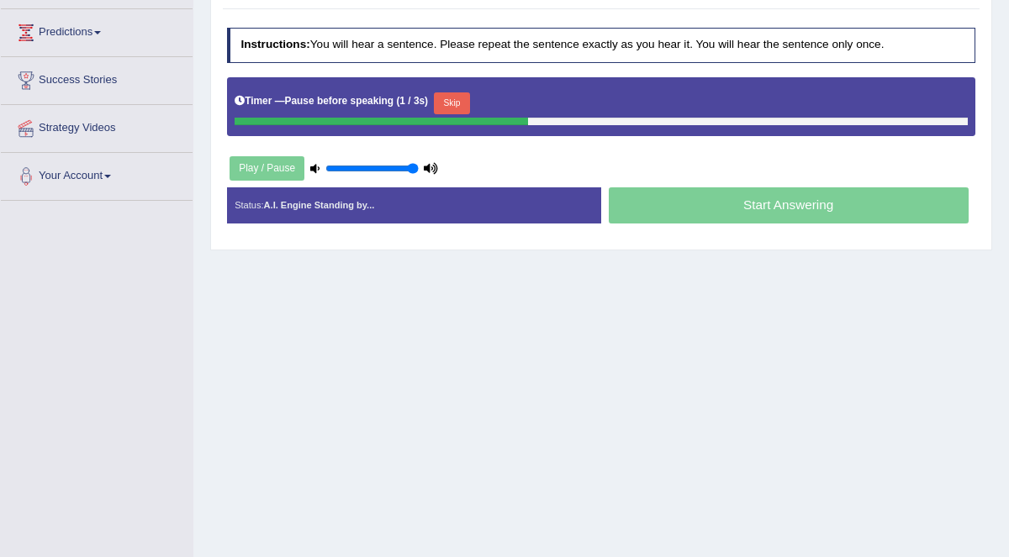
click at [442, 105] on button "Skip" at bounding box center [452, 103] width 36 height 22
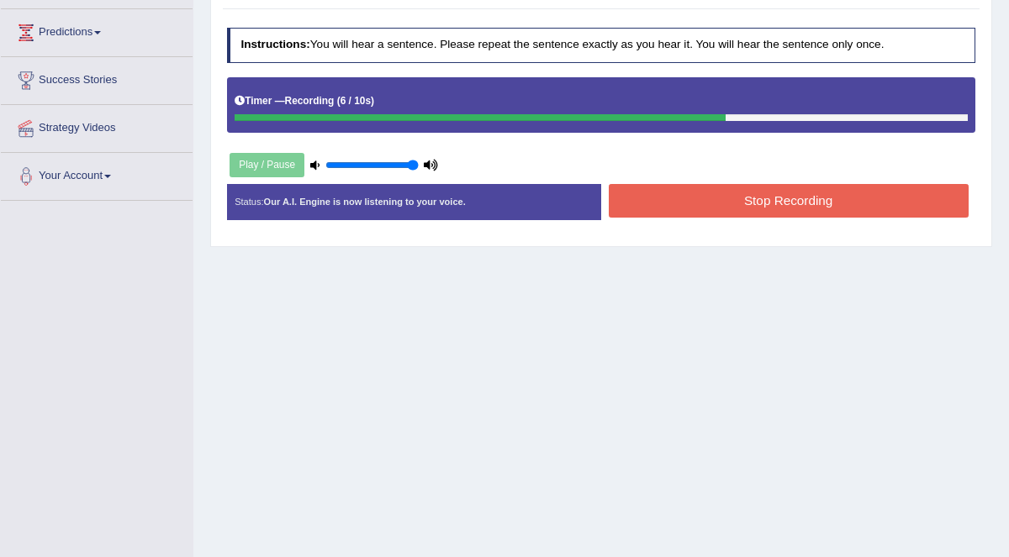
click at [763, 187] on button "Stop Recording" at bounding box center [789, 200] width 360 height 33
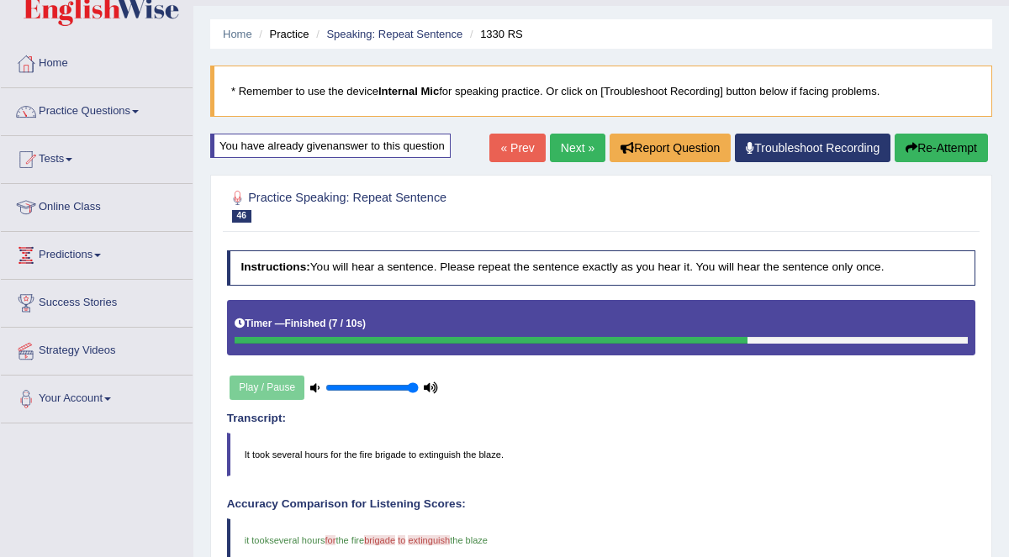
scroll to position [0, 0]
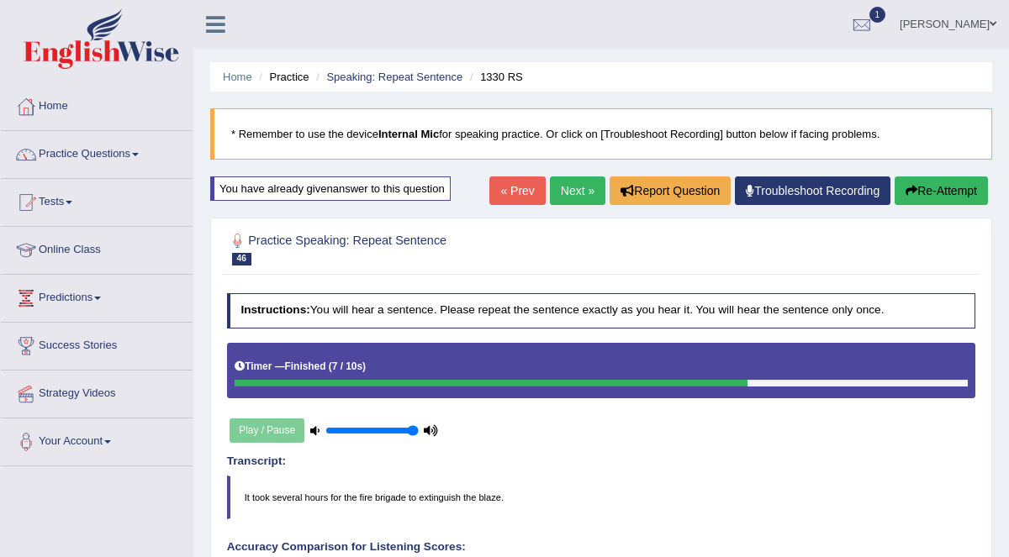
click at [571, 190] on link "Next »" at bounding box center [577, 191] width 55 height 29
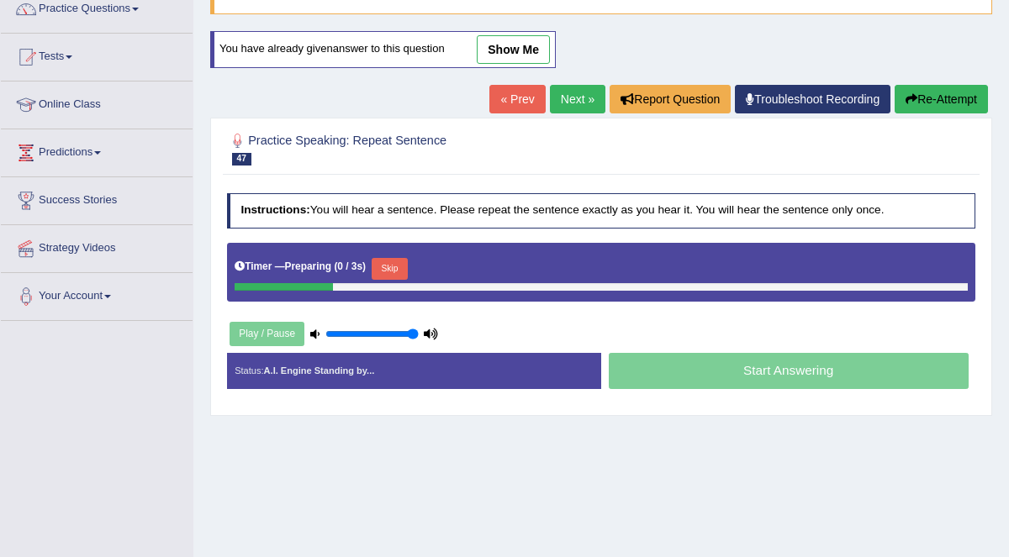
scroll to position [223, 0]
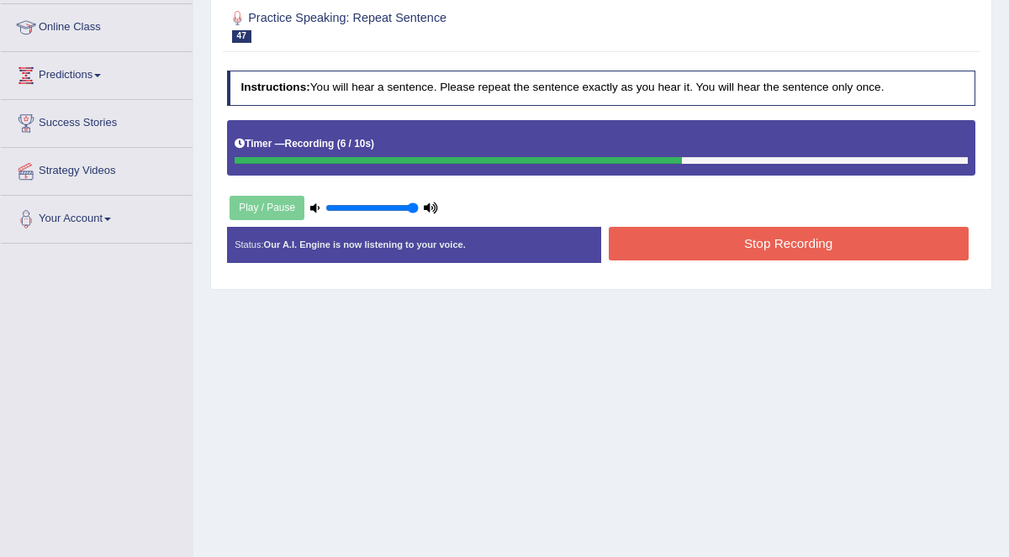
click at [746, 233] on button "Stop Recording" at bounding box center [789, 243] width 360 height 33
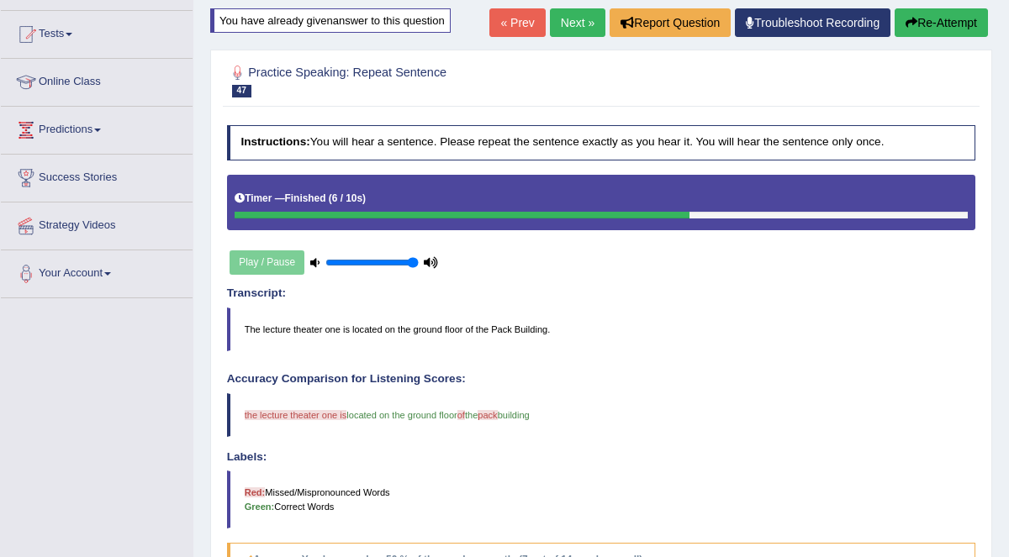
scroll to position [161, 0]
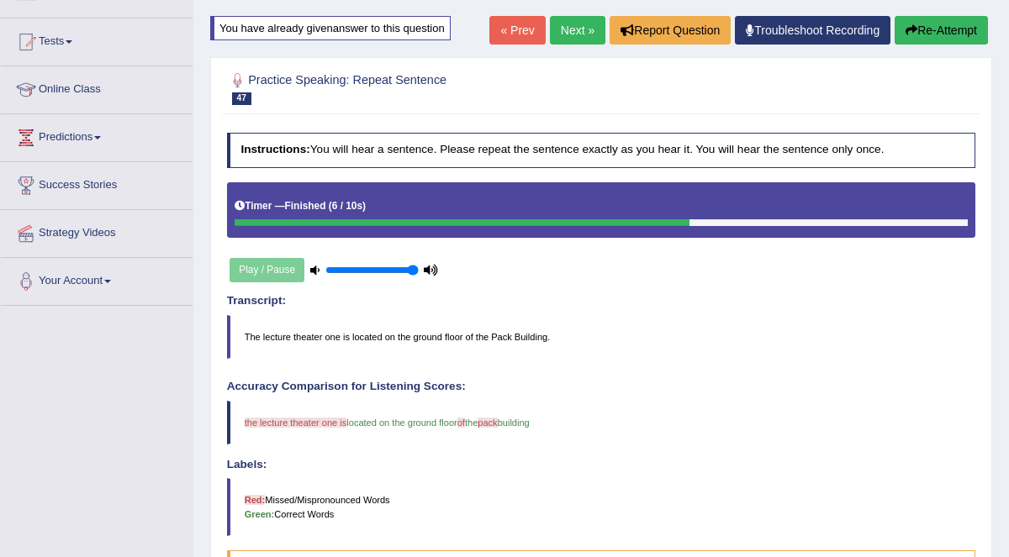
click at [955, 23] on button "Re-Attempt" at bounding box center [941, 30] width 93 height 29
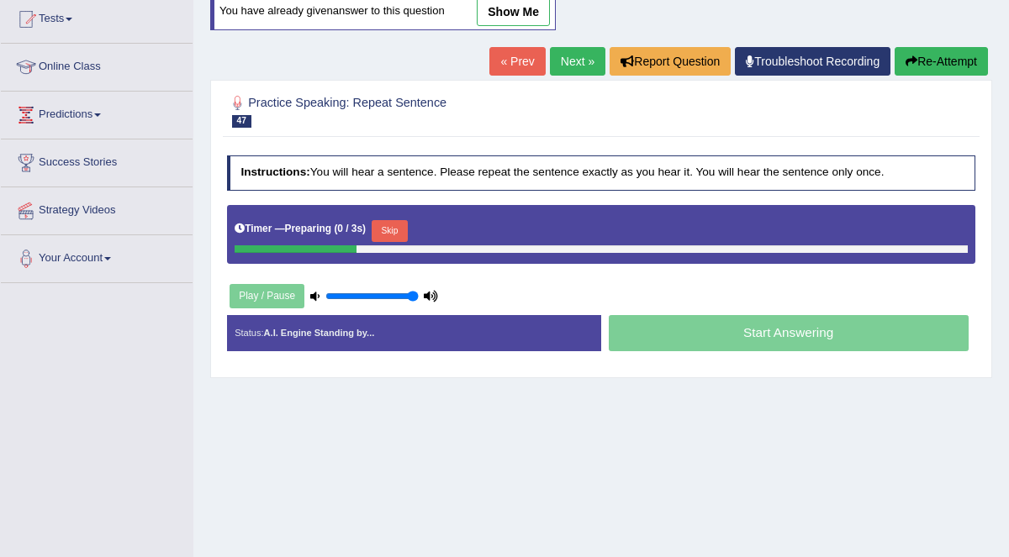
scroll to position [161, 0]
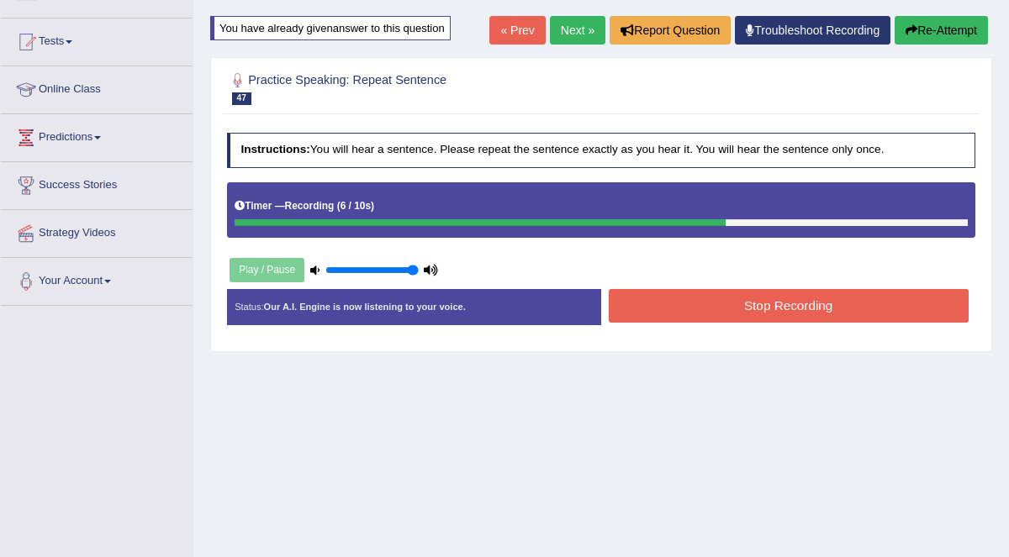
click at [855, 302] on button "Stop Recording" at bounding box center [789, 305] width 360 height 33
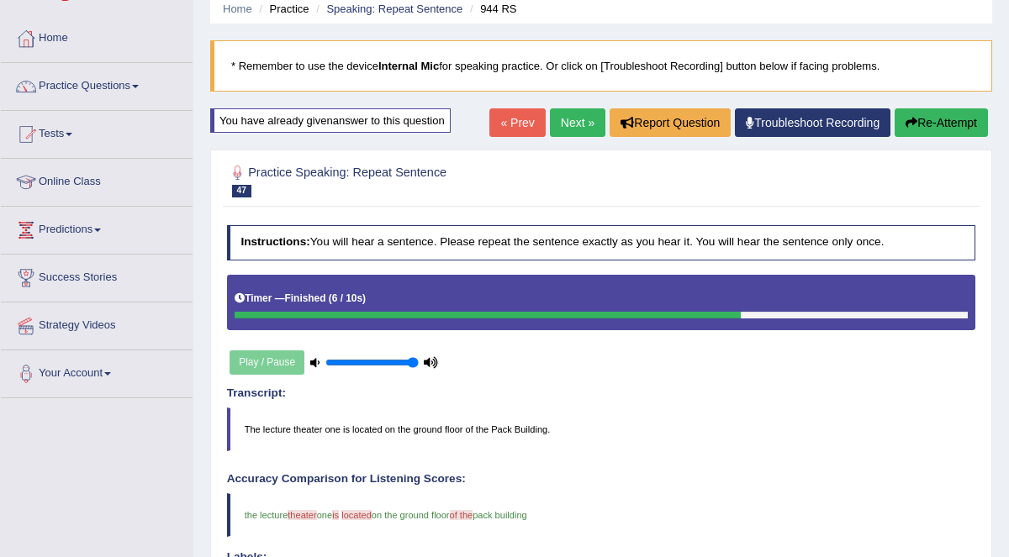
scroll to position [0, 0]
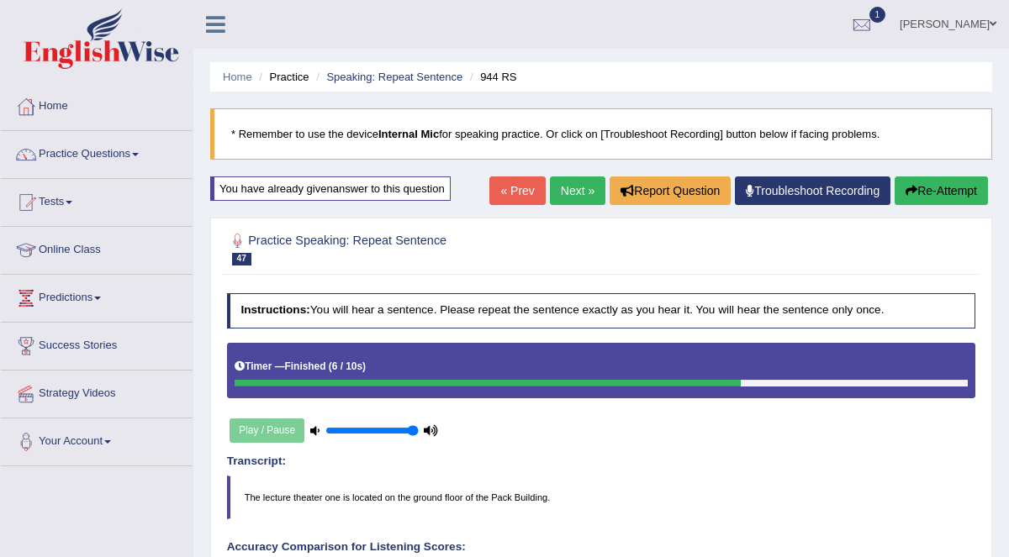
click at [586, 193] on link "Next »" at bounding box center [577, 191] width 55 height 29
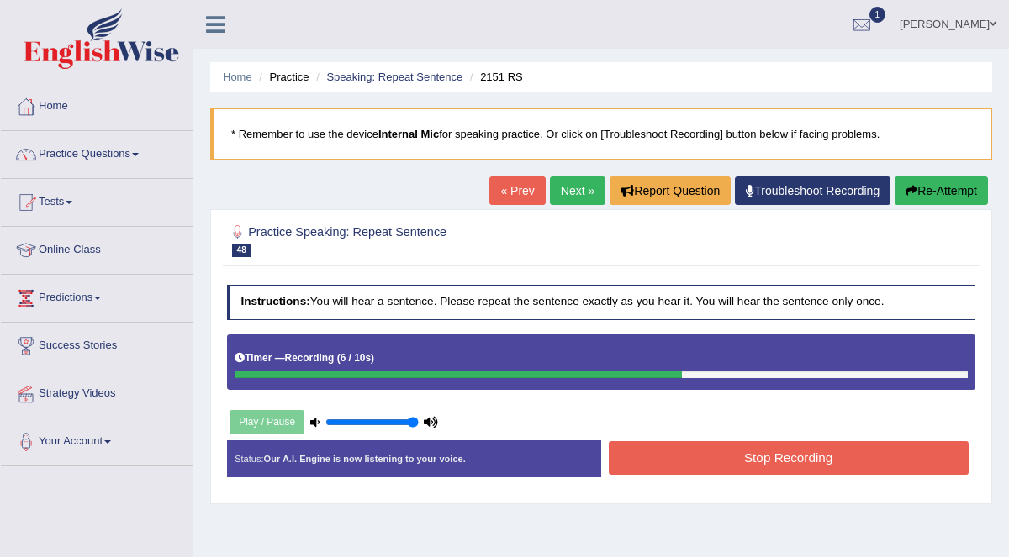
click at [774, 457] on button "Stop Recording" at bounding box center [789, 457] width 360 height 33
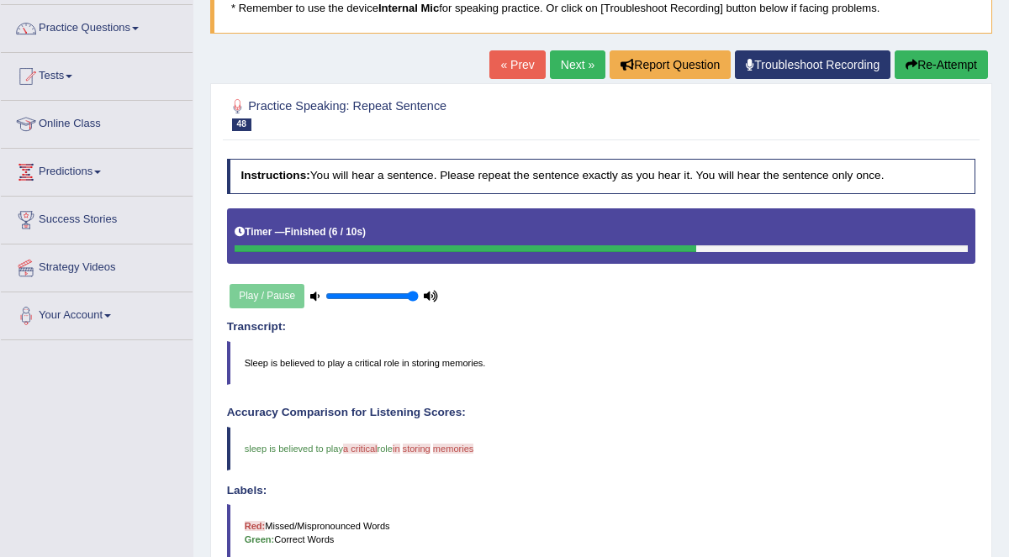
scroll to position [61, 0]
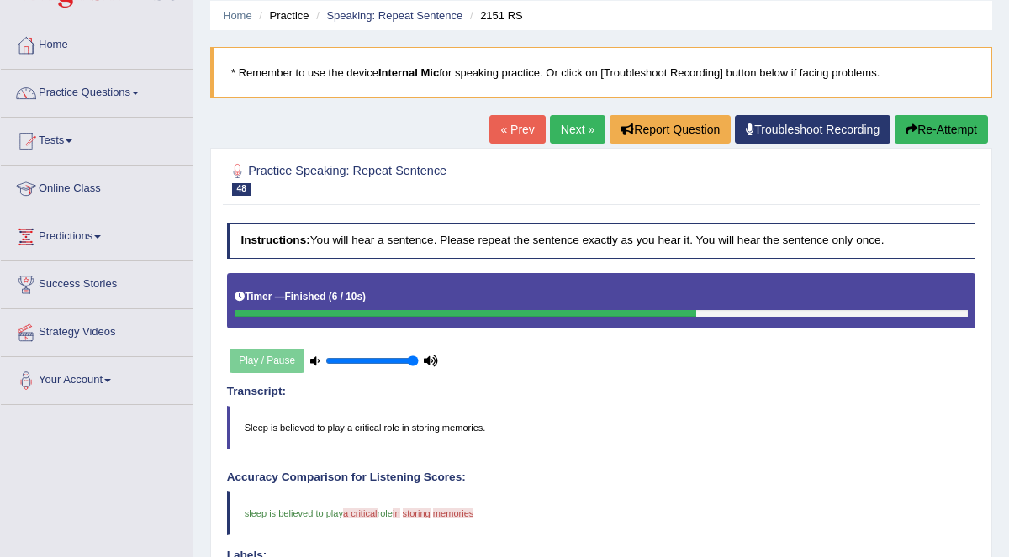
click at [922, 123] on button "Re-Attempt" at bounding box center [941, 129] width 93 height 29
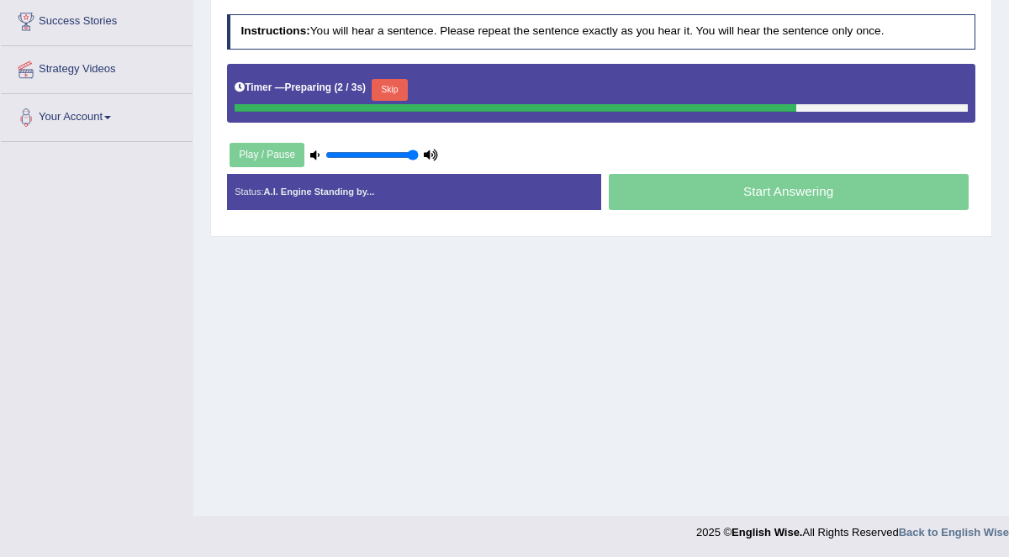
click at [394, 84] on button "Skip" at bounding box center [390, 90] width 36 height 22
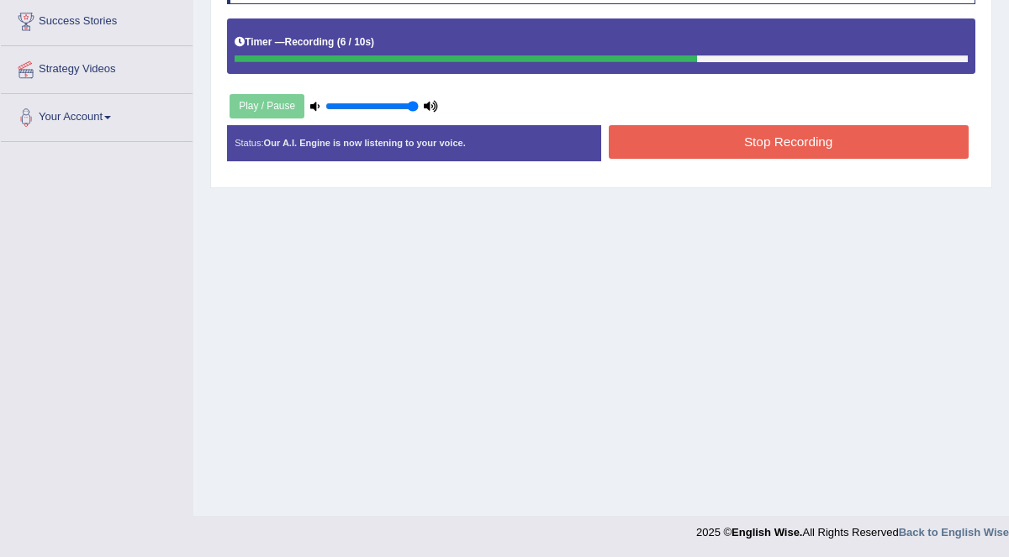
click at [700, 133] on button "Stop Recording" at bounding box center [789, 141] width 360 height 33
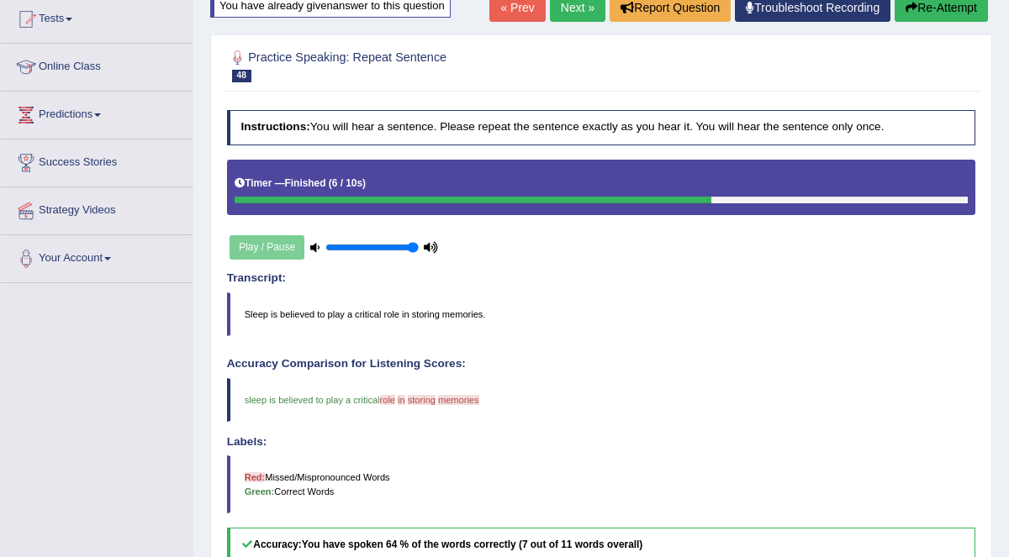
scroll to position [52, 0]
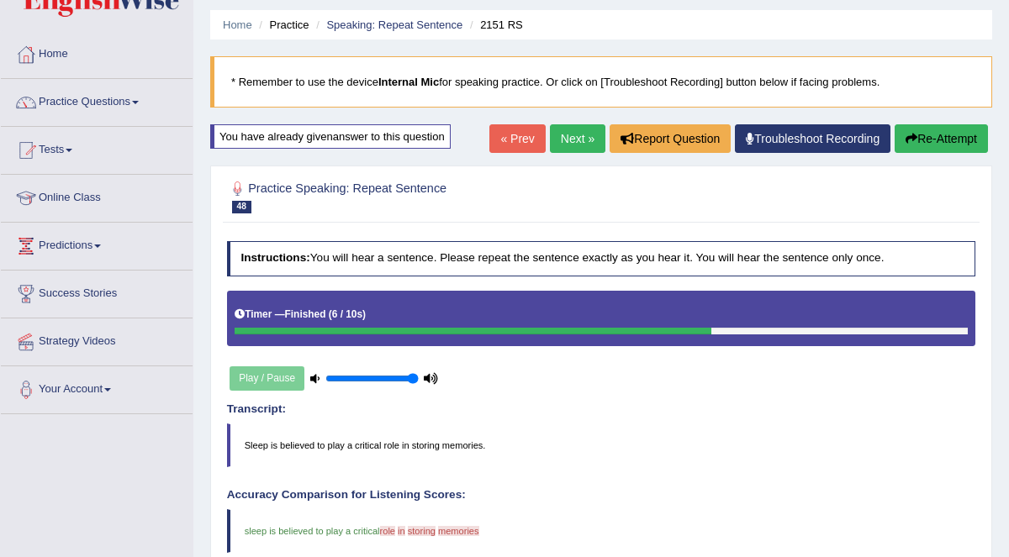
click at [585, 135] on link "Next »" at bounding box center [577, 138] width 55 height 29
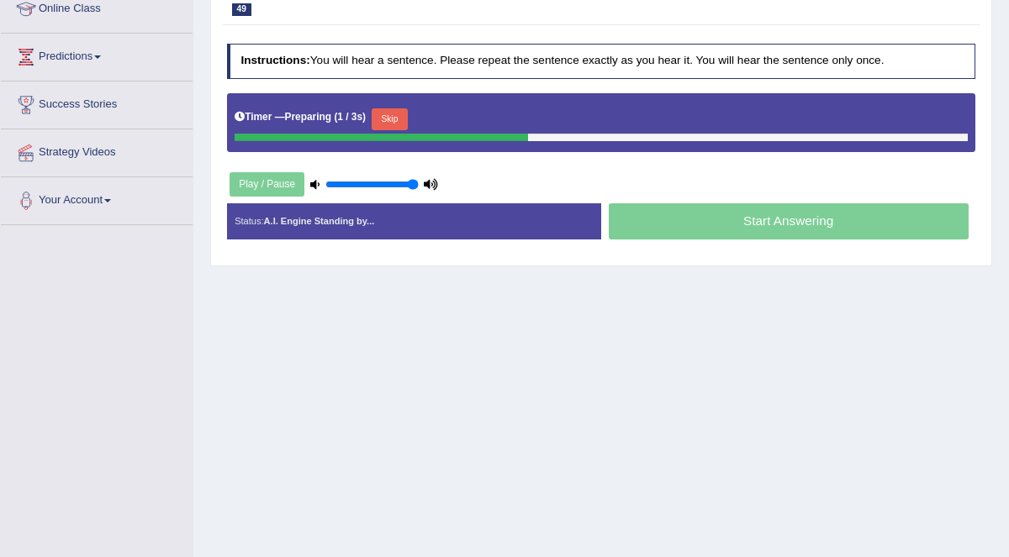
scroll to position [240, 0]
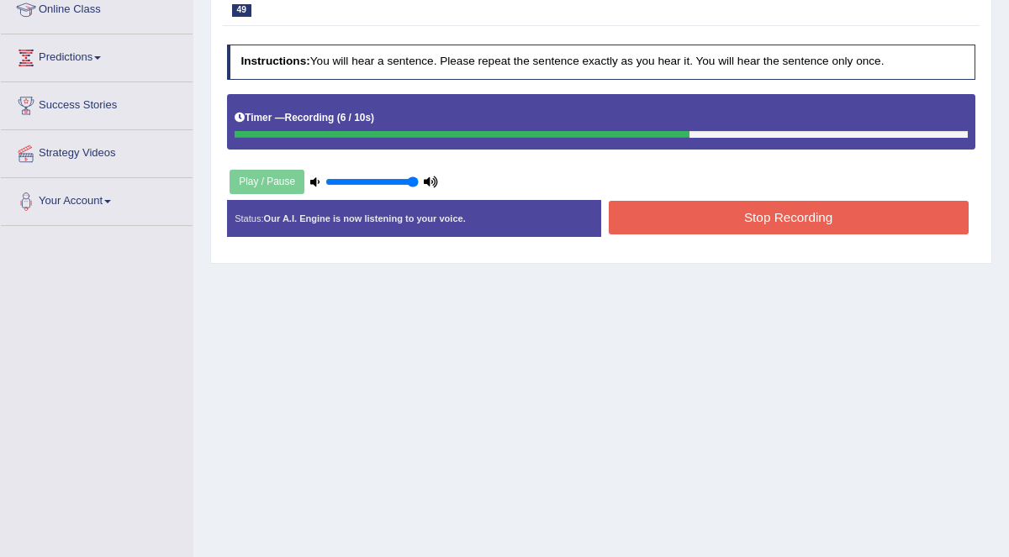
click at [821, 215] on button "Stop Recording" at bounding box center [789, 217] width 360 height 33
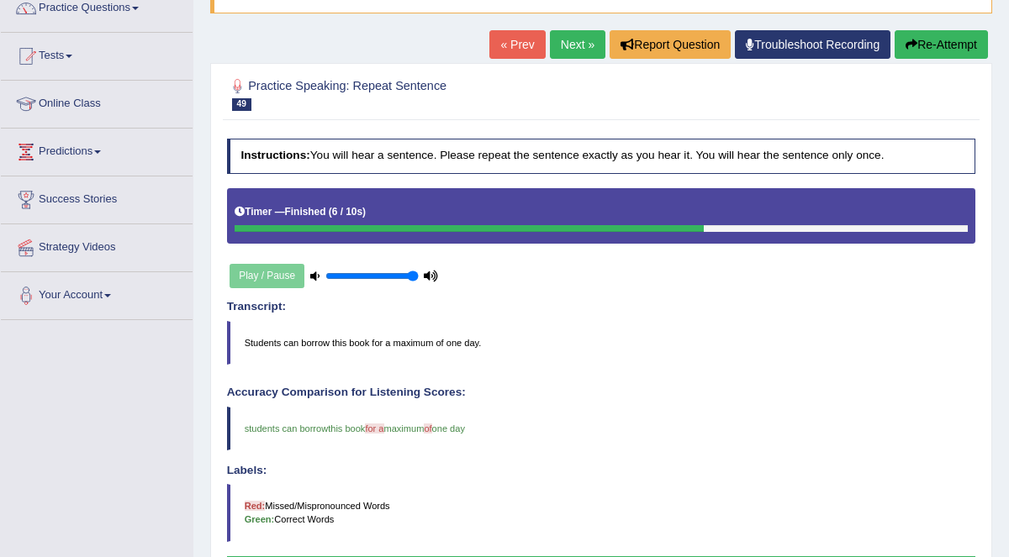
scroll to position [141, 0]
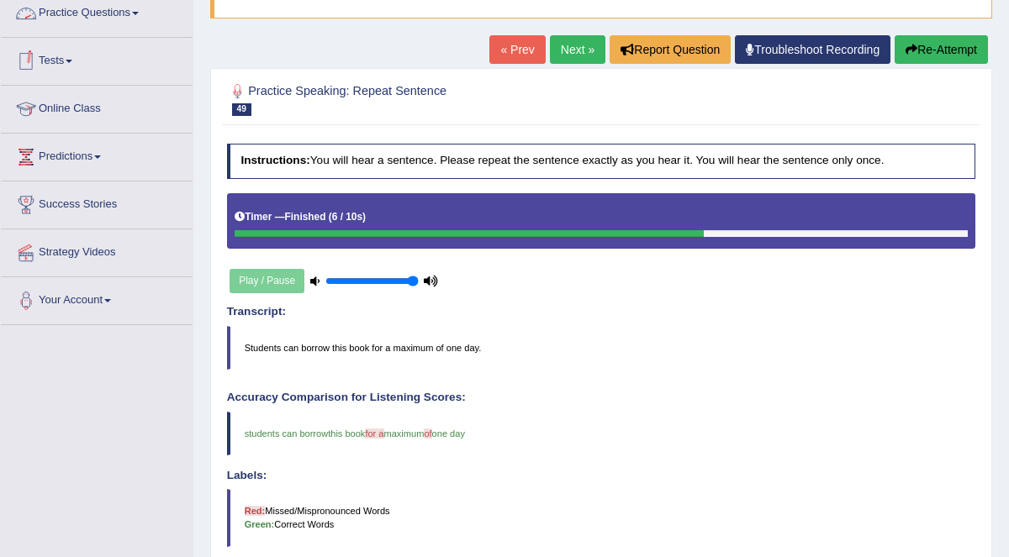
click at [561, 44] on link "Next »" at bounding box center [577, 49] width 55 height 29
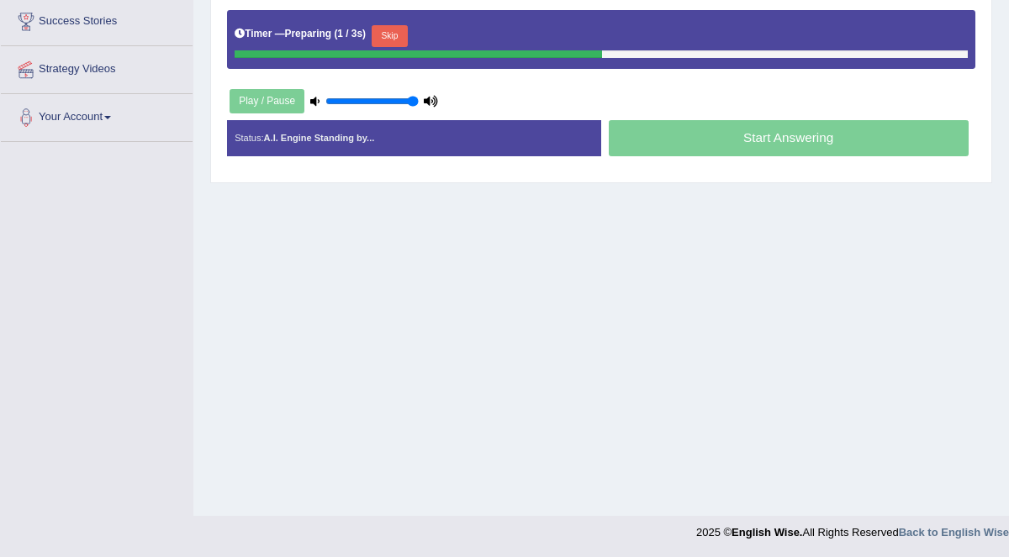
click at [385, 31] on button "Skip" at bounding box center [390, 36] width 36 height 22
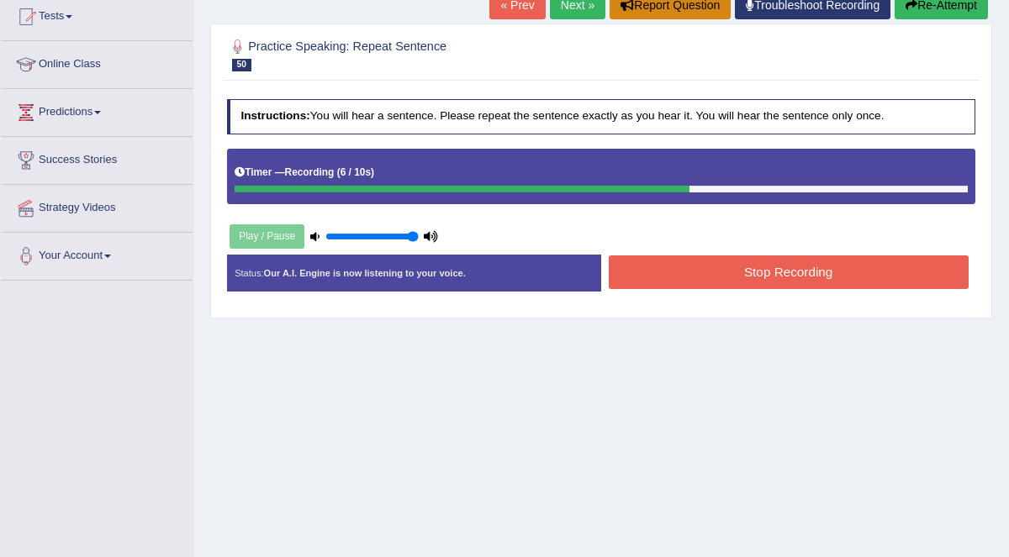
scroll to position [80, 0]
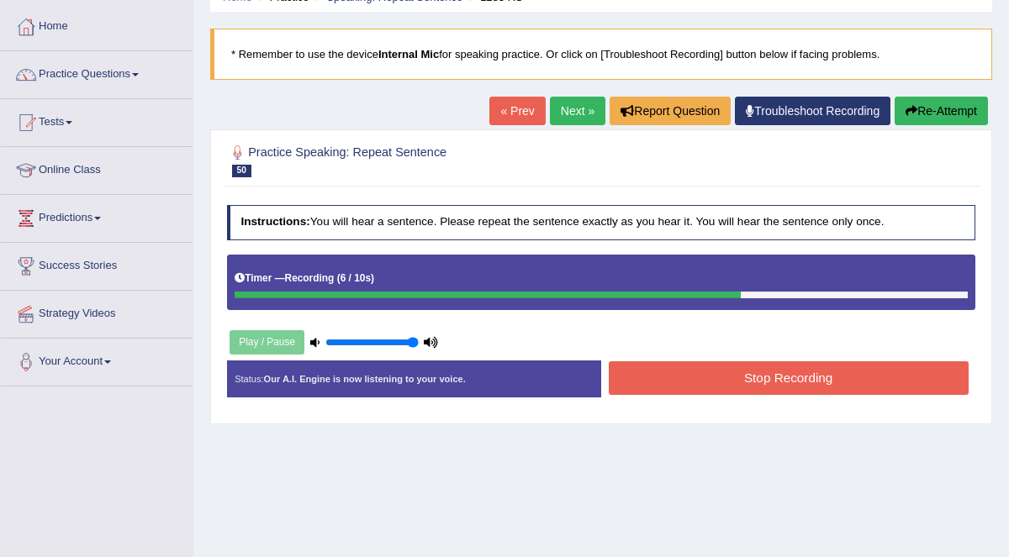
click at [934, 117] on button "Re-Attempt" at bounding box center [941, 111] width 93 height 29
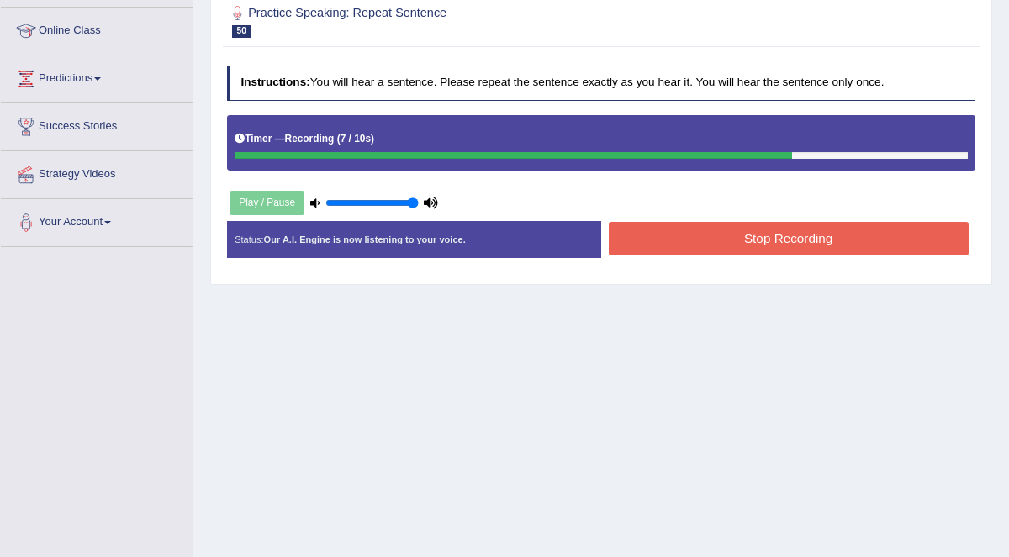
click at [789, 237] on button "Stop Recording" at bounding box center [789, 238] width 360 height 33
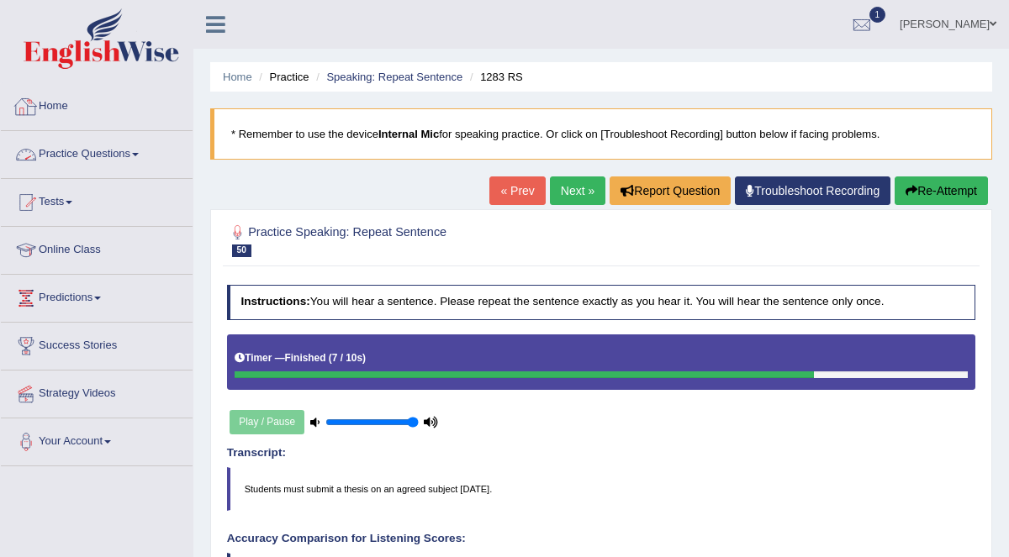
click at [97, 155] on link "Practice Questions" at bounding box center [97, 152] width 192 height 42
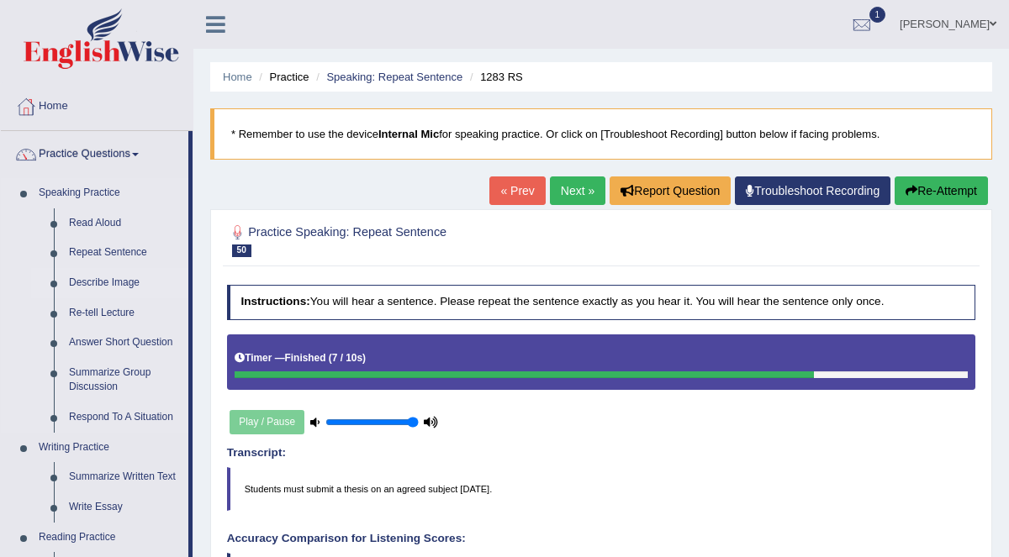
click at [98, 280] on link "Describe Image" at bounding box center [124, 283] width 127 height 30
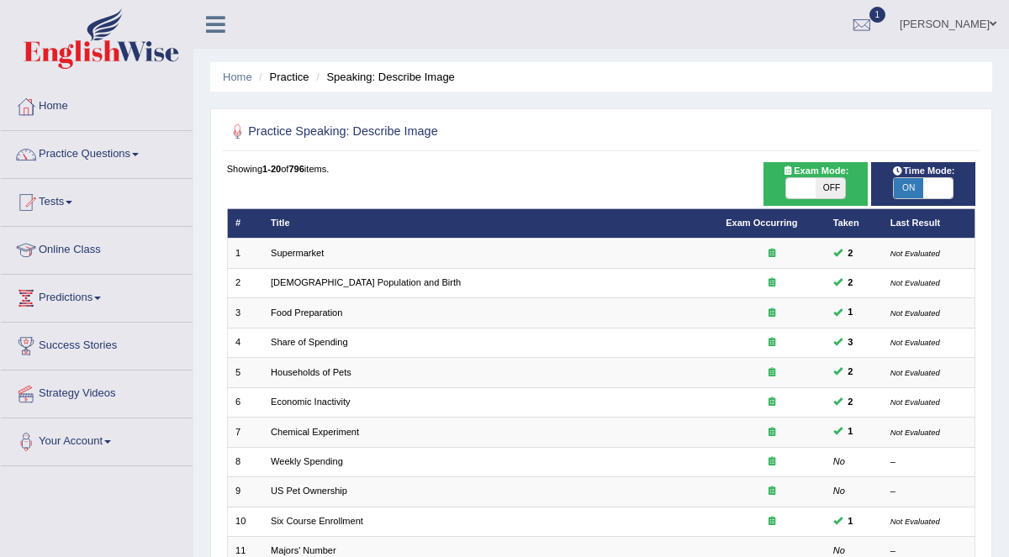
click at [828, 188] on span "OFF" at bounding box center [830, 188] width 29 height 20
checkbox input "true"
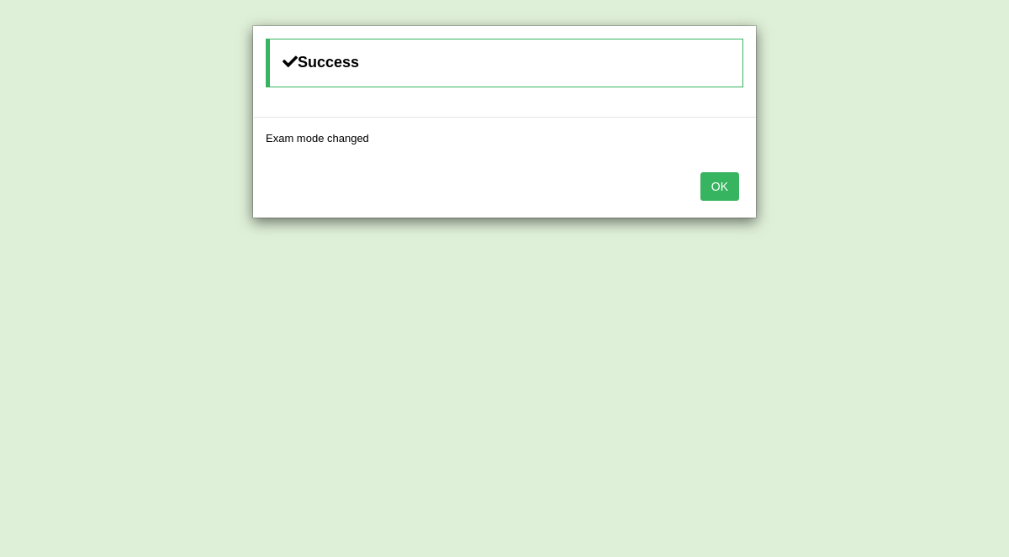
click at [731, 188] on button "OK" at bounding box center [719, 186] width 39 height 29
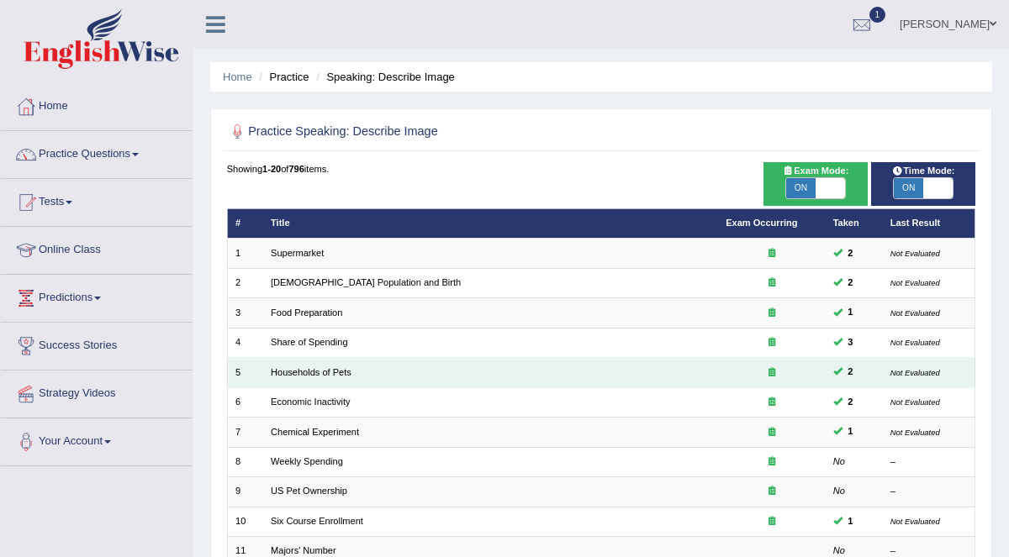
scroll to position [351, 0]
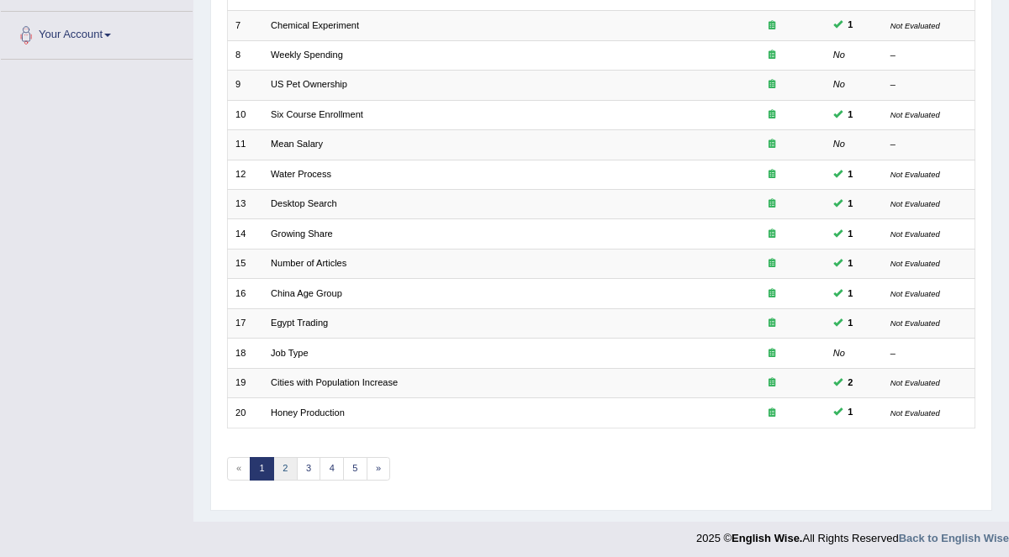
click at [287, 464] on link "2" at bounding box center [285, 469] width 24 height 24
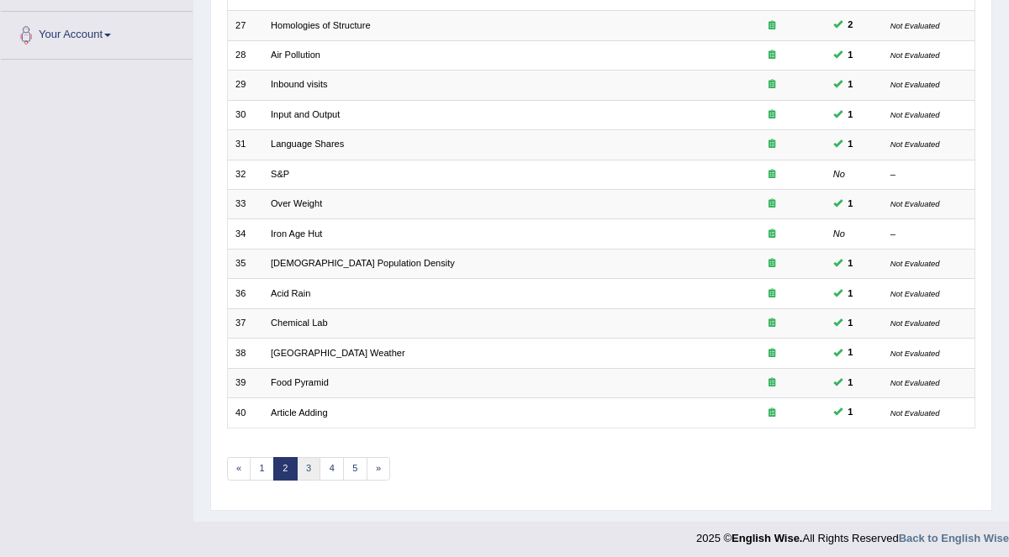
click at [301, 467] on link "3" at bounding box center [309, 469] width 24 height 24
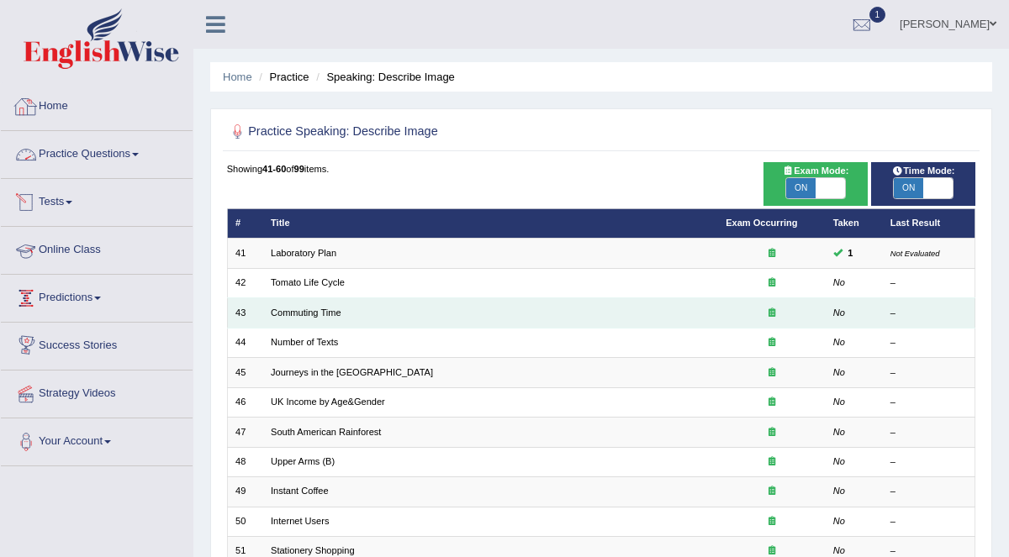
scroll to position [26, 0]
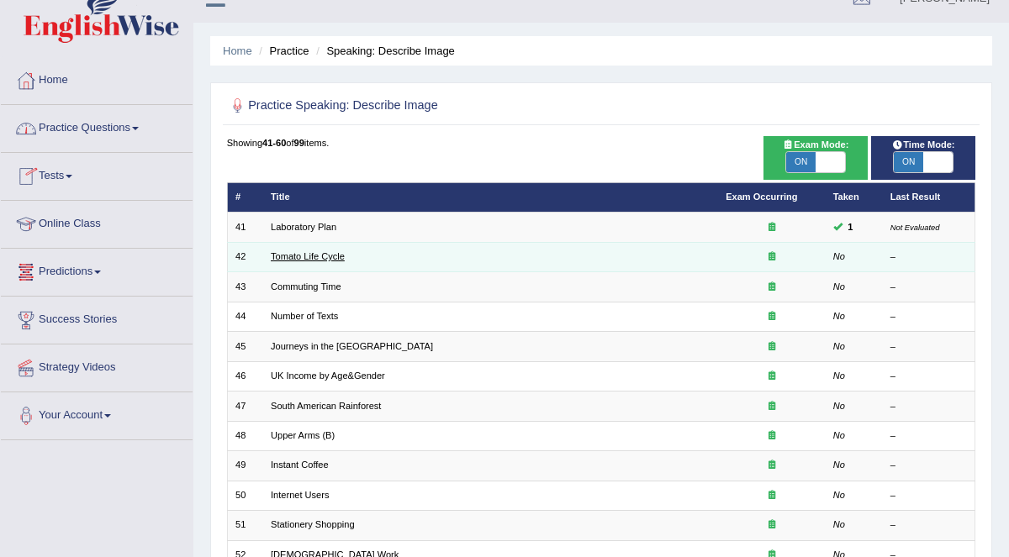
click at [328, 253] on link "Tomato Life Cycle" at bounding box center [308, 256] width 74 height 10
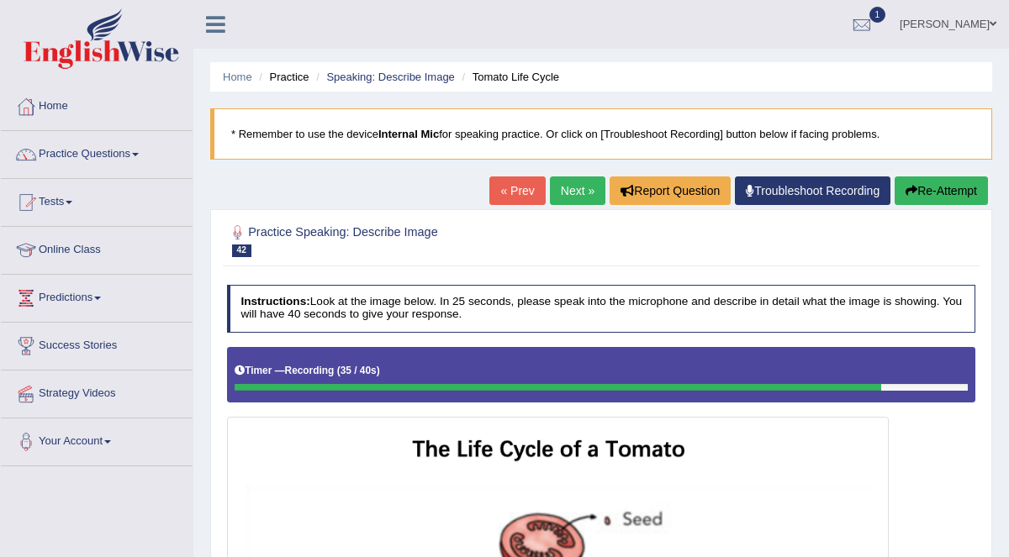
click at [932, 192] on button "Re-Attempt" at bounding box center [941, 191] width 93 height 29
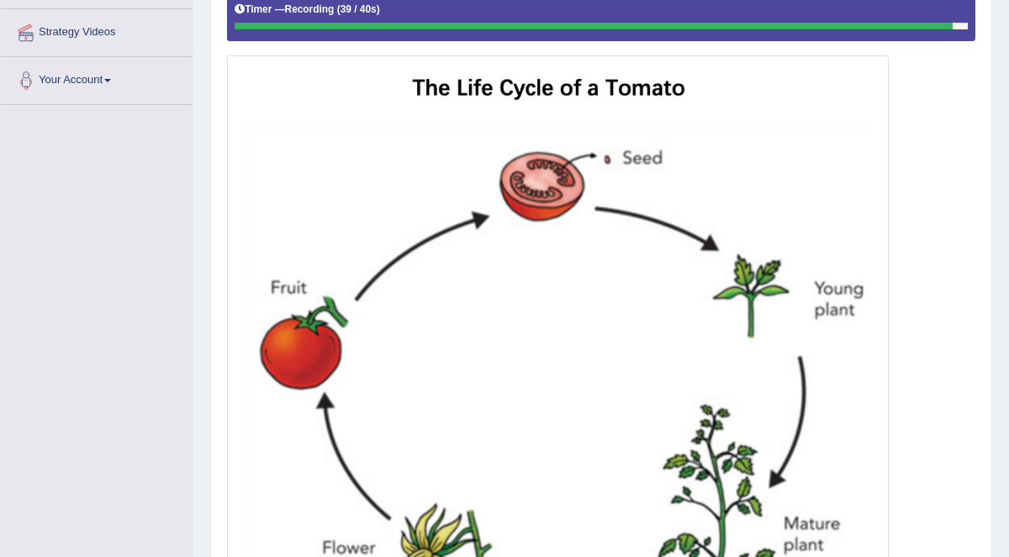
scroll to position [581, 0]
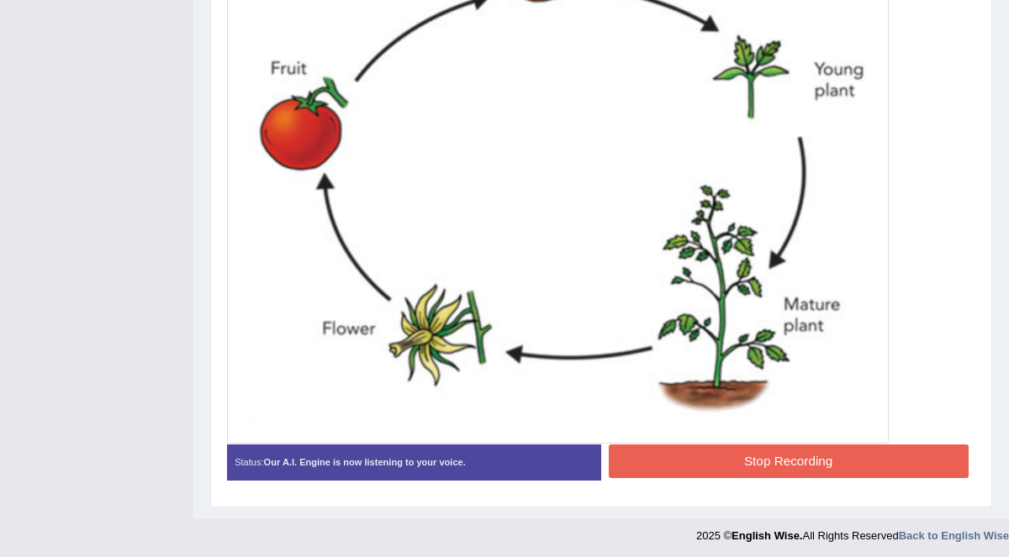
click at [814, 446] on div "Instructions: Look at the image below. In 25 seconds, please speak into the mic…" at bounding box center [601, 97] width 756 height 803
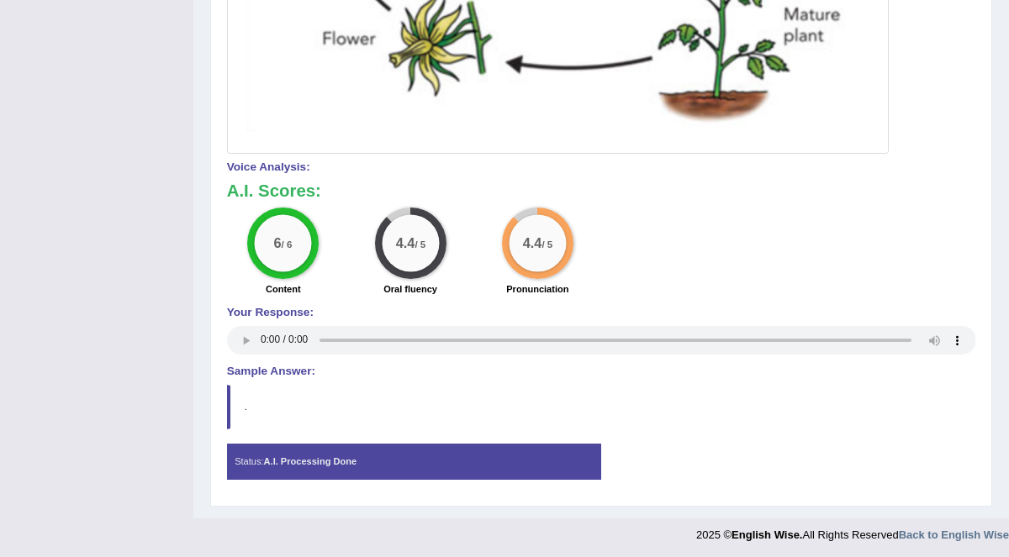
scroll to position [0, 0]
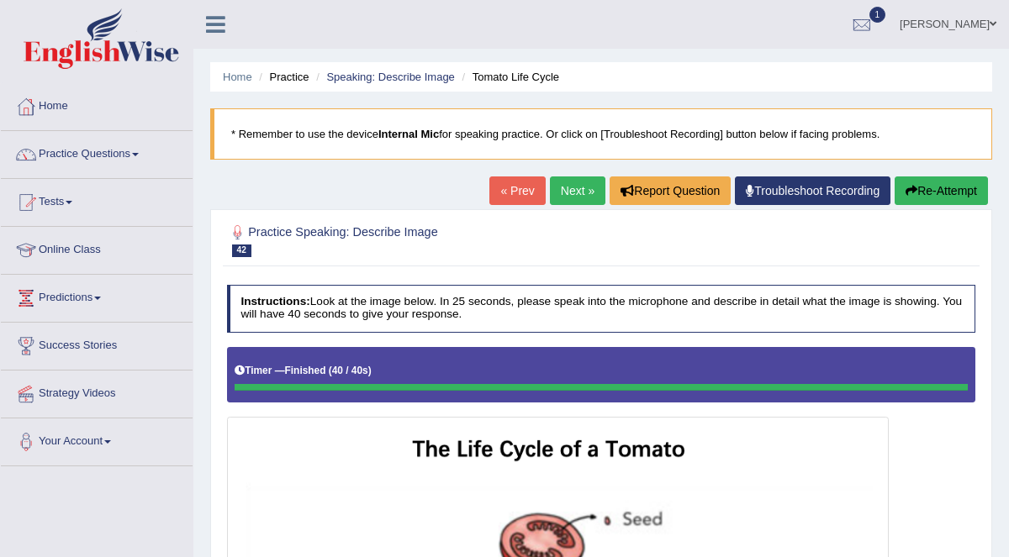
click at [579, 190] on link "Next »" at bounding box center [577, 191] width 55 height 29
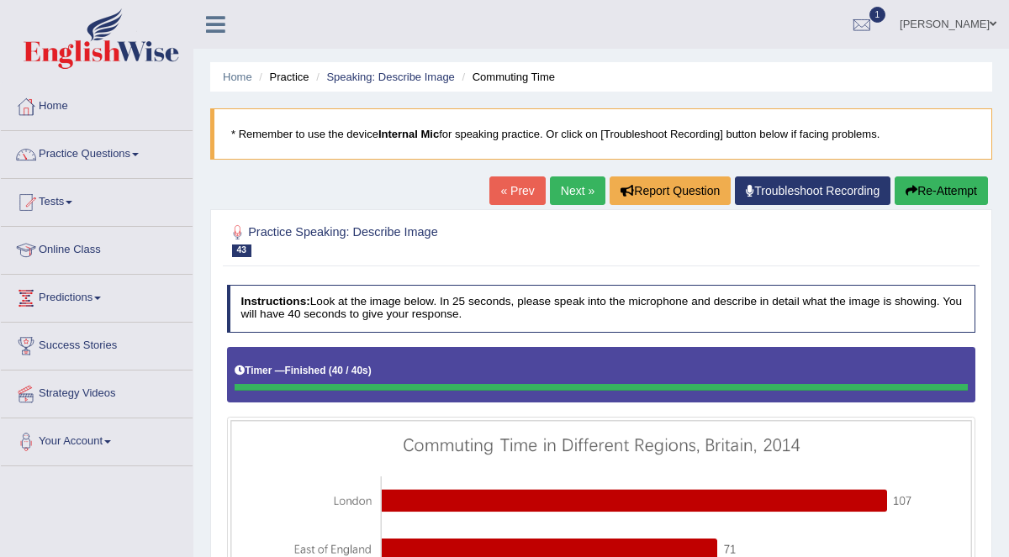
click at [923, 191] on button "Re-Attempt" at bounding box center [941, 191] width 93 height 29
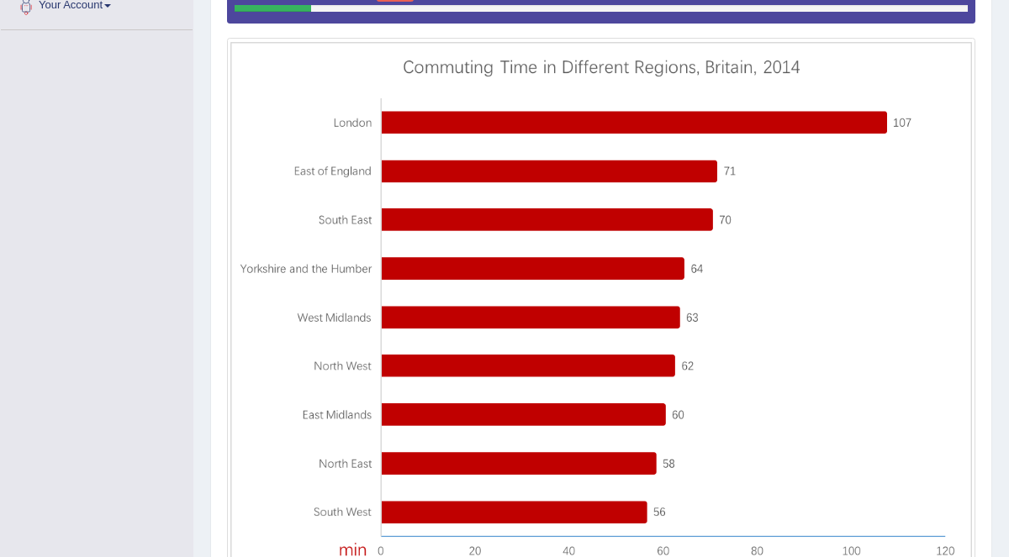
scroll to position [419, 0]
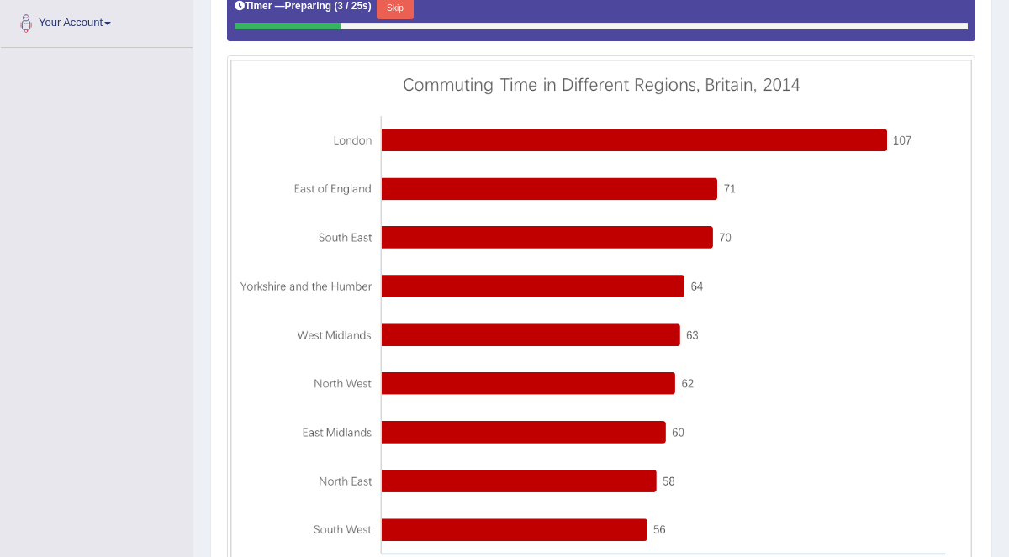
click at [393, 11] on button "Skip" at bounding box center [395, 8] width 36 height 22
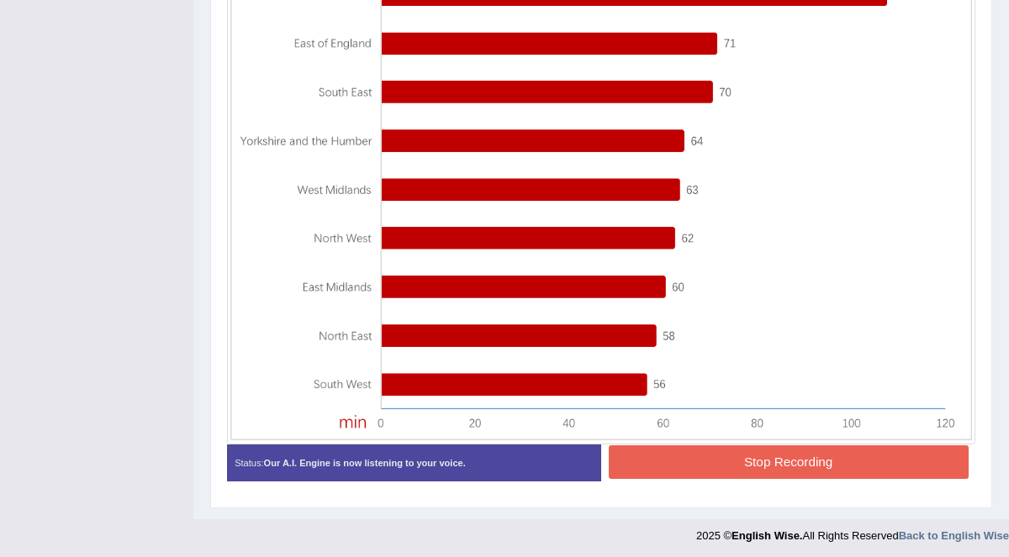
scroll to position [517, 0]
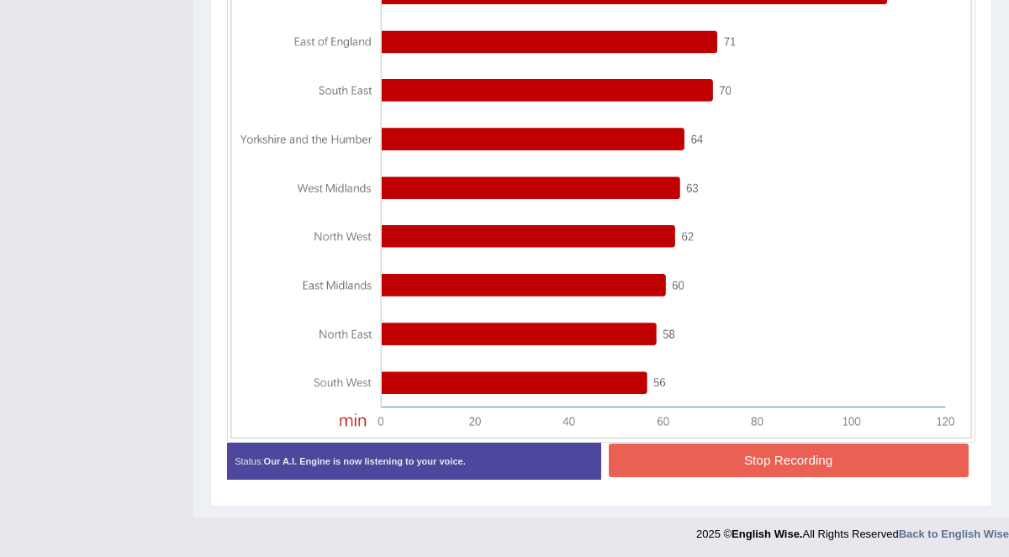
drag, startPoint x: 822, startPoint y: 442, endPoint x: 825, endPoint y: 458, distance: 16.2
click at [825, 452] on button "Stop Recording" at bounding box center [789, 460] width 360 height 33
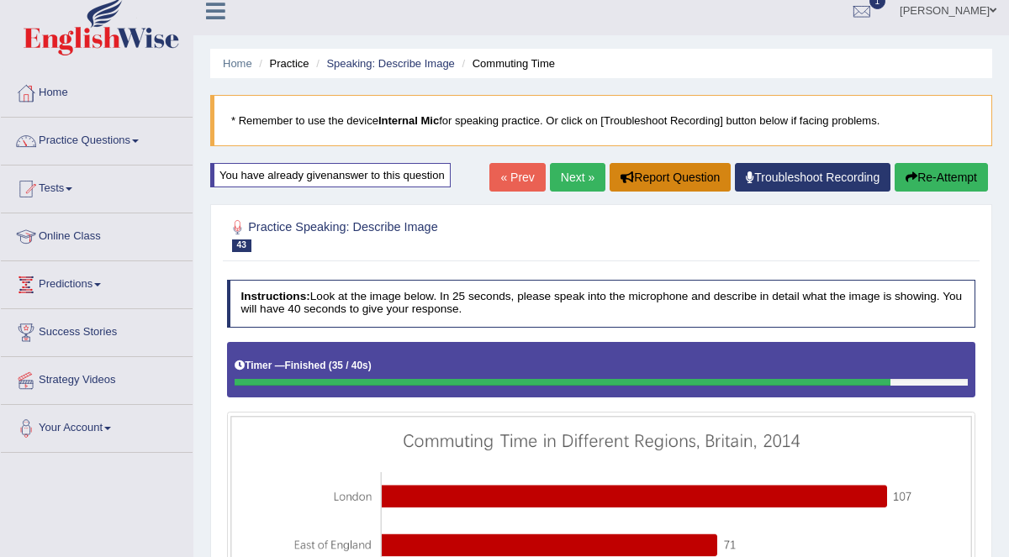
scroll to position [0, 0]
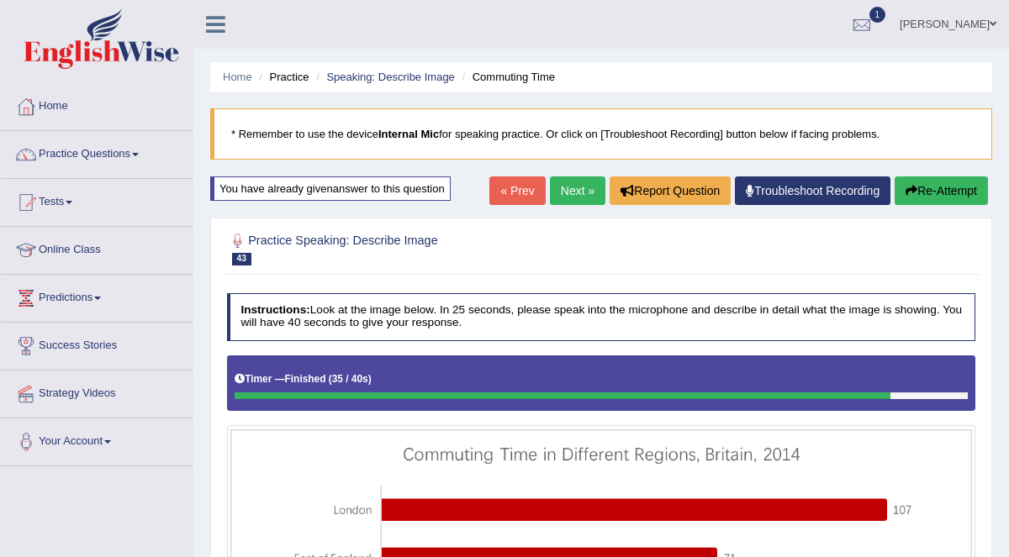
click at [567, 185] on link "Next »" at bounding box center [577, 191] width 55 height 29
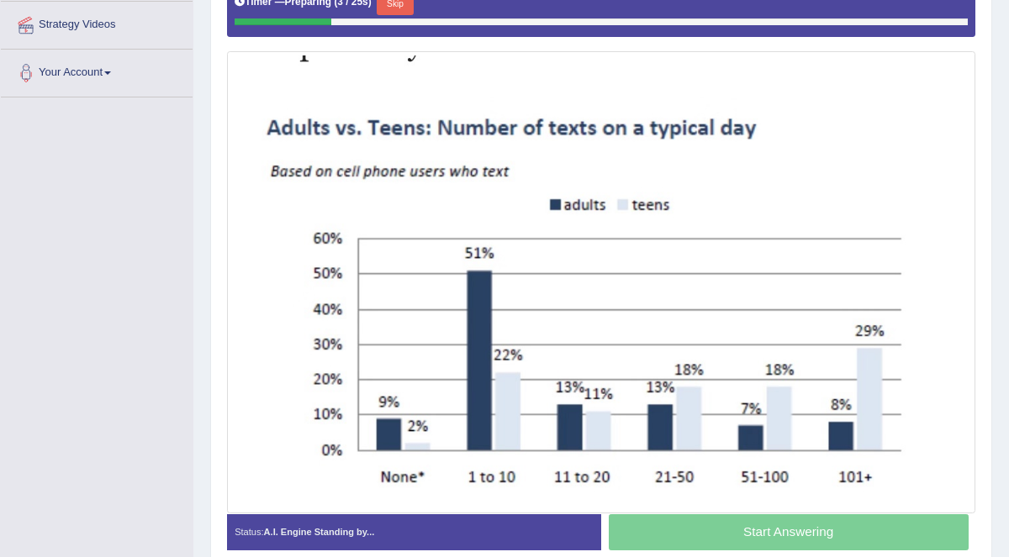
scroll to position [371, 0]
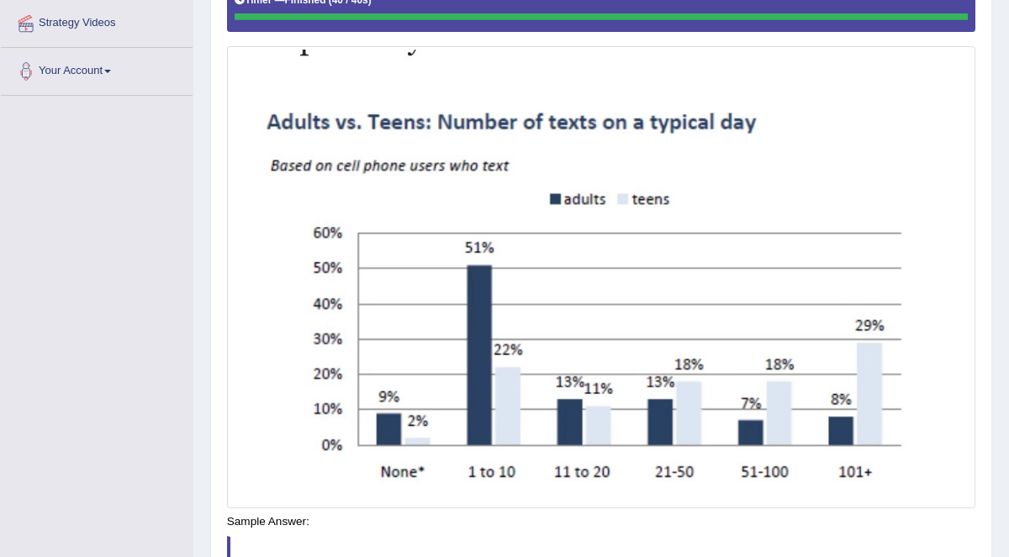
click at [0, 0] on div "Saving your answer..." at bounding box center [0, 0] width 0 height 0
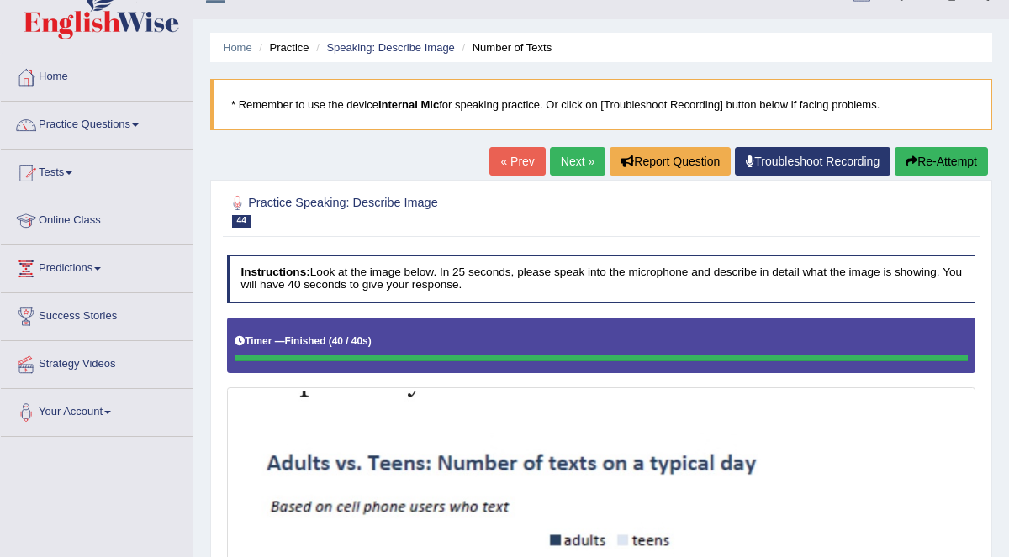
scroll to position [0, 0]
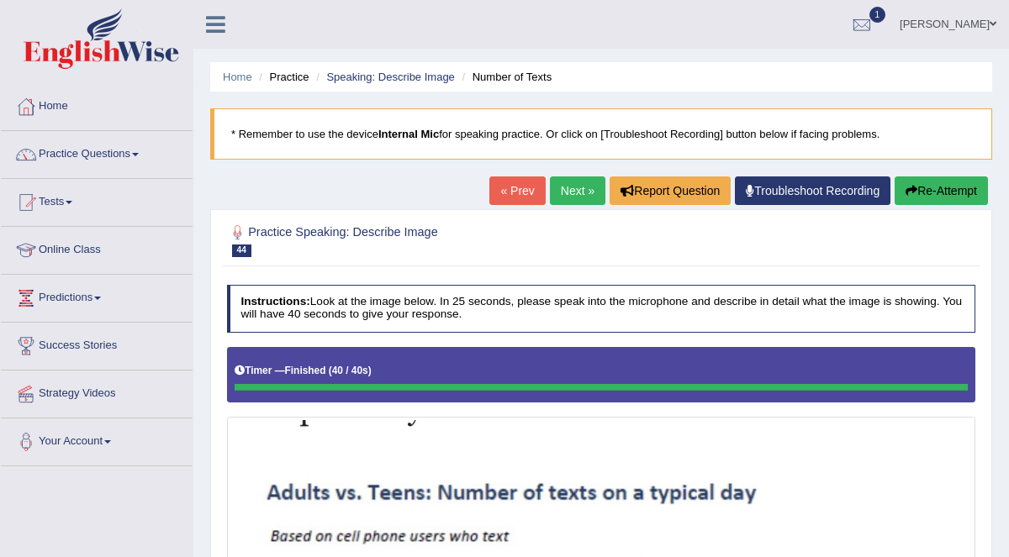
click at [586, 198] on link "Next »" at bounding box center [577, 191] width 55 height 29
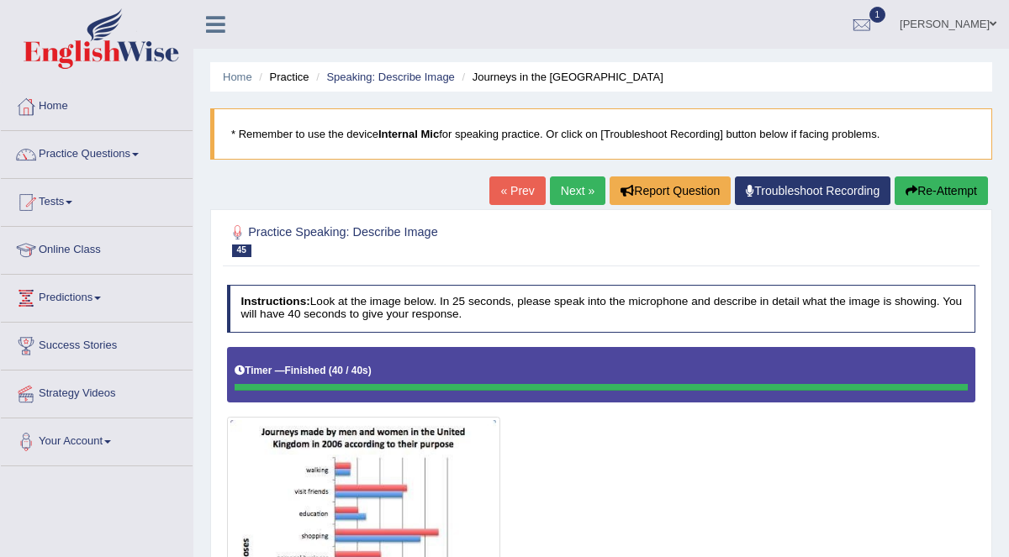
click at [586, 192] on link "Next »" at bounding box center [577, 191] width 55 height 29
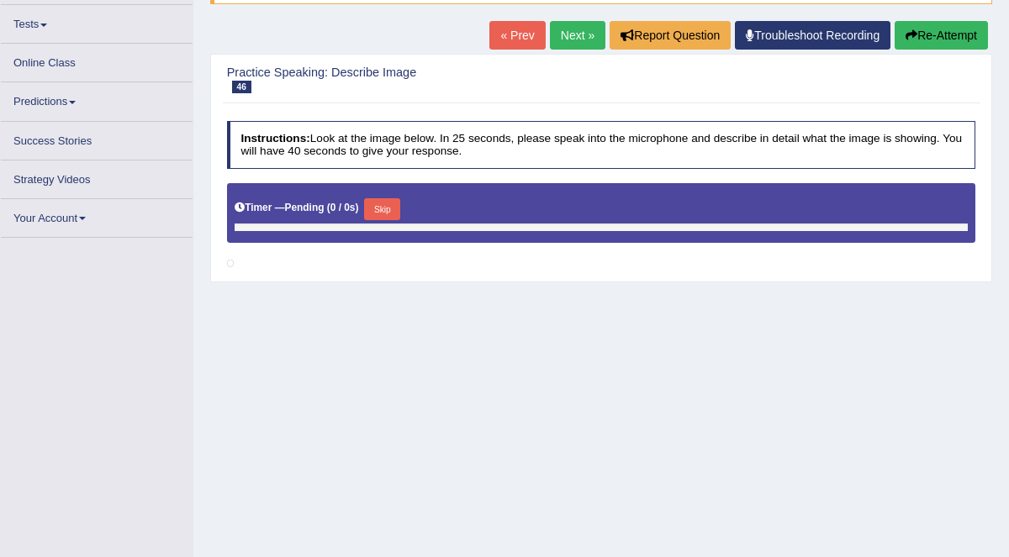
scroll to position [305, 0]
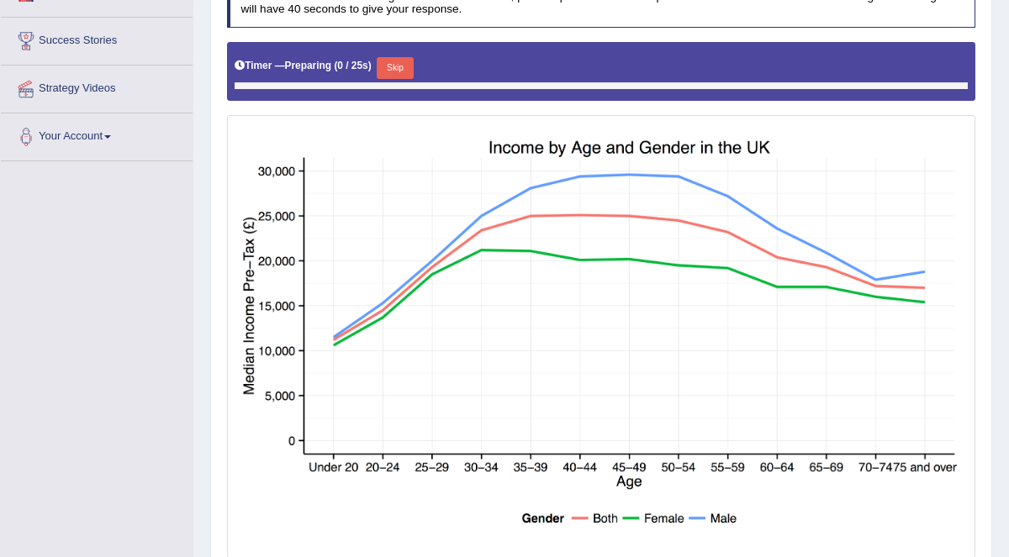
click at [382, 58] on div at bounding box center [601, 300] width 749 height 517
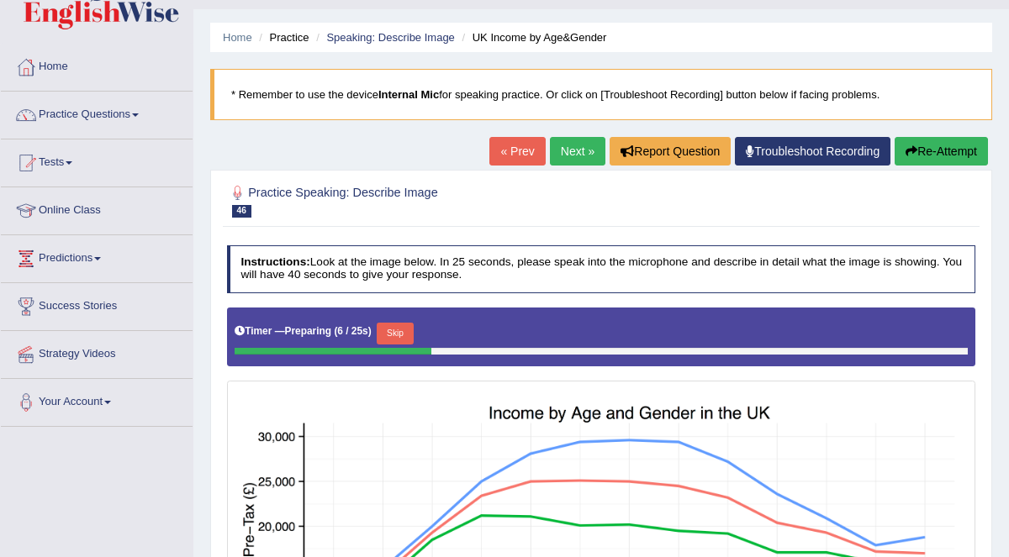
scroll to position [0, 0]
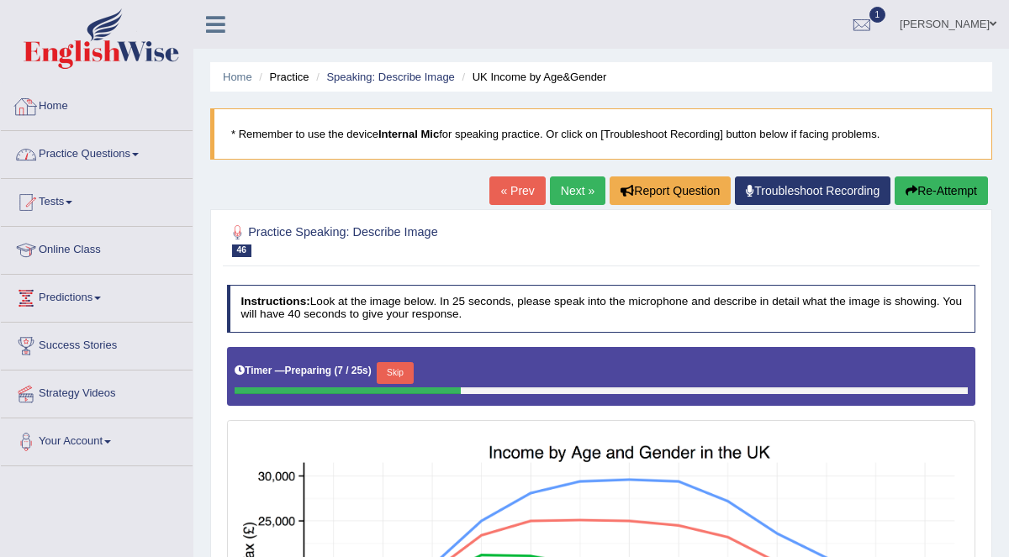
click at [74, 147] on link "Practice Questions" at bounding box center [97, 152] width 192 height 42
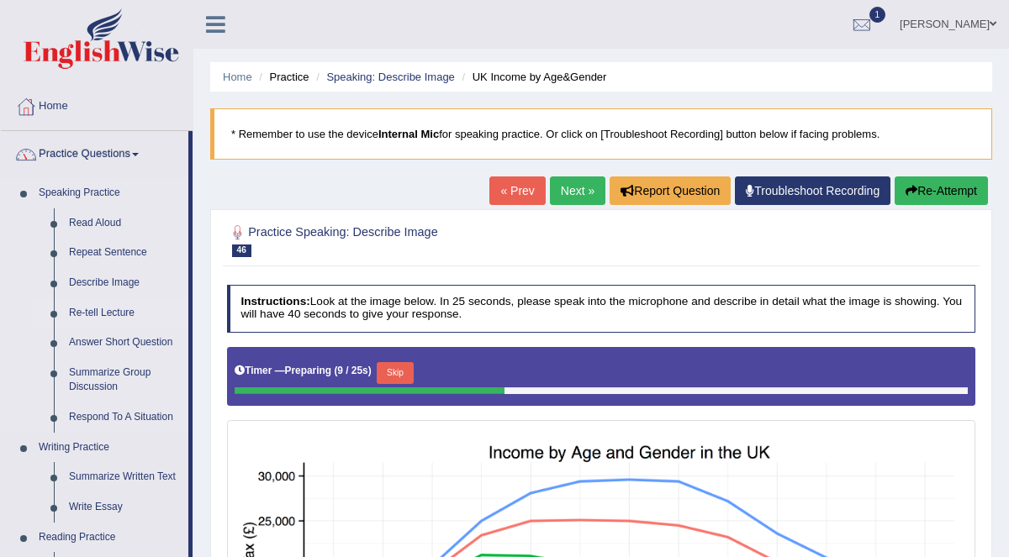
click at [110, 316] on link "Re-tell Lecture" at bounding box center [124, 313] width 127 height 30
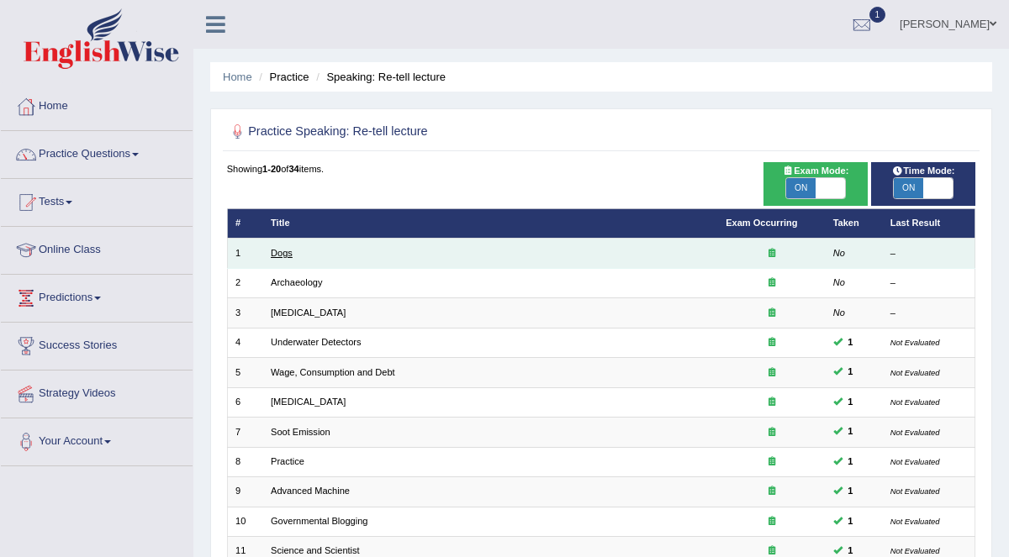
click at [288, 252] on link "Dogs" at bounding box center [282, 253] width 22 height 10
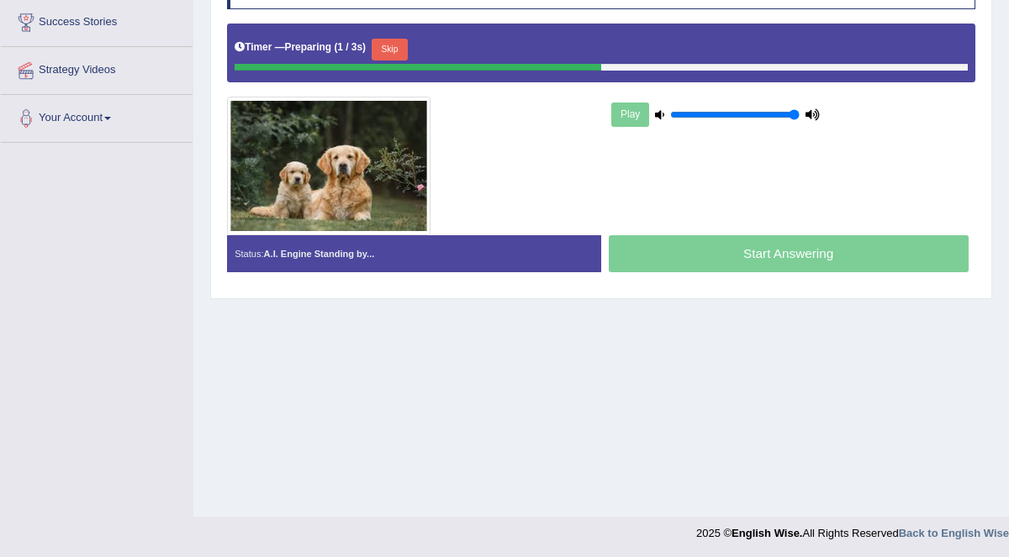
scroll to position [325, 0]
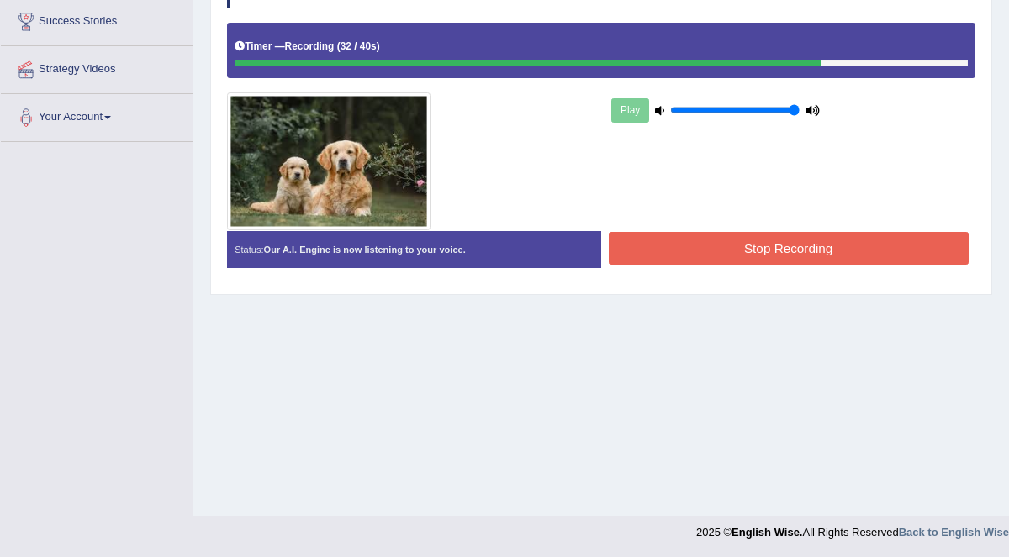
click at [774, 245] on button "Stop Recording" at bounding box center [789, 248] width 360 height 33
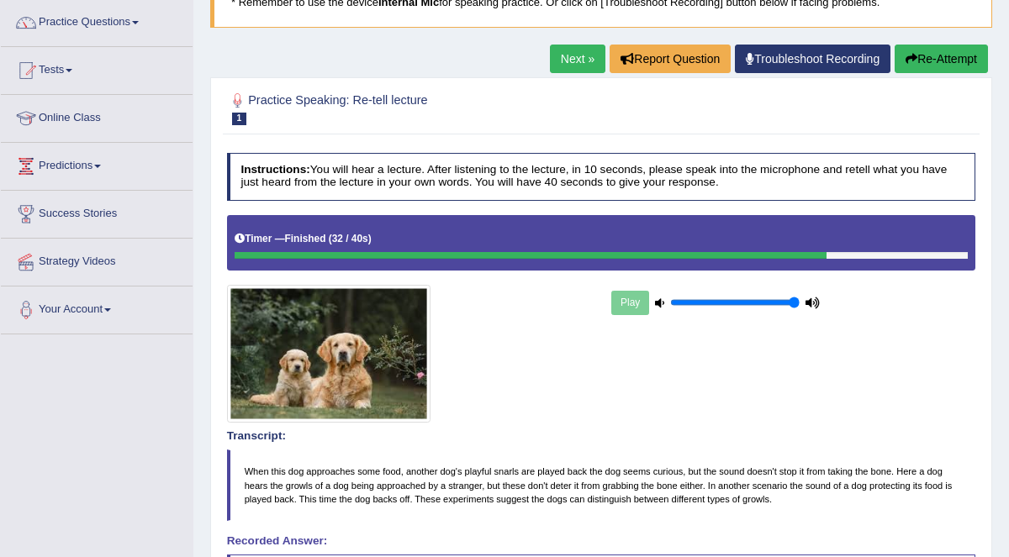
scroll to position [130, 0]
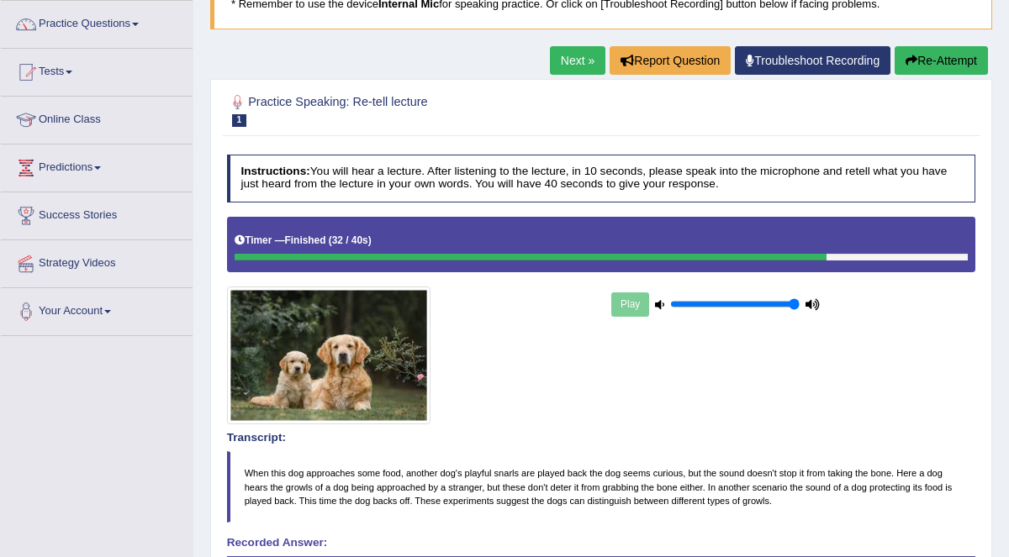
click at [944, 64] on button "Re-Attempt" at bounding box center [941, 60] width 93 height 29
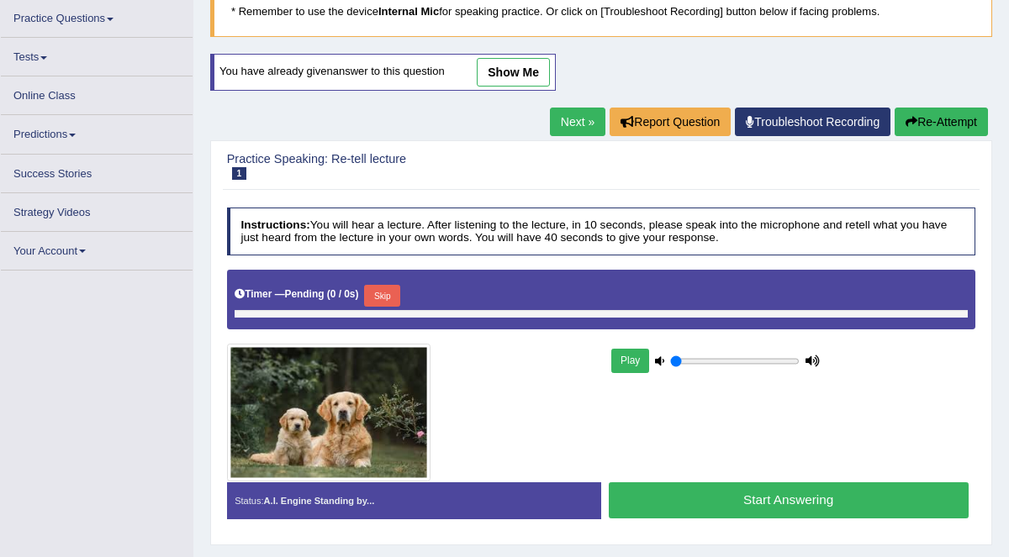
click at [389, 285] on button "Skip" at bounding box center [382, 296] width 36 height 22
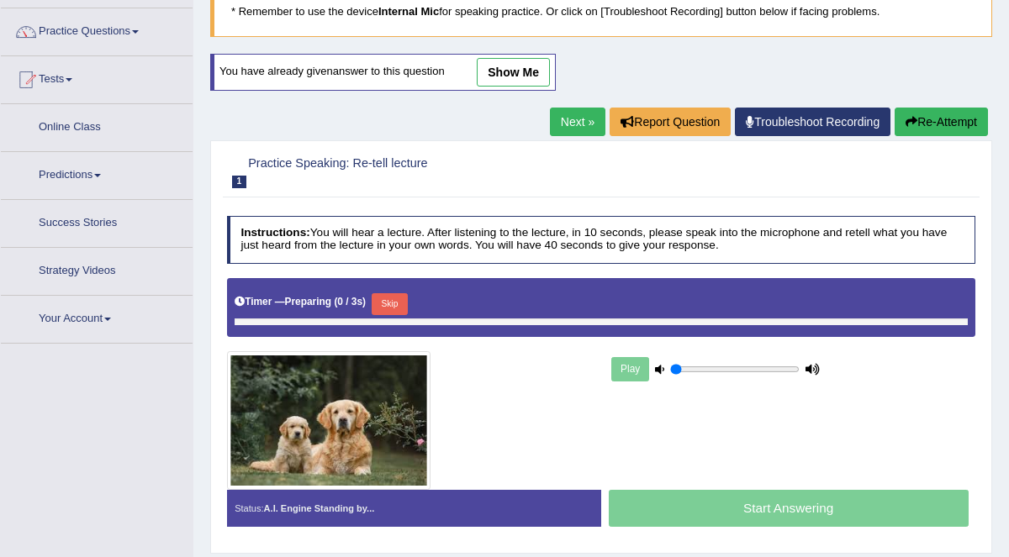
type input "1"
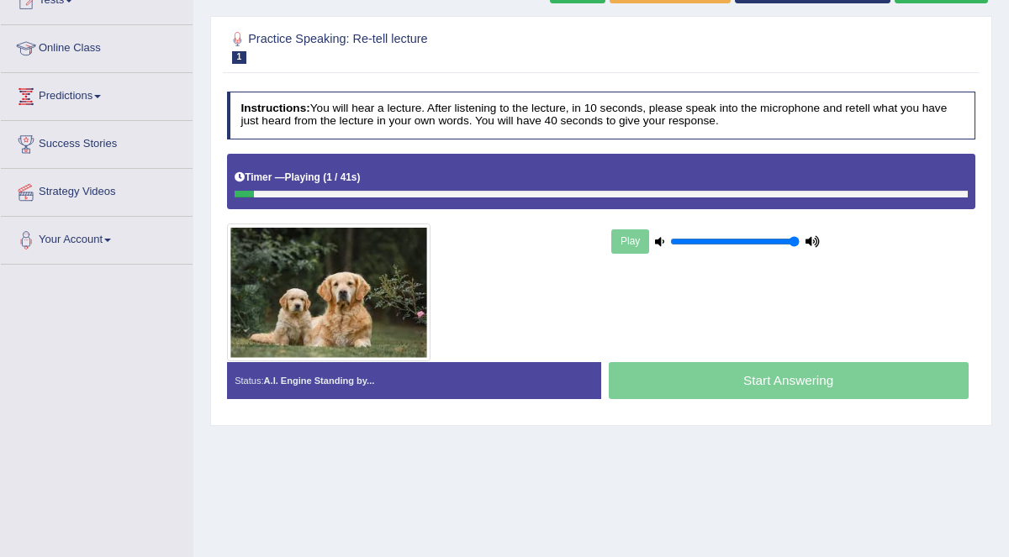
scroll to position [201, 0]
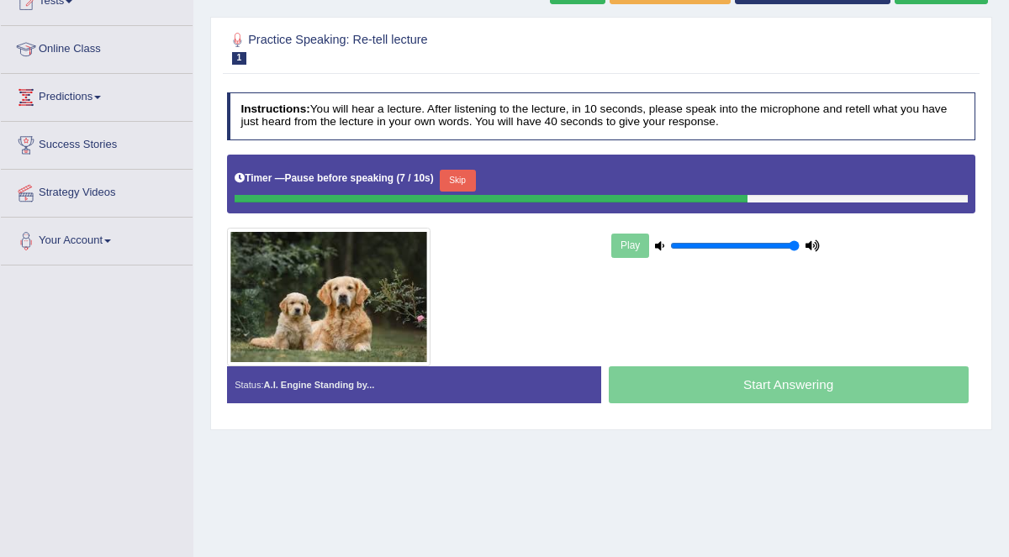
click at [452, 177] on button "Skip" at bounding box center [458, 181] width 36 height 22
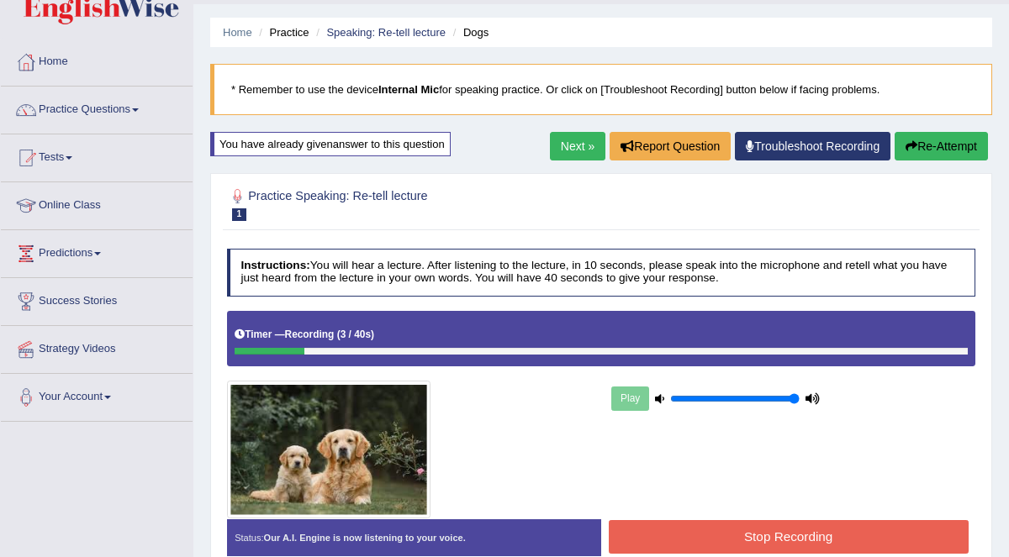
scroll to position [45, 0]
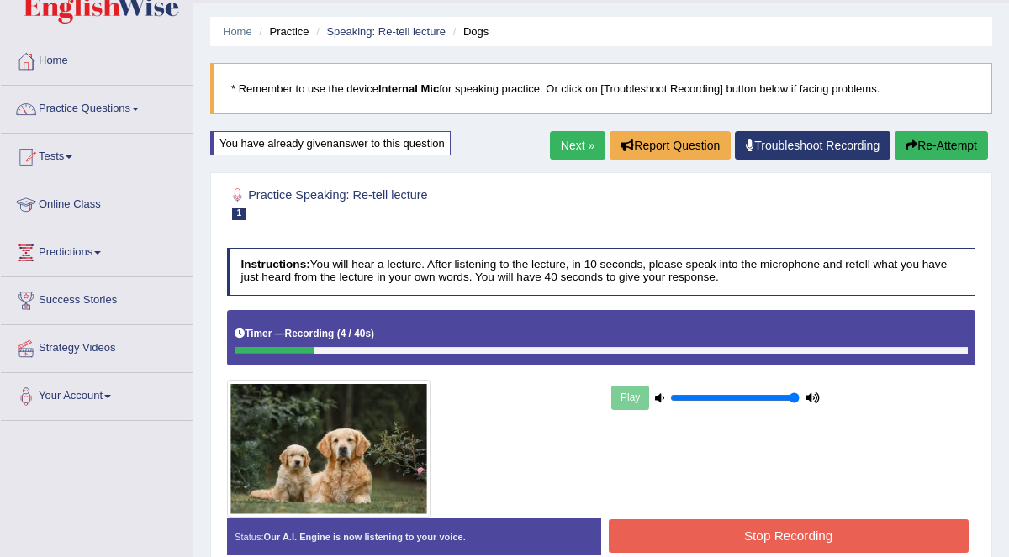
click at [937, 143] on button "Re-Attempt" at bounding box center [941, 145] width 93 height 29
